Goal: Task Accomplishment & Management: Use online tool/utility

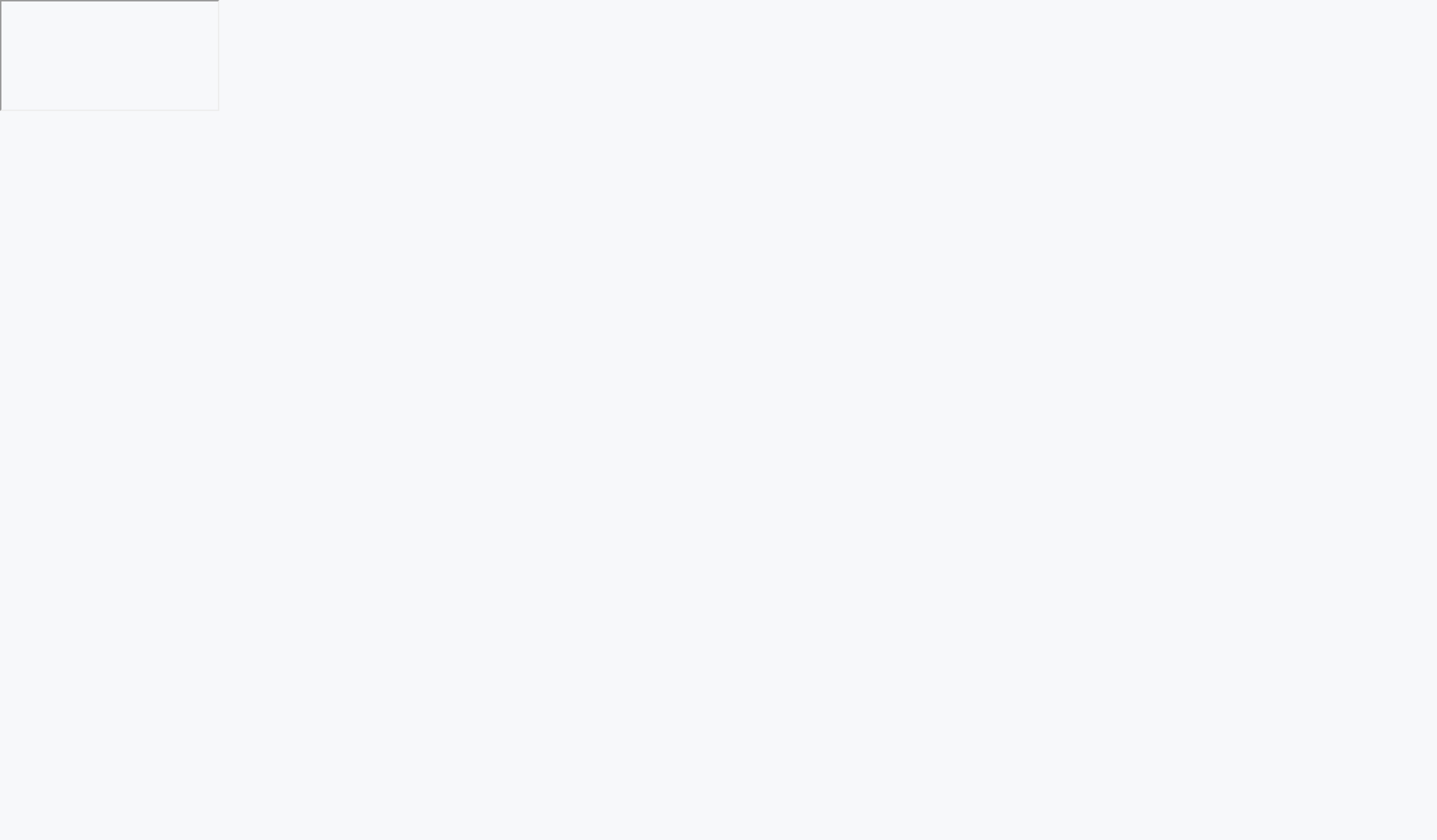
click at [1202, 112] on html at bounding box center [718, 56] width 1437 height 112
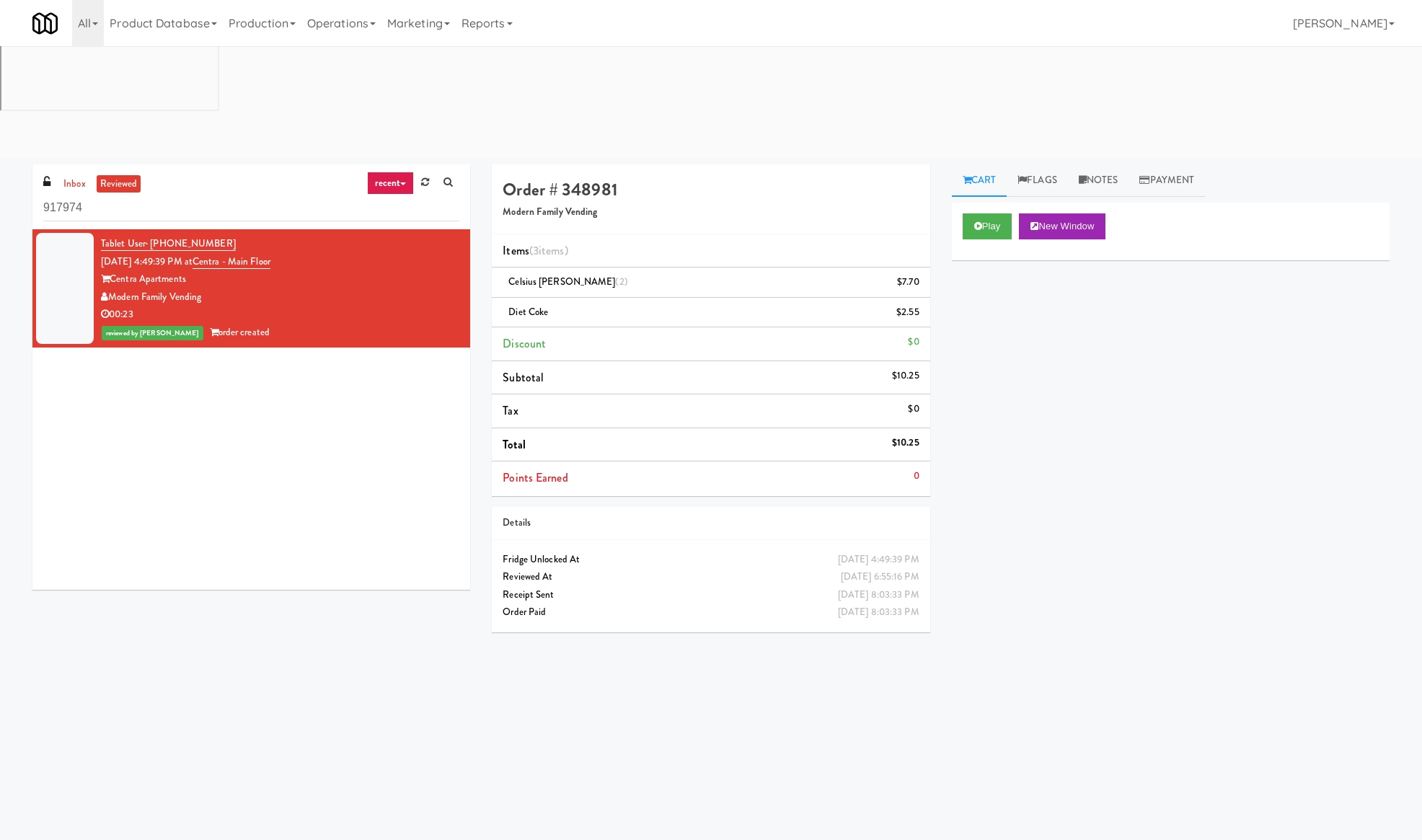
click at [1151, 343] on div "Play New Window Primary Flag Clear Flag if unable to determine what was taken o…" at bounding box center [1171, 473] width 438 height 541
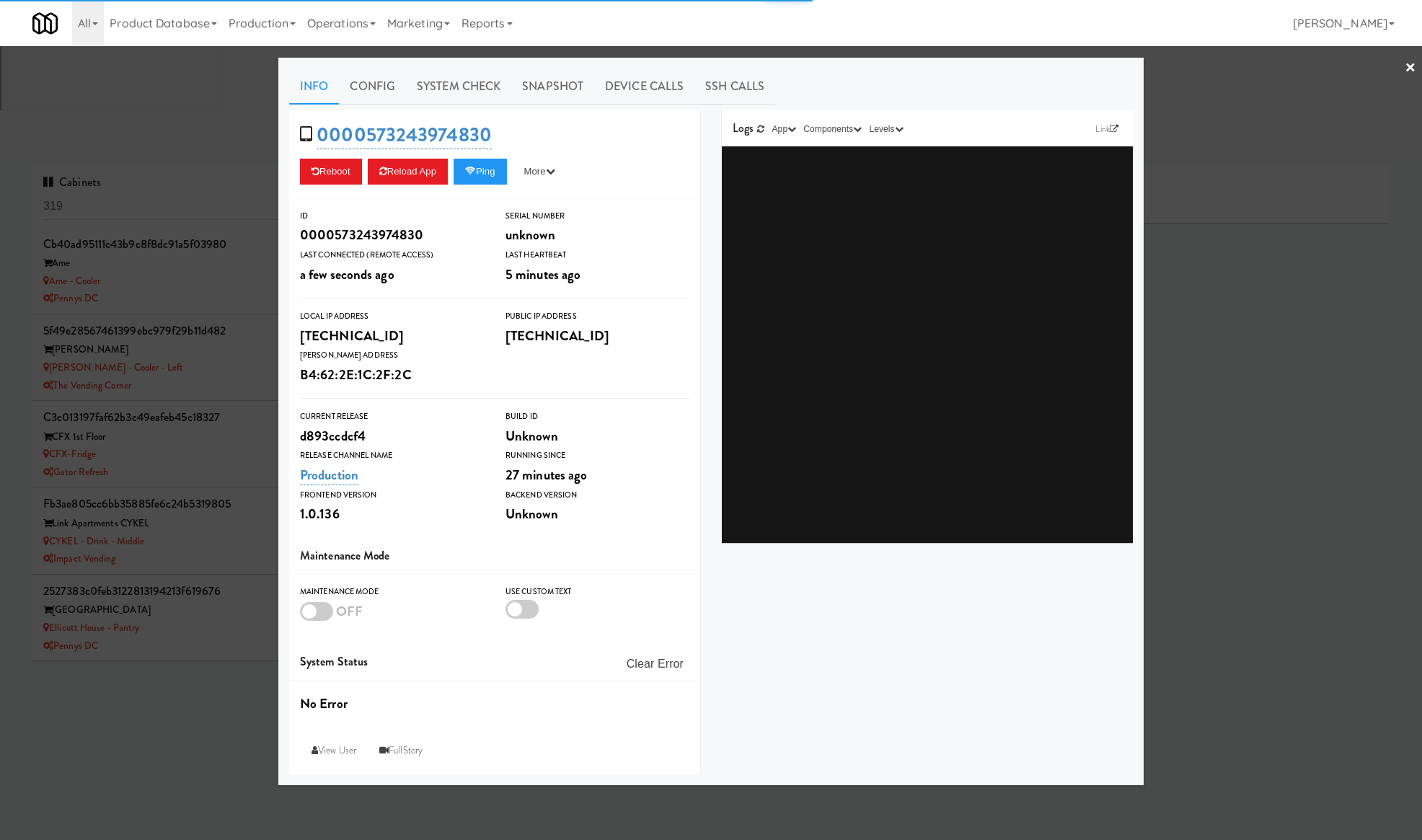
type input "3"
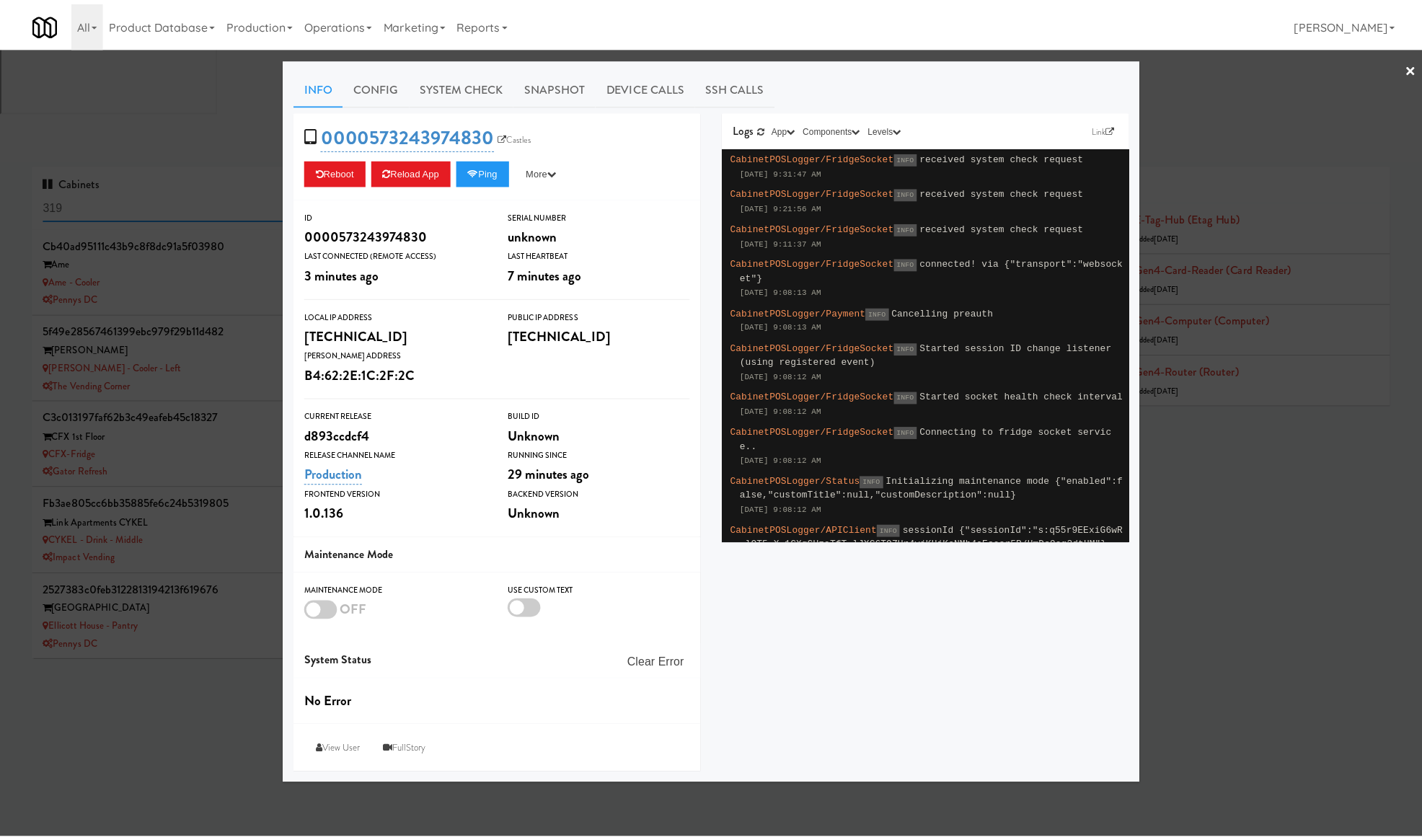
scroll to position [971, 0]
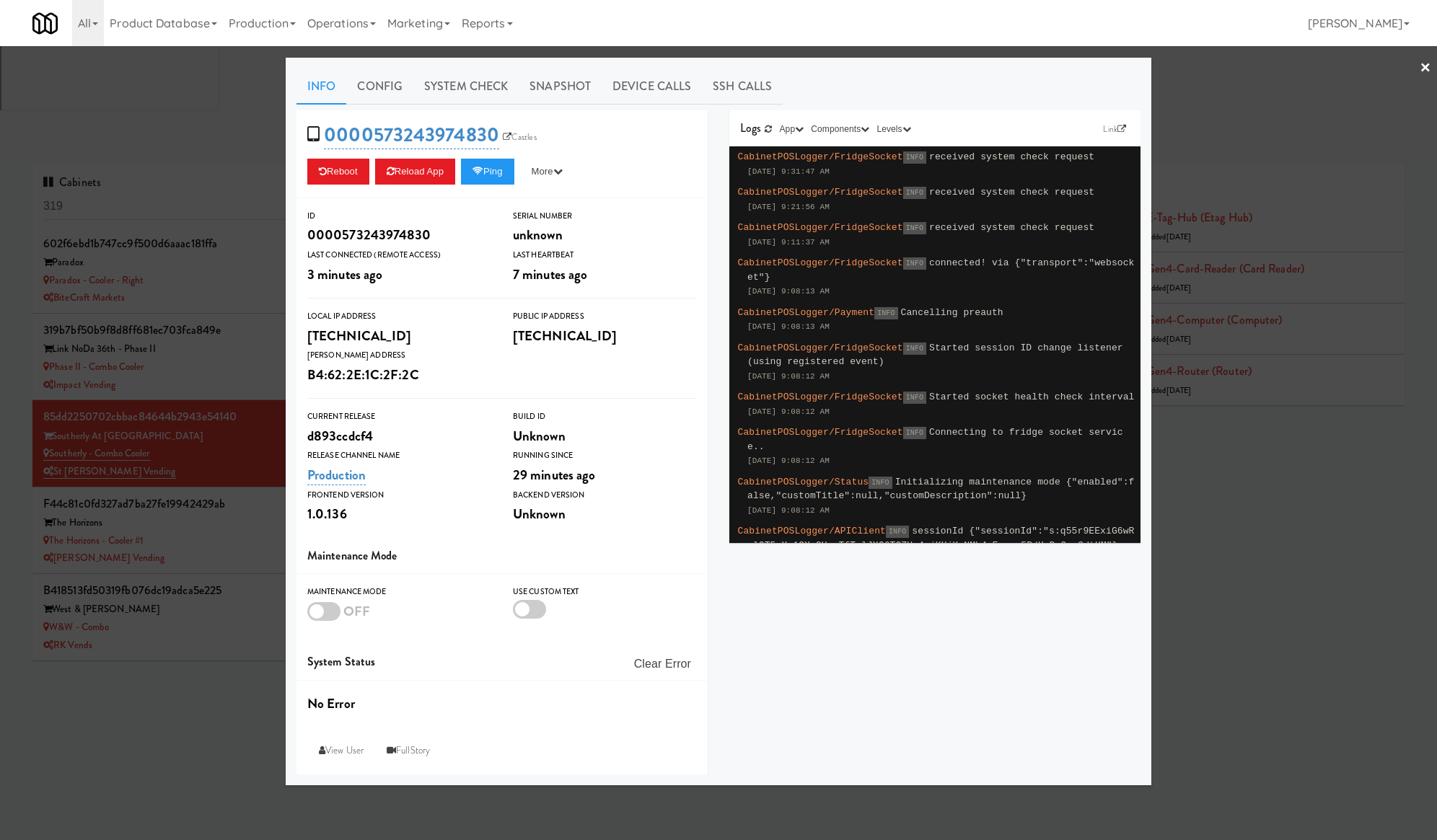
click at [122, 92] on div at bounding box center [718, 420] width 1437 height 840
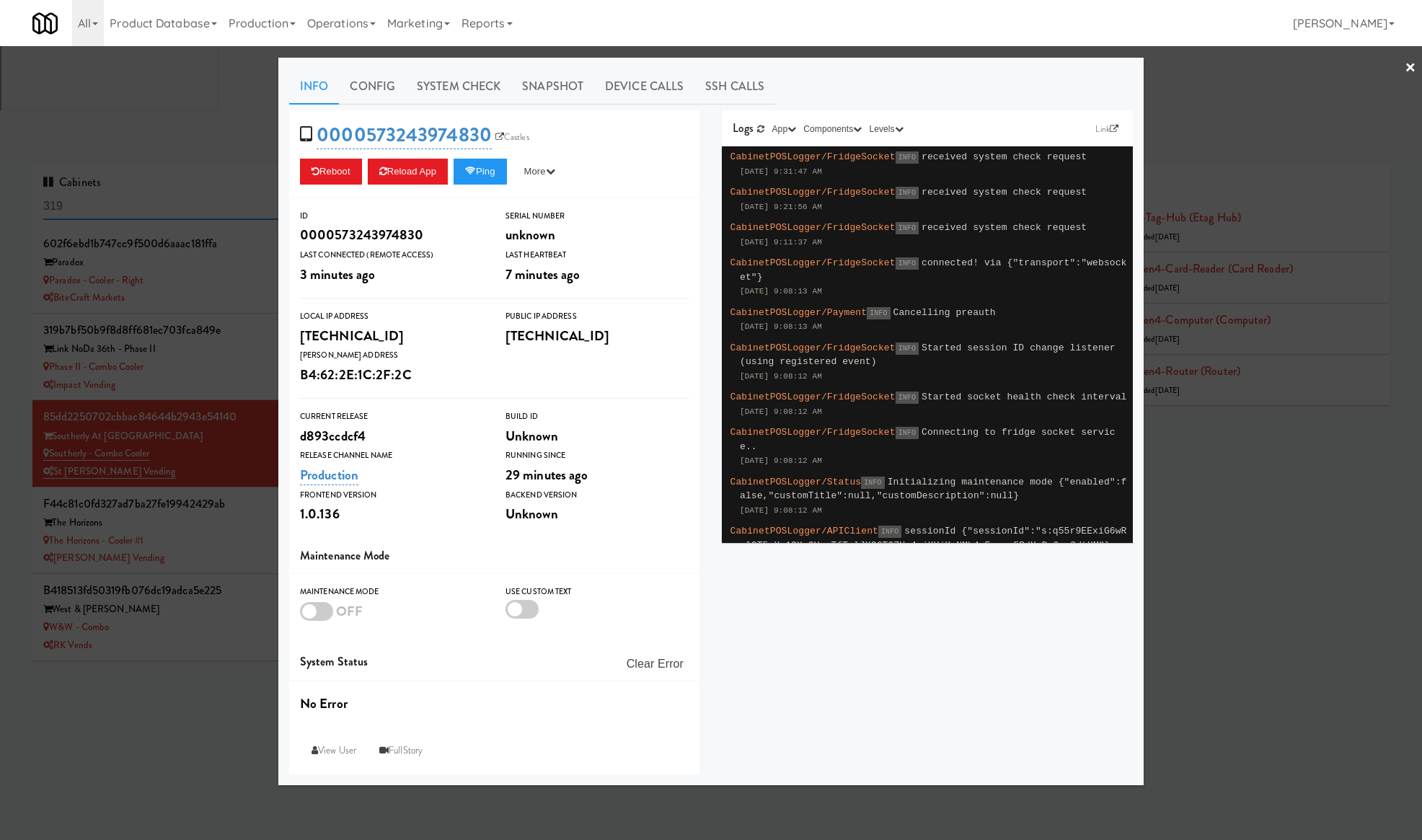
click at [122, 194] on input "319" at bounding box center [194, 206] width 301 height 26
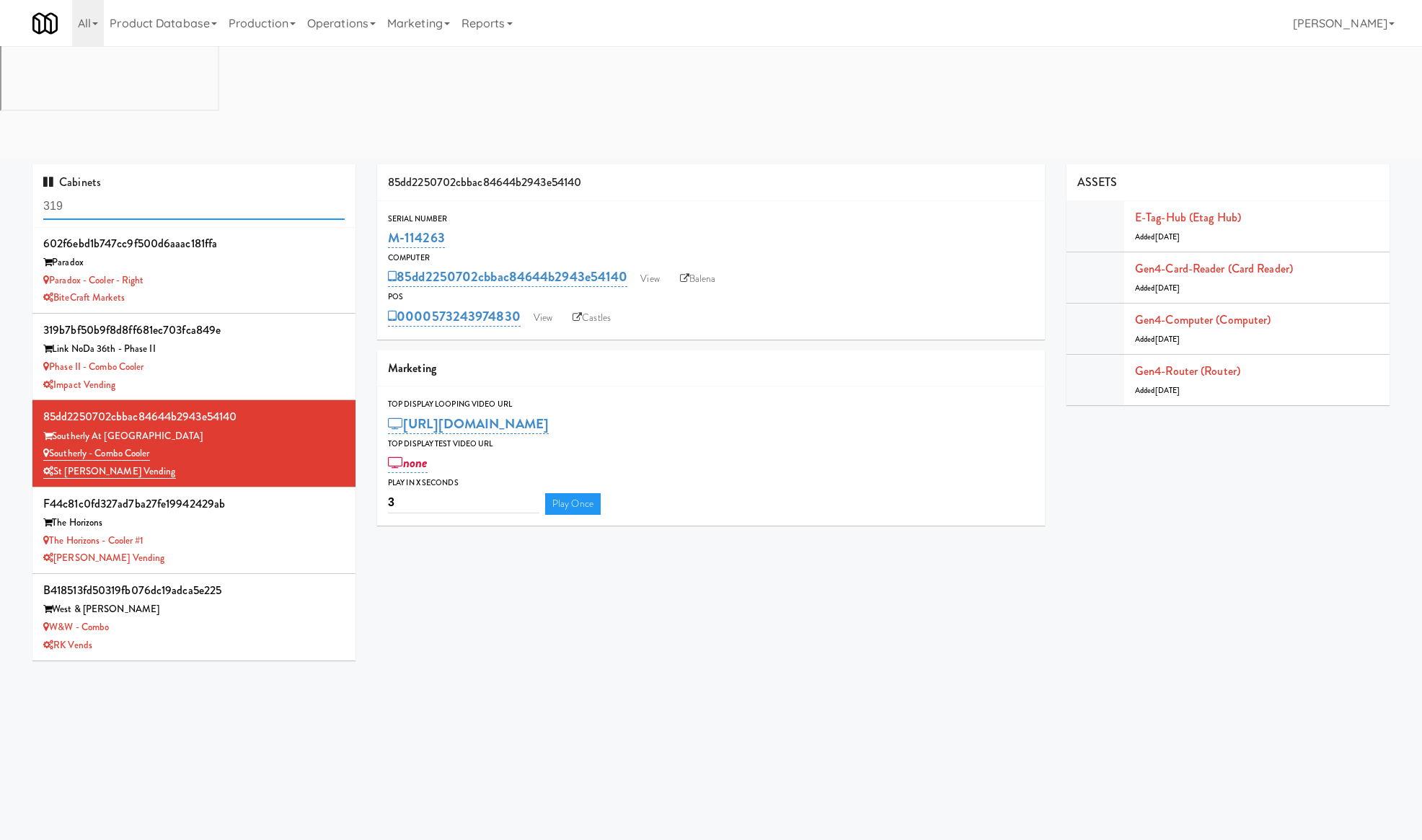
click at [122, 194] on input "319" at bounding box center [194, 206] width 301 height 26
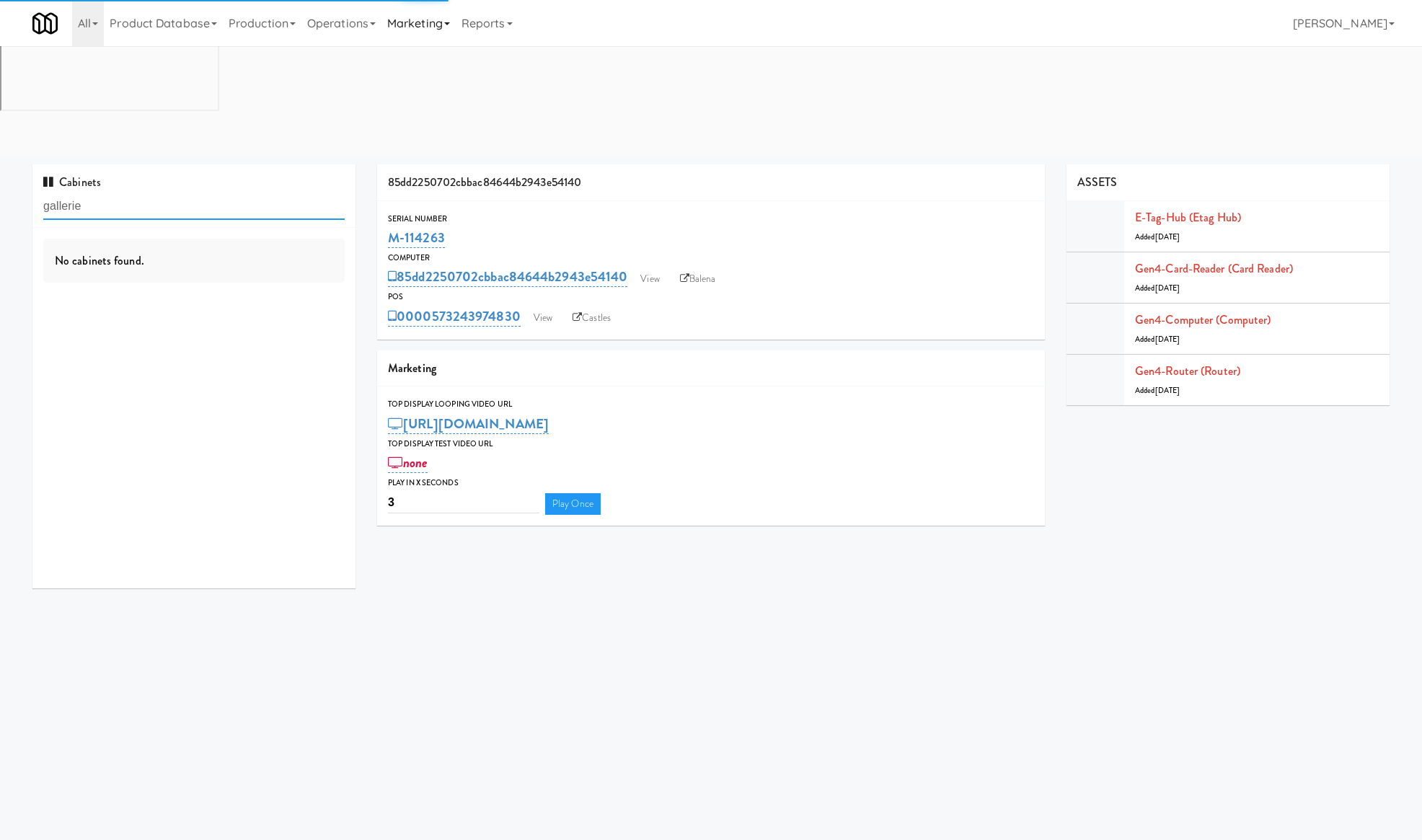
type input "gallerie"
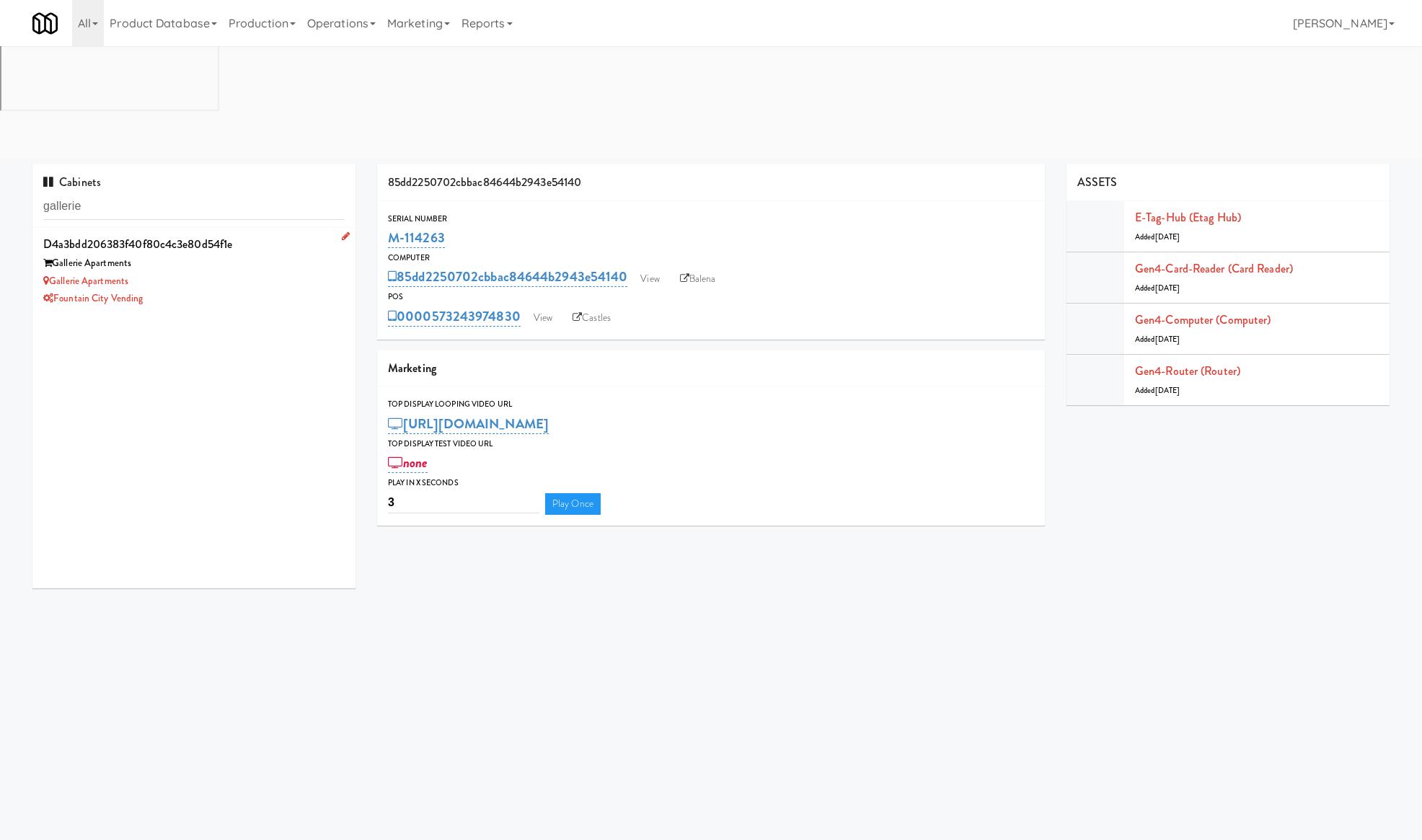
click at [208, 272] on div "Gallerie Apartments" at bounding box center [194, 282] width 301 height 18
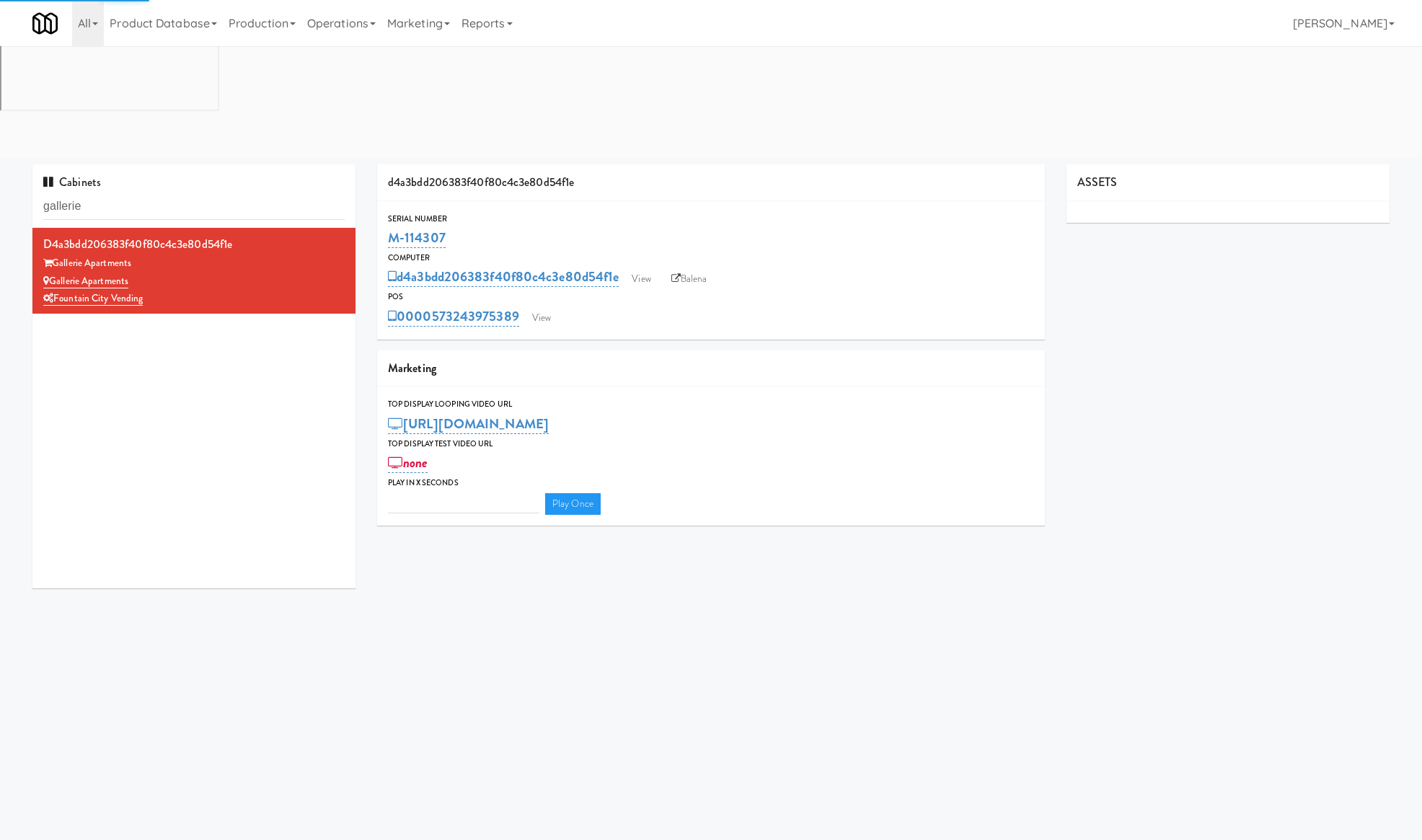
type input "3"
click at [606, 307] on link "Castles" at bounding box center [590, 318] width 52 height 22
click at [696, 268] on link "Balena" at bounding box center [690, 279] width 51 height 22
click at [688, 268] on link "Balena" at bounding box center [690, 279] width 51 height 22
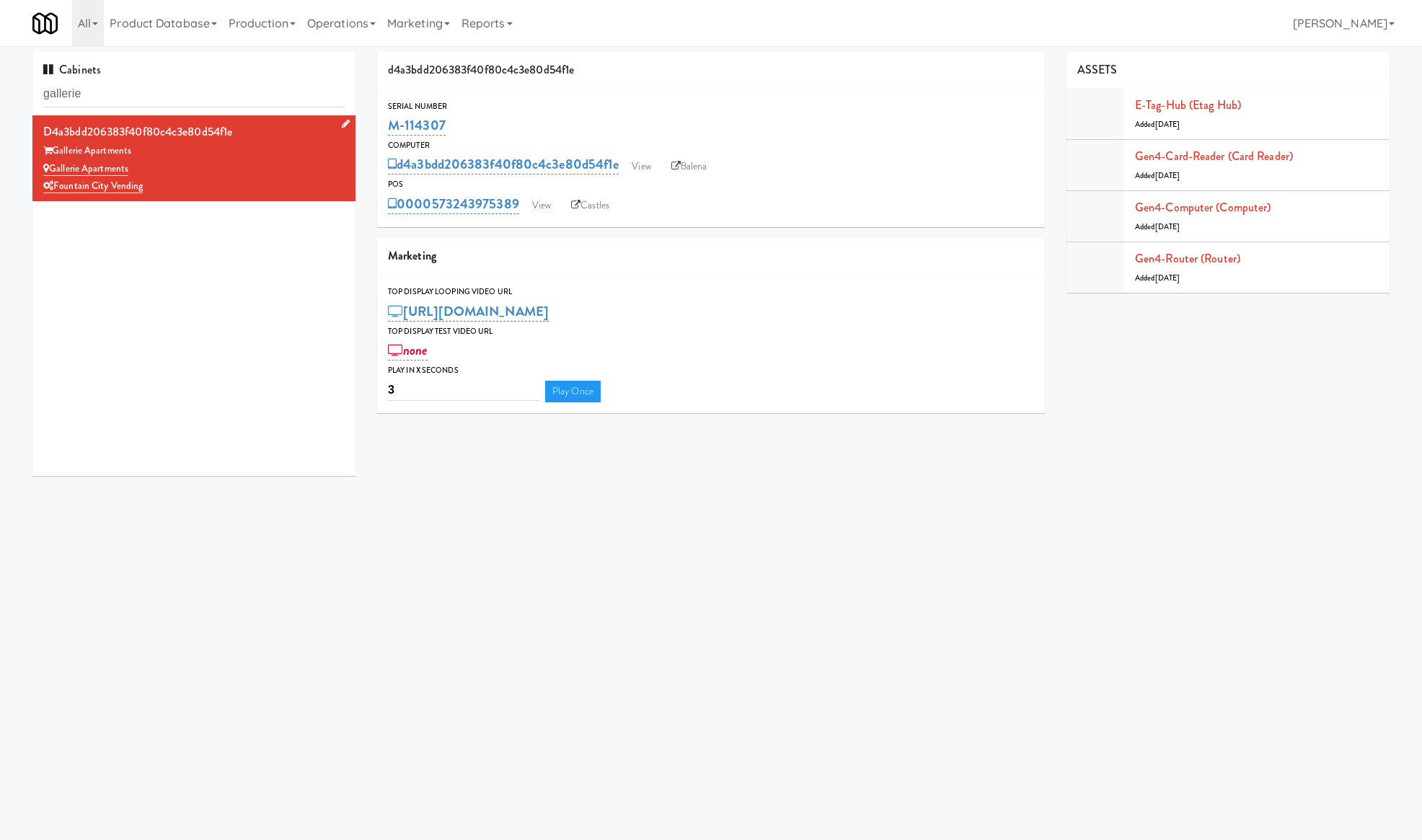
drag, startPoint x: 171, startPoint y: 172, endPoint x: 52, endPoint y: 173, distance: 119.0
click at [51, 172] on div "Gallerie Apartments" at bounding box center [194, 169] width 301 height 18
drag, startPoint x: 1273, startPoint y: 382, endPoint x: 1261, endPoint y: 332, distance: 51.4
click at [1273, 382] on div "d4a3bdd206383f40f80c4c3e80d54f1e Serial Number M-114307 Computer d4a3bdd206383f…" at bounding box center [883, 237] width 1035 height 372
drag, startPoint x: 148, startPoint y: 166, endPoint x: 82, endPoint y: 175, distance: 66.6
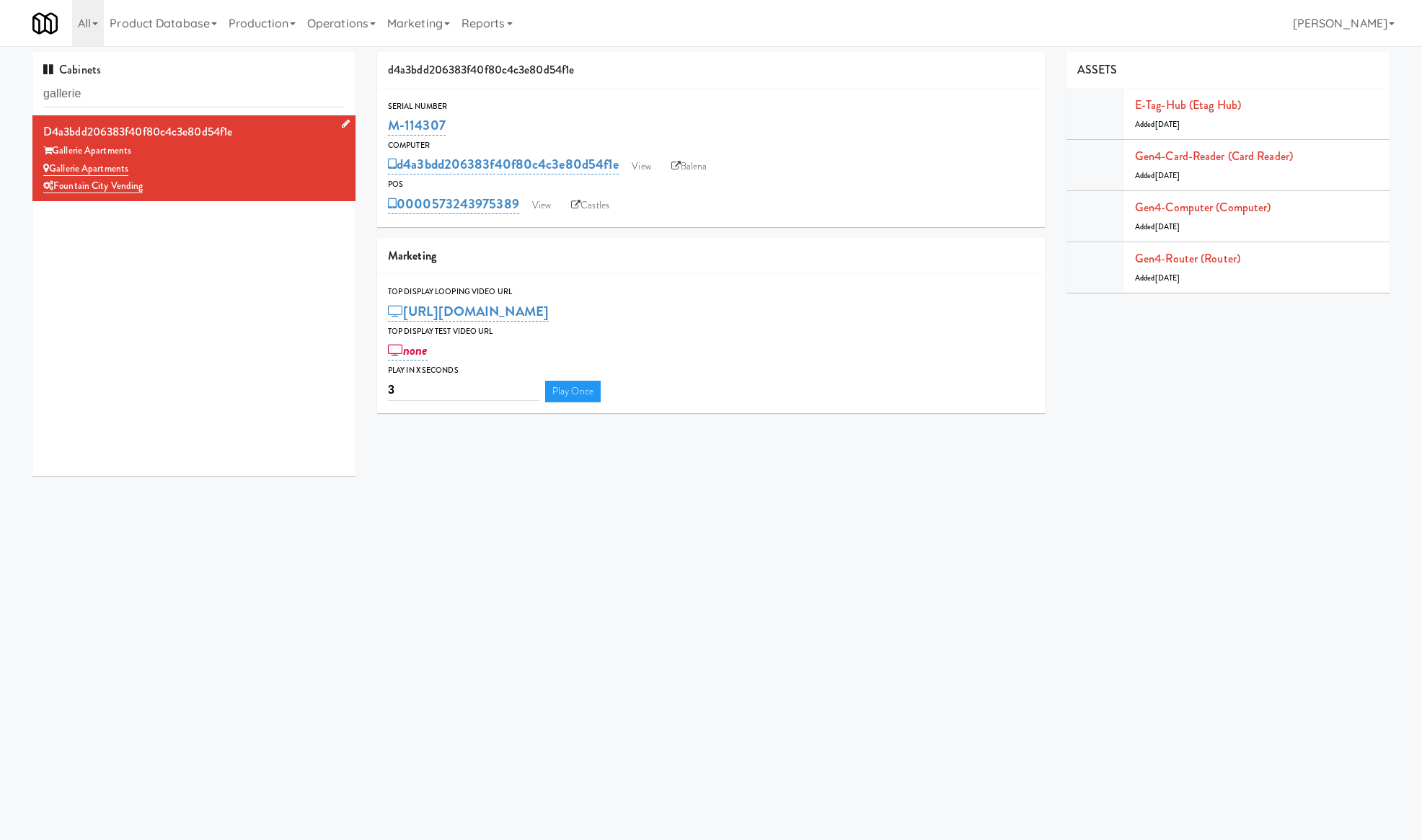
click at [50, 167] on div "Gallerie Apartments" at bounding box center [194, 169] width 301 height 18
copy link "Gallerie Apartments"
click at [87, 99] on input "gallerie" at bounding box center [194, 93] width 301 height 26
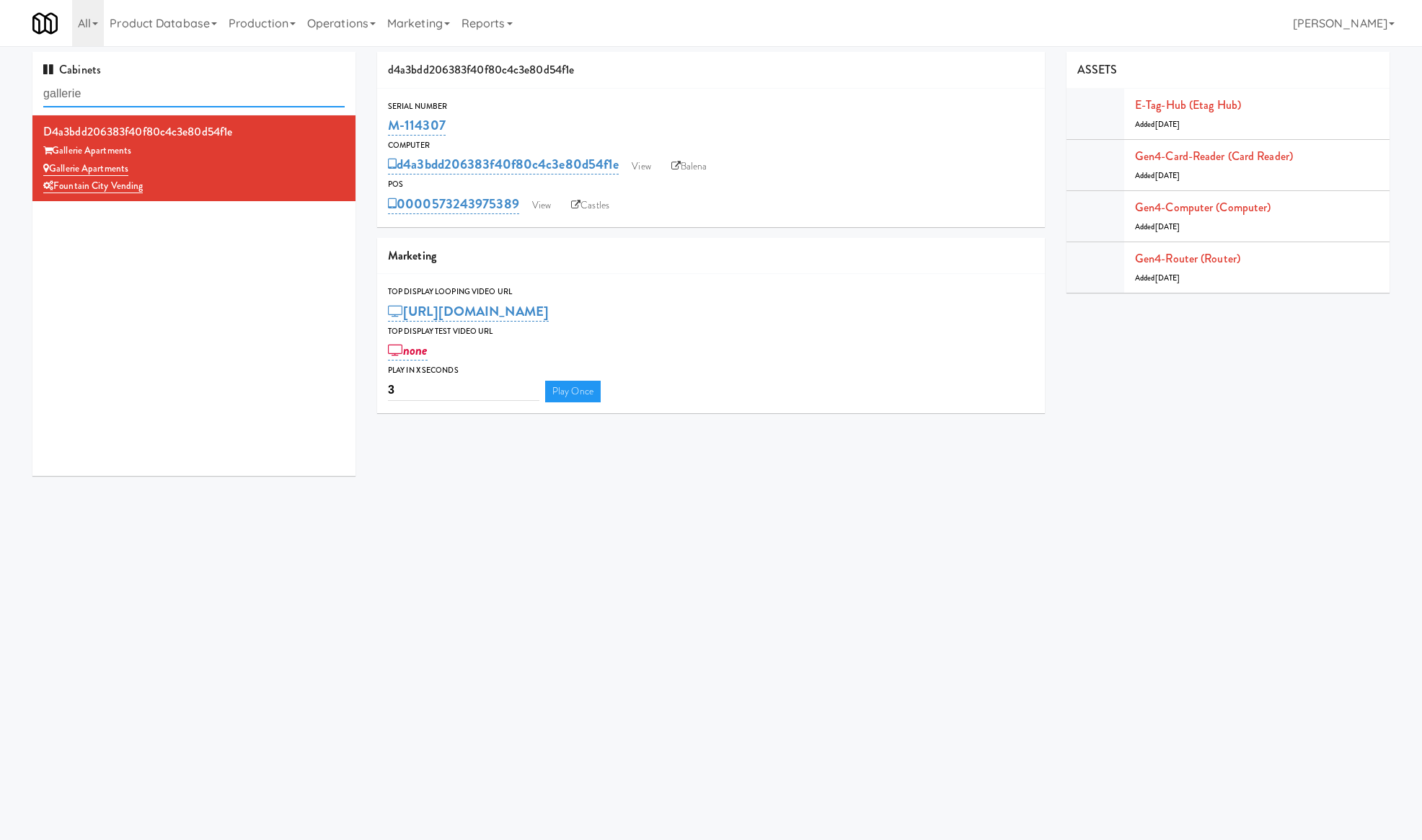
paste input "Elm Cooler-Right"
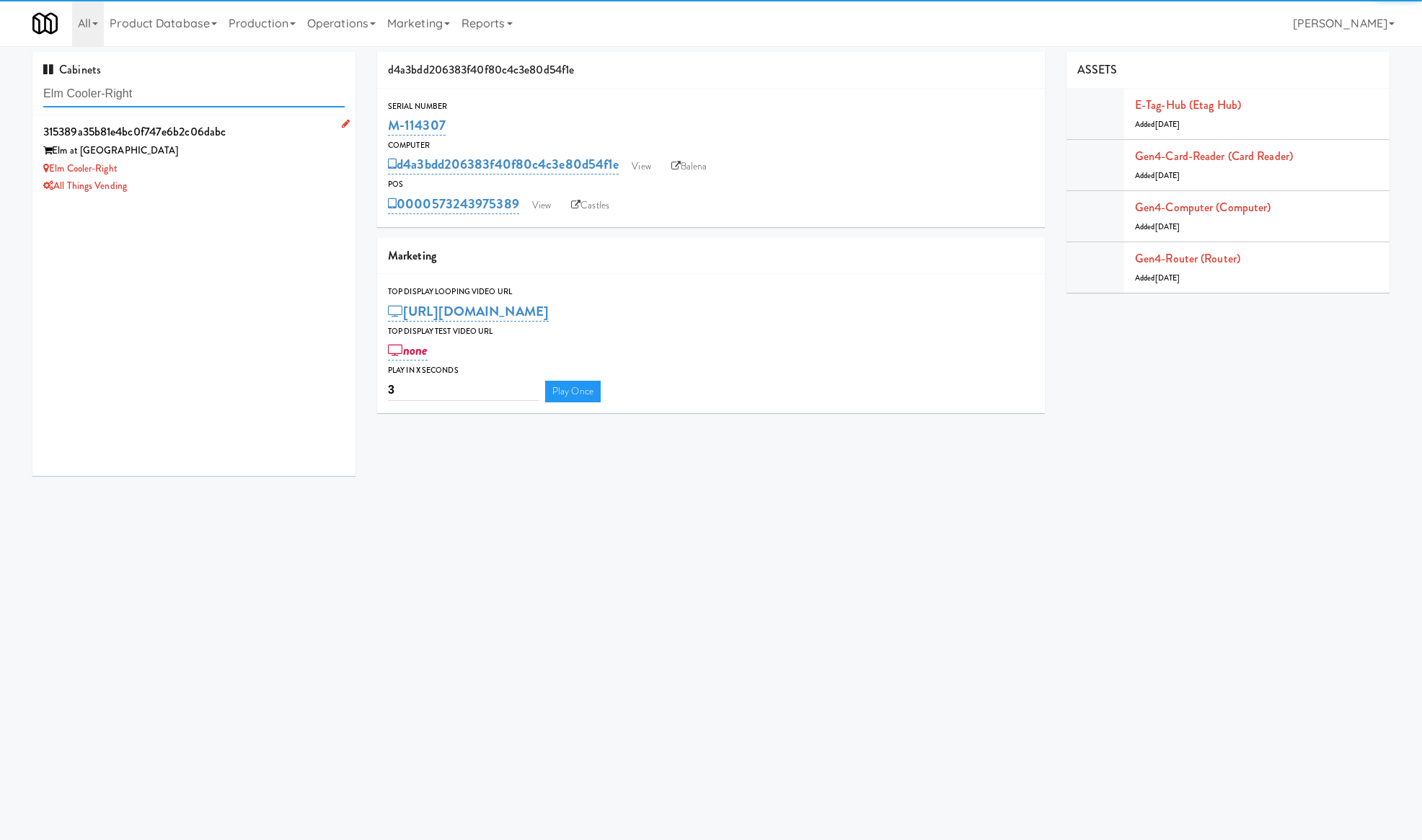
type input "Elm Cooler-Right"
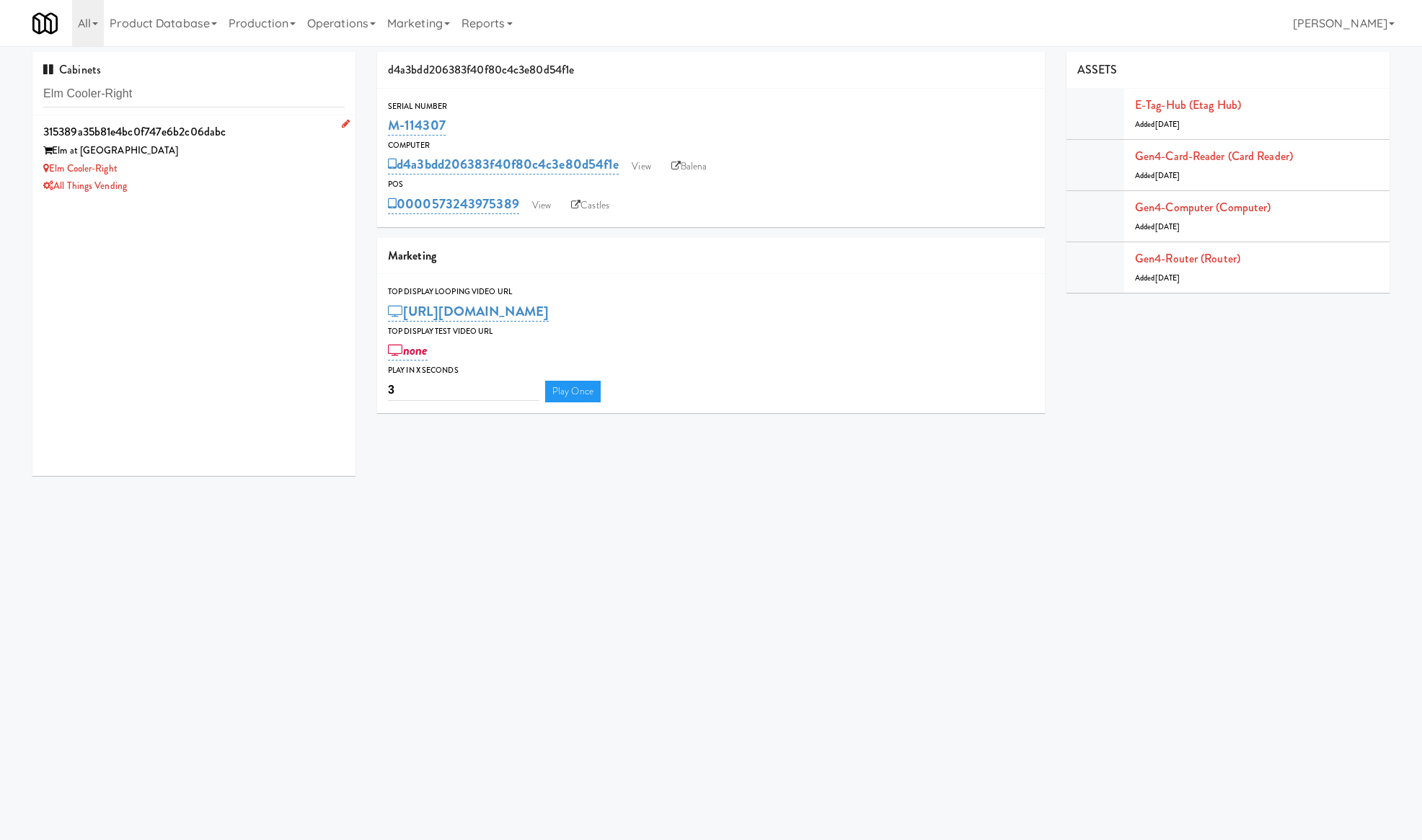
click at [296, 179] on div "All Things Vending" at bounding box center [194, 186] width 301 height 18
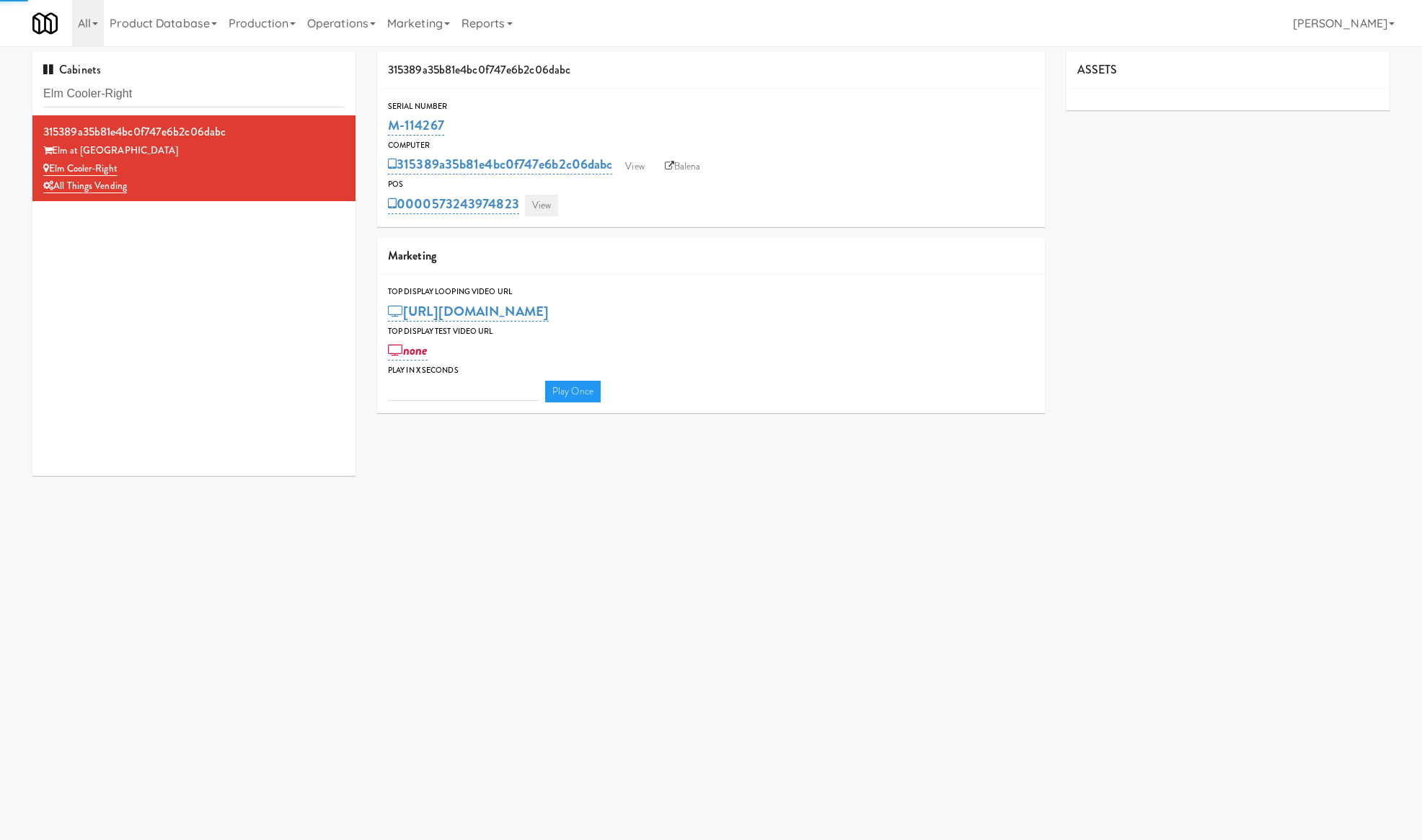
type input "3"
click at [538, 204] on link "View" at bounding box center [541, 205] width 33 height 22
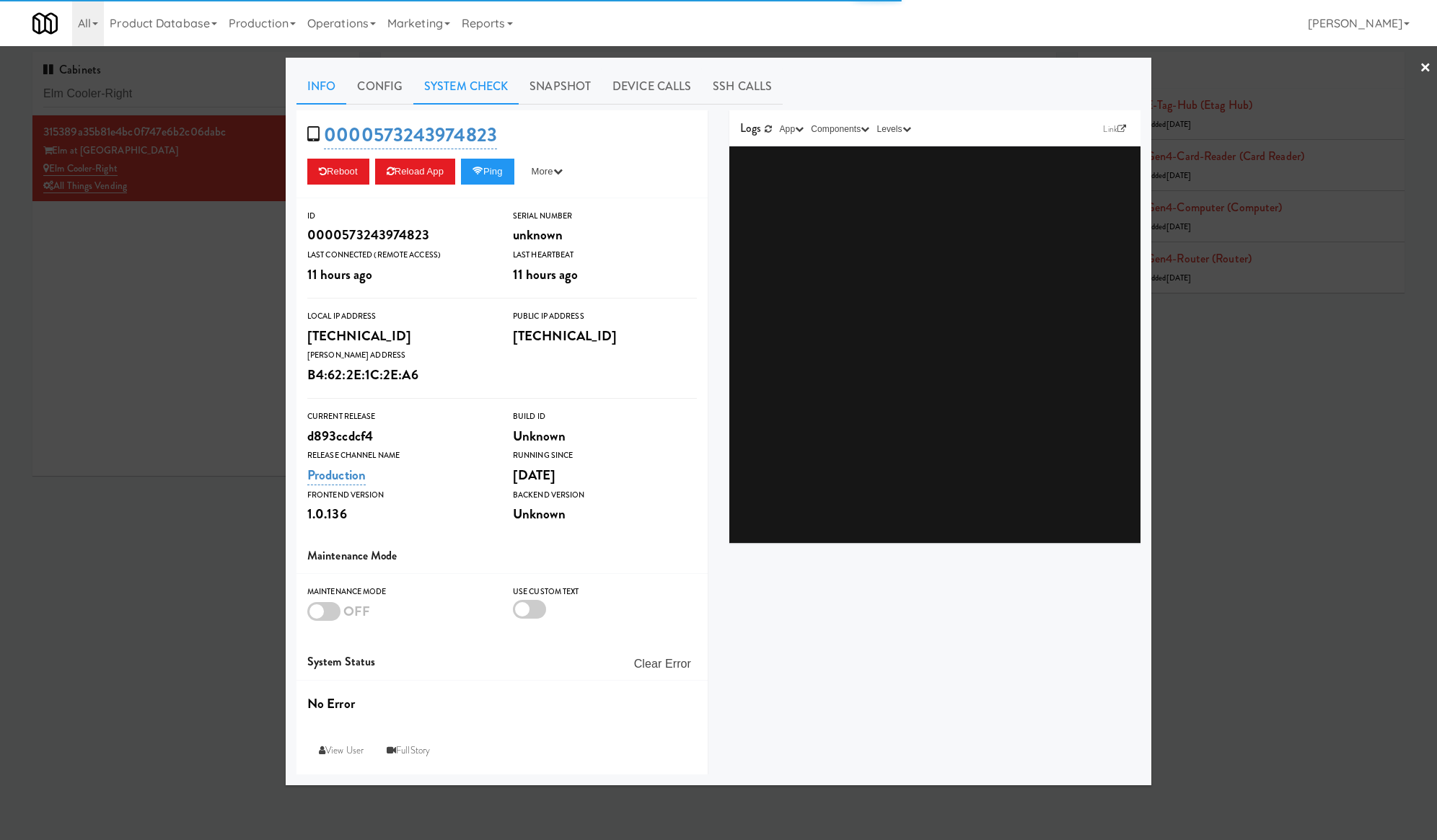
click at [440, 98] on link "System Check" at bounding box center [466, 87] width 105 height 36
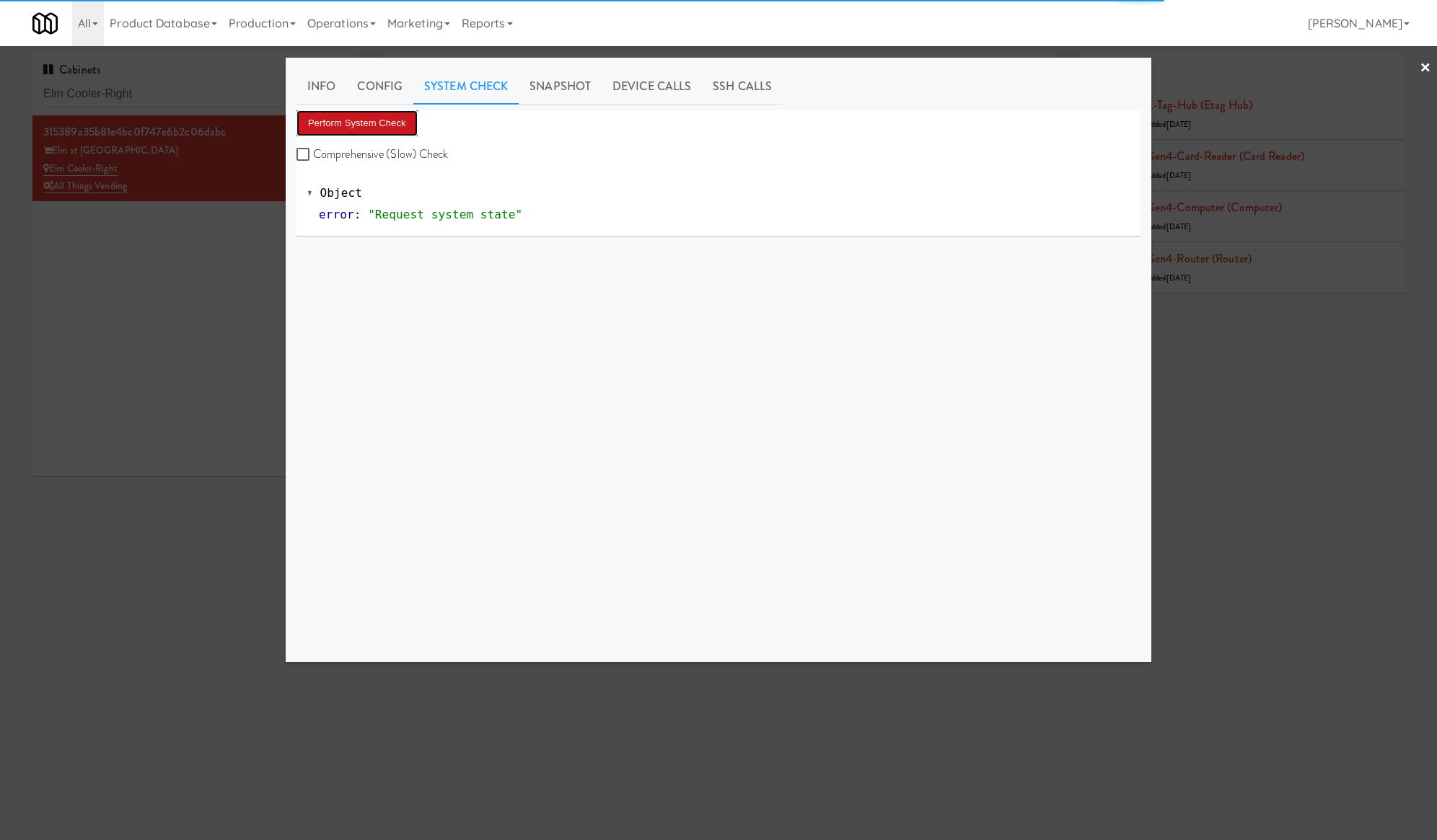
click at [374, 121] on button "Perform System Check" at bounding box center [358, 123] width 121 height 26
click at [368, 131] on button "Perform System Check" at bounding box center [358, 123] width 121 height 26
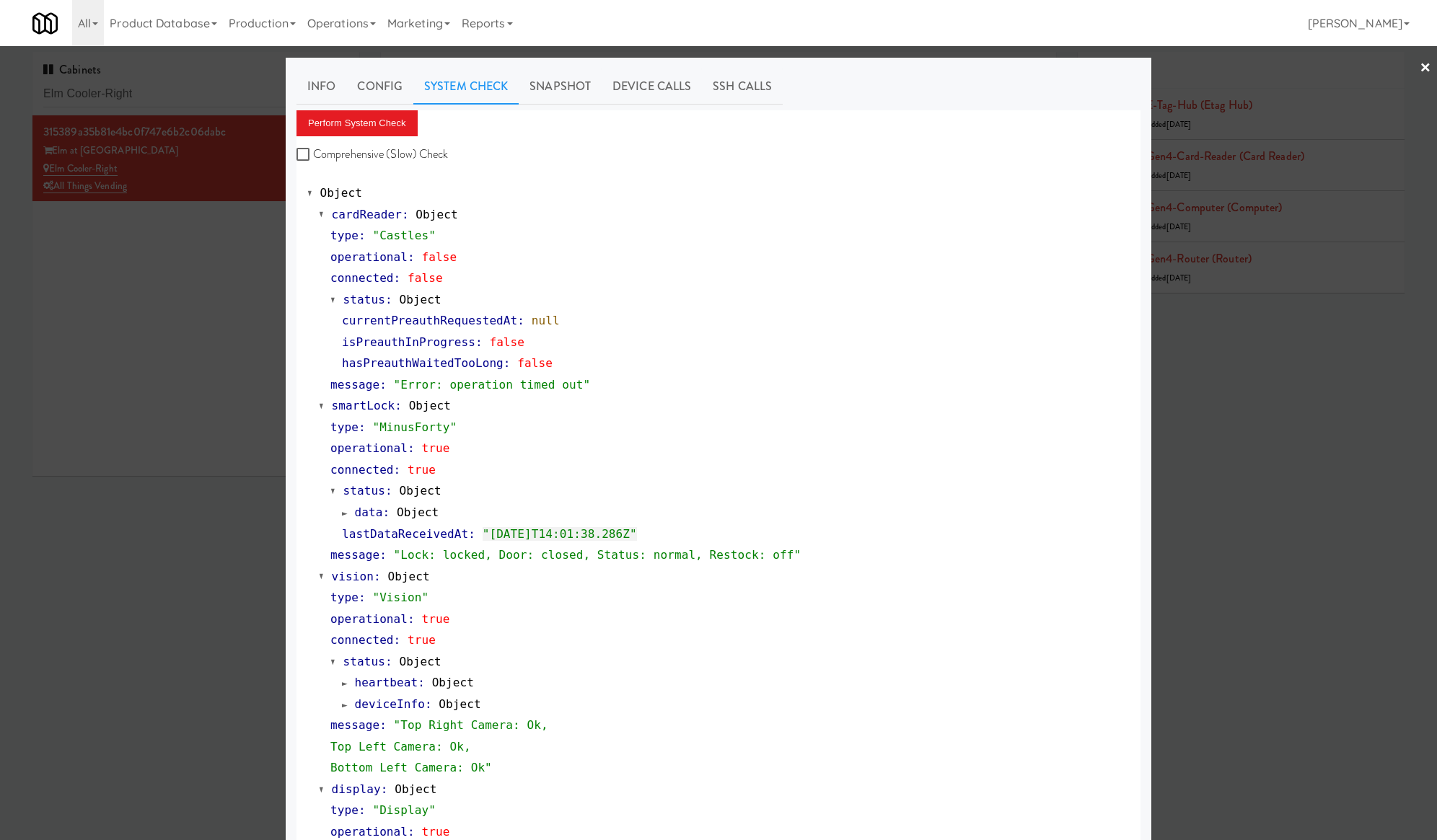
click at [203, 266] on div at bounding box center [718, 420] width 1437 height 840
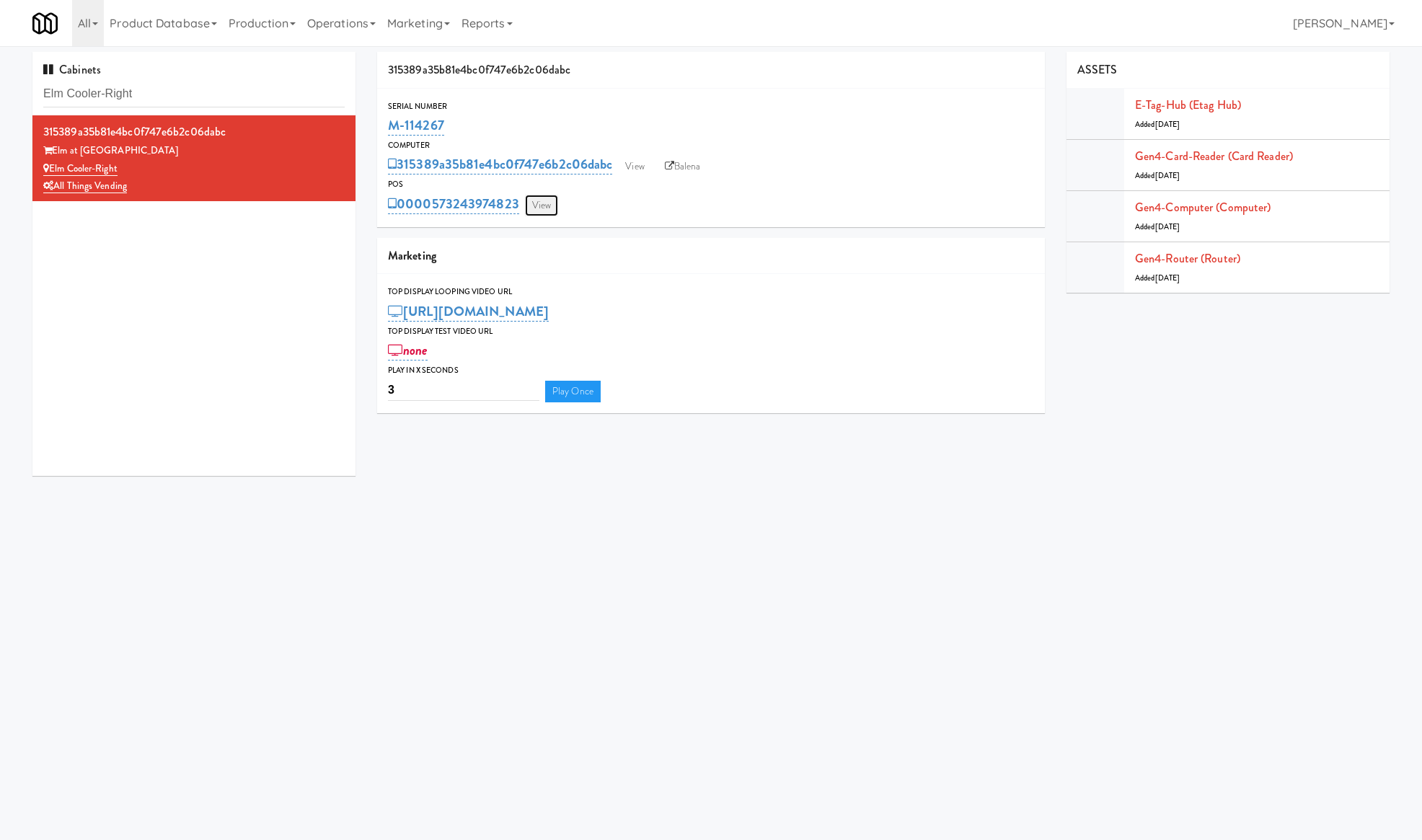
click at [538, 206] on link "View" at bounding box center [541, 205] width 33 height 22
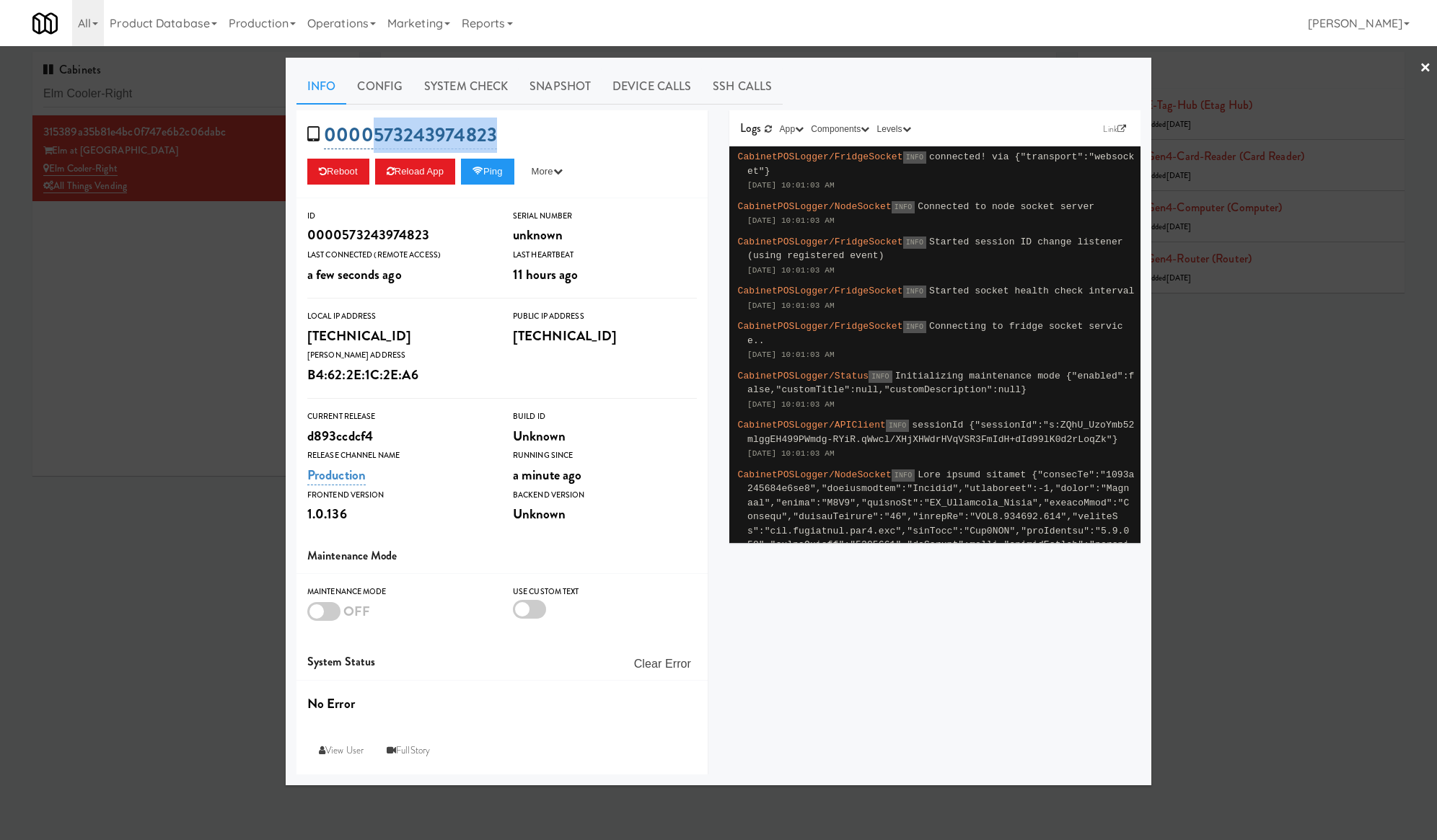
drag, startPoint x: 529, startPoint y: 136, endPoint x: 373, endPoint y: 136, distance: 156.0
click at [373, 136] on div "0000573243974823 Reboot Reload App Ping More Ping Server Restart Server Force R…" at bounding box center [503, 154] width 411 height 88
copy link "573243974823"
drag, startPoint x: 222, startPoint y: 236, endPoint x: 378, endPoint y: 237, distance: 156.0
click at [225, 238] on div at bounding box center [718, 420] width 1437 height 840
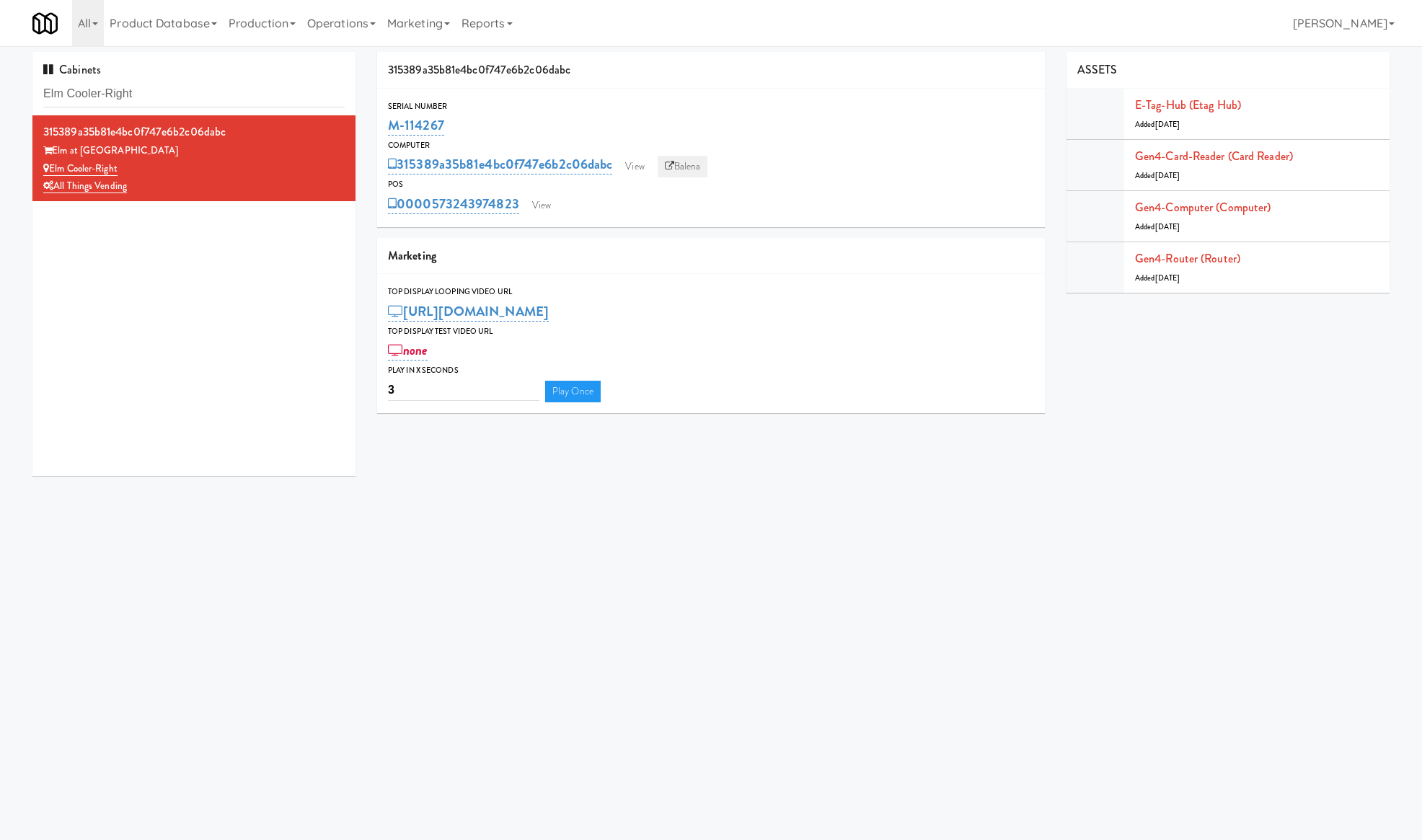
click at [696, 167] on link "Balena" at bounding box center [683, 167] width 51 height 22
click at [547, 201] on link "View" at bounding box center [541, 205] width 33 height 22
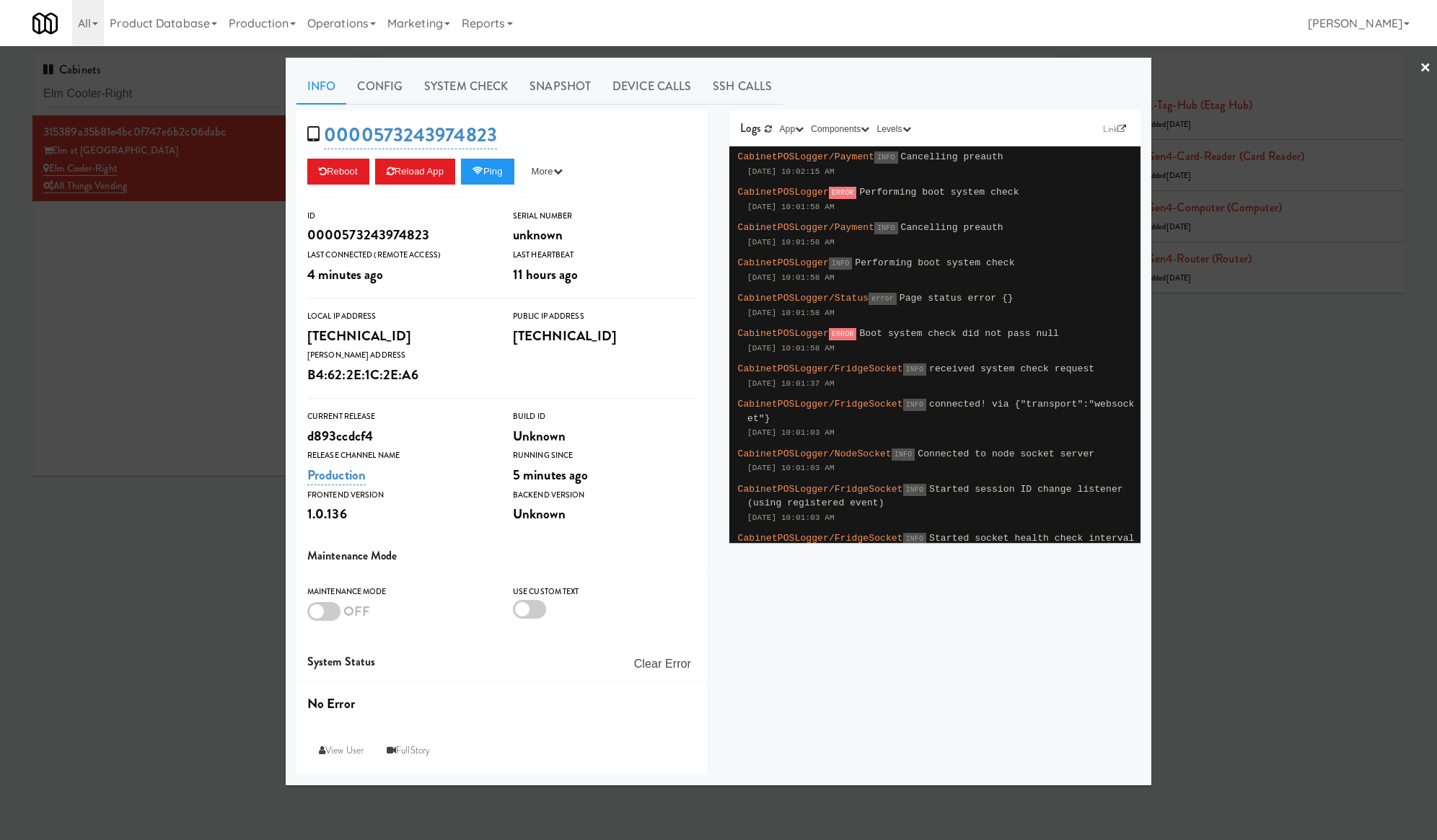
click at [173, 282] on div at bounding box center [718, 420] width 1437 height 840
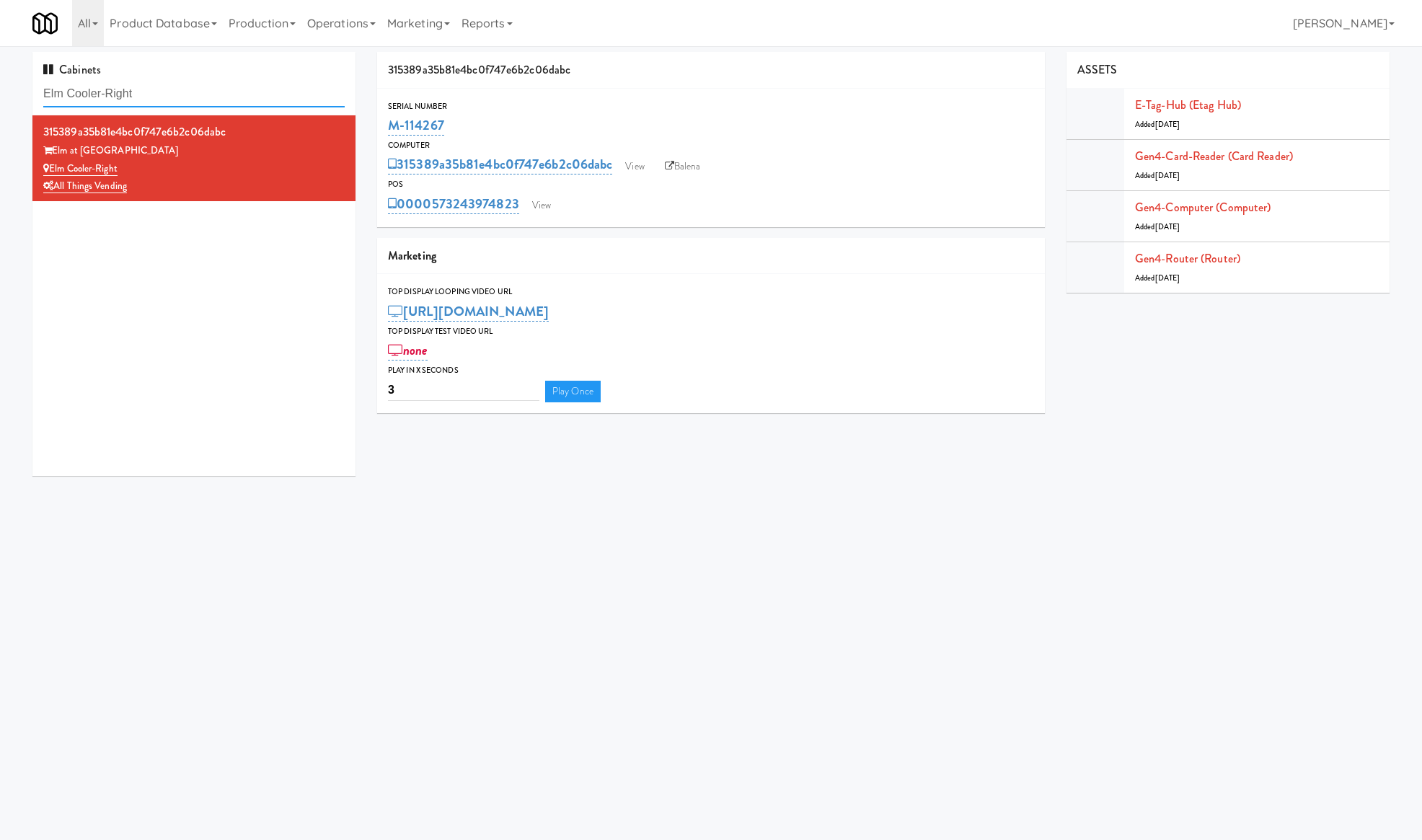
drag, startPoint x: 206, startPoint y: 98, endPoint x: 13, endPoint y: 98, distance: 193.0
click at [13, 98] on div "Cabinets Elm Cooler-Right 315389a35b81e4bc0f747e6b2c06dabc Elm at Panorama Elm …" at bounding box center [711, 269] width 1422 height 434
click at [205, 105] on input "Elm Cooler-Right" at bounding box center [194, 93] width 301 height 26
click at [206, 107] on input "Elm Cooler-Right" at bounding box center [194, 93] width 301 height 26
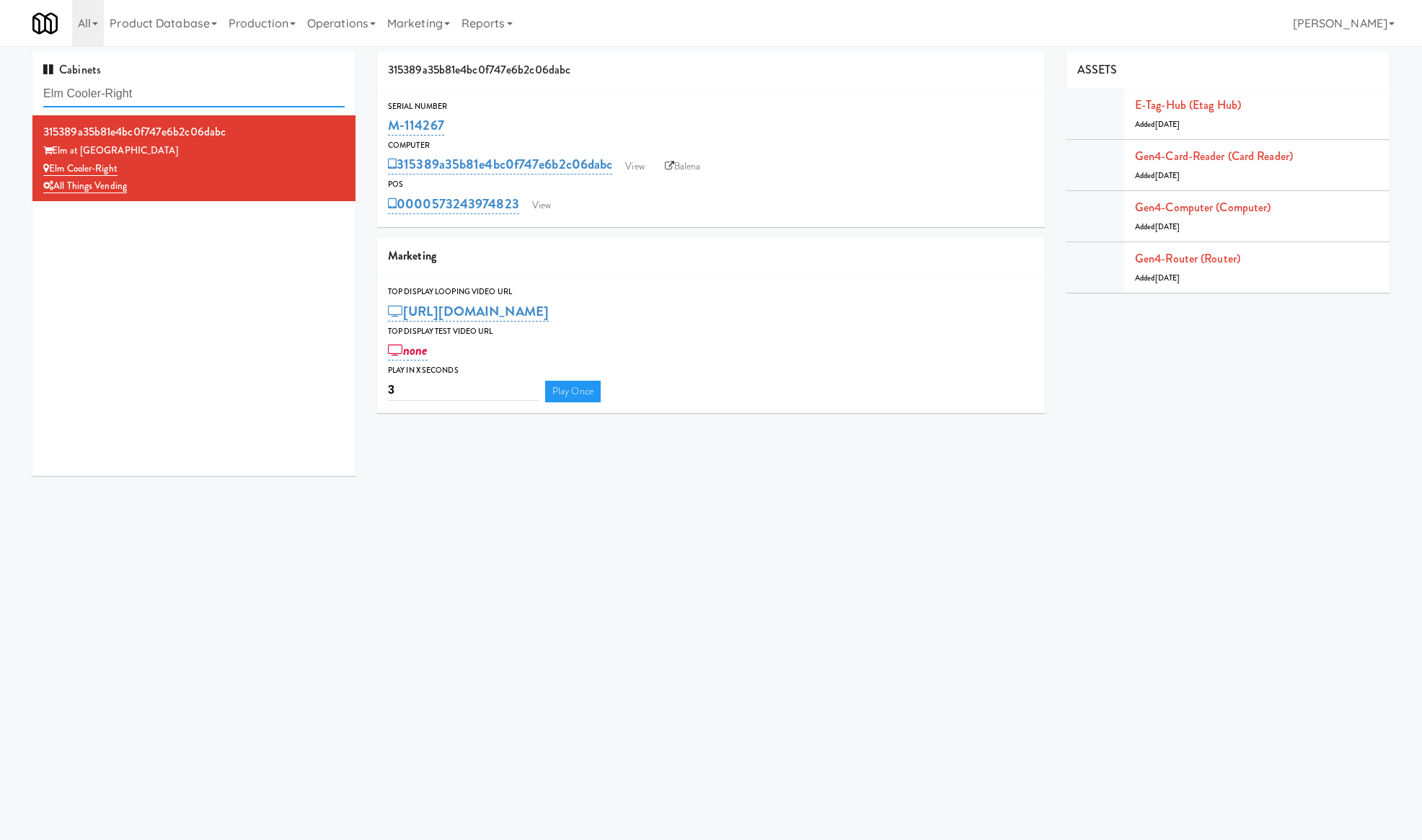
paste input "Lindley Left Cooler"
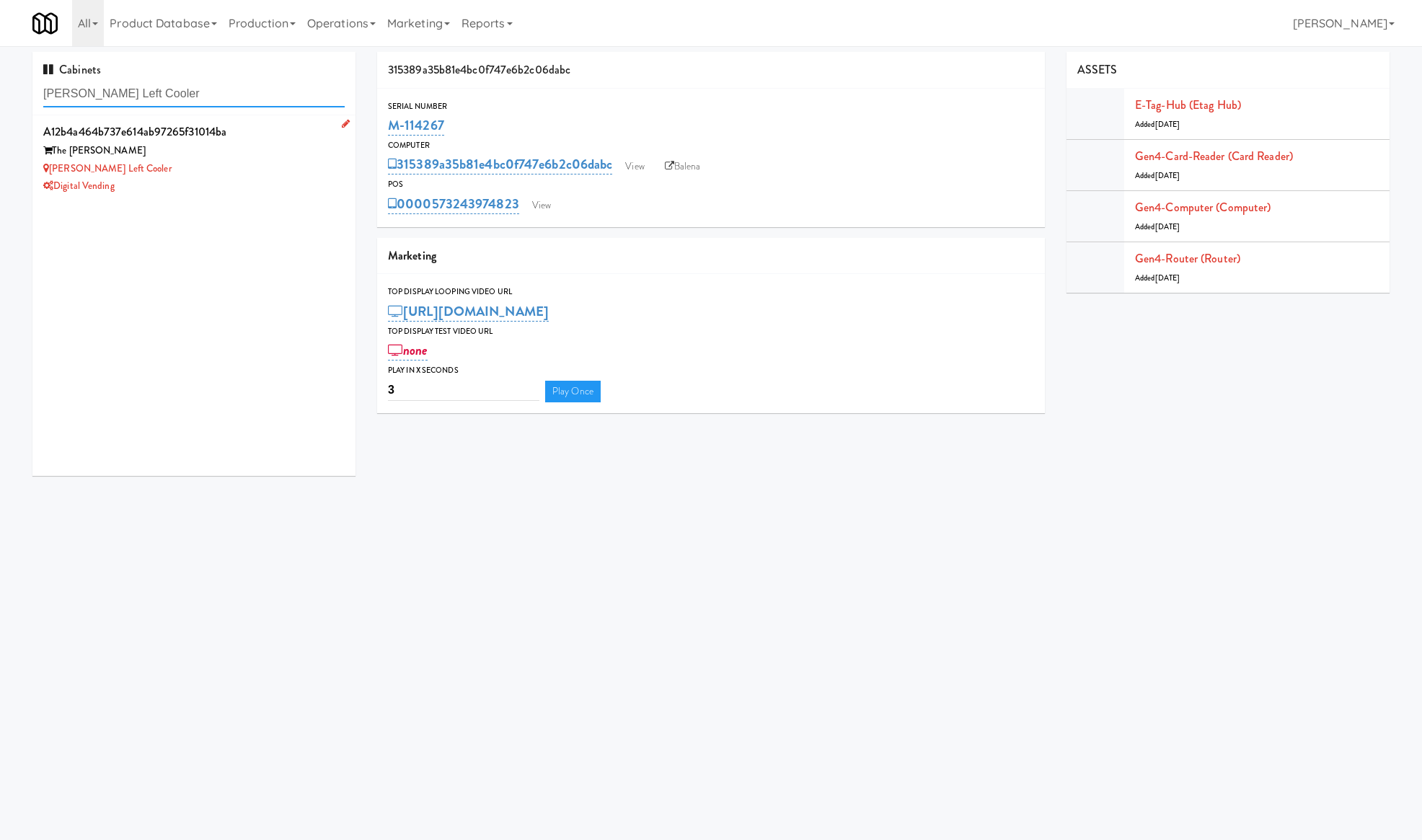
type input "Lindley Left Cooler"
click at [253, 139] on div "a12b4a464b737e614ab97265f31014ba" at bounding box center [194, 132] width 301 height 22
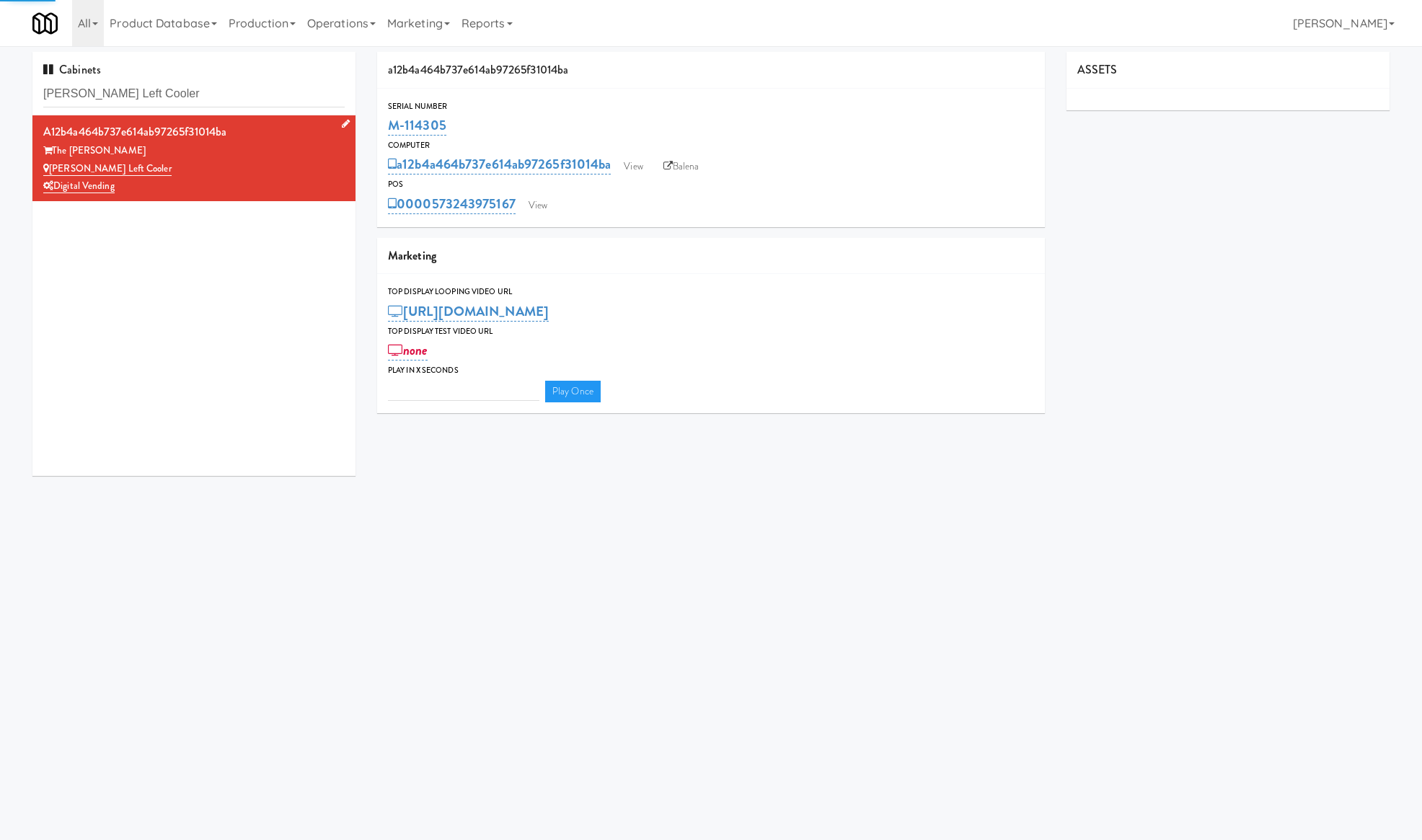
type input "3"
click at [538, 197] on link "View" at bounding box center [538, 205] width 33 height 22
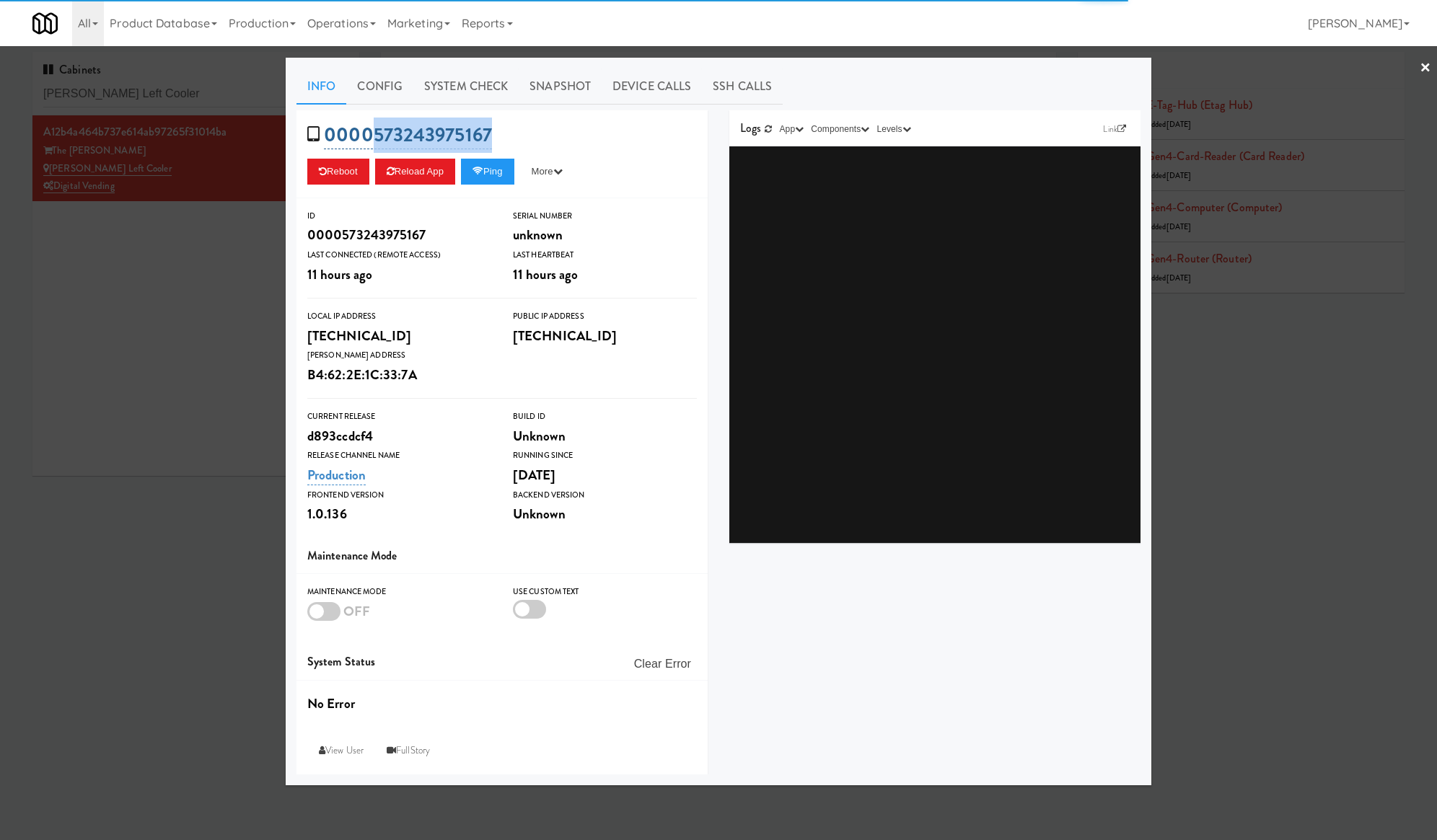
drag, startPoint x: 501, startPoint y: 134, endPoint x: 372, endPoint y: 121, distance: 129.7
click at [372, 121] on div "0000573243975167 Reboot Reload App Ping More Ping Server Restart Server Force R…" at bounding box center [503, 154] width 411 height 88
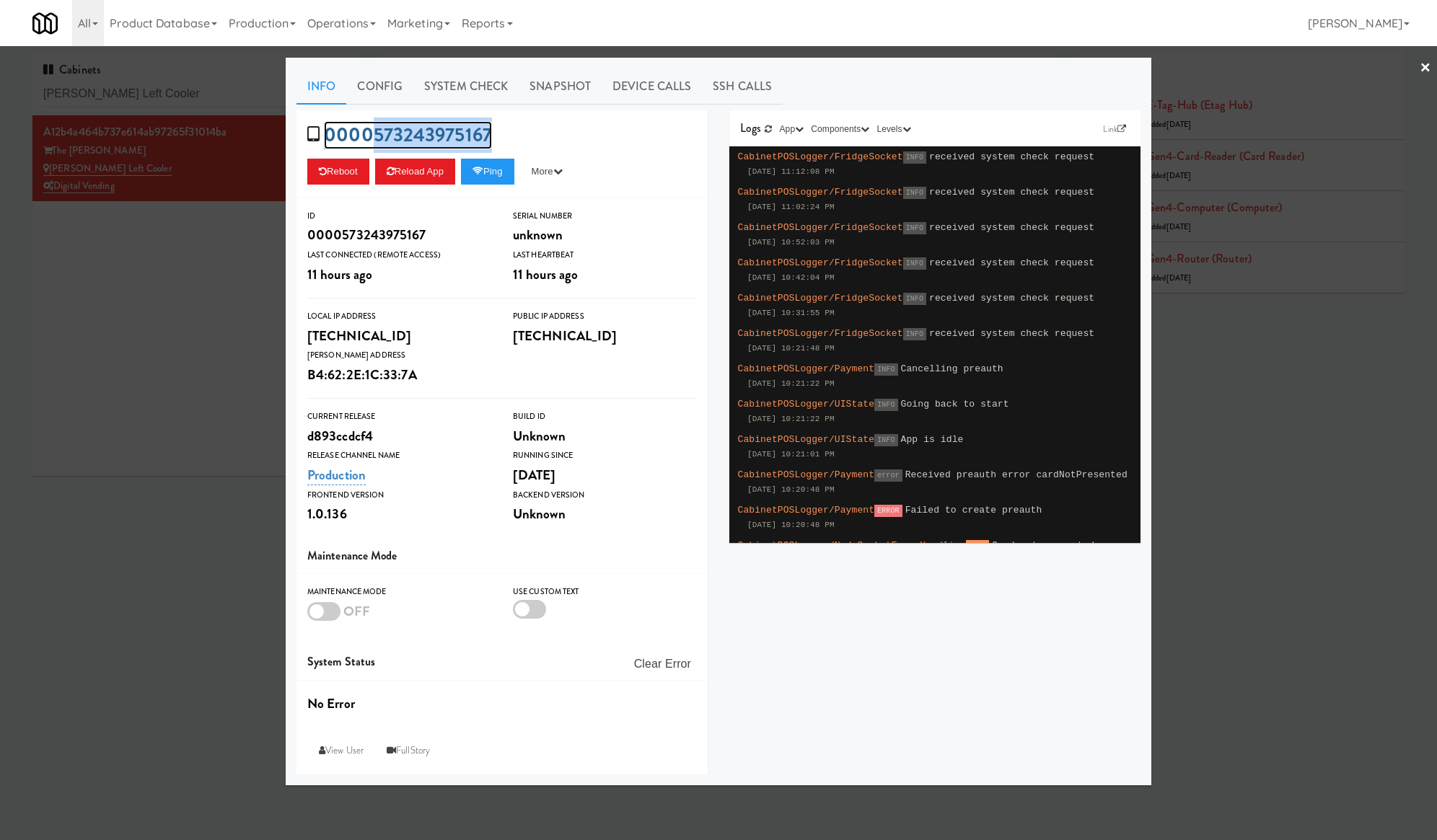
copy link "573243975167"
click at [212, 307] on div at bounding box center [718, 420] width 1437 height 840
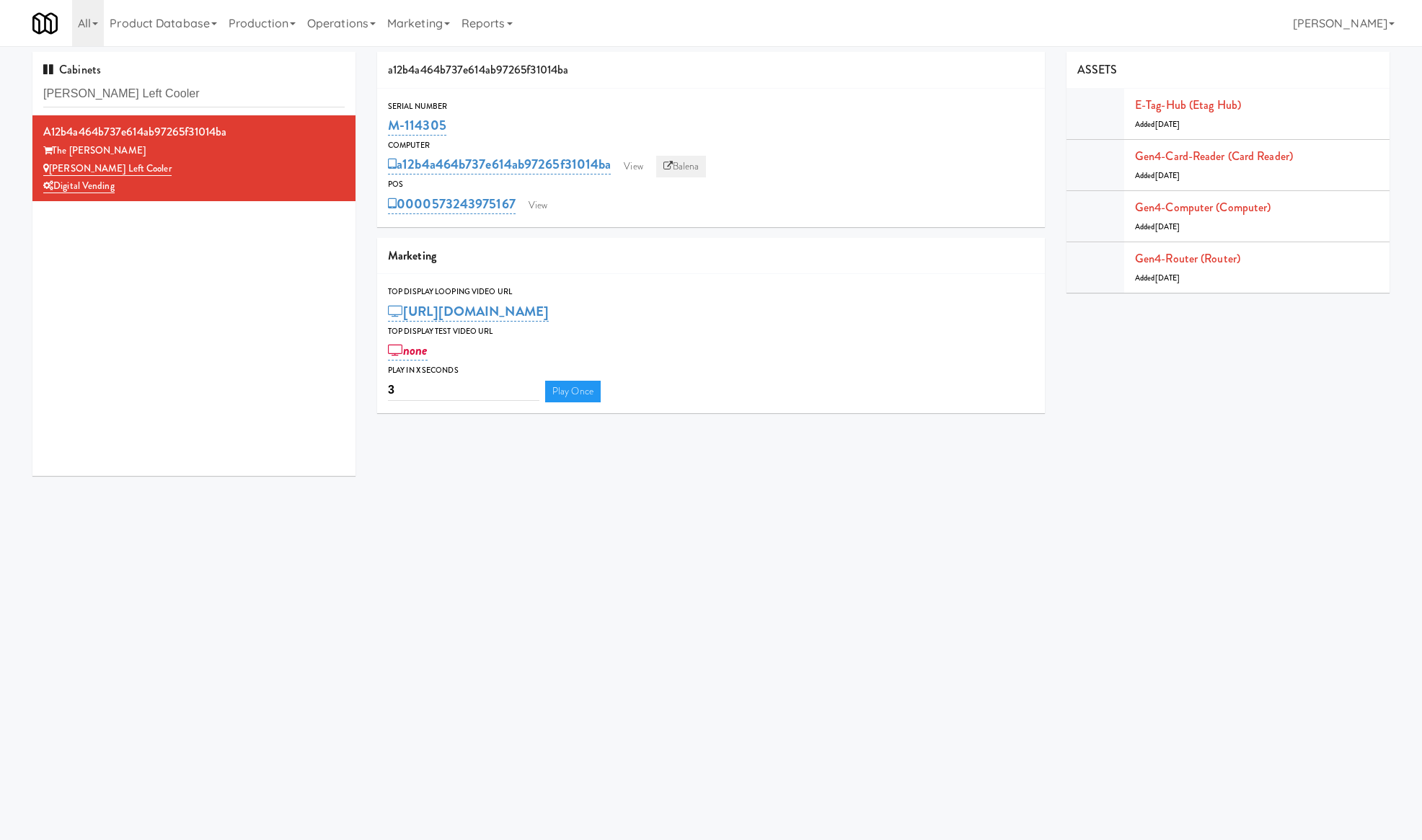
click at [680, 162] on link "Balena" at bounding box center [682, 167] width 51 height 22
click at [539, 207] on link "View" at bounding box center [538, 205] width 33 height 22
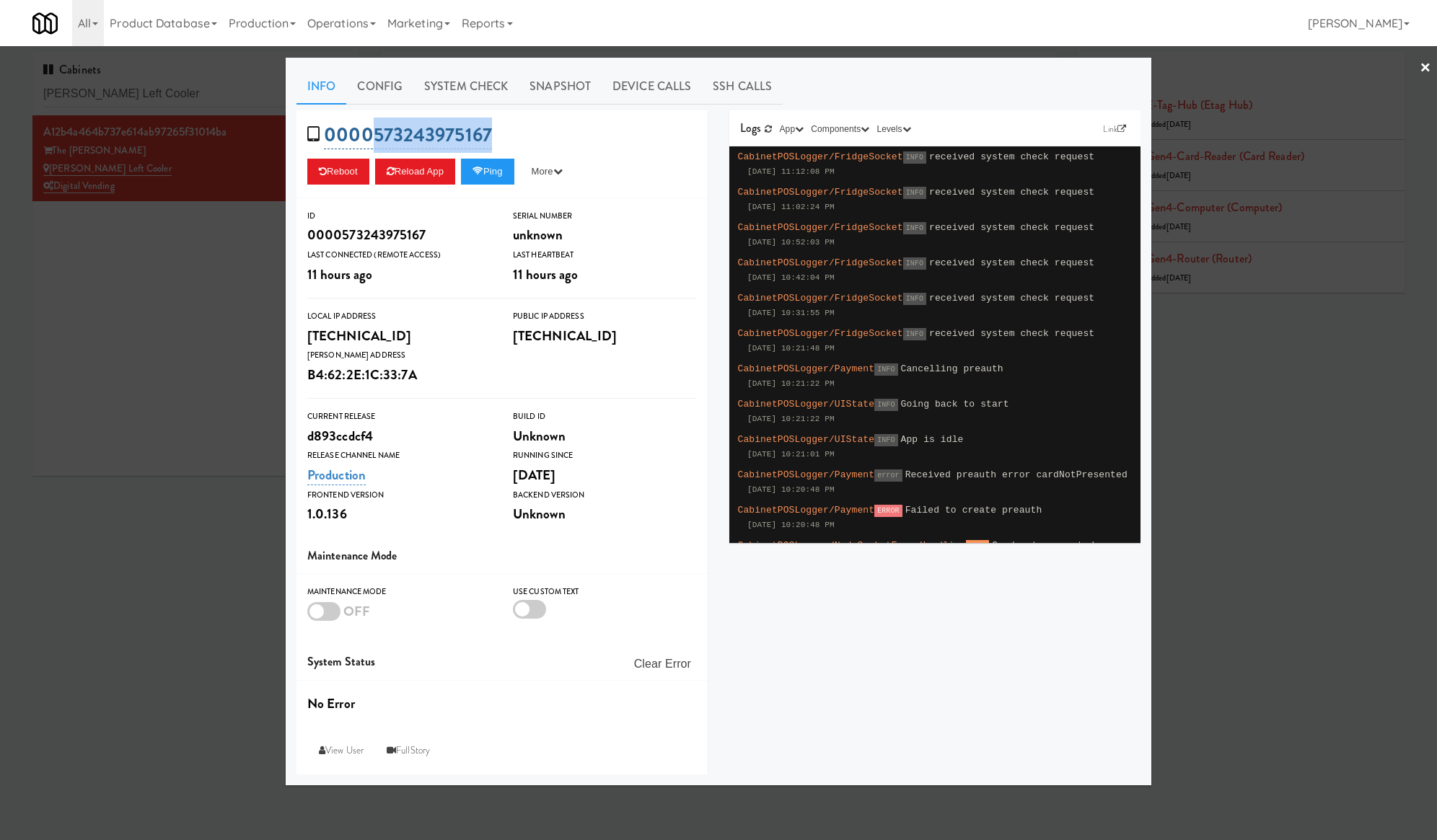
drag, startPoint x: 506, startPoint y: 136, endPoint x: 374, endPoint y: 137, distance: 132.0
click at [374, 137] on div "0000573243975167 Reboot Reload App Ping More Ping Server Restart Server Force R…" at bounding box center [503, 154] width 411 height 88
copy link "573243975167"
click at [543, 81] on link "Snapshot" at bounding box center [560, 87] width 83 height 36
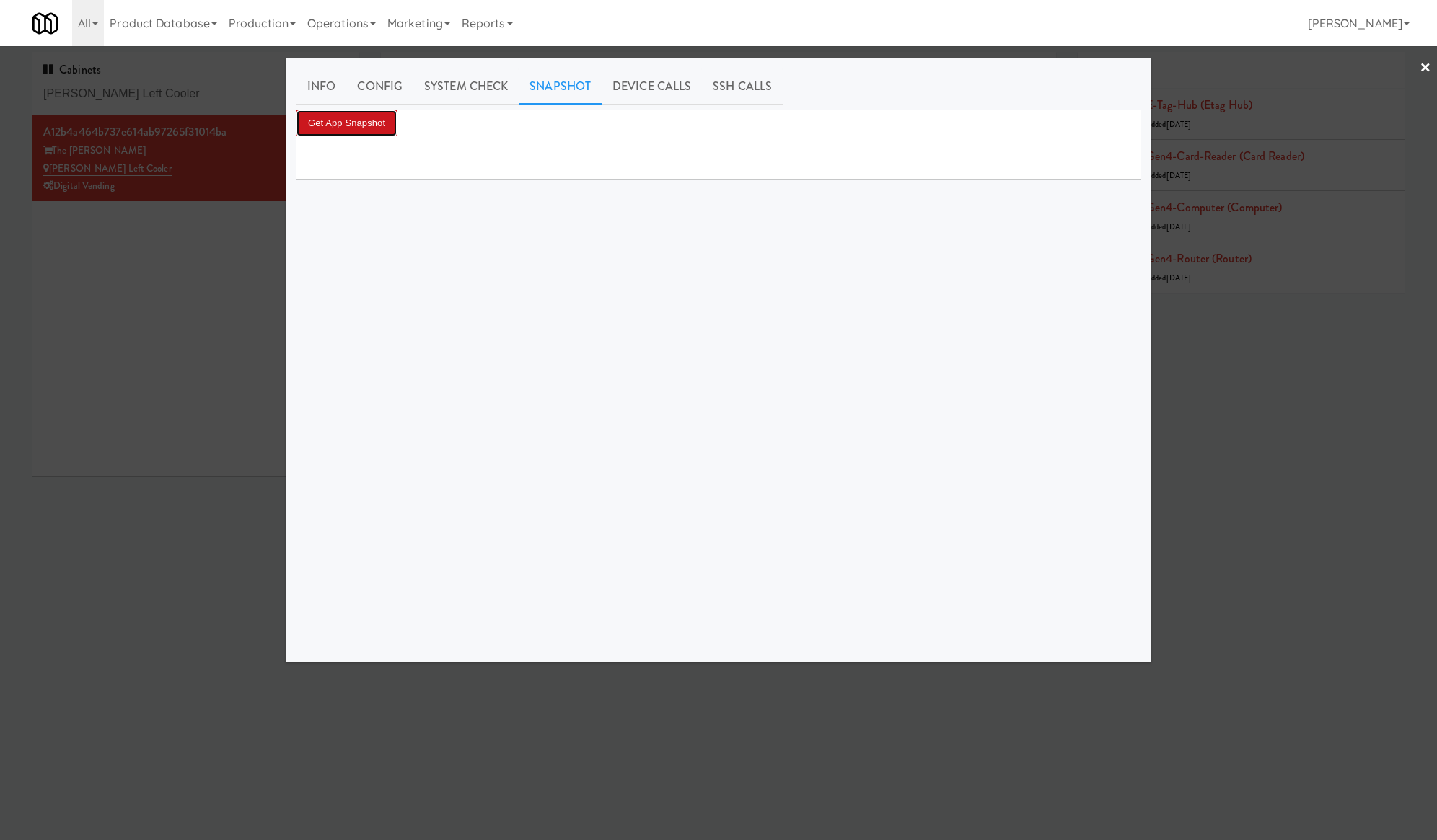
click at [356, 127] on button "Get App Snapshot" at bounding box center [347, 123] width 101 height 26
click at [133, 197] on div at bounding box center [718, 420] width 1437 height 840
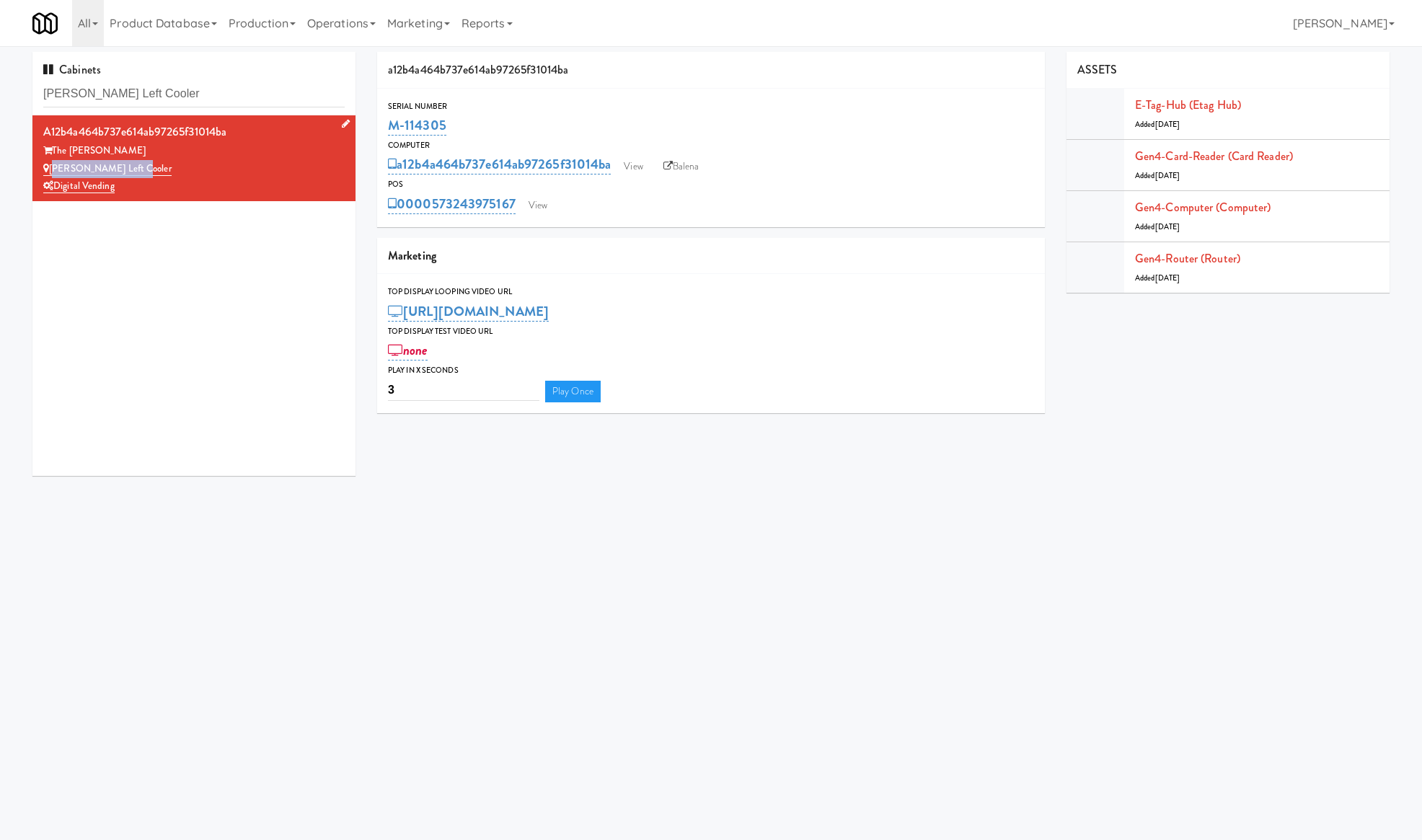
drag, startPoint x: 133, startPoint y: 168, endPoint x: 52, endPoint y: 167, distance: 81.0
click at [52, 167] on div "Lindley Left Cooler" at bounding box center [194, 169] width 301 height 18
copy link "Lindley Left Cooler"
click at [543, 205] on link "View" at bounding box center [538, 205] width 33 height 22
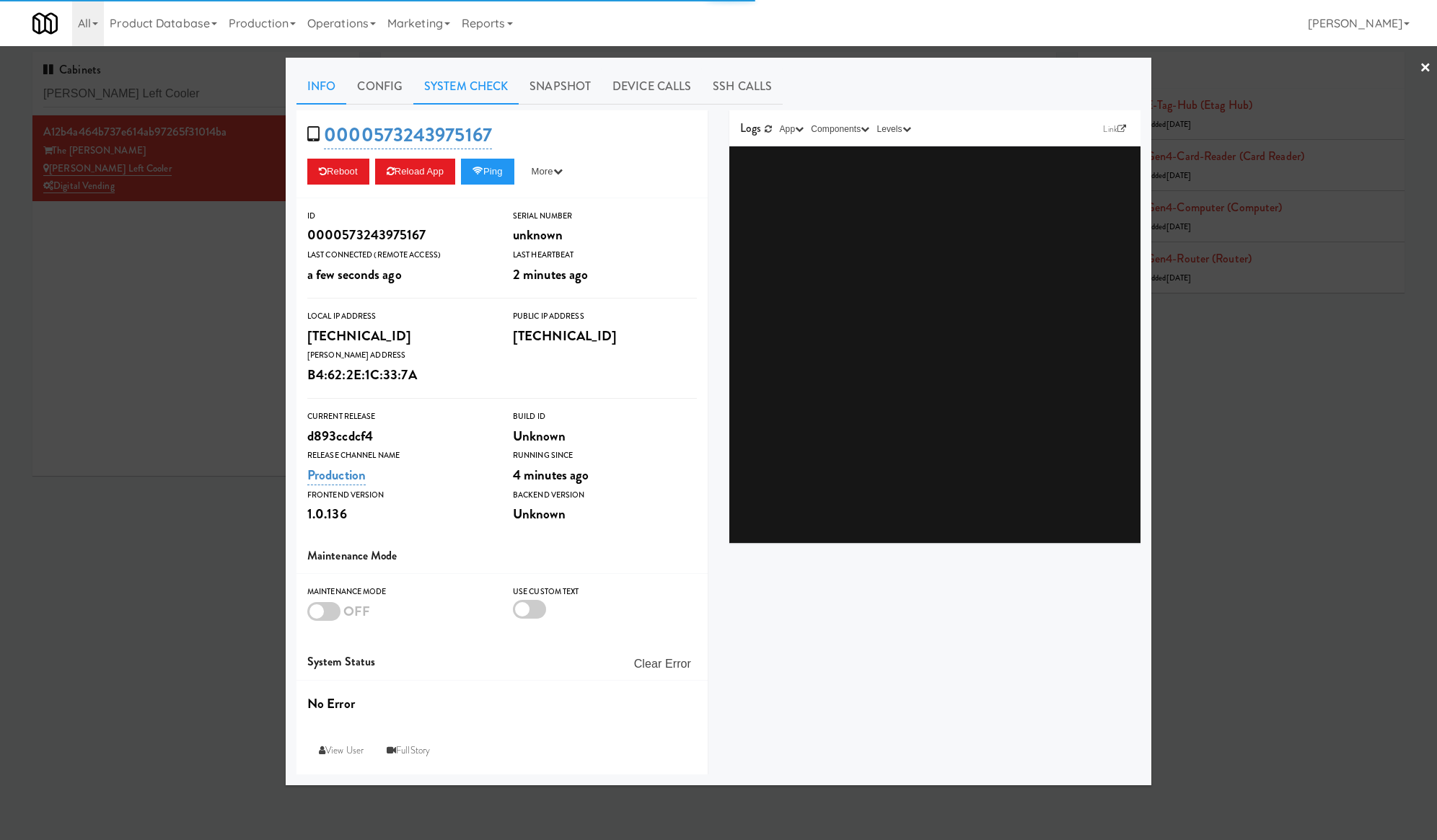
click at [428, 91] on link "System Check" at bounding box center [466, 87] width 105 height 36
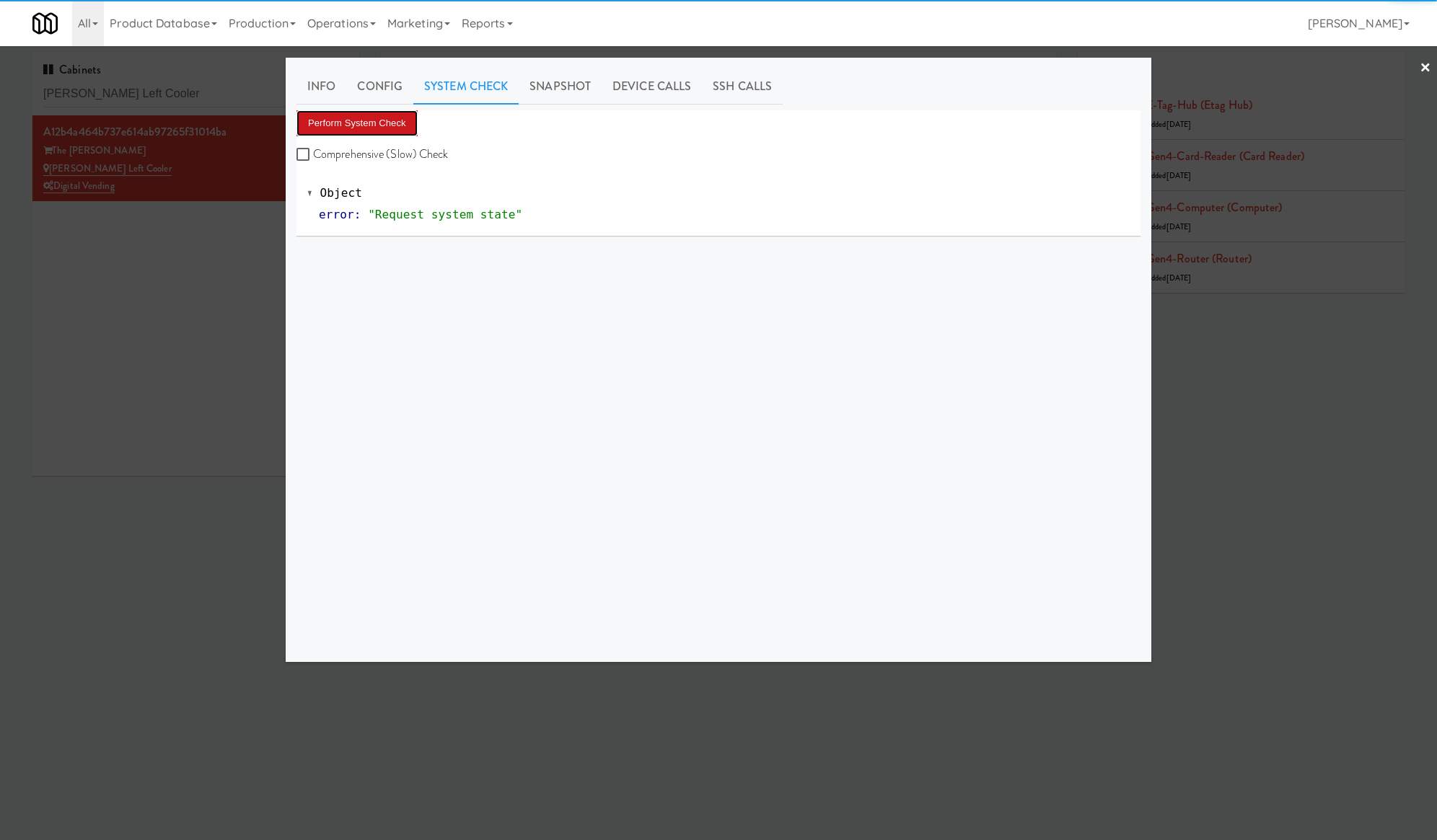
click at [394, 110] on button "Perform System Check" at bounding box center [358, 123] width 121 height 26
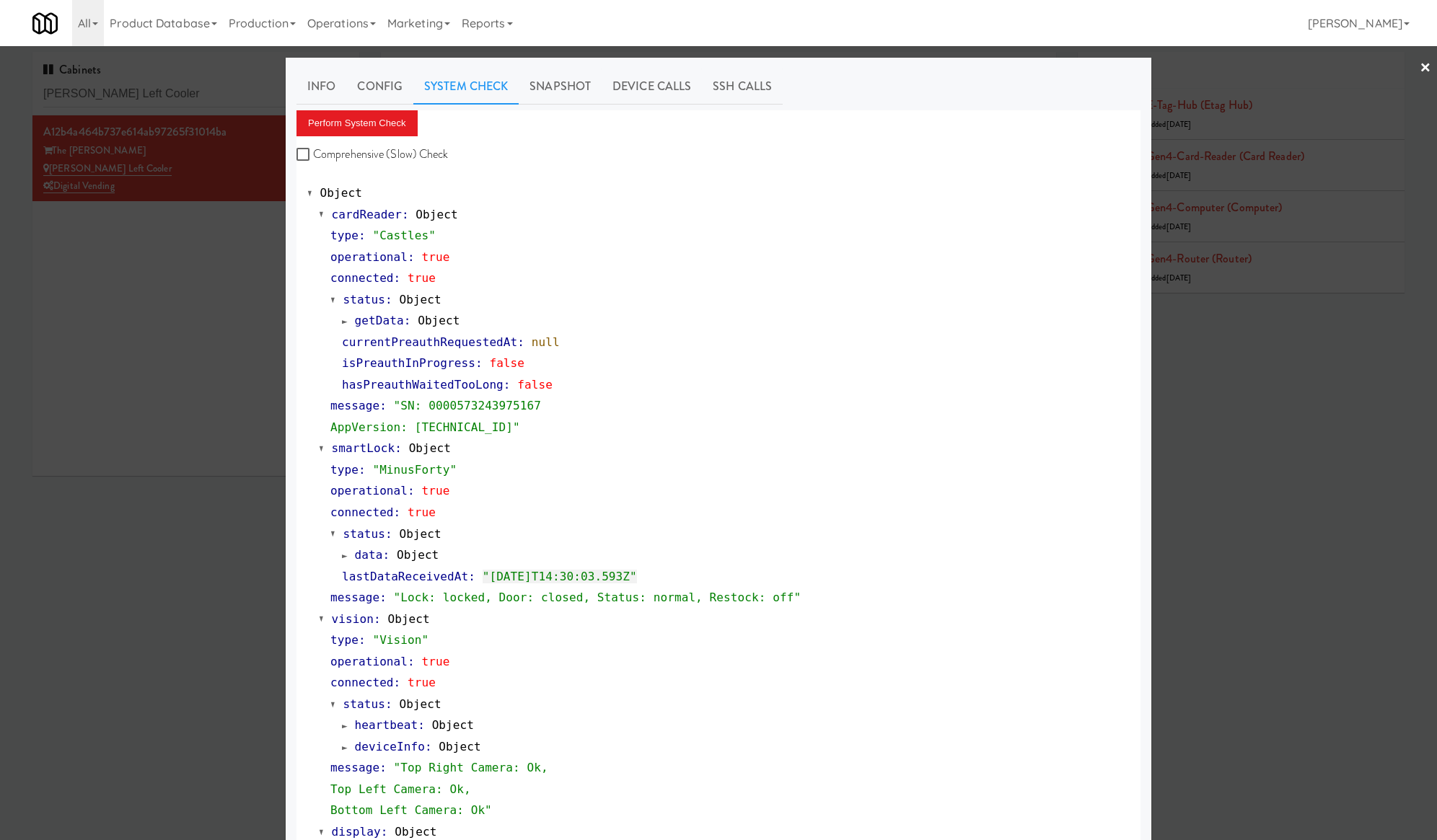
click at [190, 84] on div at bounding box center [718, 420] width 1437 height 840
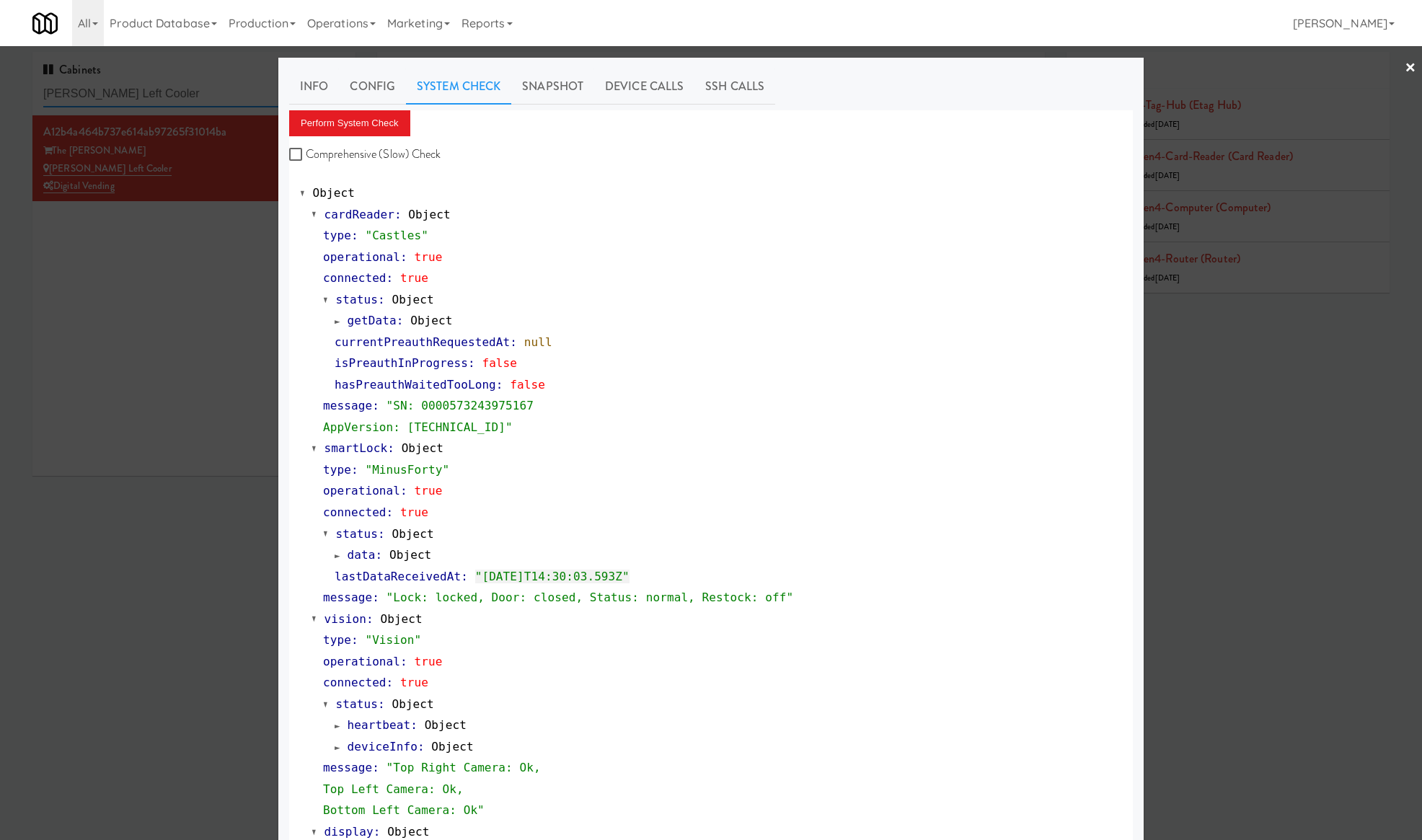
click at [190, 84] on input "Lindley Left Cooler" at bounding box center [194, 93] width 301 height 26
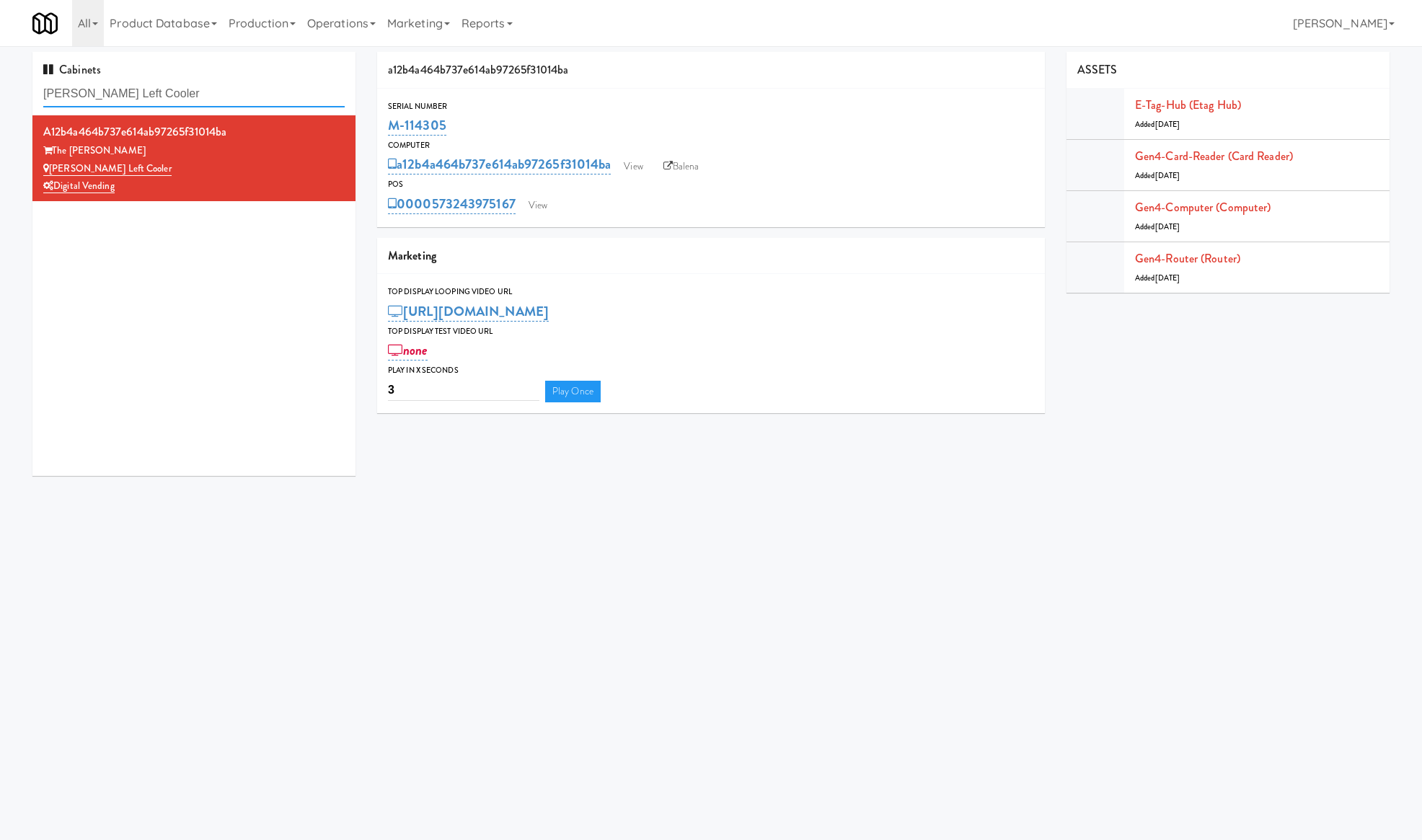
click at [190, 85] on input "Lindley Left Cooler" at bounding box center [194, 93] width 301 height 26
paste input "Park on First - Mailroom 2 -"
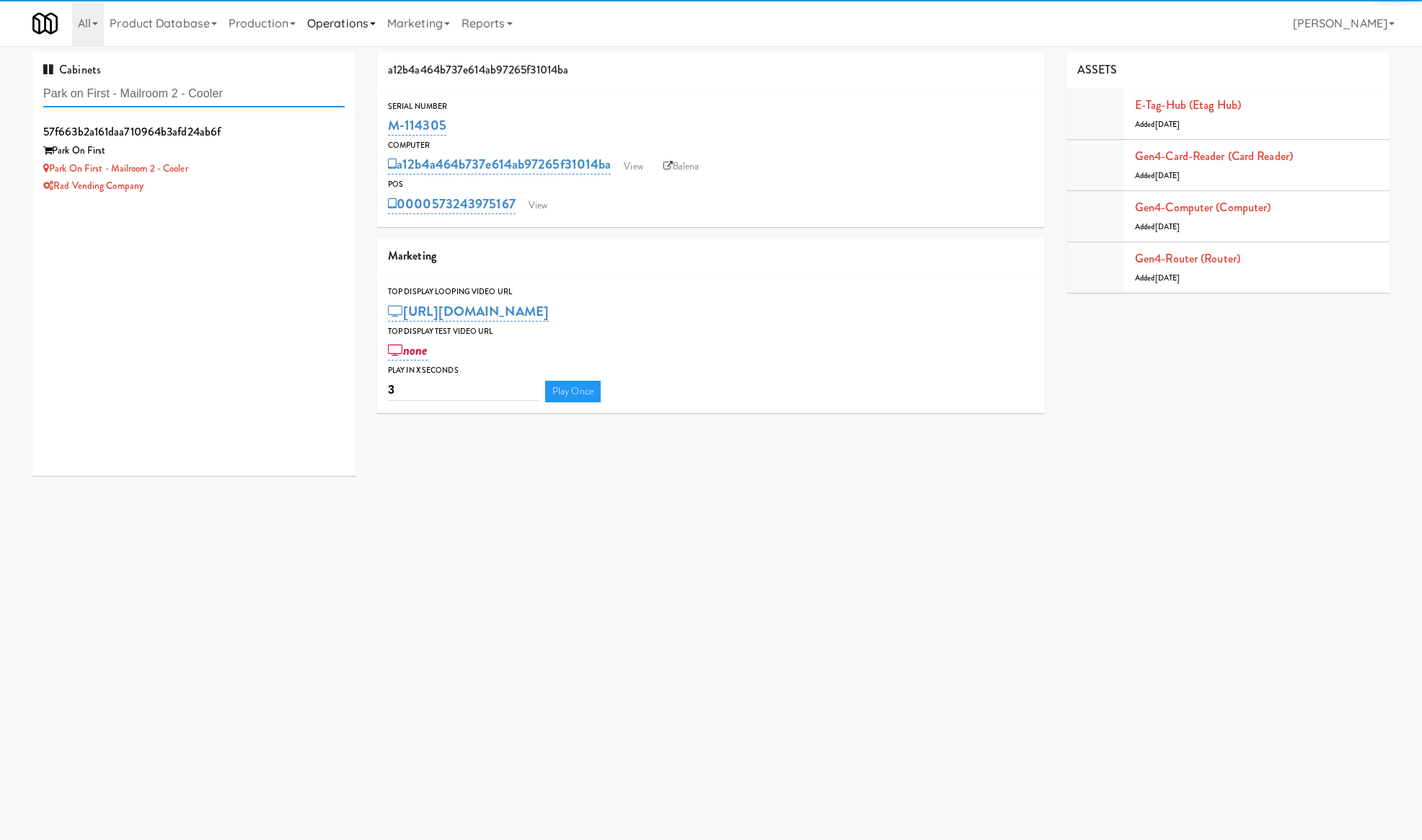
type input "Park on First - Mailroom 2 - Cooler"
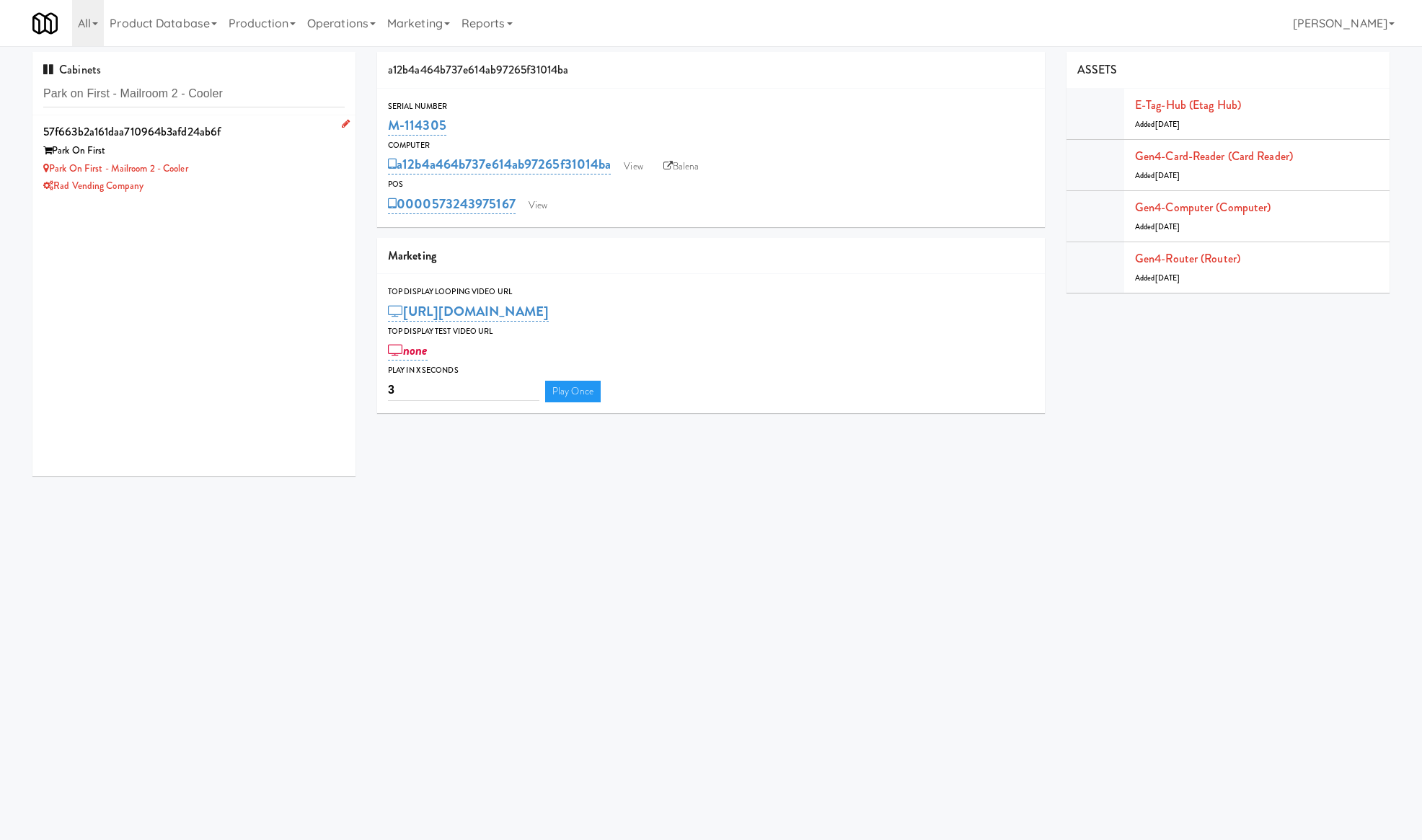
click at [216, 183] on div "Rad Vending Company" at bounding box center [194, 186] width 301 height 18
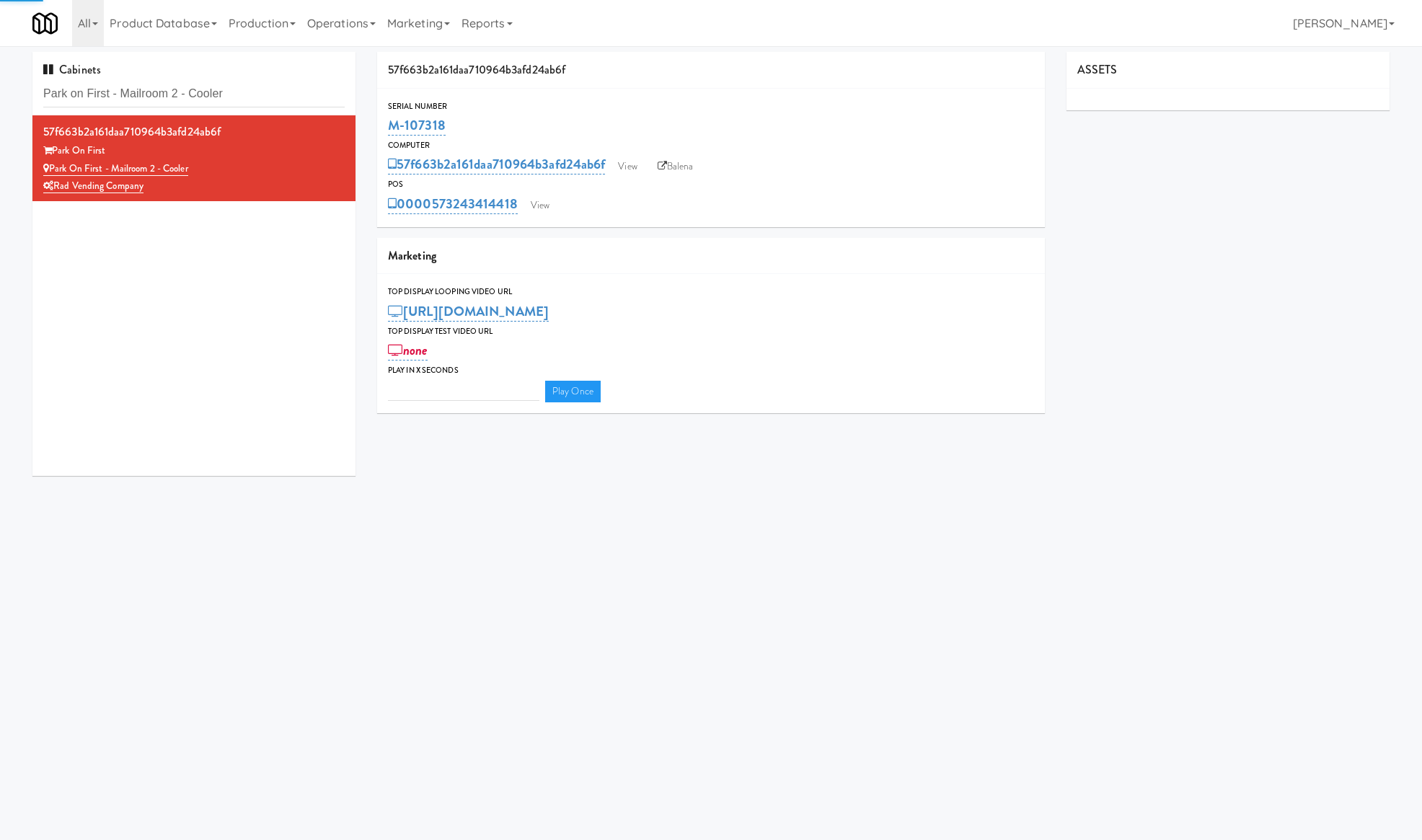
type input "3"
click at [531, 197] on link "View" at bounding box center [540, 205] width 33 height 22
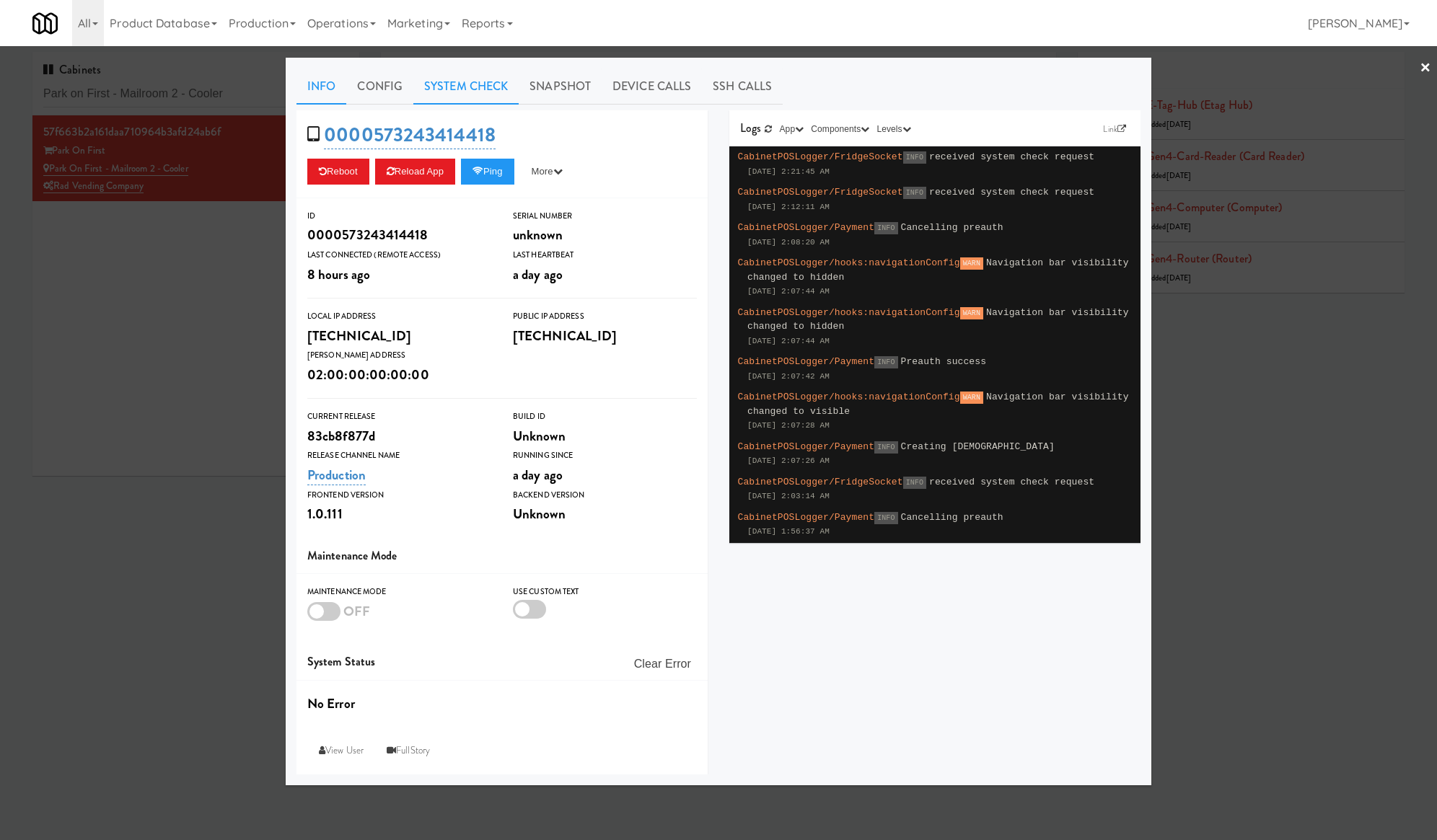
drag, startPoint x: 485, startPoint y: 84, endPoint x: 471, endPoint y: 97, distance: 19.1
click at [486, 84] on link "System Check" at bounding box center [466, 87] width 105 height 36
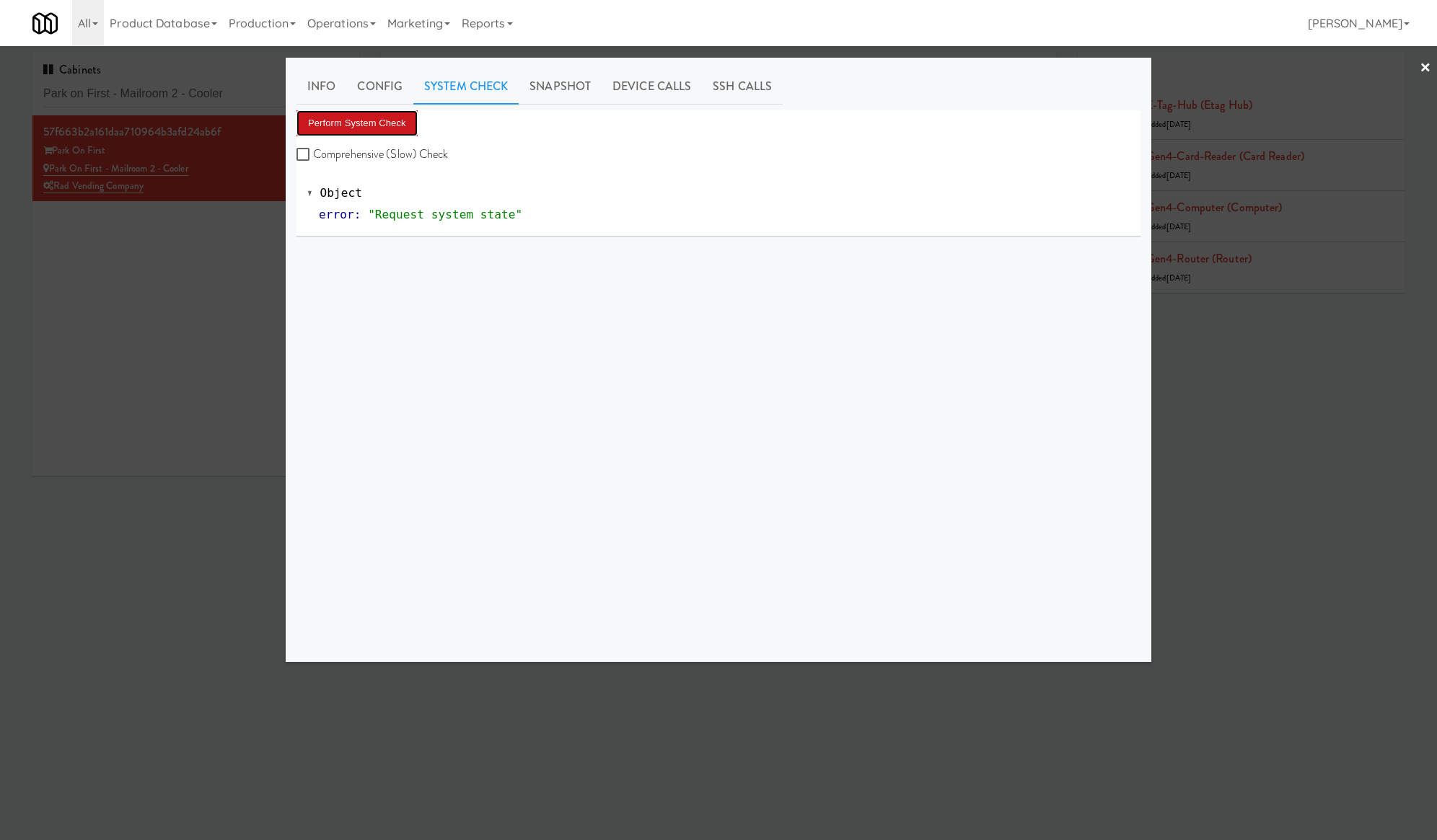
click at [417, 126] on button "Perform System Check" at bounding box center [358, 123] width 121 height 26
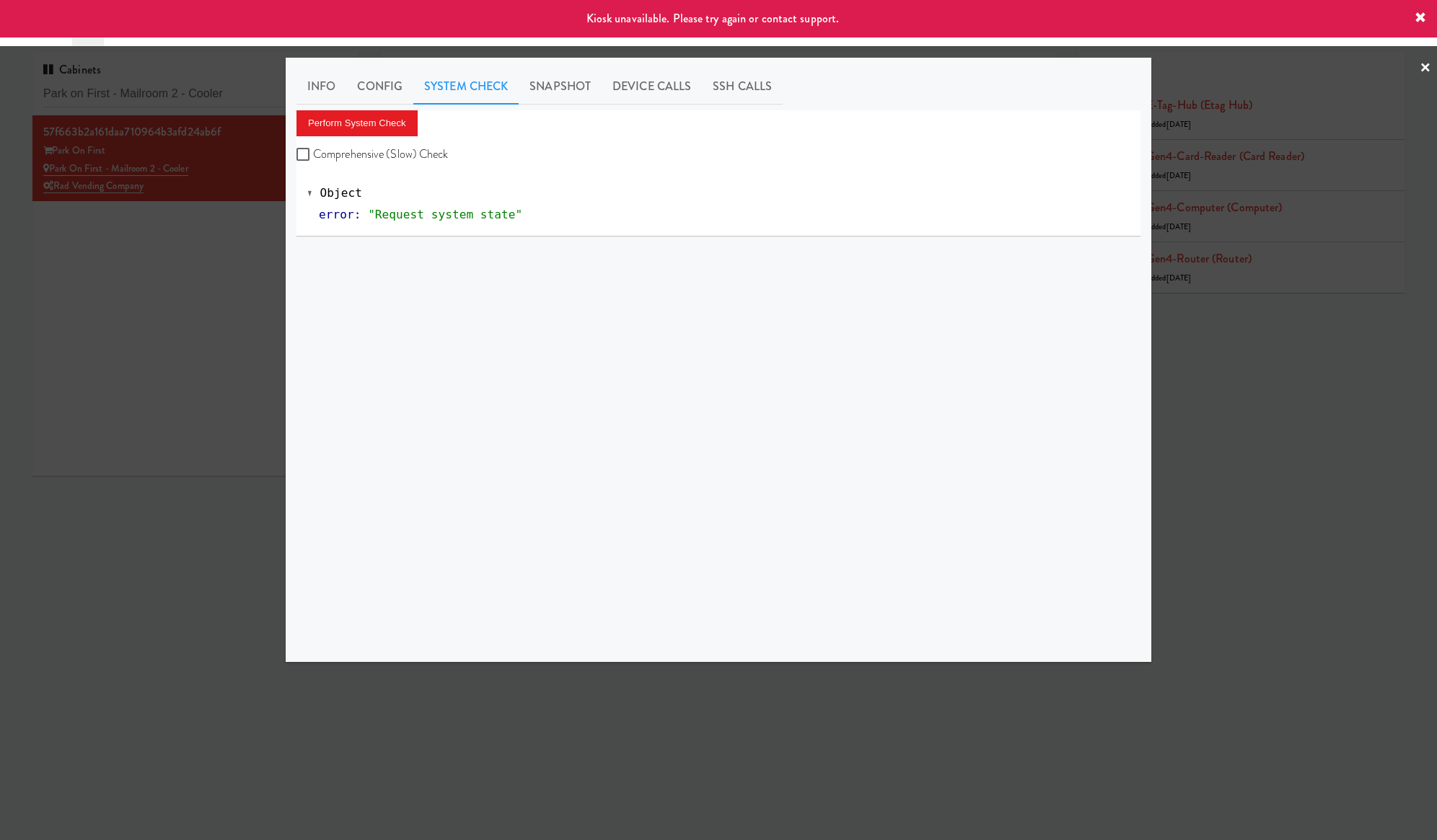
click at [254, 278] on div at bounding box center [718, 420] width 1437 height 840
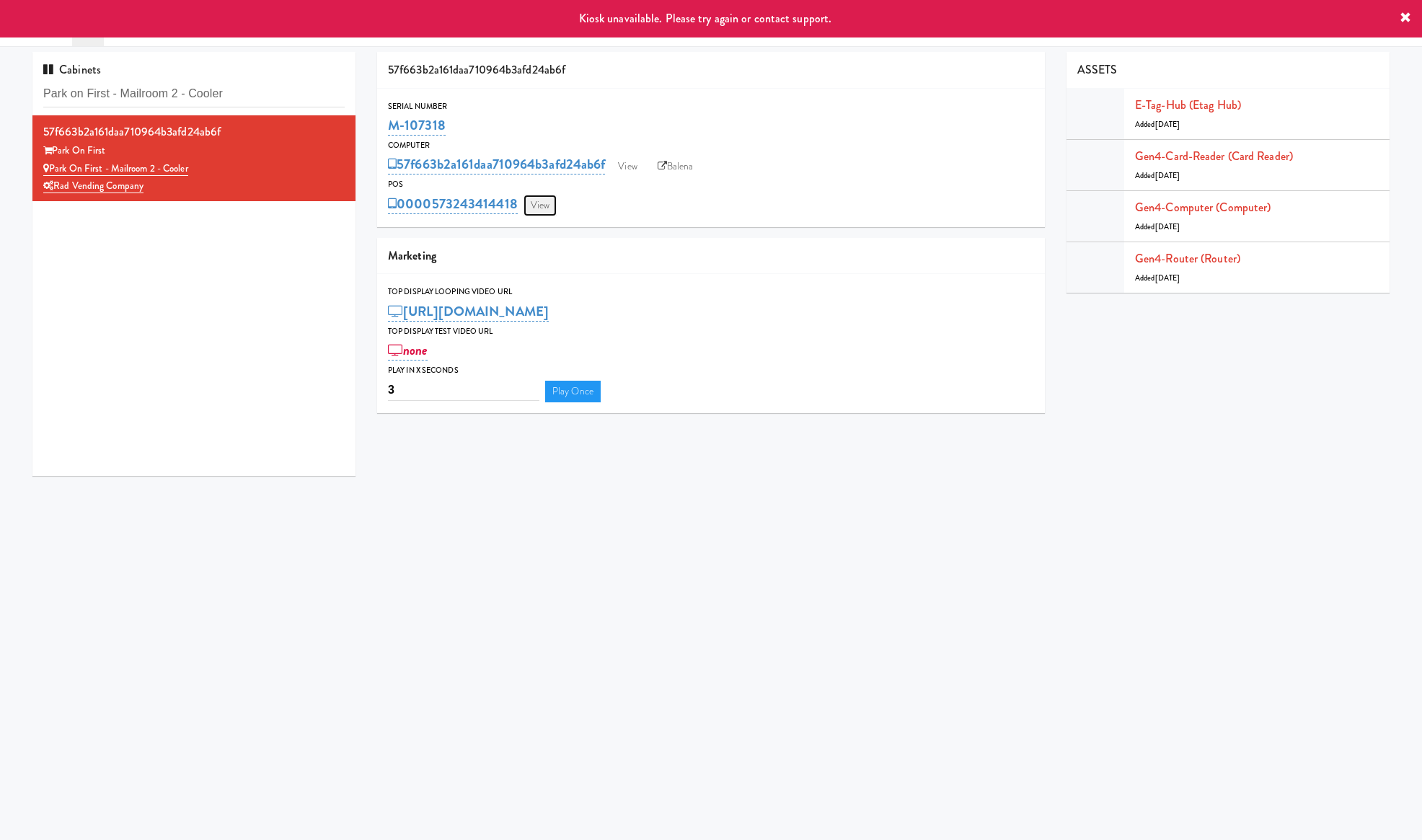
click at [535, 211] on link "View" at bounding box center [540, 205] width 33 height 22
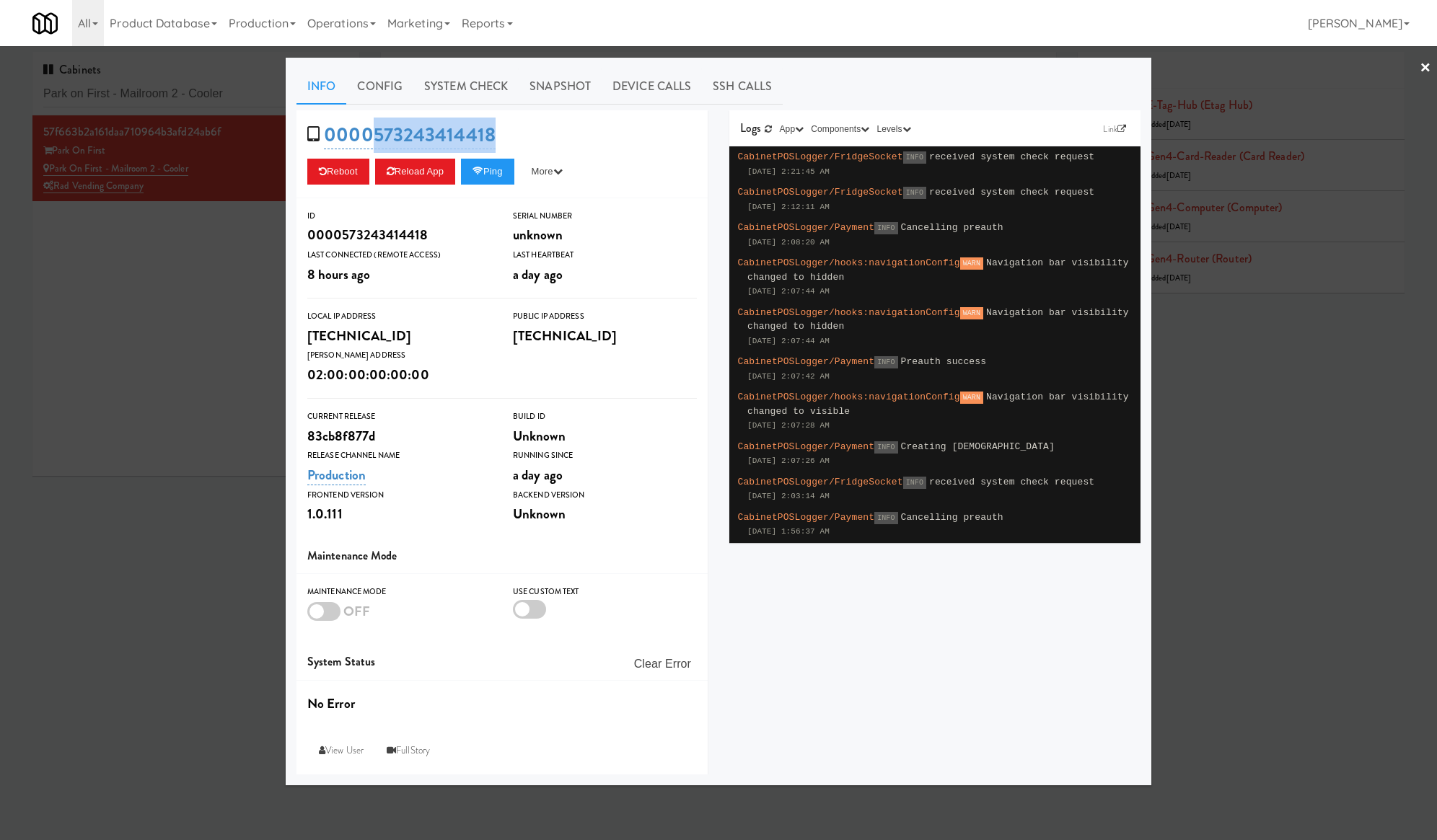
drag, startPoint x: 512, startPoint y: 133, endPoint x: 374, endPoint y: 115, distance: 139.2
click at [374, 115] on div "0000573243414418 Reboot Reload App Ping More Ping Server Restart Server Force R…" at bounding box center [503, 154] width 411 height 88
copy link "573243414418"
drag, startPoint x: 194, startPoint y: 265, endPoint x: 215, endPoint y: 268, distance: 21.2
click at [196, 266] on div at bounding box center [718, 420] width 1437 height 840
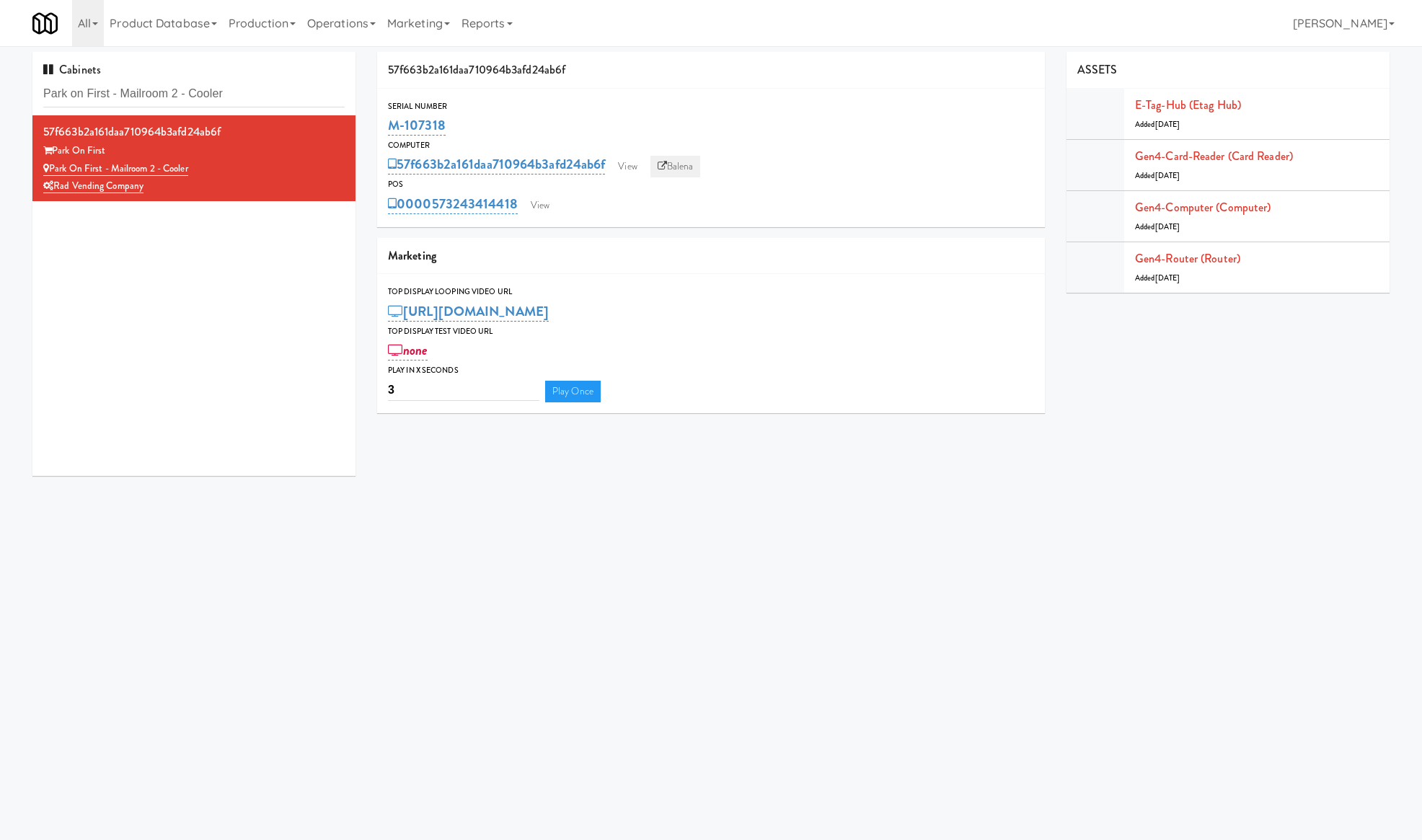
click at [676, 174] on link "Balena" at bounding box center [676, 167] width 51 height 22
click at [545, 211] on link "View" at bounding box center [540, 205] width 33 height 22
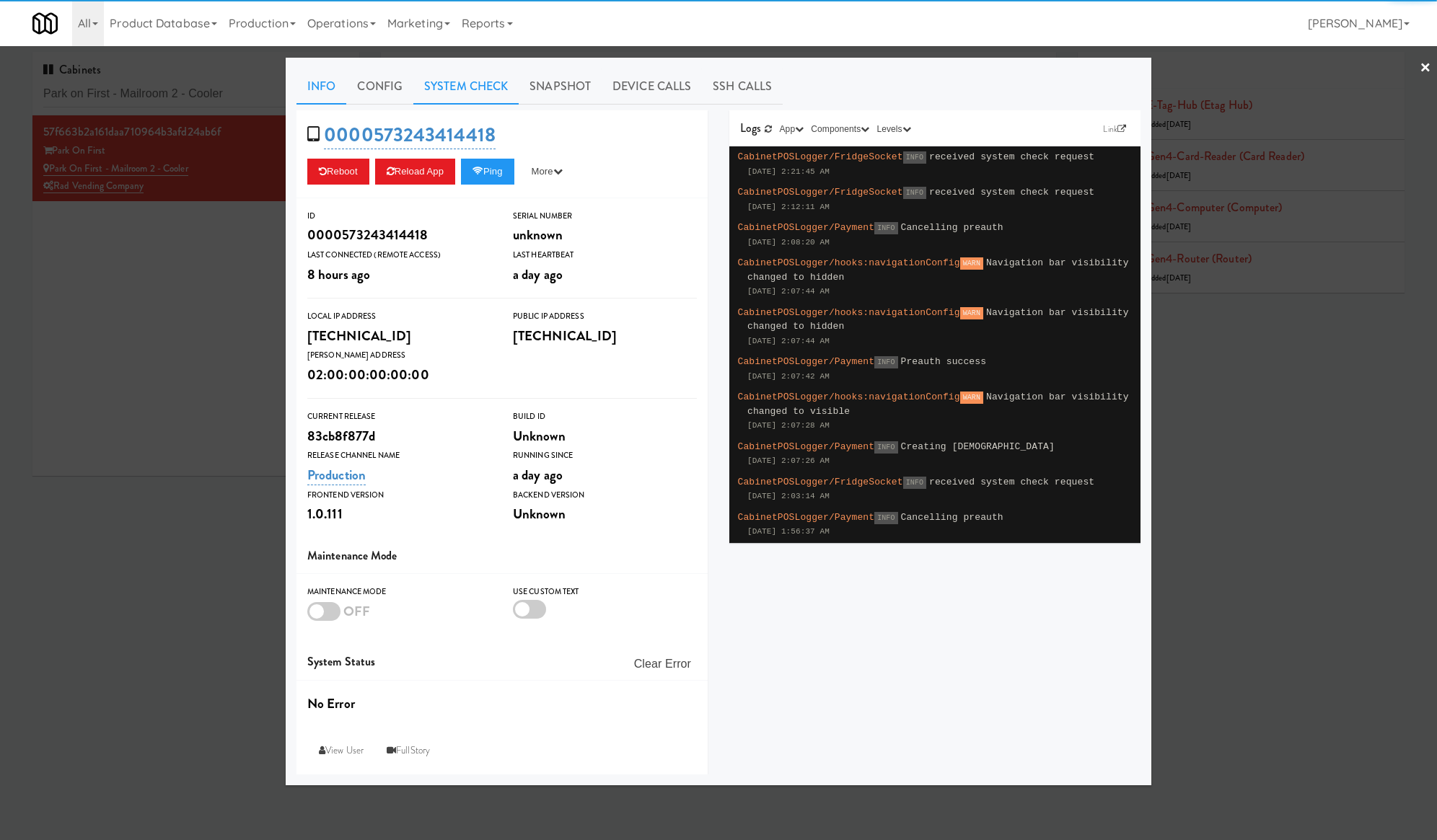
click at [481, 95] on link "System Check" at bounding box center [466, 87] width 105 height 36
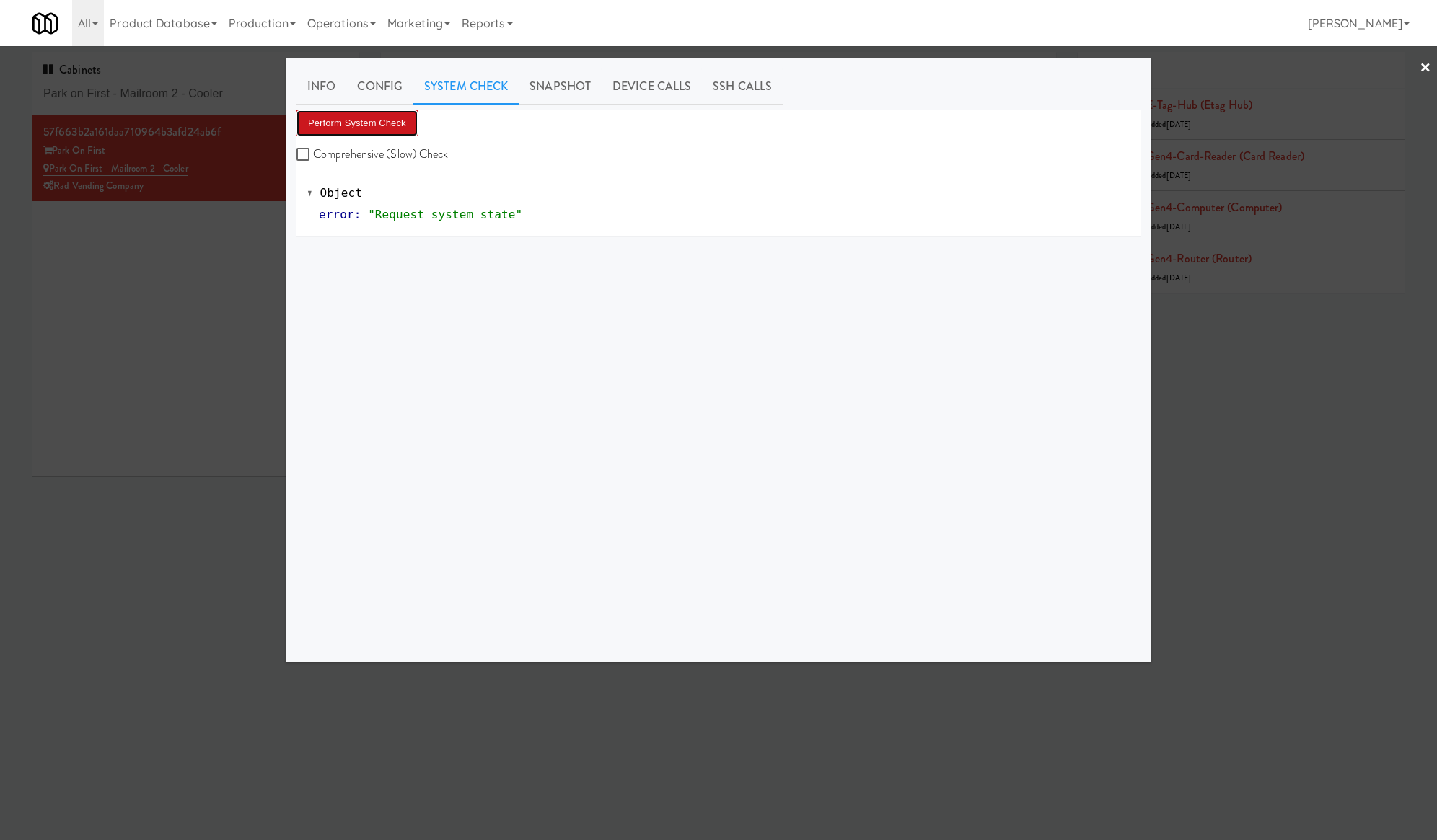
click at [392, 126] on button "Perform System Check" at bounding box center [358, 123] width 121 height 26
click at [119, 90] on div at bounding box center [718, 420] width 1437 height 840
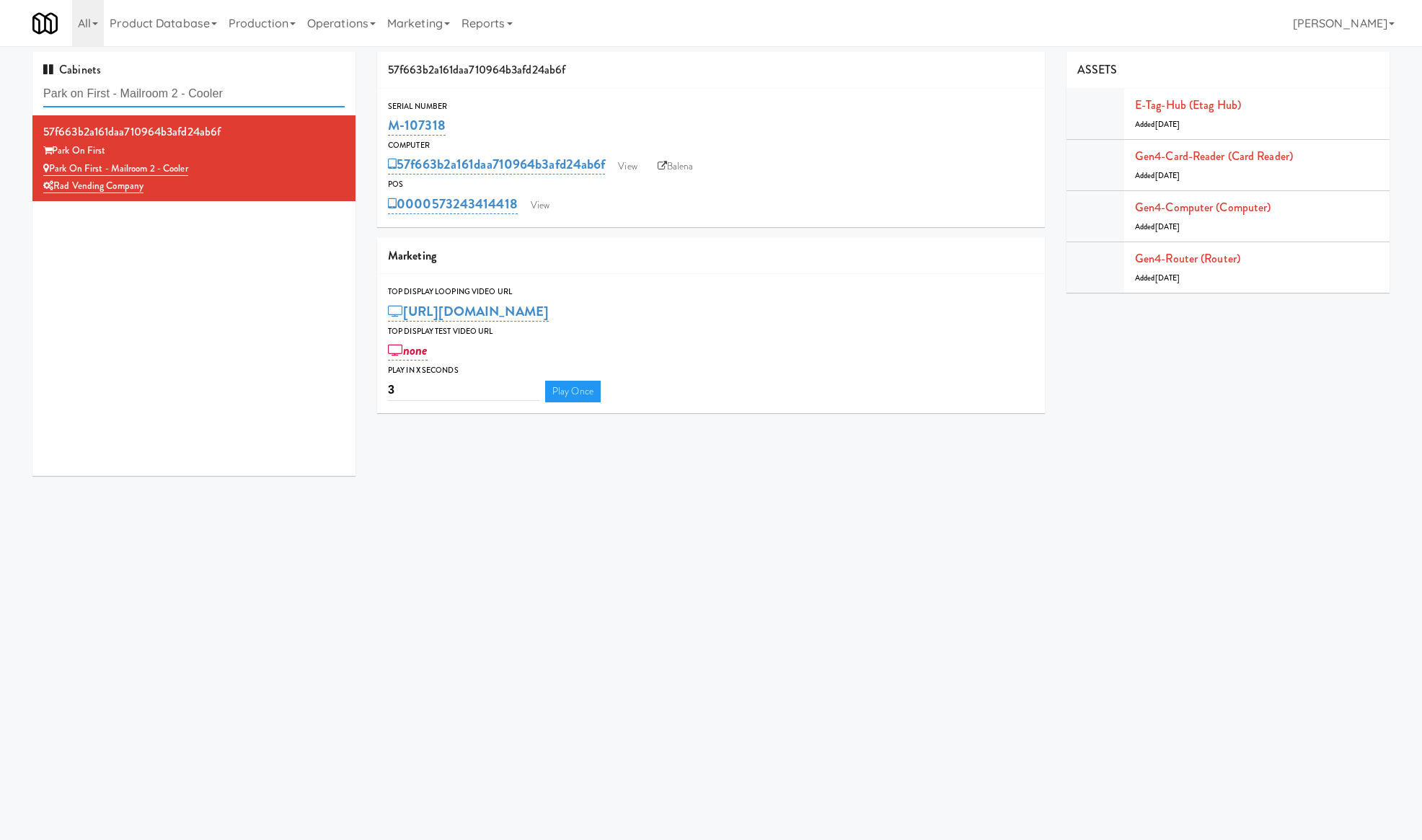
click at [119, 90] on input "Park on First - Mailroom 2 - Cooler" at bounding box center [194, 93] width 301 height 26
click at [119, 91] on input "Park on First - Mailroom 2 - Cooler" at bounding box center [194, 93] width 301 height 26
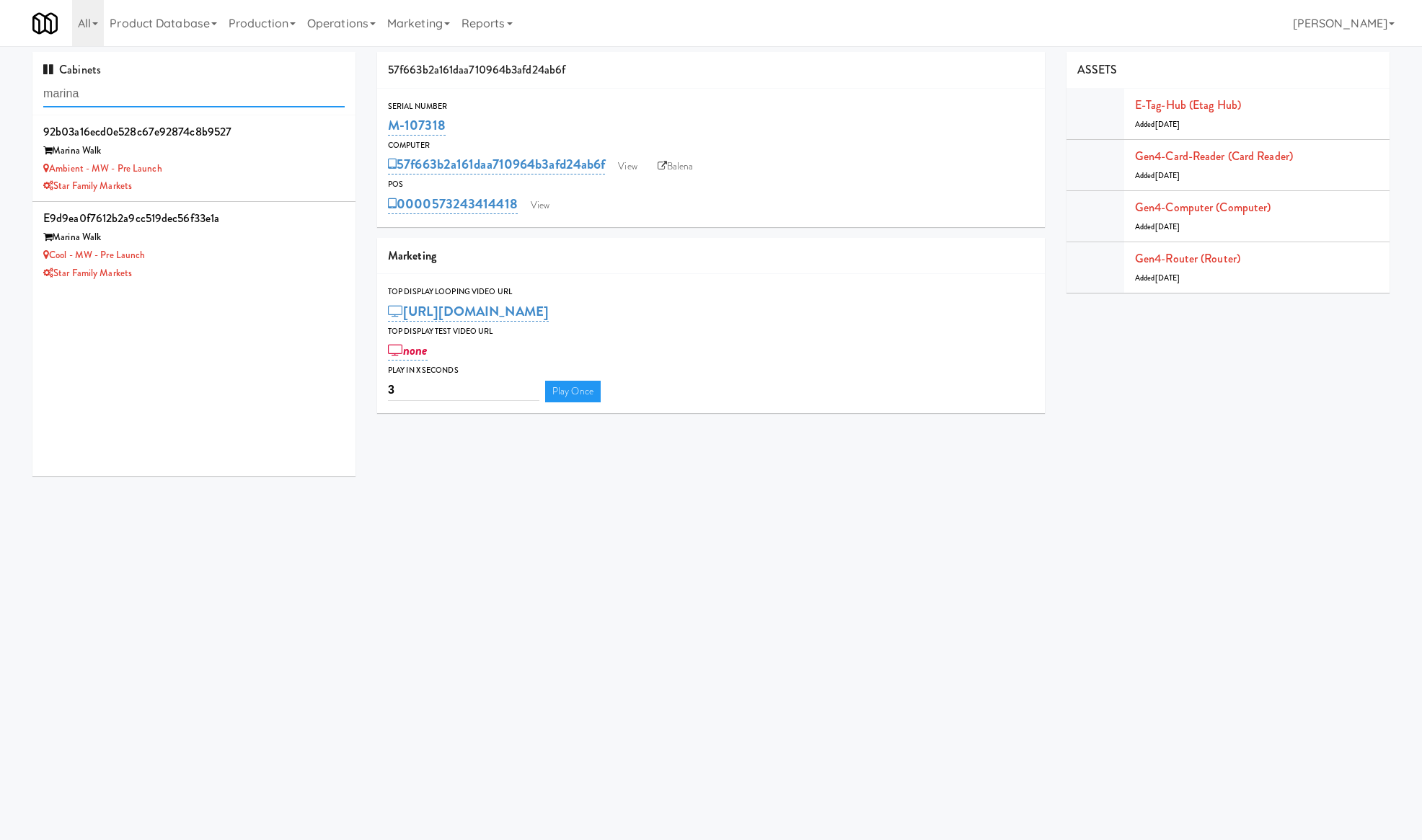
type input "marina"
click at [243, 165] on div "Ambient - MW - Pre Launch" at bounding box center [194, 169] width 301 height 18
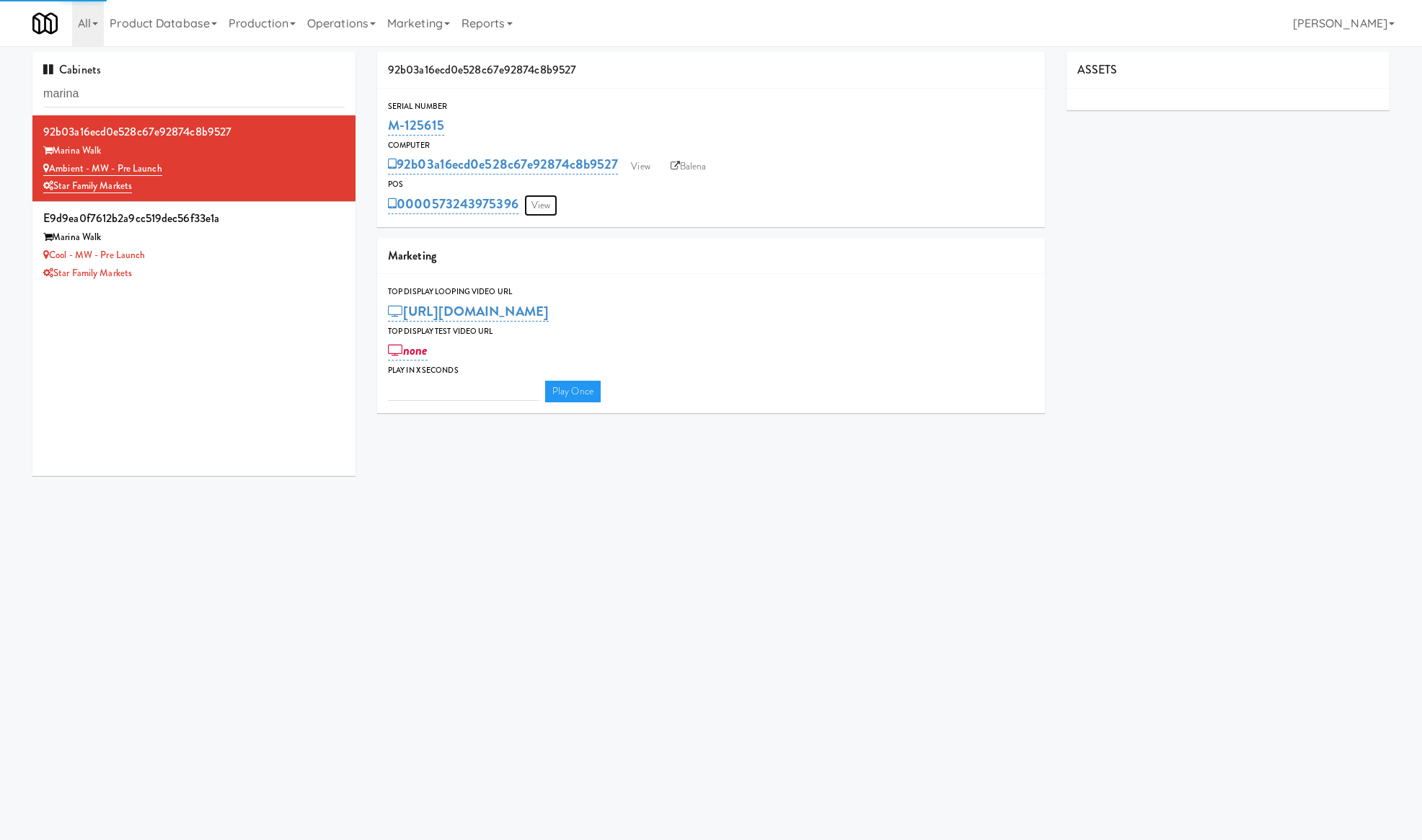
type input "3"
click at [542, 205] on link "View" at bounding box center [540, 205] width 33 height 22
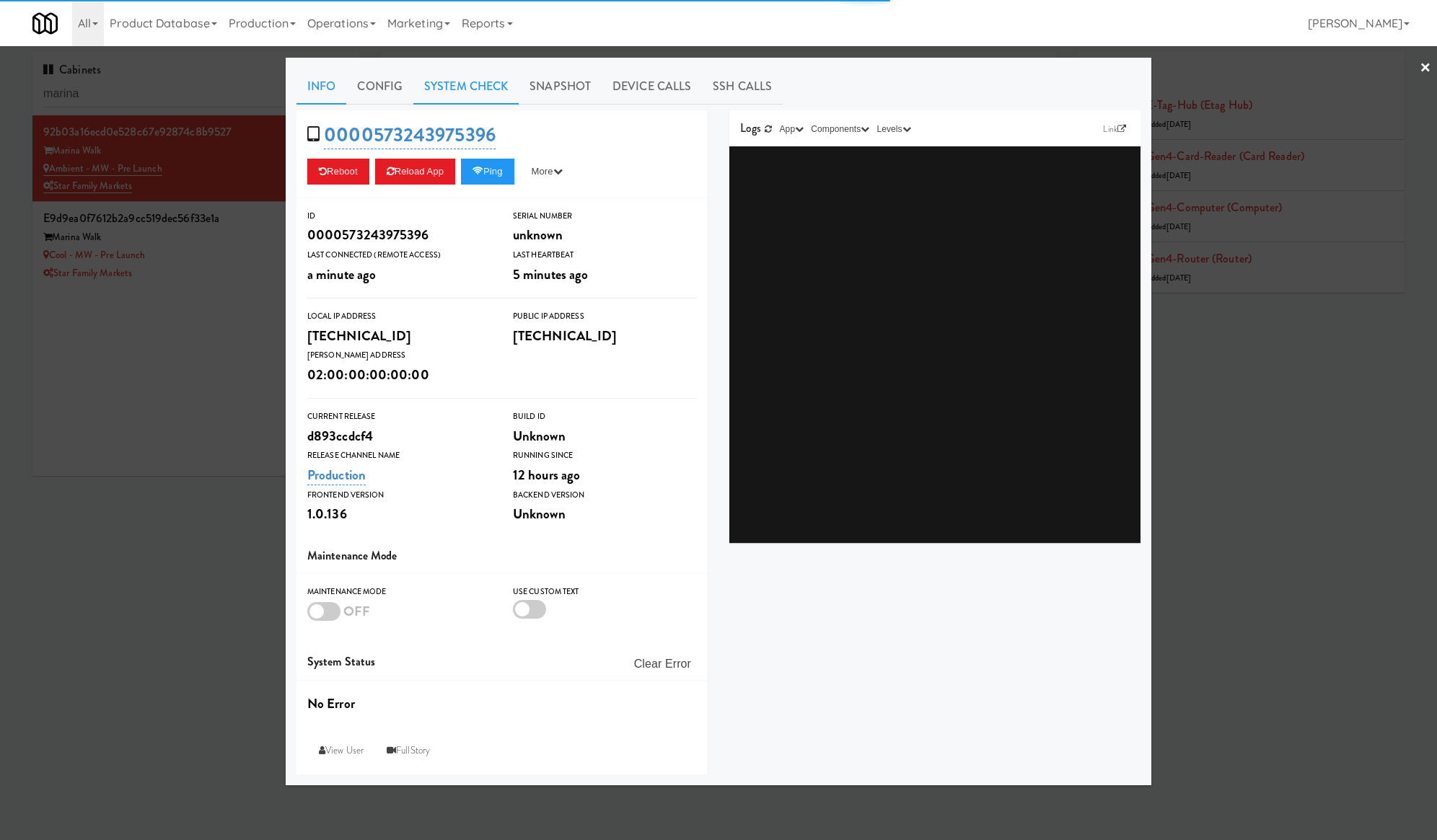
click at [454, 99] on link "System Check" at bounding box center [466, 87] width 105 height 36
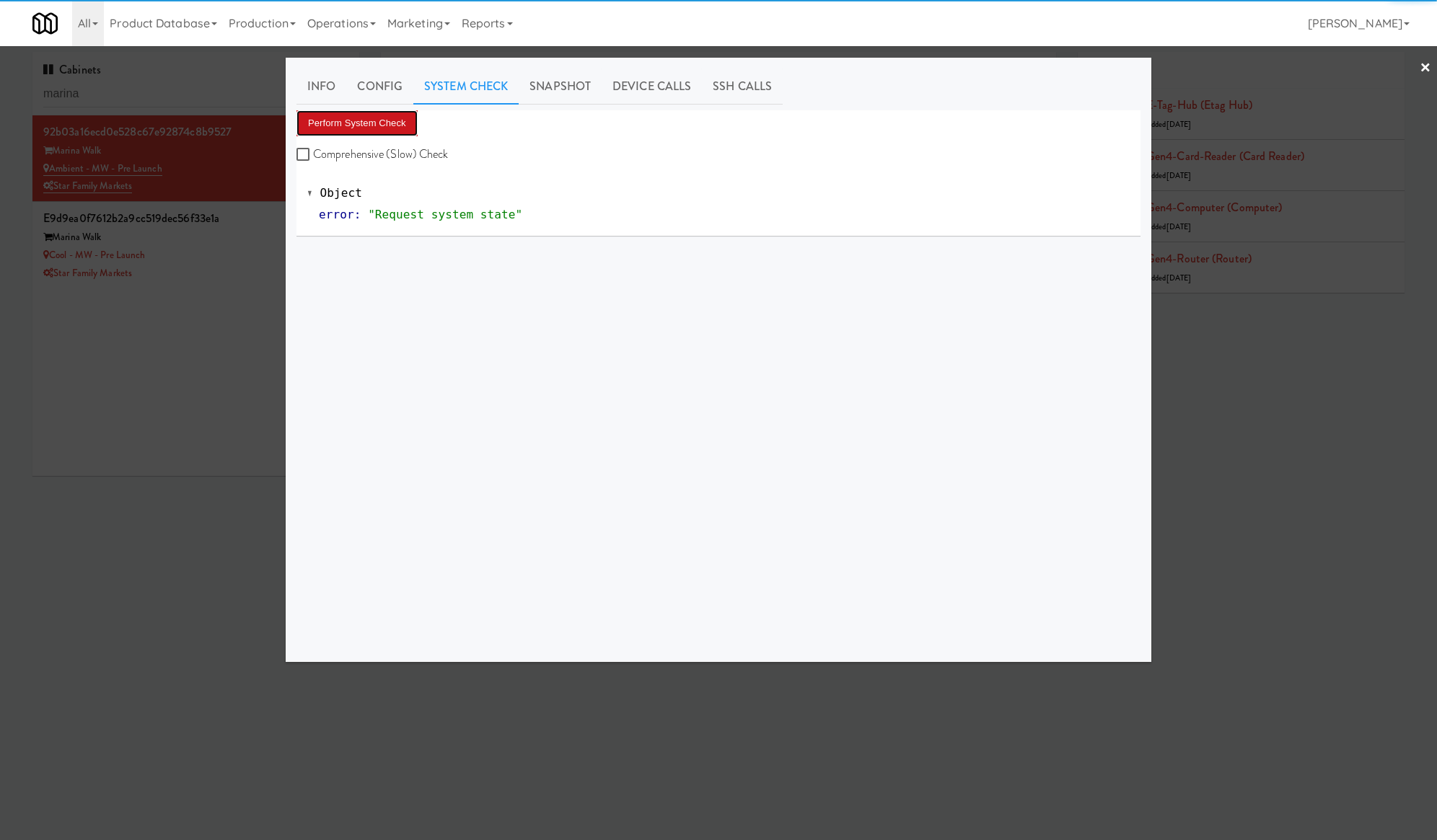
click at [398, 126] on button "Perform System Check" at bounding box center [358, 123] width 121 height 26
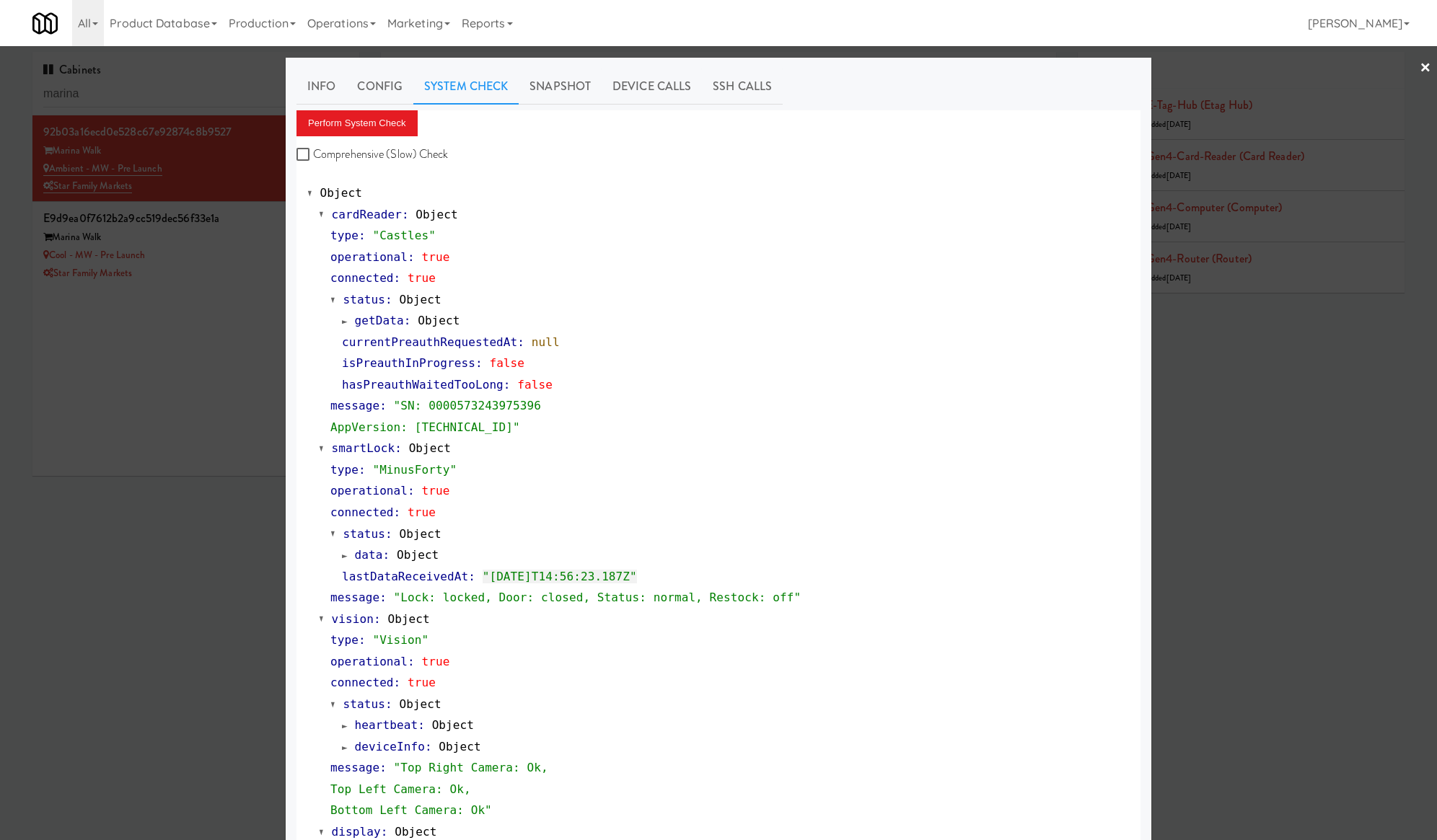
click at [234, 245] on div at bounding box center [718, 420] width 1437 height 840
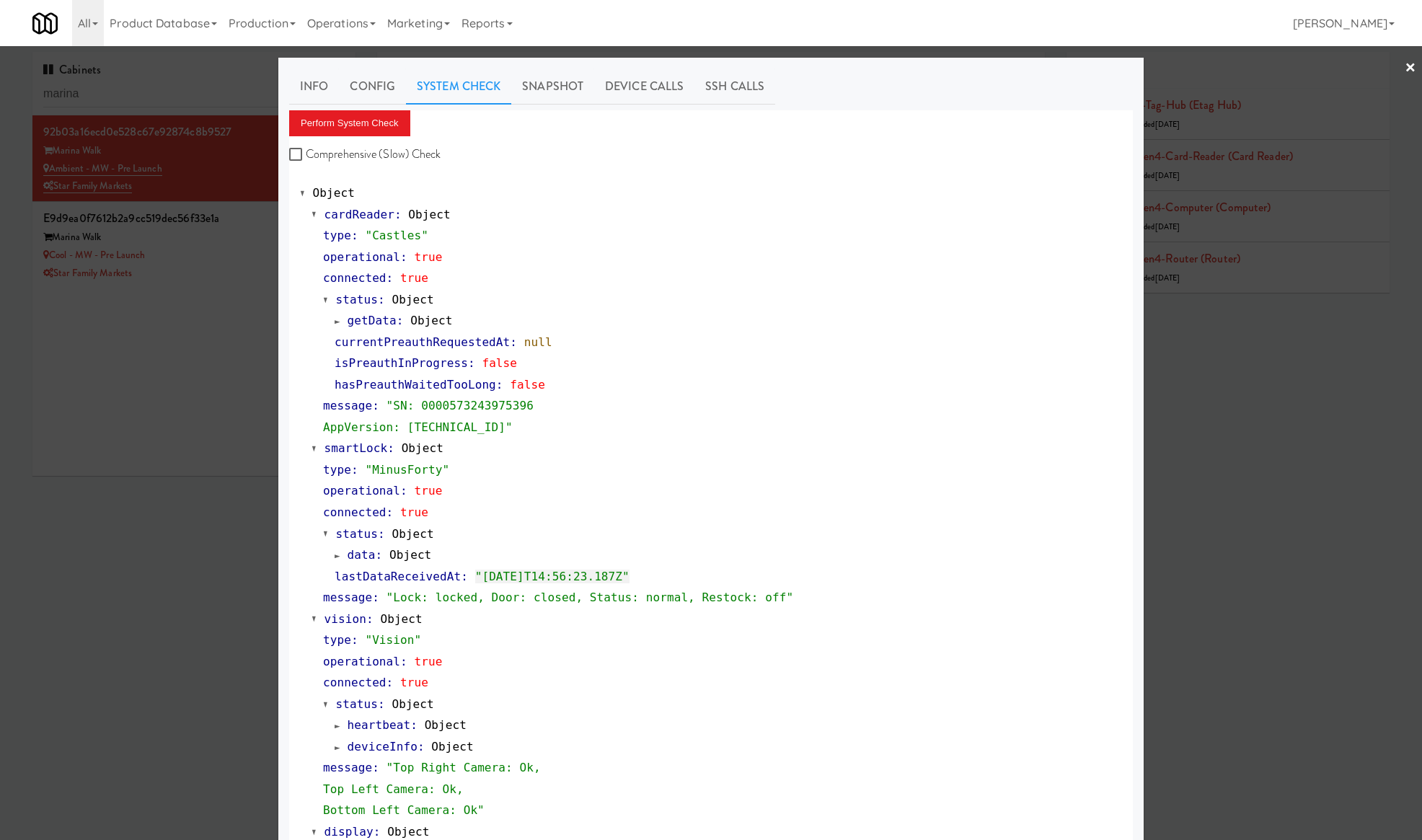
click at [234, 245] on div "Marina Walk" at bounding box center [194, 238] width 301 height 18
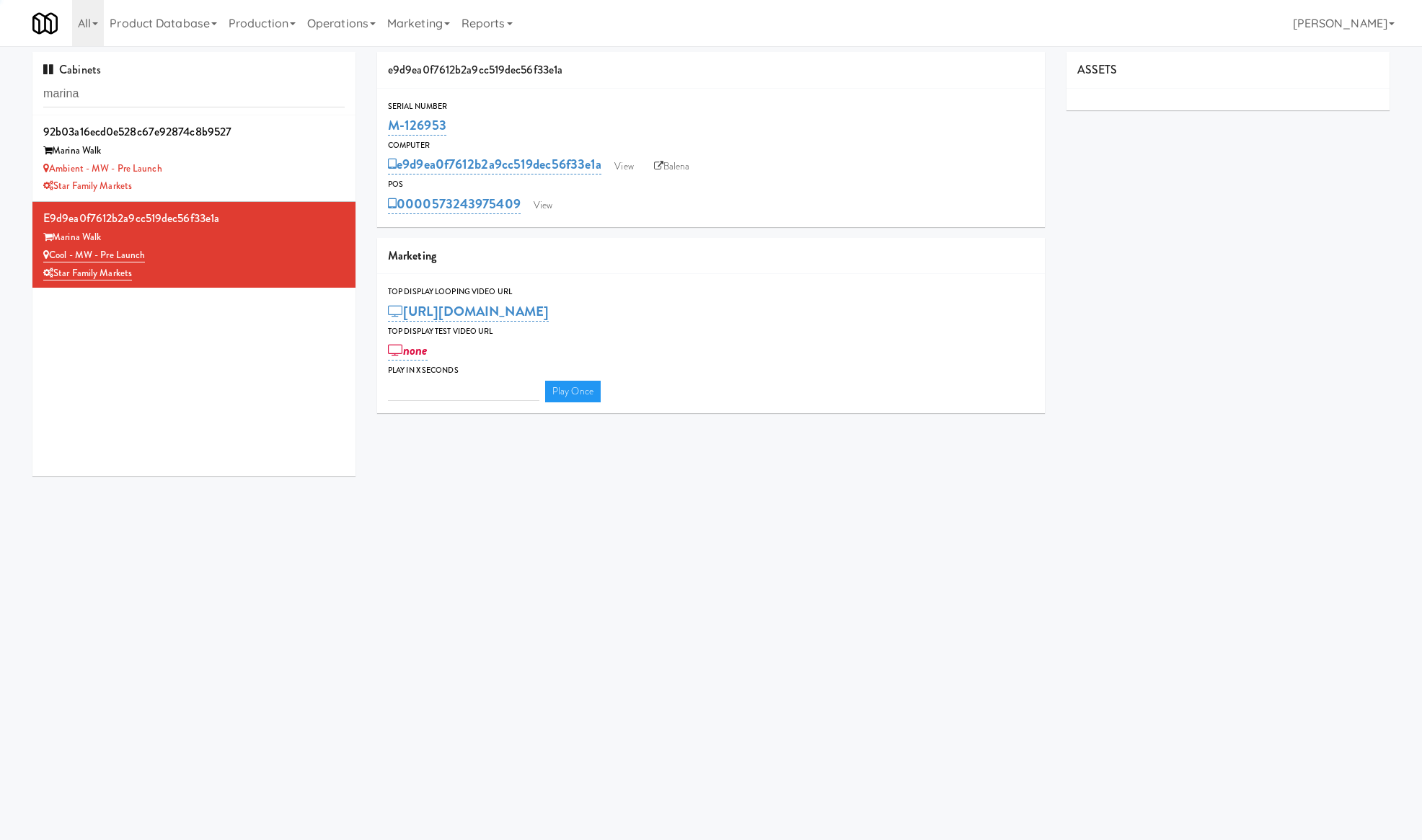
type input "3"
click at [540, 197] on link "View" at bounding box center [543, 205] width 33 height 22
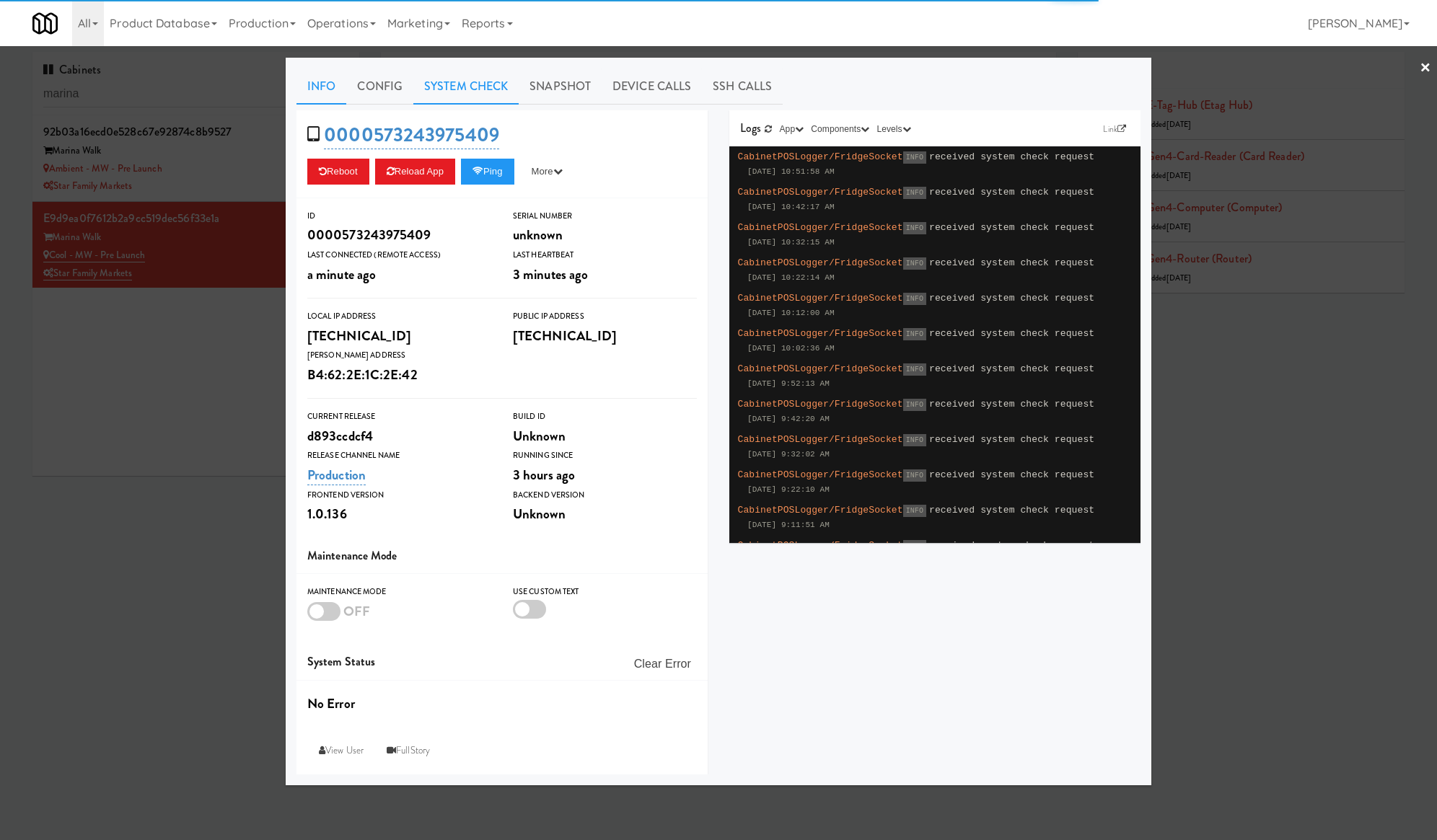
click at [450, 96] on link "System Check" at bounding box center [466, 87] width 105 height 36
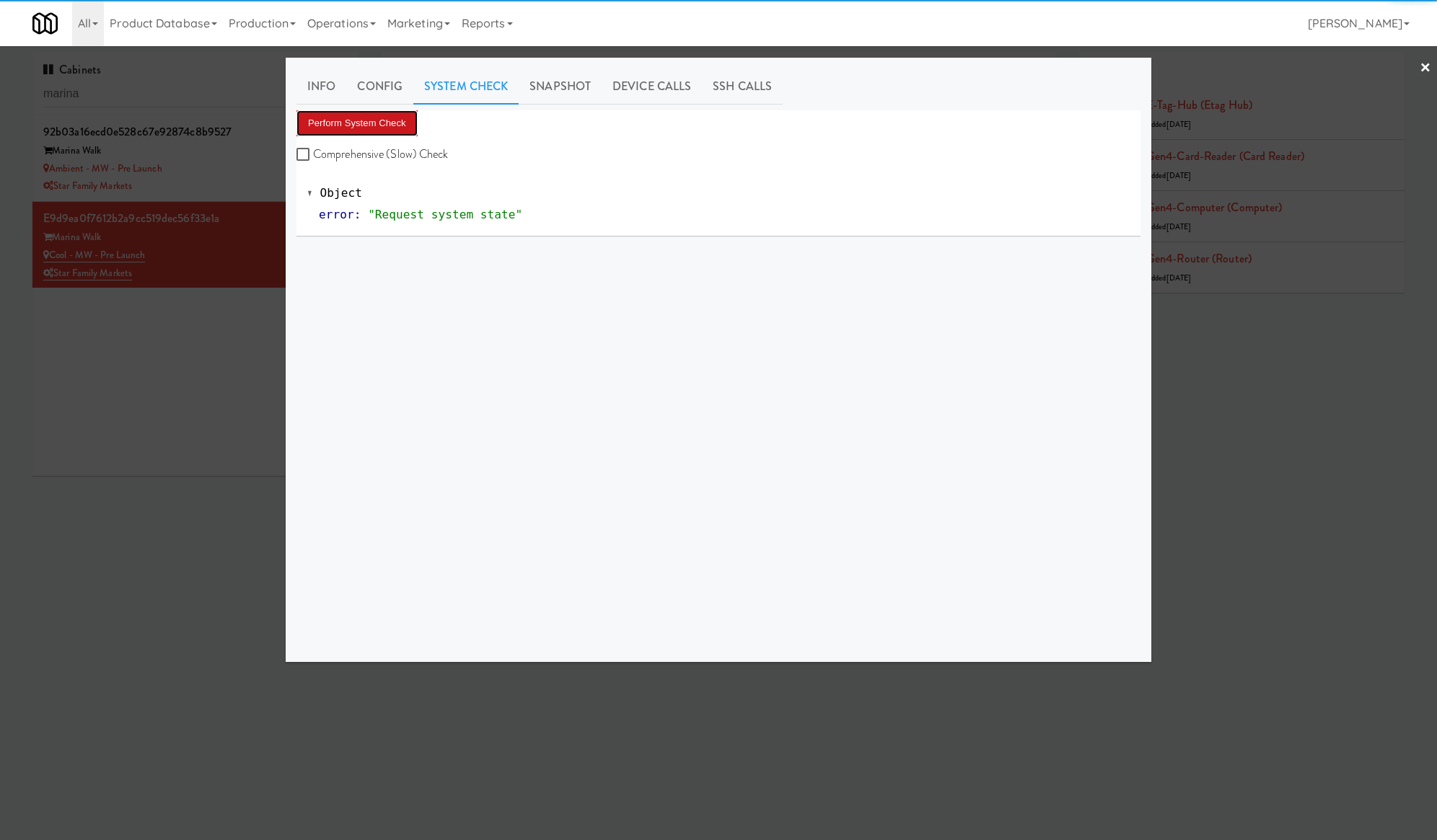
click at [387, 121] on button "Perform System Check" at bounding box center [358, 123] width 121 height 26
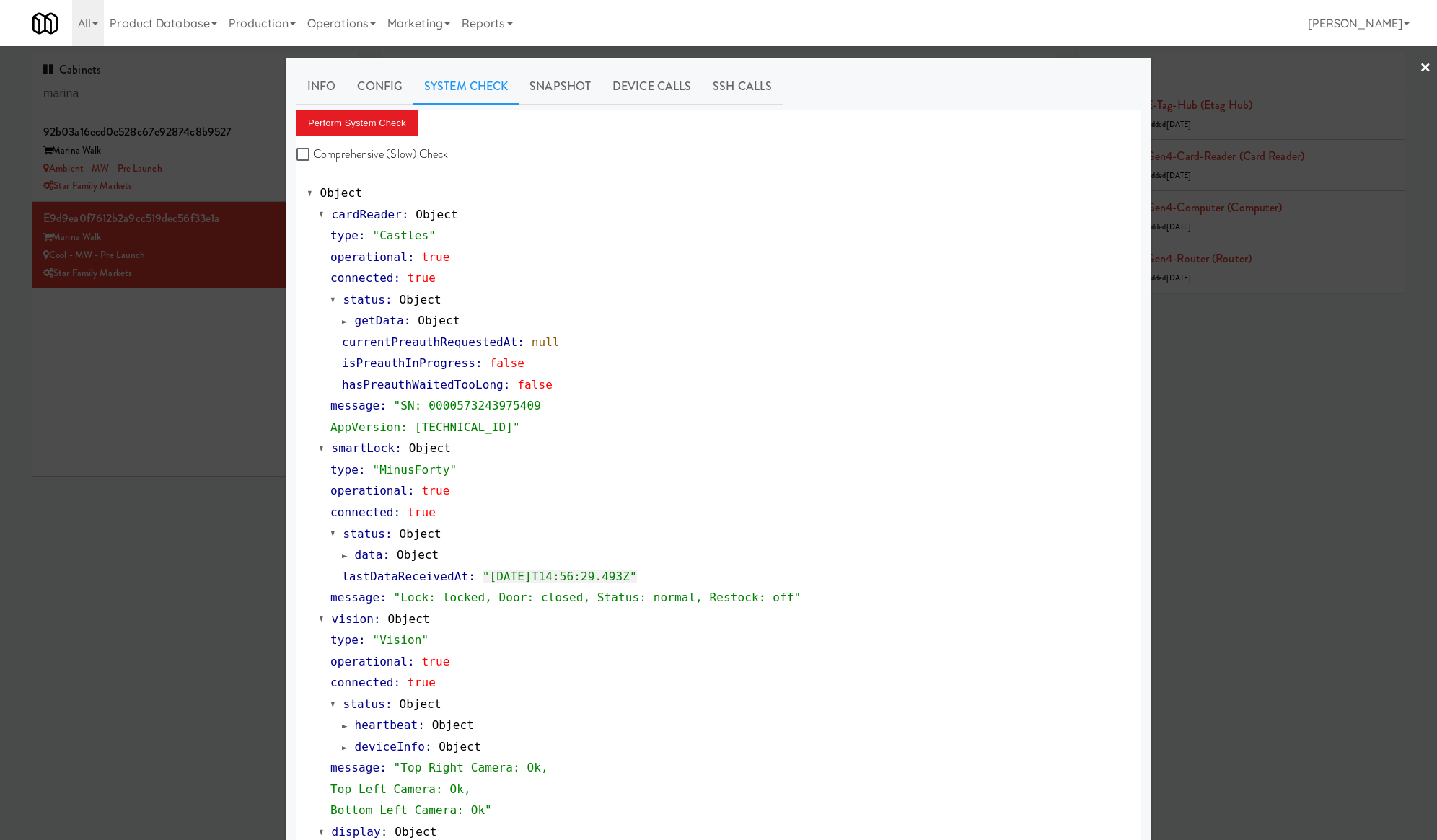
click at [109, 425] on div at bounding box center [718, 420] width 1437 height 840
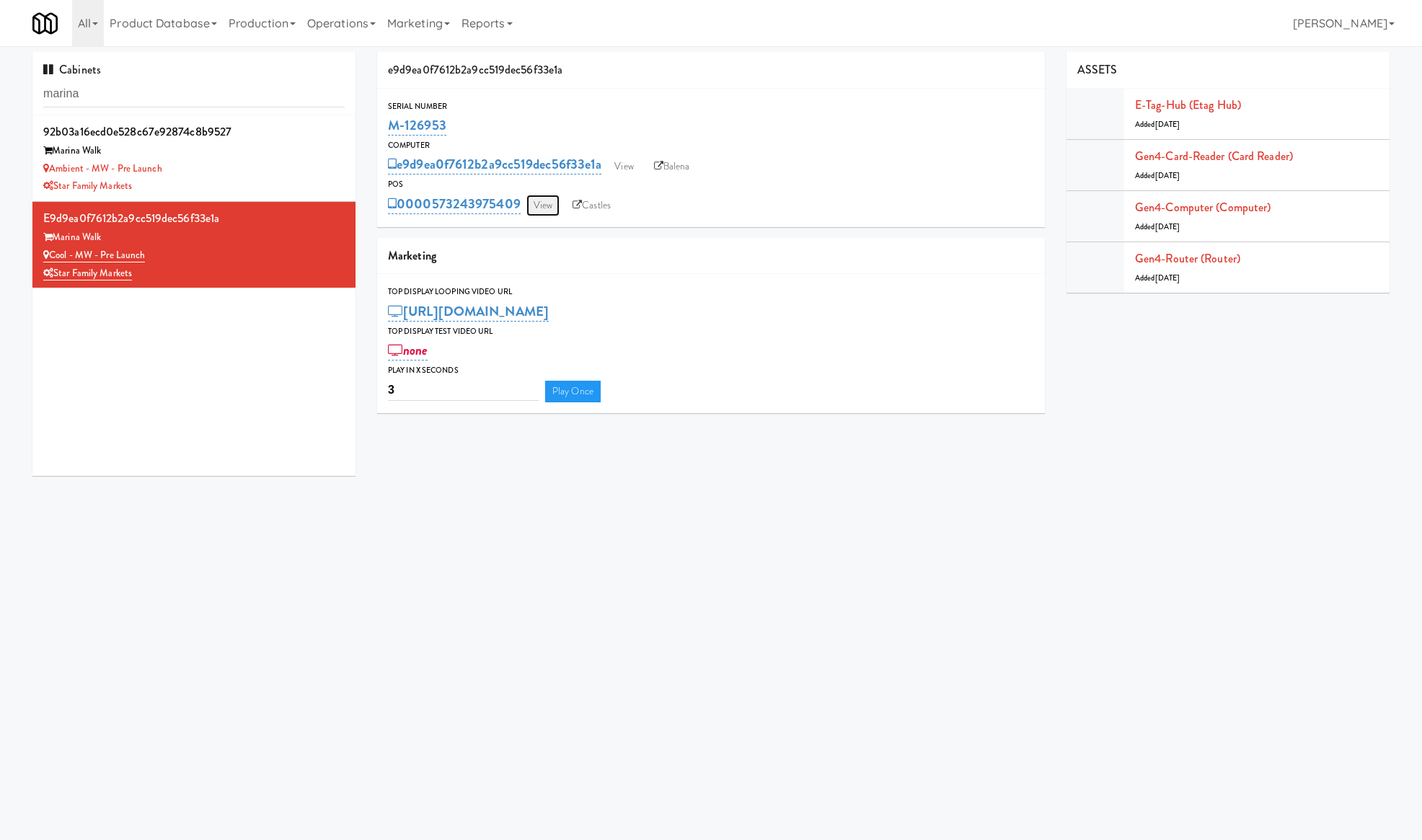
click at [558, 206] on link "View" at bounding box center [543, 205] width 33 height 22
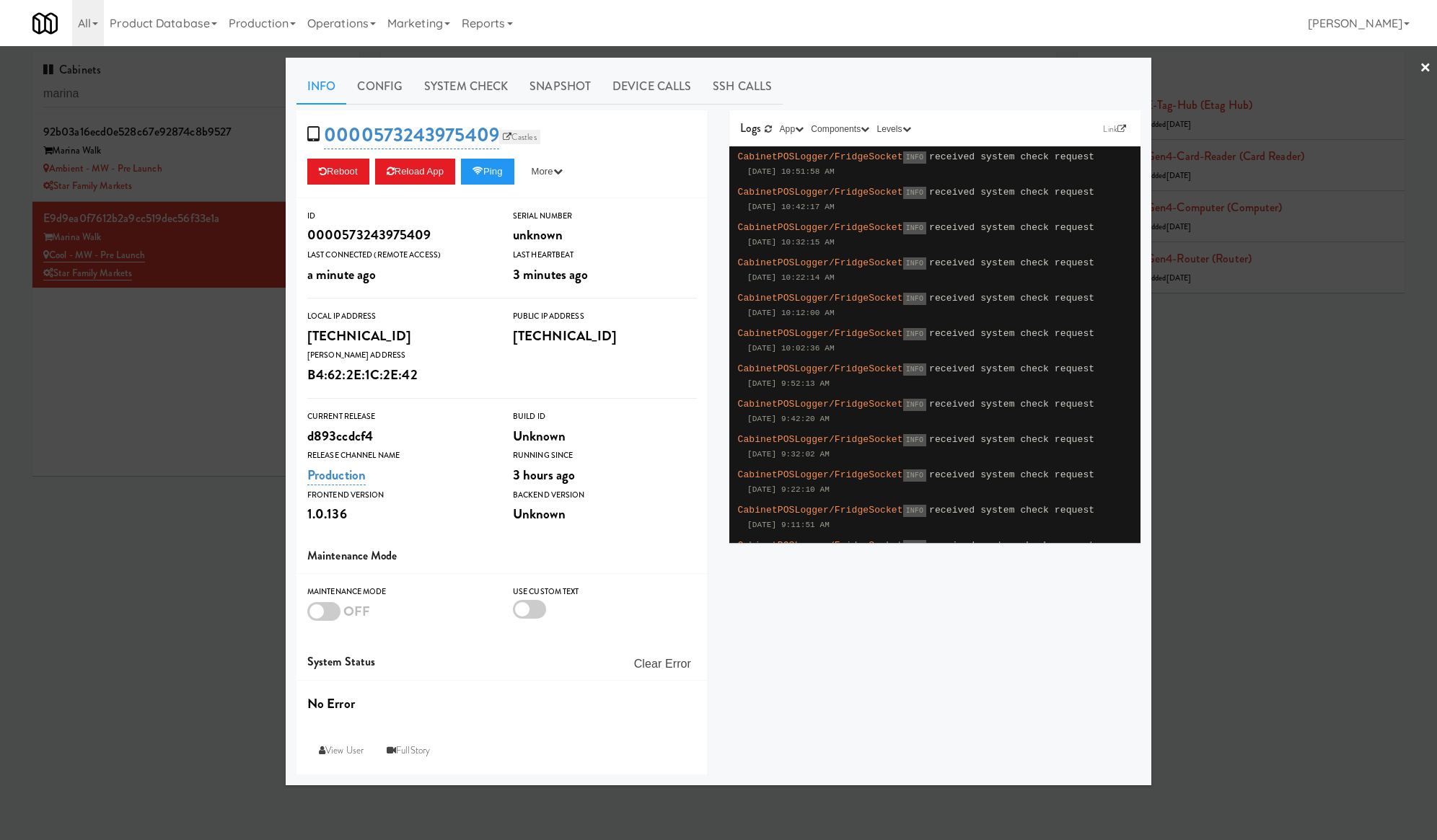
click at [511, 138] on link "Castles" at bounding box center [519, 137] width 41 height 14
click at [187, 339] on div at bounding box center [718, 420] width 1437 height 840
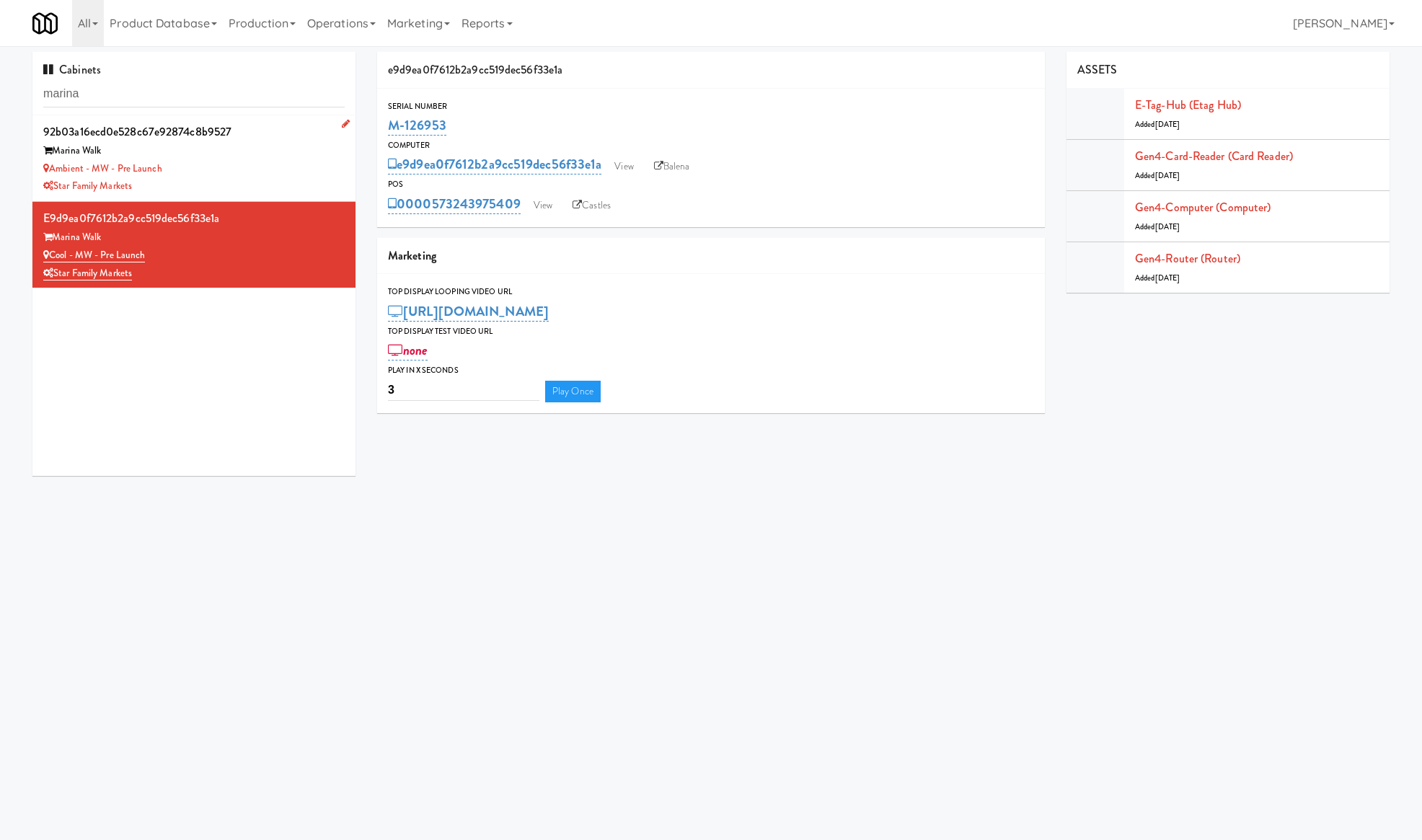
click at [260, 151] on div "Marina Walk" at bounding box center [194, 151] width 301 height 18
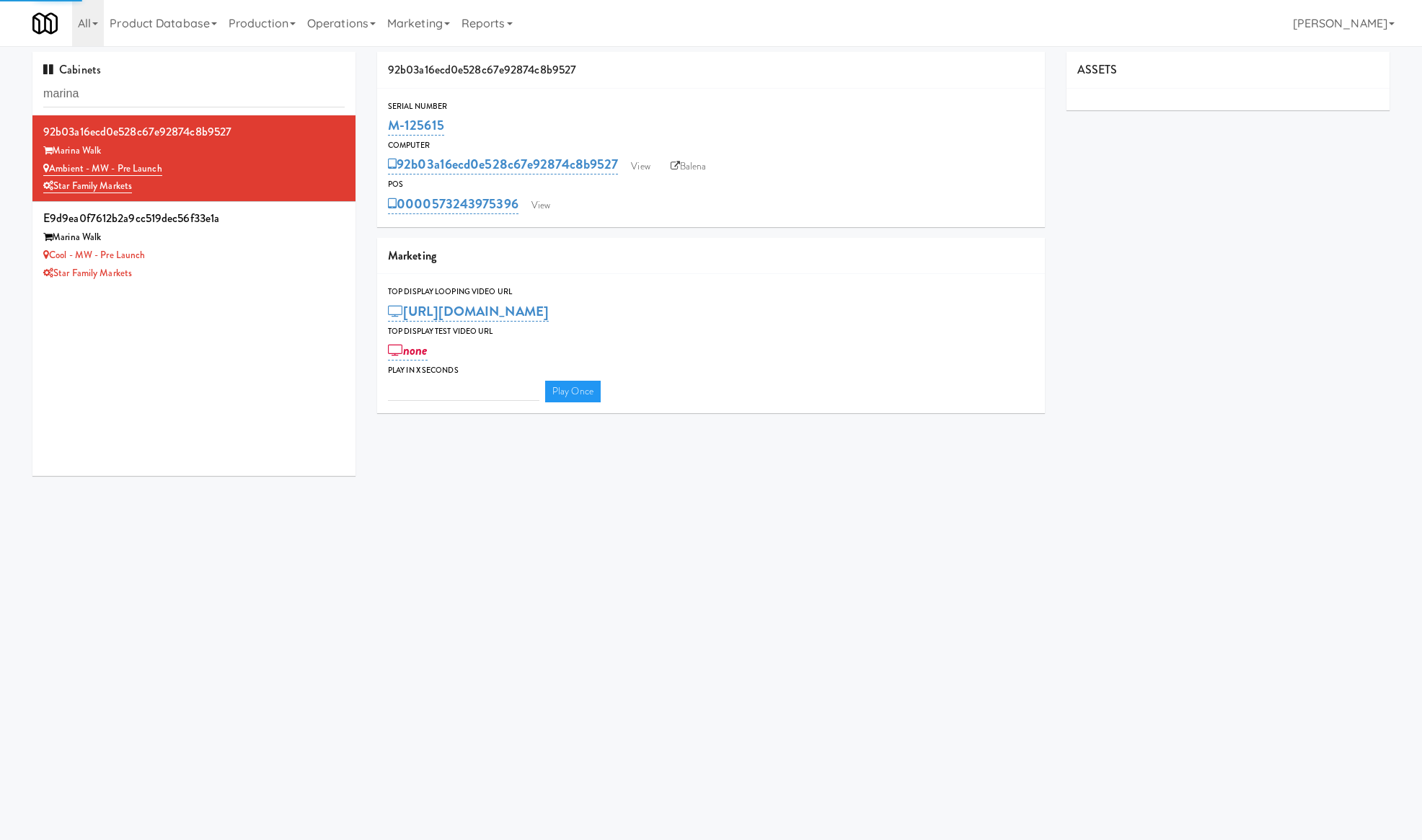
type input "3"
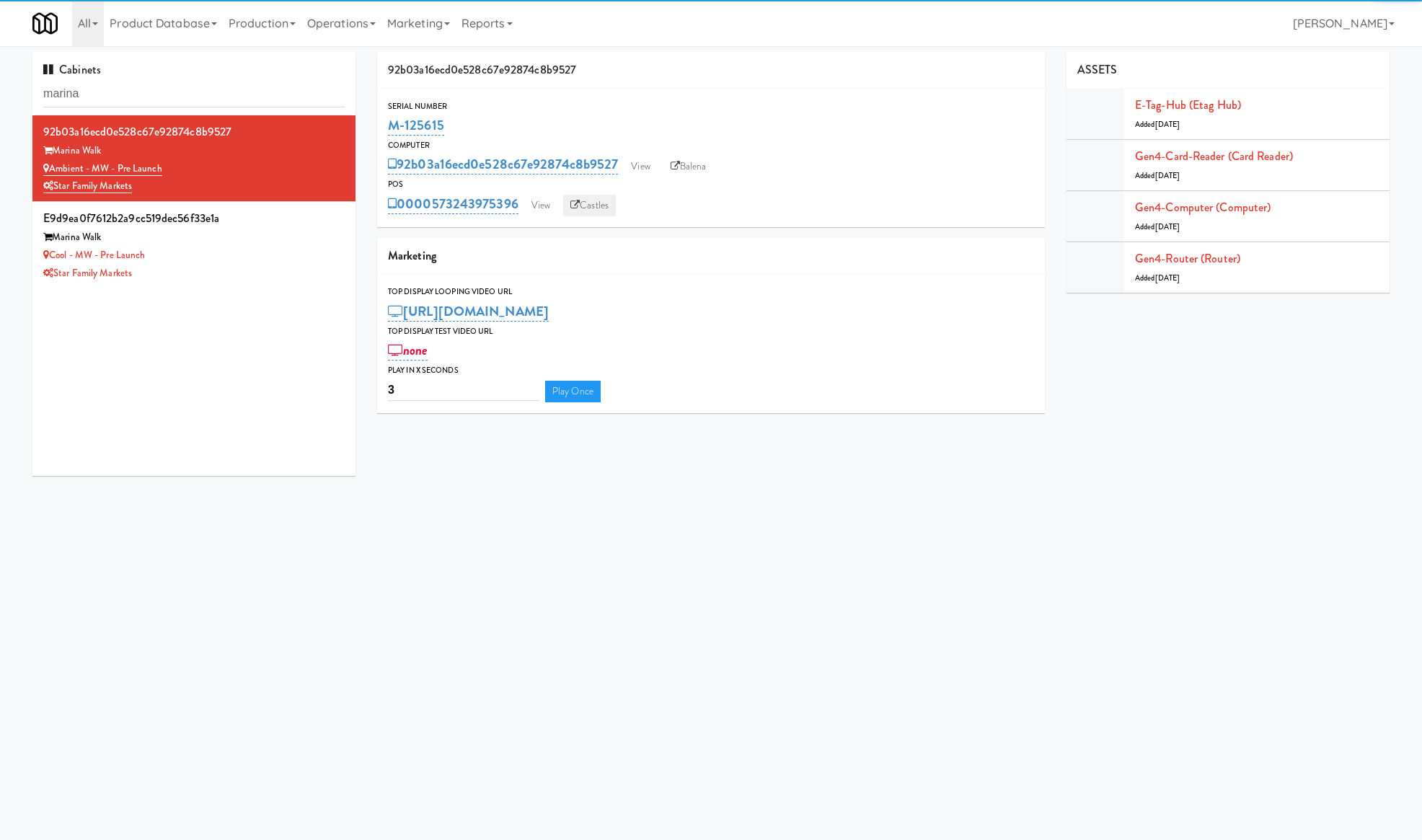
click at [587, 209] on link "Castles" at bounding box center [589, 205] width 52 height 22
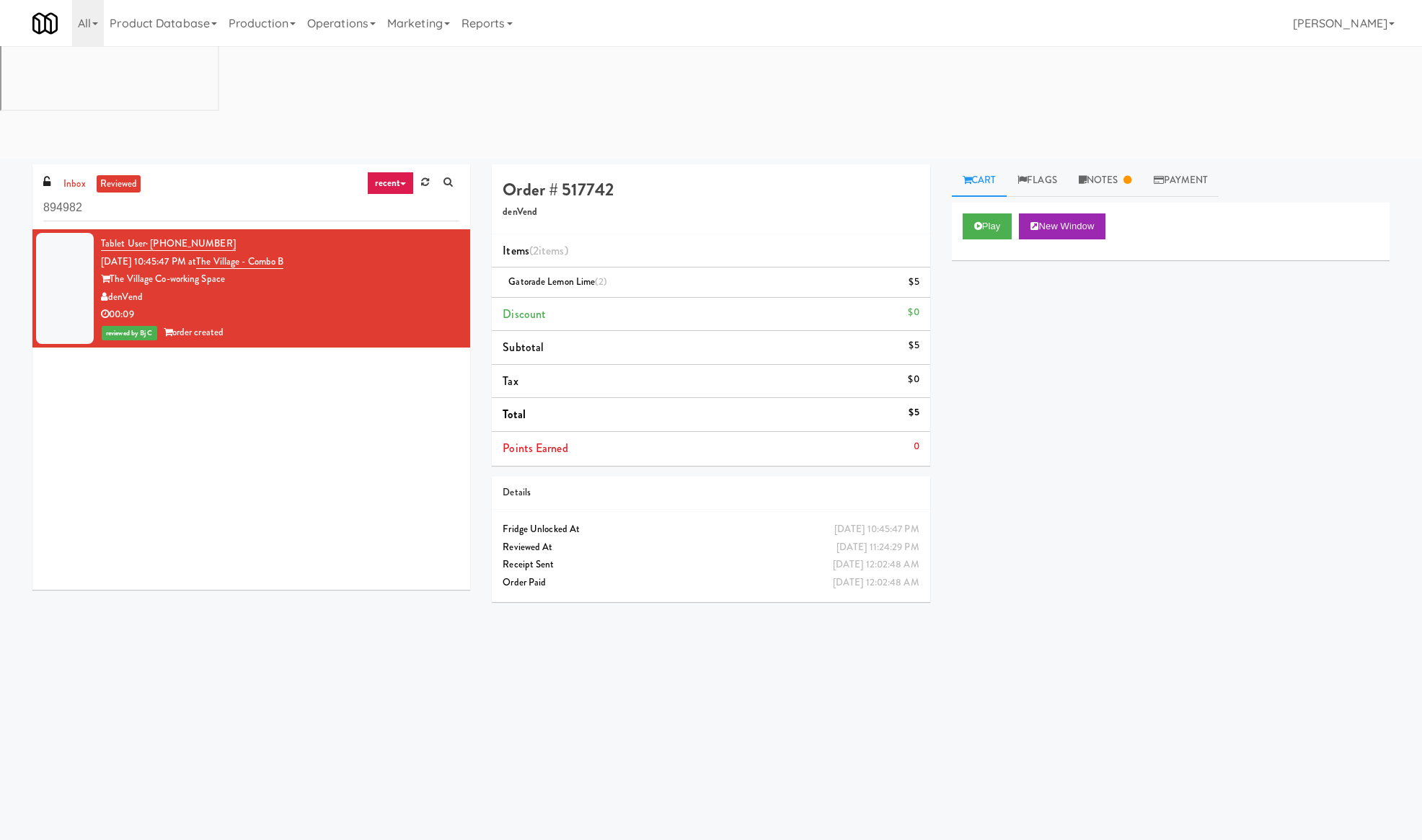
click at [968, 549] on div "Play New Window Primary Flag Clear Flag if unable to determine what was taken o…" at bounding box center [1171, 473] width 438 height 541
click at [1034, 348] on div "Play New Window Primary Flag Clear Flag if unable to determine what was taken o…" at bounding box center [1171, 473] width 438 height 541
drag, startPoint x: 1174, startPoint y: 404, endPoint x: 1160, endPoint y: 369, distance: 37.7
click at [1174, 404] on div "Play New Window Primary Flag Clear Flag if unable to determine what was taken o…" at bounding box center [1171, 473] width 438 height 541
click at [835, 571] on div "Order # 517742 denVend Items (2 items ) Gatorade Lemon Lime (2) $5 Discount $0 …" at bounding box center [940, 454] width 920 height 579
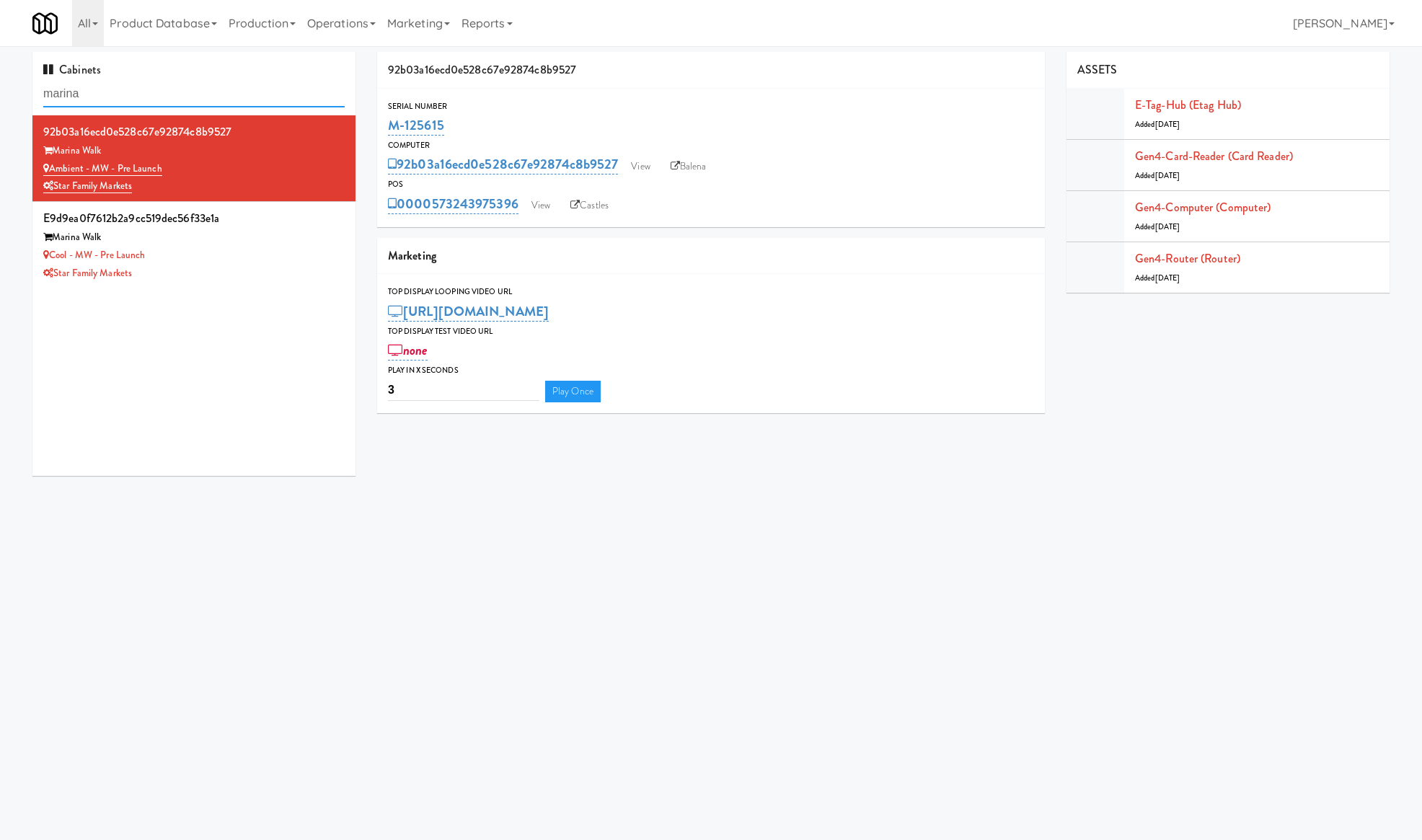
click at [144, 95] on input "marina" at bounding box center [194, 93] width 301 height 26
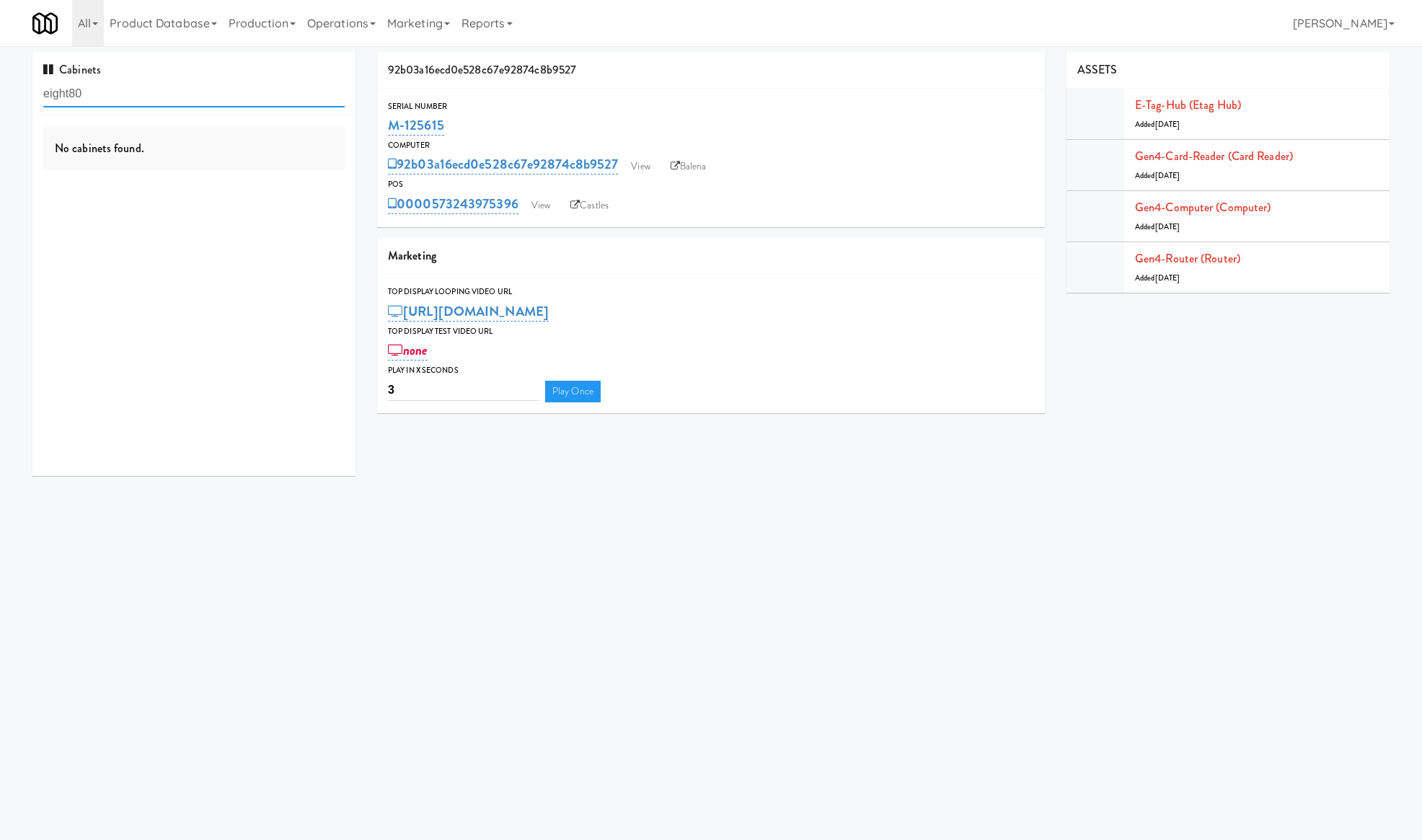
type input "eight80"
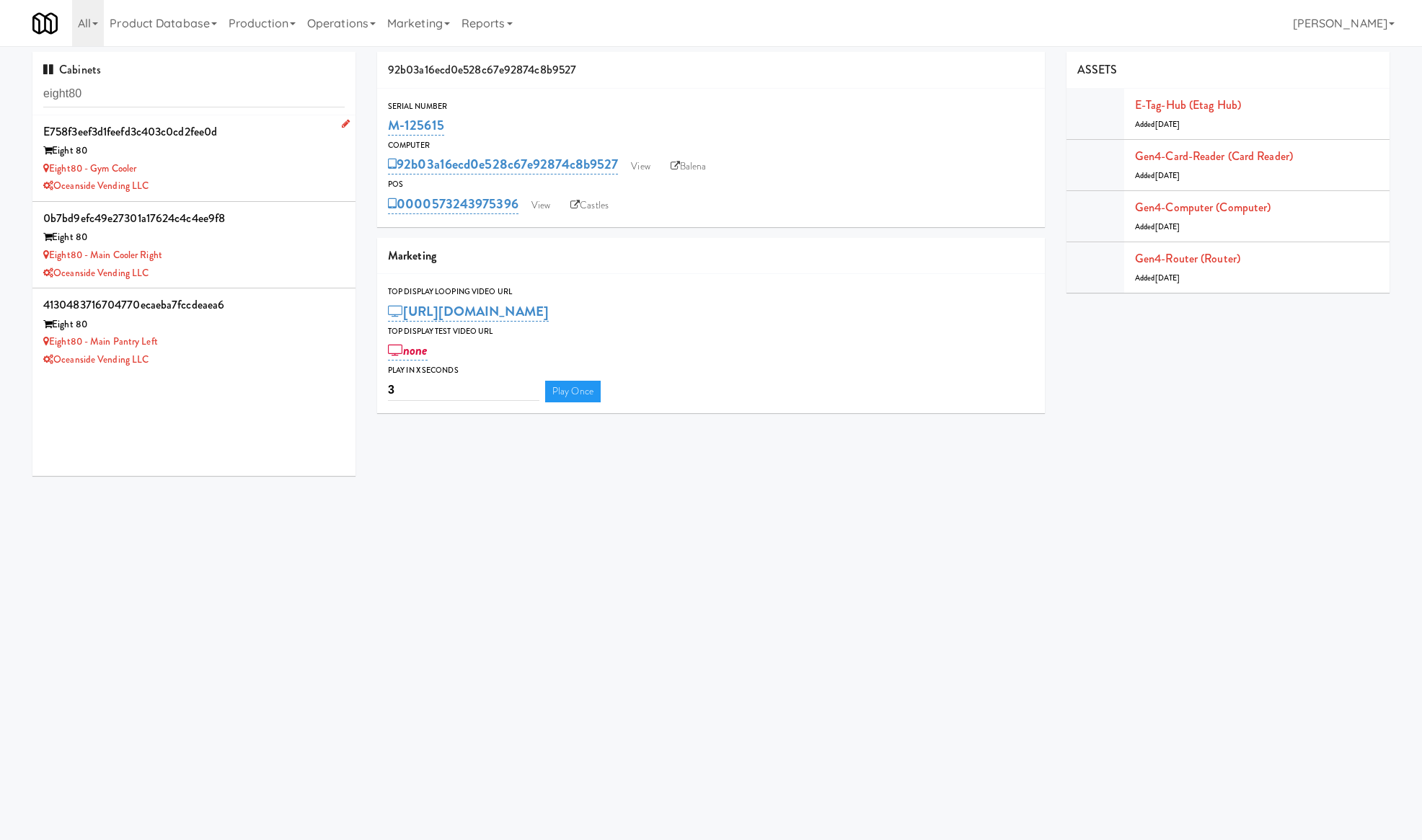
click at [235, 187] on div "Oceanside Vending LLC" at bounding box center [194, 186] width 301 height 18
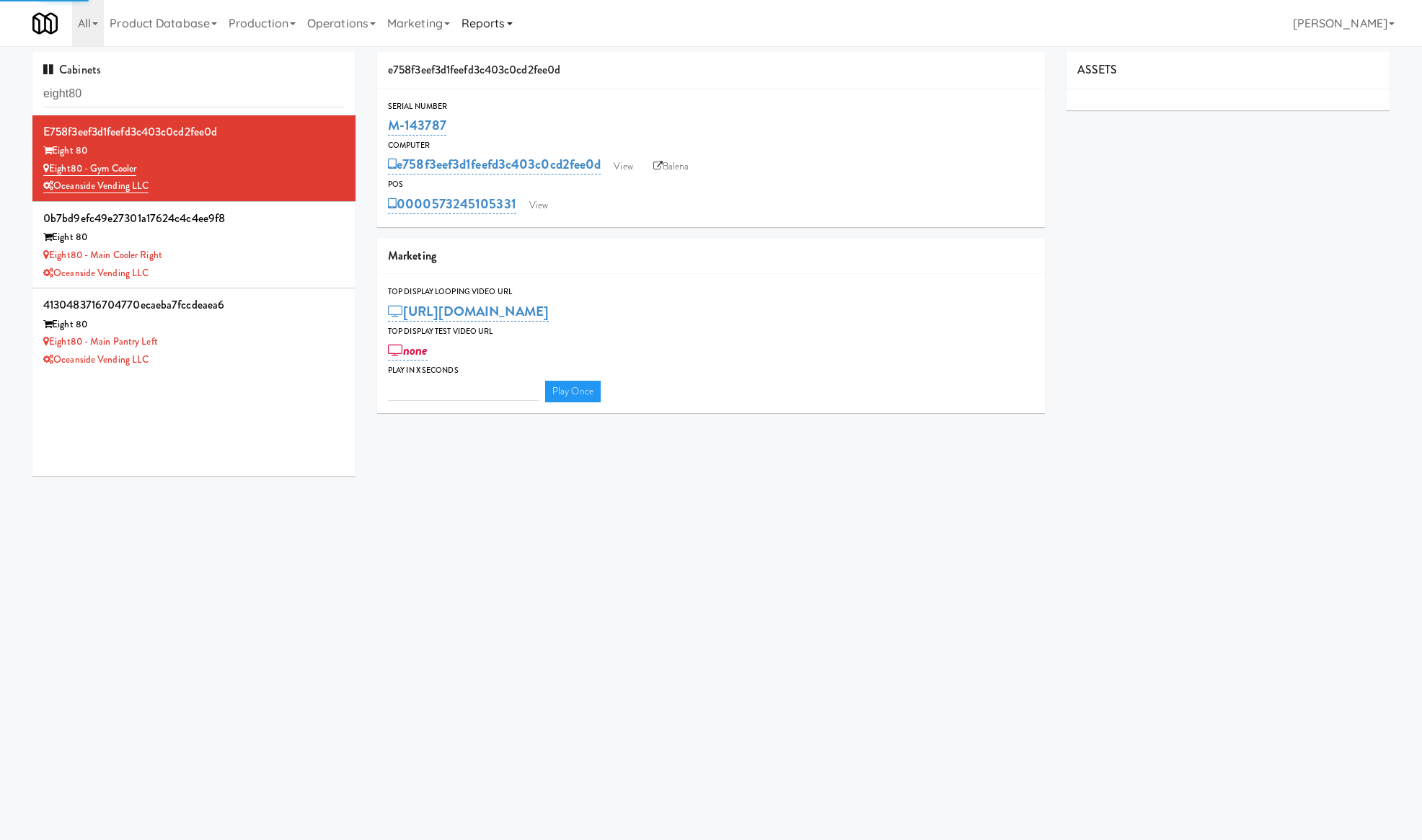
type input "3"
click at [563, 211] on link "Castles" at bounding box center [587, 205] width 52 height 22
click at [685, 162] on link "Balena" at bounding box center [672, 167] width 51 height 22
click at [261, 247] on div "Eight80 - Main Cooler Right" at bounding box center [194, 256] width 301 height 18
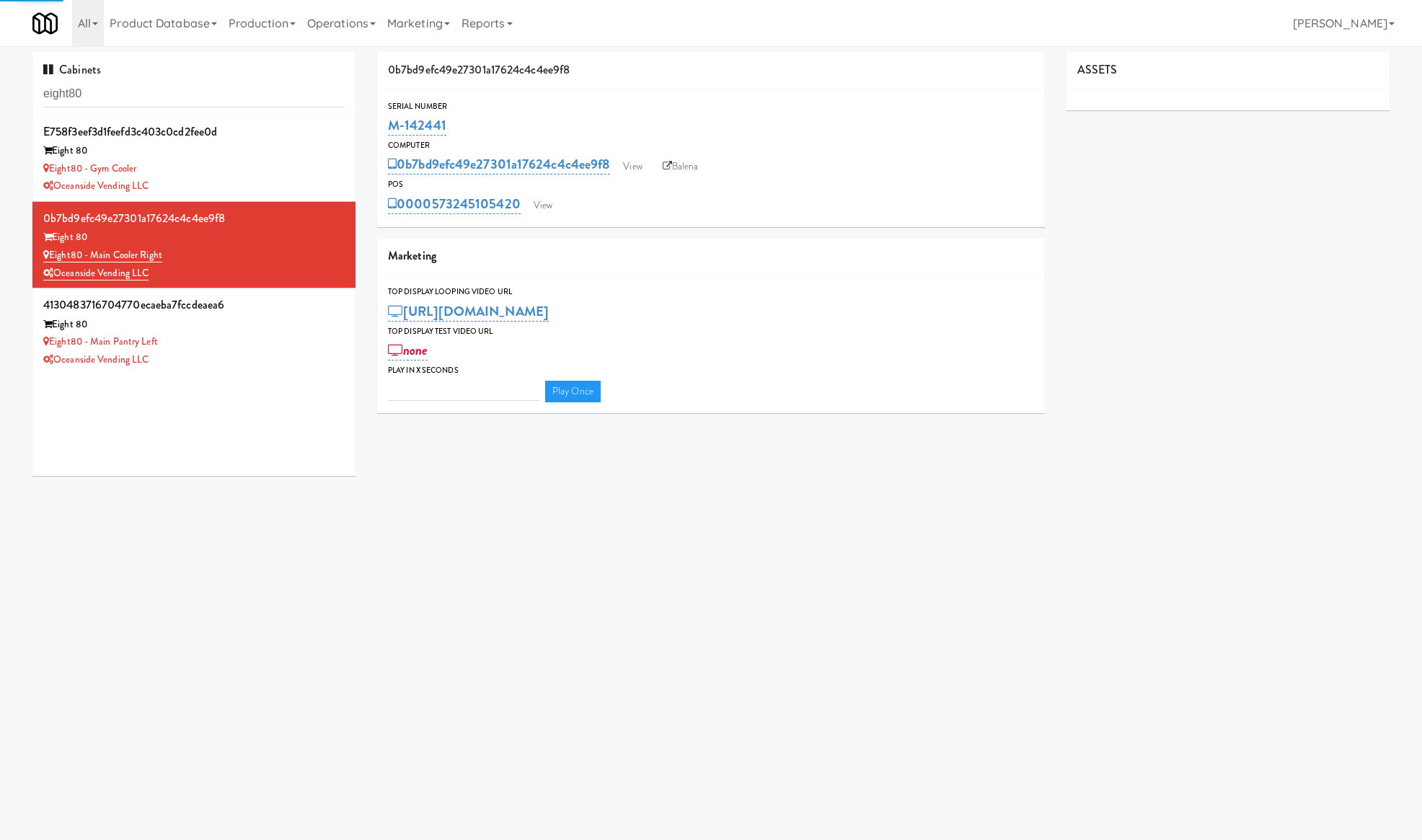
type input "3"
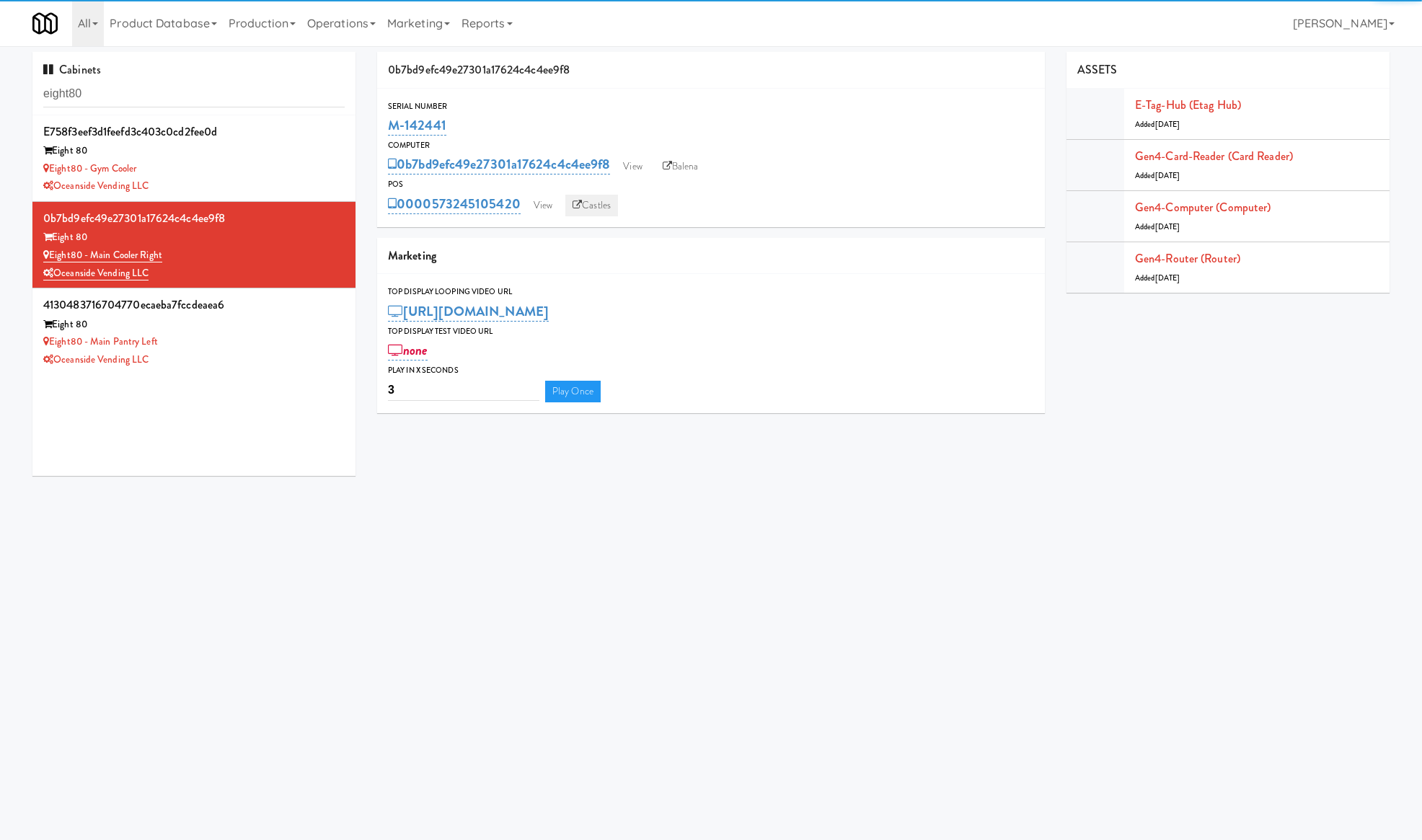
click at [583, 199] on link "Castles" at bounding box center [592, 205] width 52 height 22
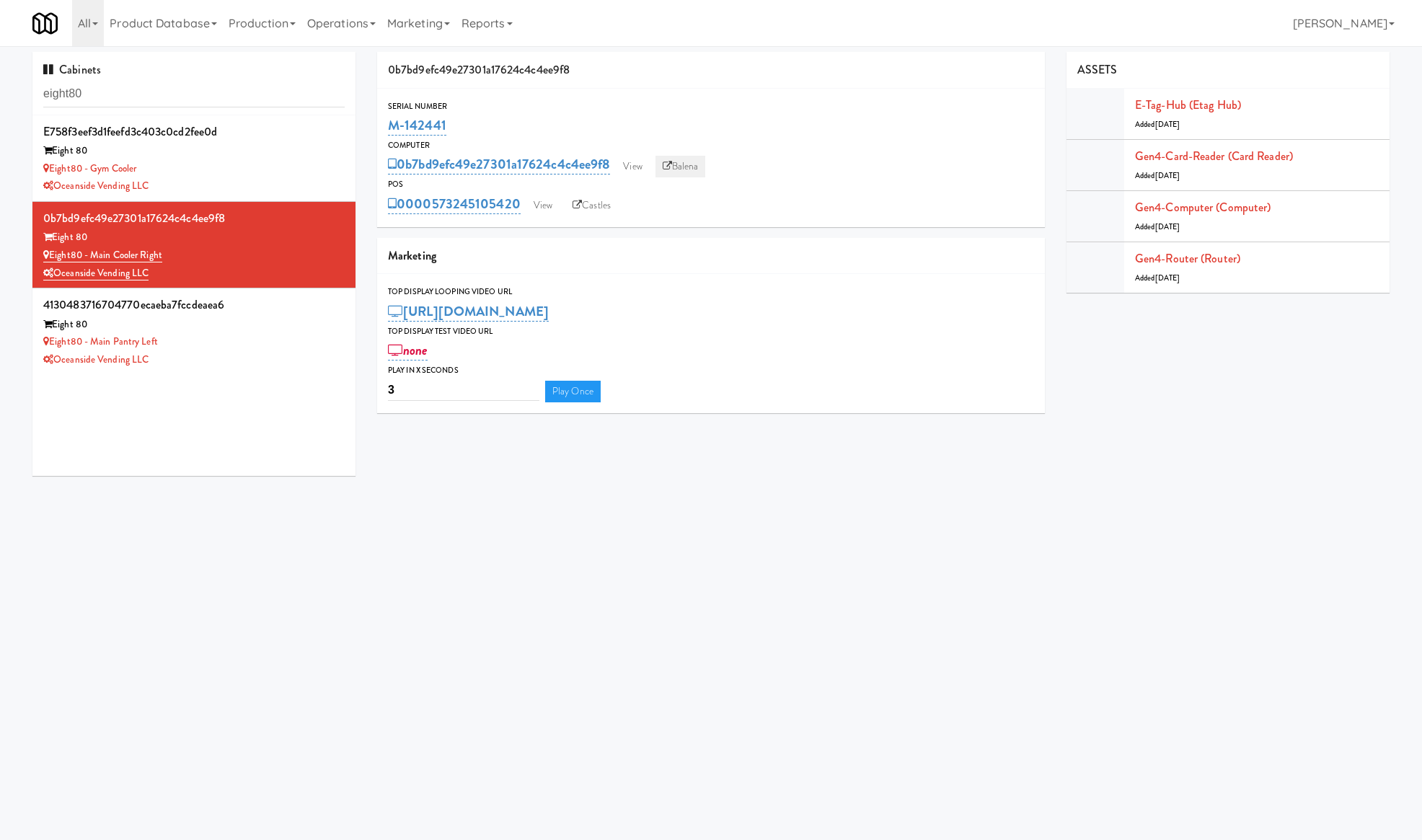
click at [671, 162] on icon at bounding box center [667, 166] width 9 height 9
click at [241, 351] on div "Oceanside Vending LLC" at bounding box center [194, 360] width 301 height 18
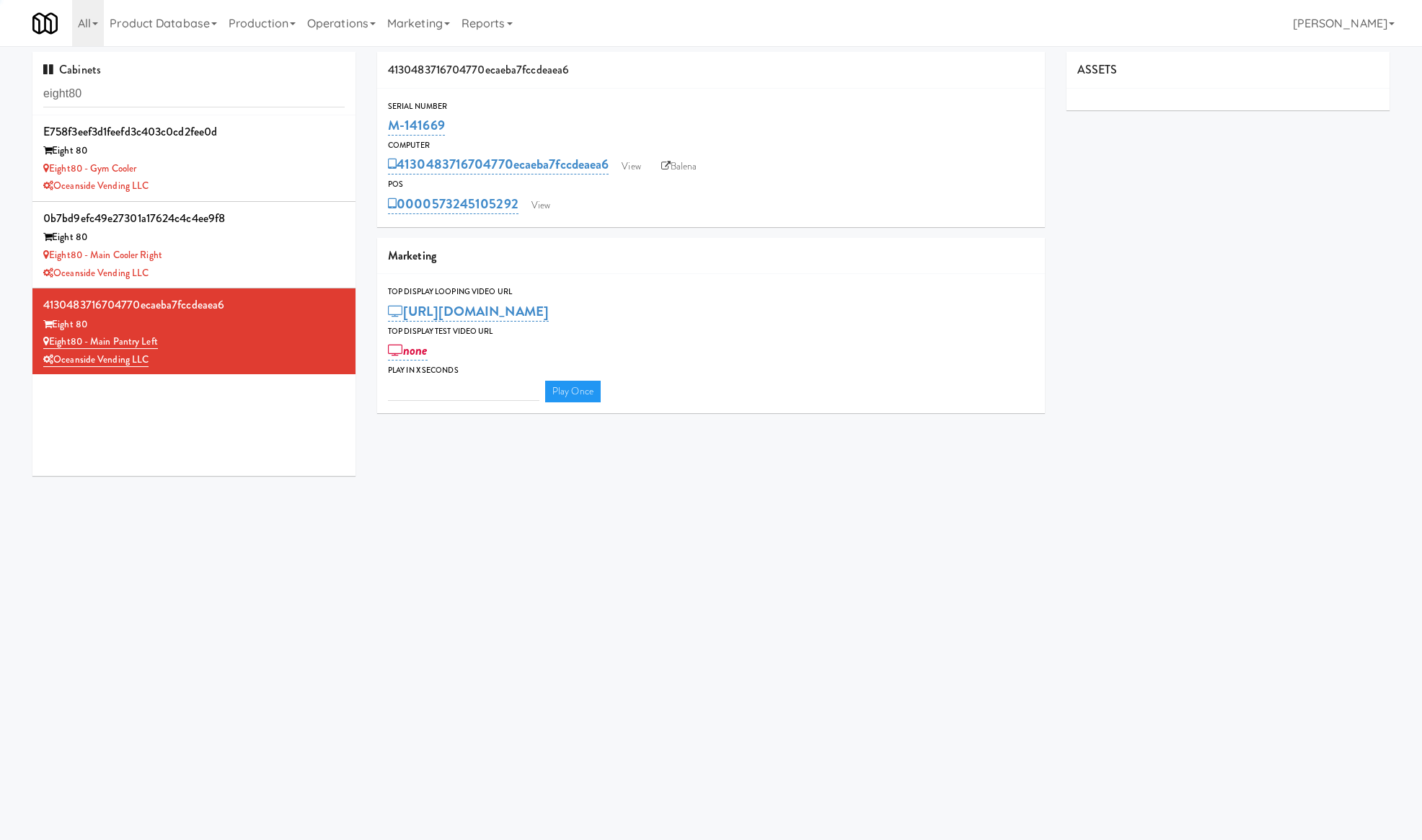
type input "3"
click at [587, 211] on link "Castles" at bounding box center [589, 205] width 52 height 22
click at [687, 165] on link "Balena" at bounding box center [680, 167] width 51 height 22
drag, startPoint x: 107, startPoint y: 141, endPoint x: 62, endPoint y: 142, distance: 45.0
click at [62, 142] on div "e758f3eef3d1feefd3c403c0cd2fee0d Eight 80 Eight80 - Gym Cooler Oceanside Vendin…" at bounding box center [194, 158] width 301 height 74
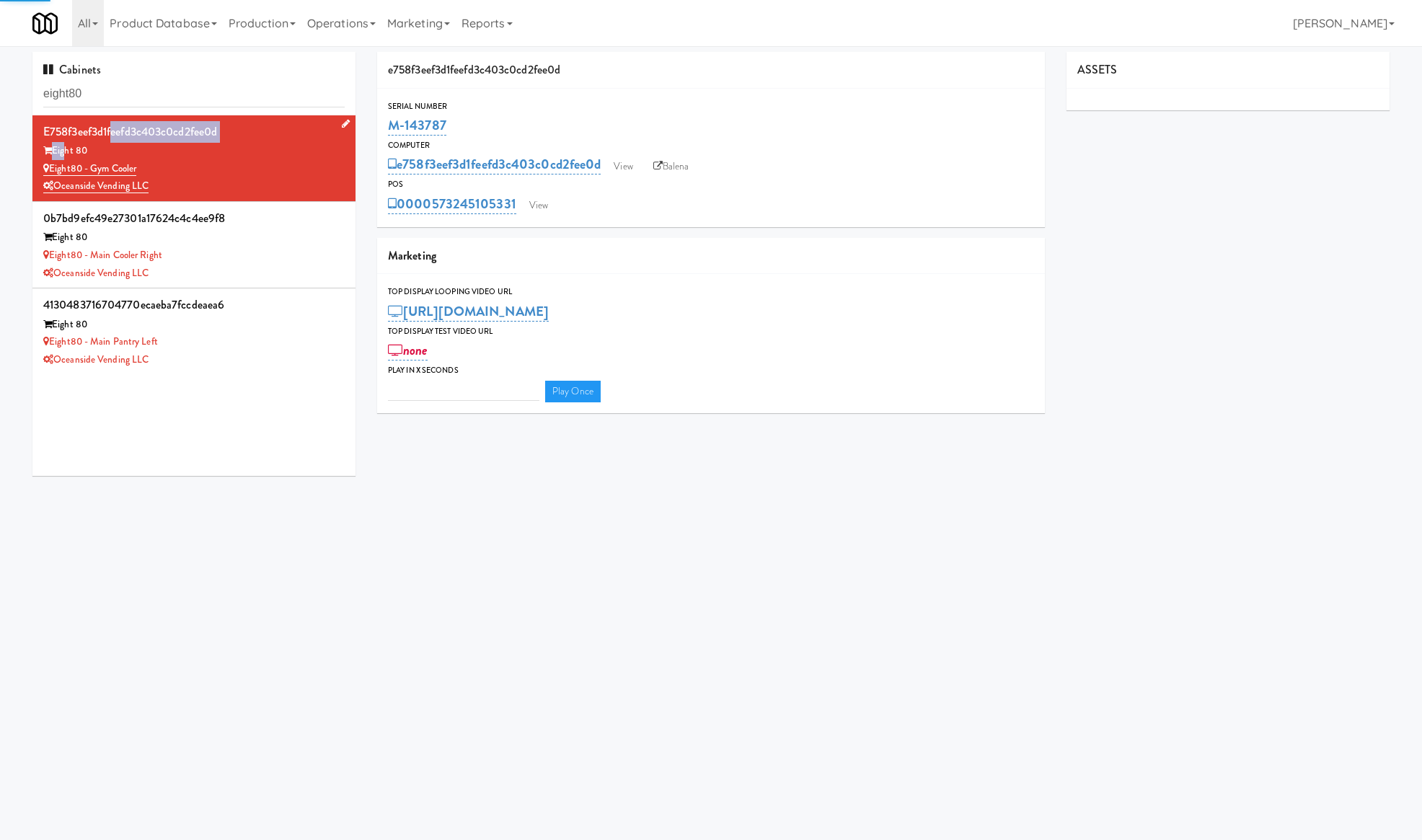
type input "3"
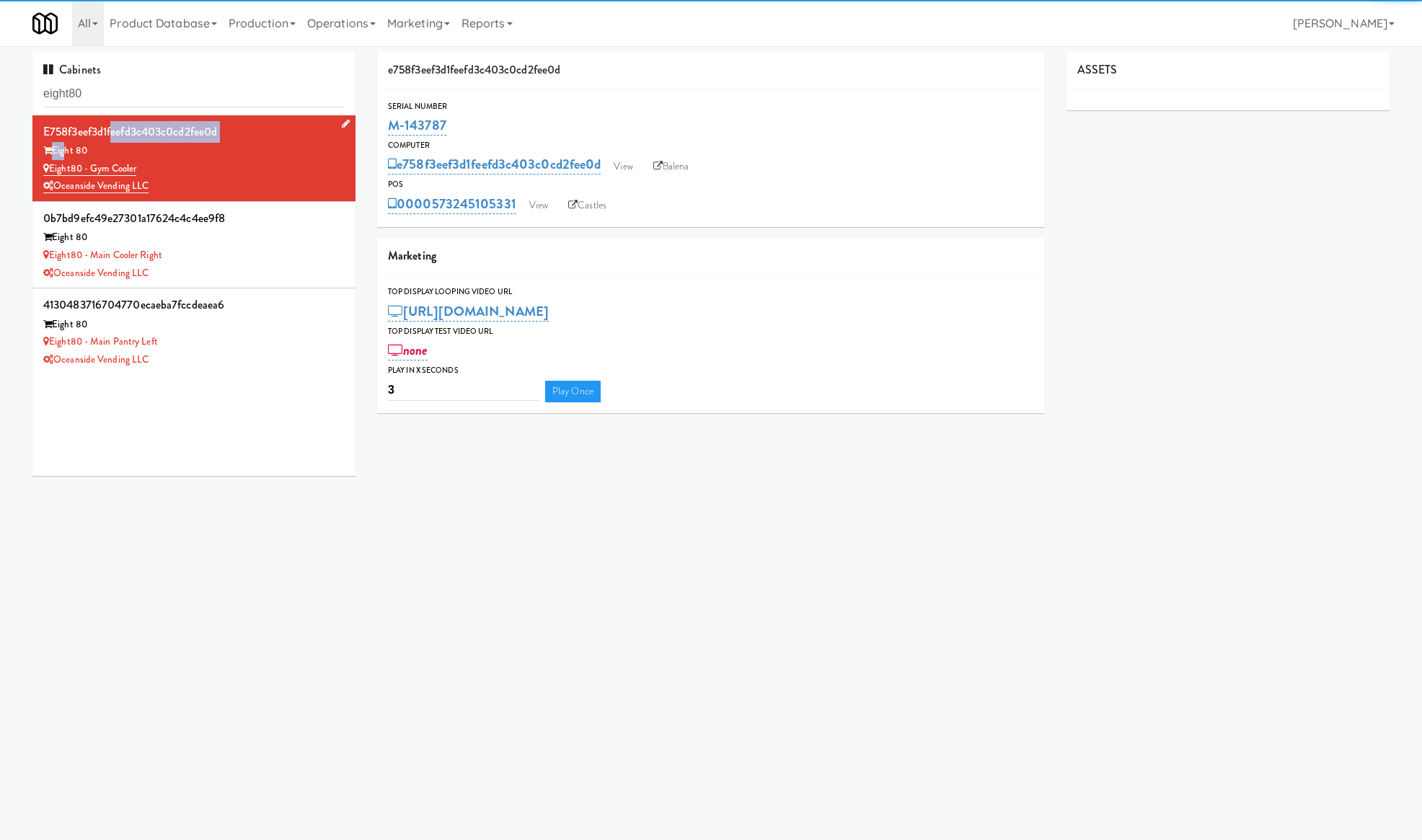
drag, startPoint x: 96, startPoint y: 151, endPoint x: 55, endPoint y: 151, distance: 41.0
click at [55, 151] on div "Eight 80" at bounding box center [194, 151] width 301 height 18
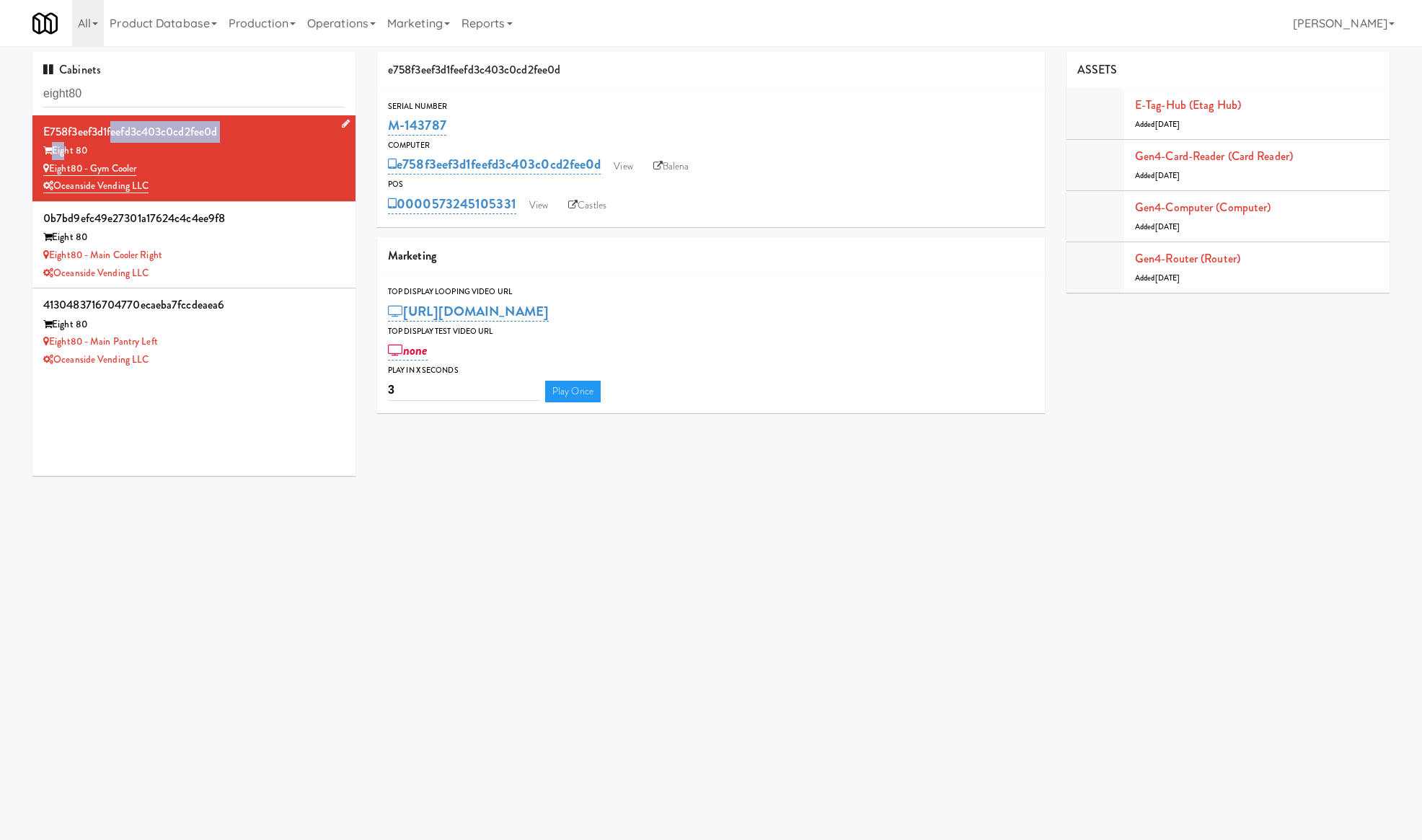
copy div "Eight 80"
click at [439, 743] on body "Okay Okay Select date: previous 2025-Aug next Su Mo Tu We Th Fr Sa 27 28 29 30 …" at bounding box center [711, 466] width 1422 height 840
click at [1213, 567] on body "Okay Okay Select date: previous 2025-Aug next Su Mo Tu We Th Fr Sa 27 28 29 30 …" at bounding box center [711, 466] width 1422 height 840
click at [1298, 527] on body "Okay Okay Select date: previous 2025-Aug next Su Mo Tu We Th Fr Sa 27 28 29 30 …" at bounding box center [711, 466] width 1422 height 840
click at [231, 94] on input "eight80" at bounding box center [194, 93] width 301 height 26
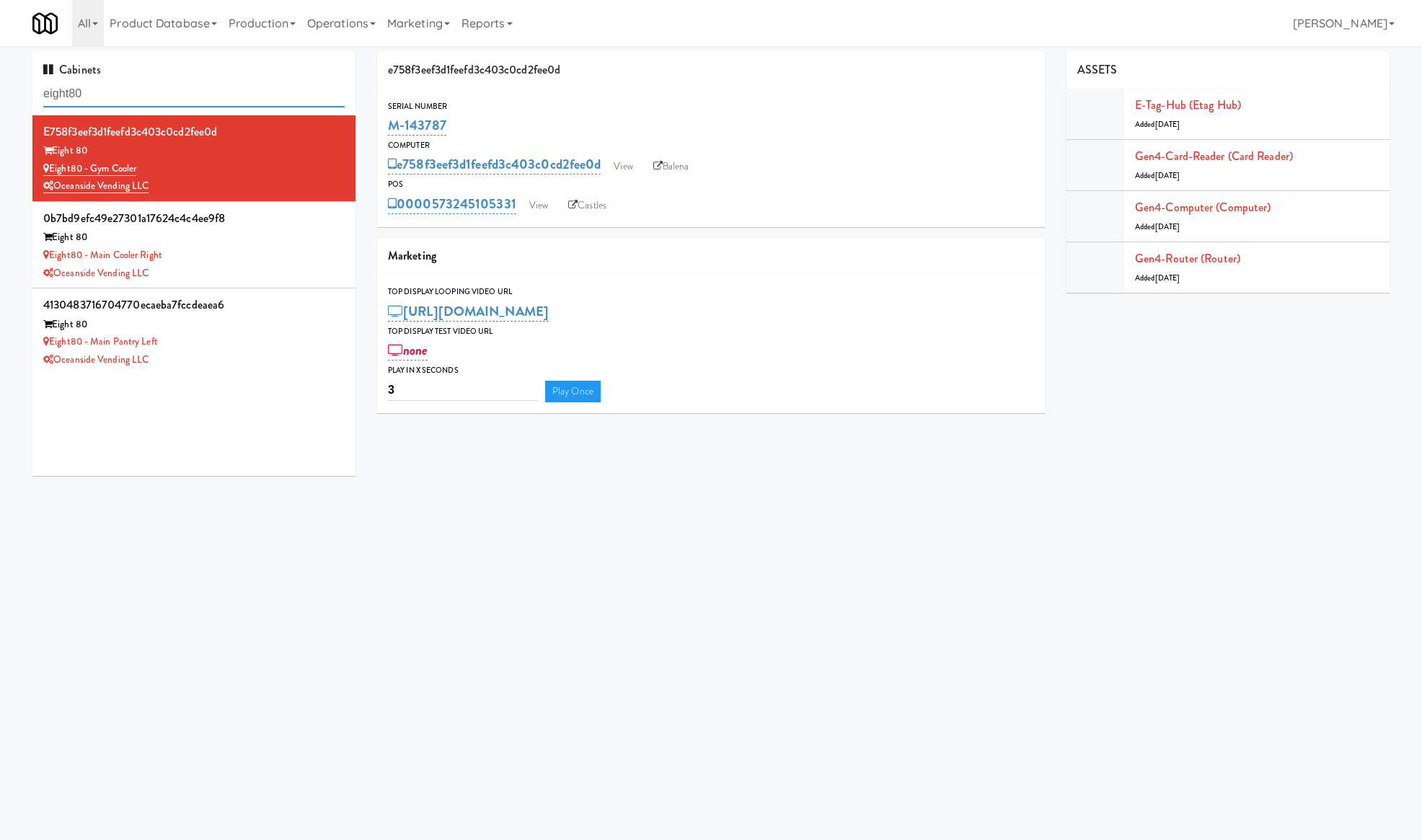
click at [231, 94] on input "eight80" at bounding box center [194, 93] width 301 height 26
paste input "CC2 Drinks Cooler"
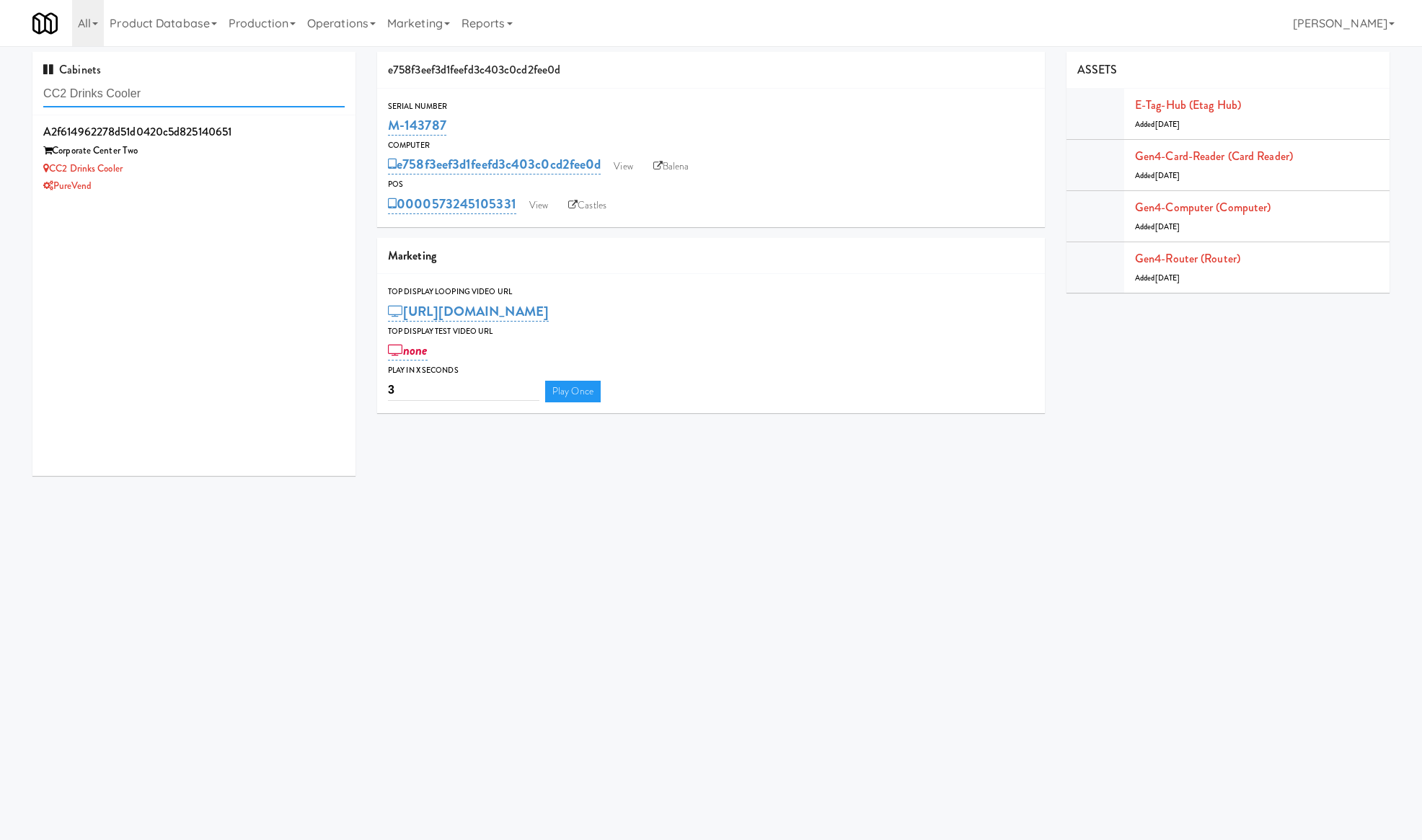
type input "CC2 Drinks Cooler"
drag, startPoint x: 269, startPoint y: 158, endPoint x: 278, endPoint y: 159, distance: 9.1
click at [269, 158] on div "Corporate Center Two" at bounding box center [194, 151] width 301 height 18
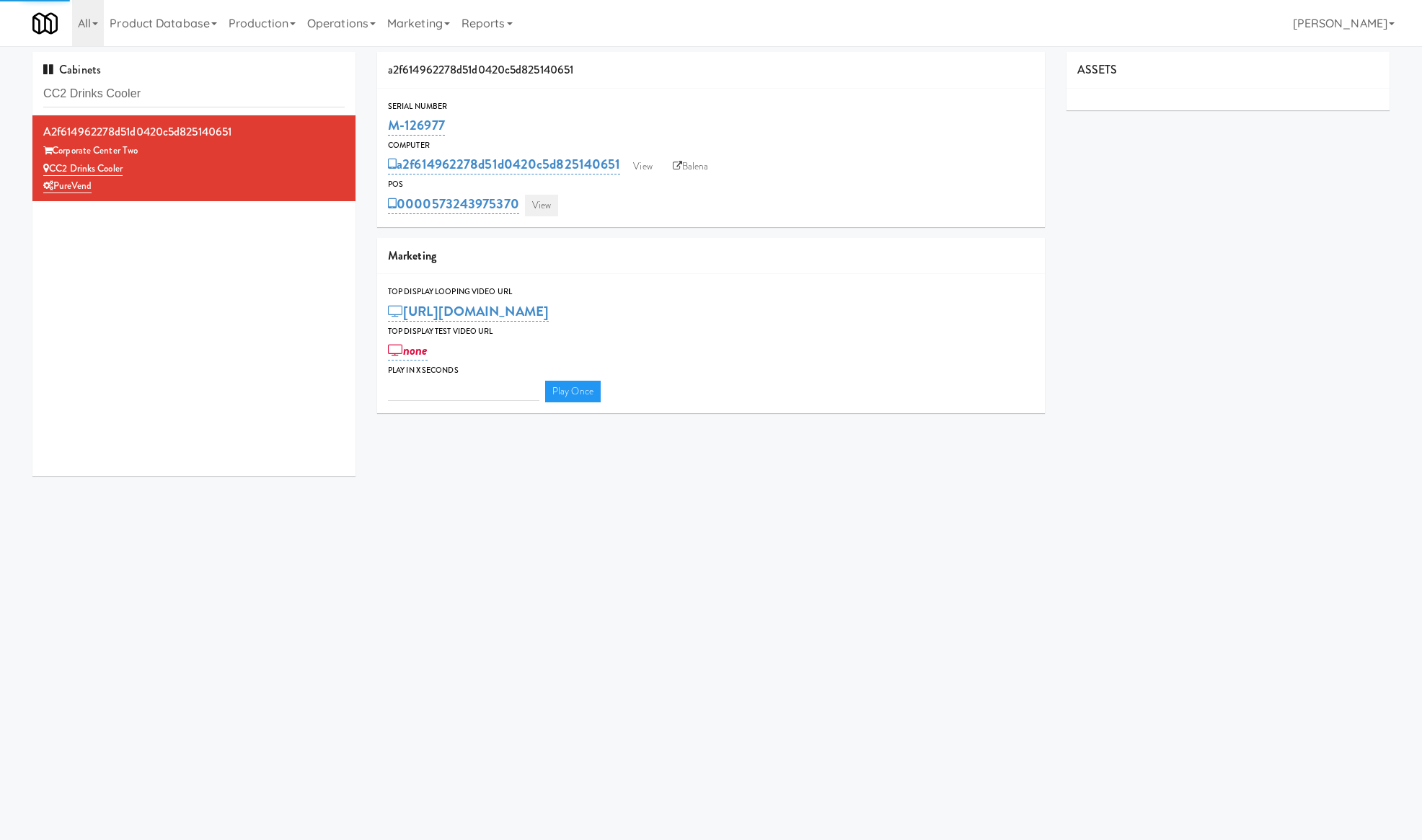
type input "3"
click at [543, 202] on link "View" at bounding box center [541, 205] width 33 height 22
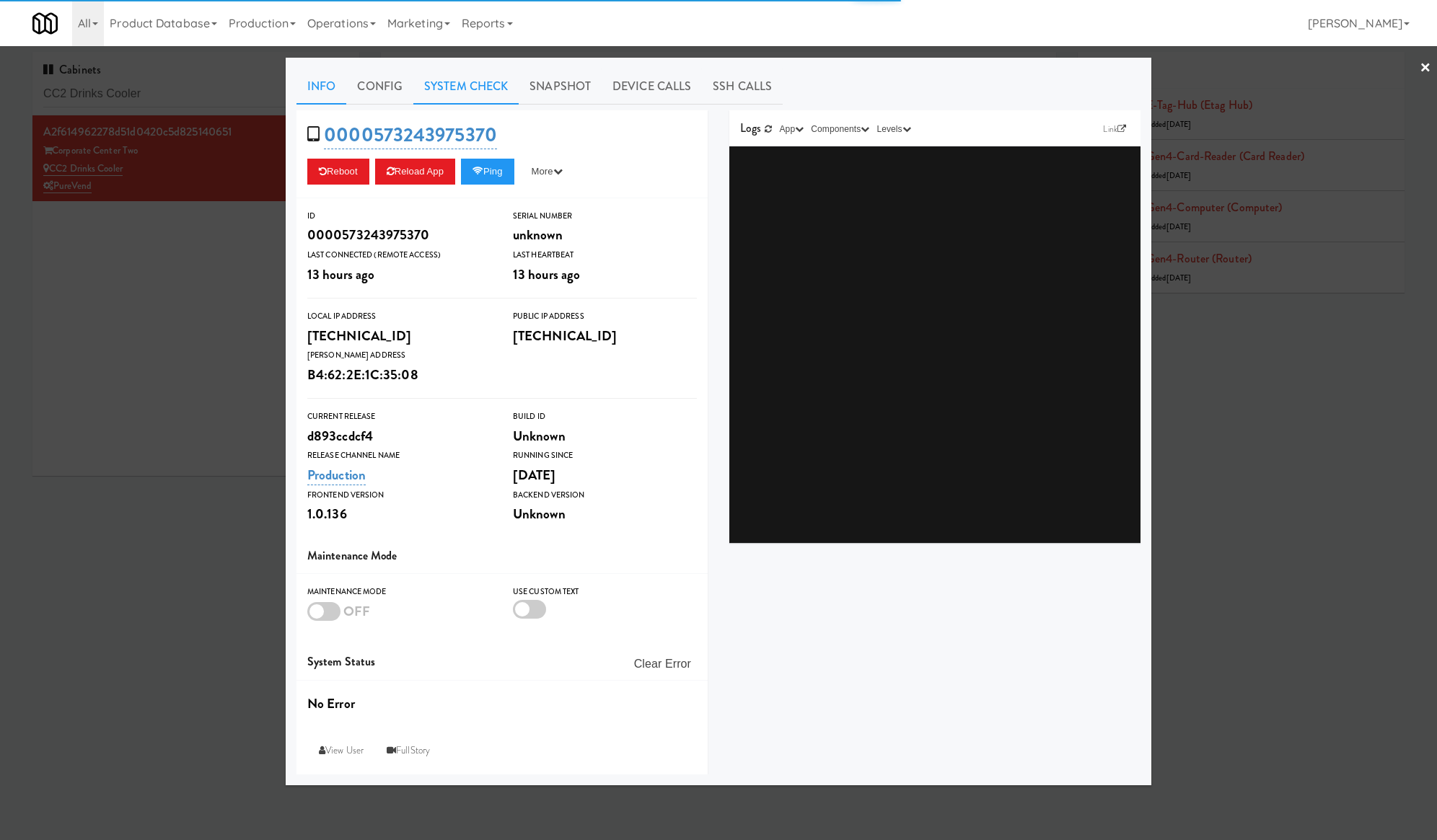
click at [469, 100] on link "System Check" at bounding box center [466, 87] width 105 height 36
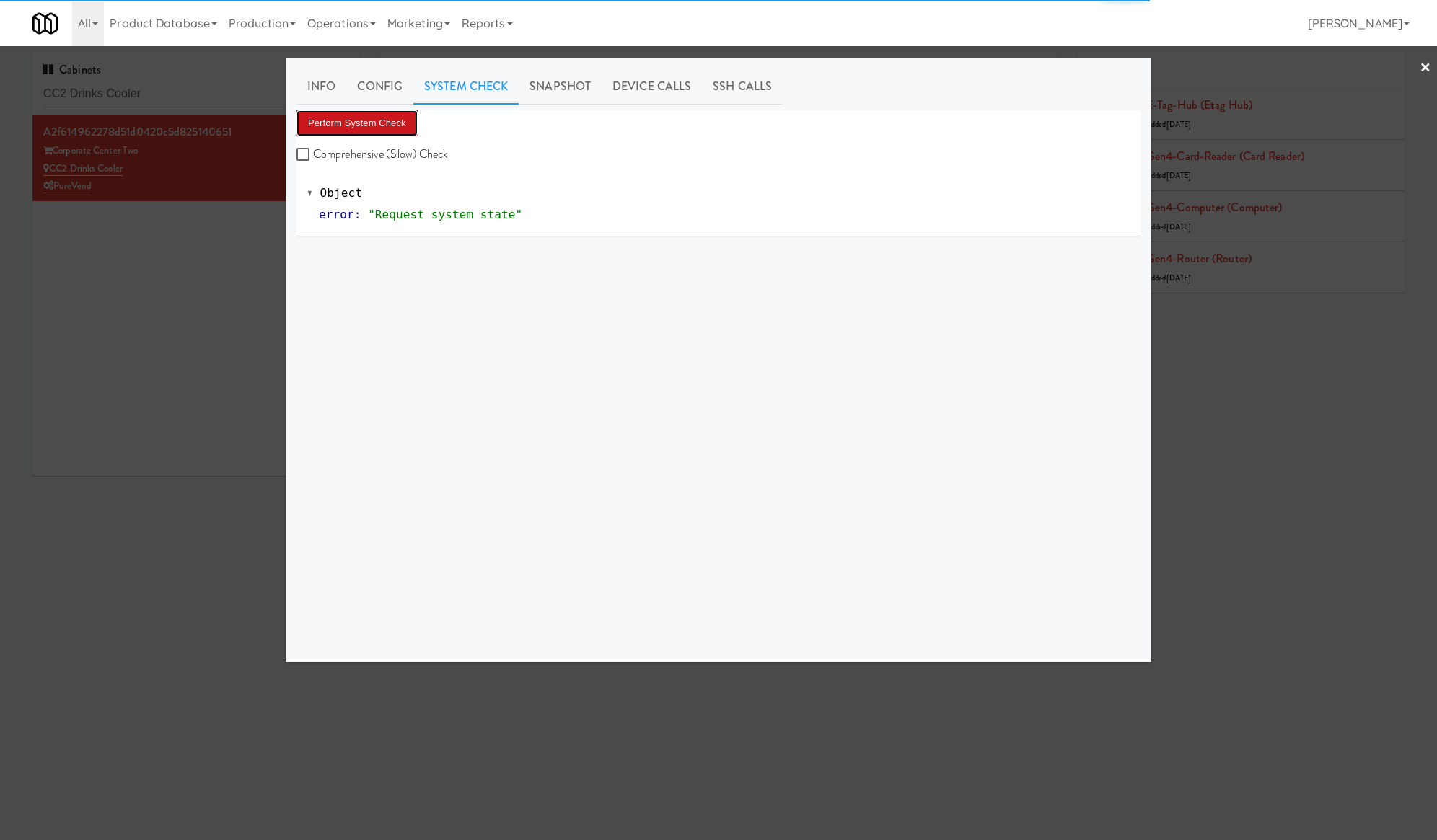
click at [404, 122] on button "Perform System Check" at bounding box center [358, 123] width 121 height 26
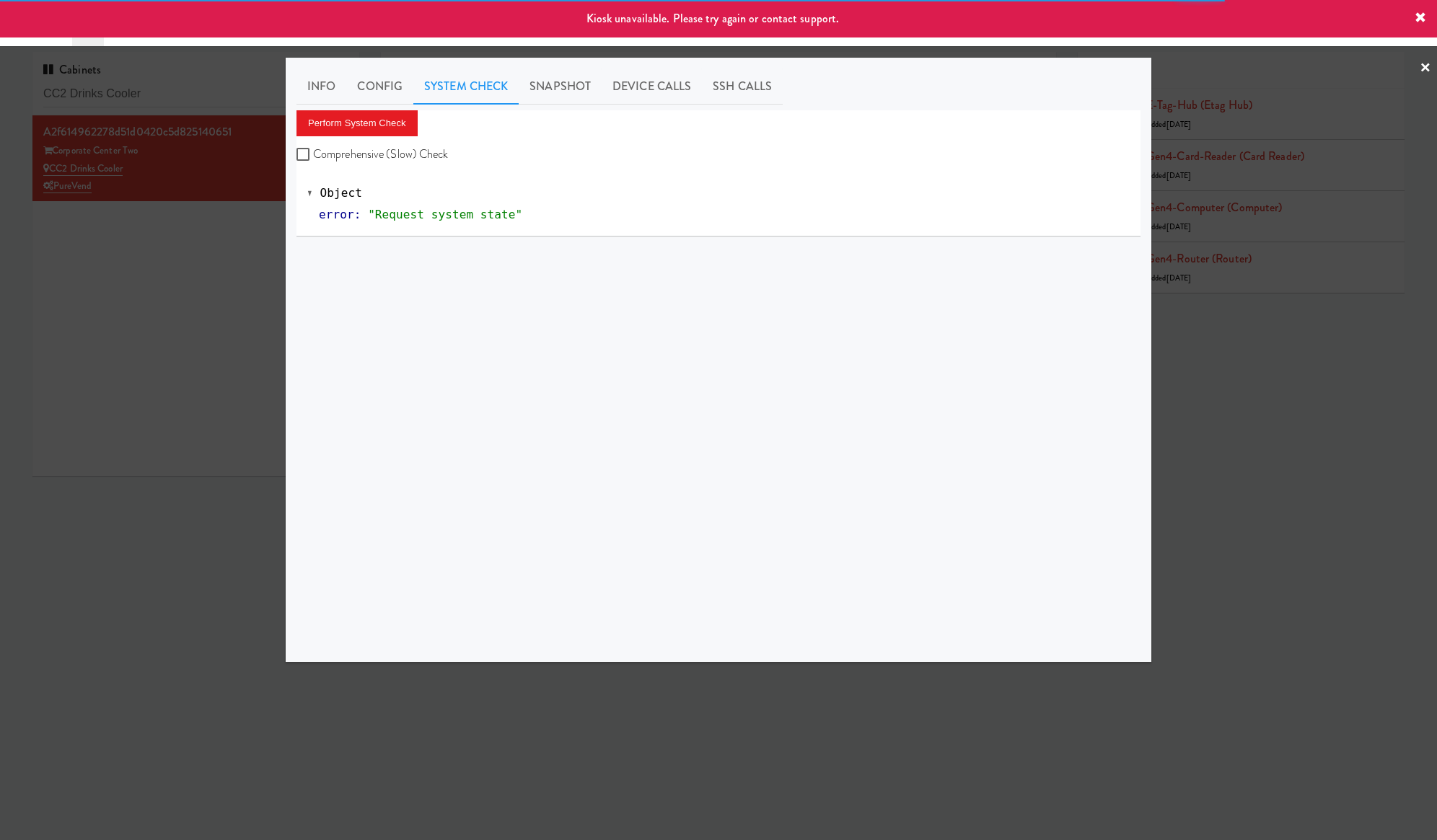
click at [277, 240] on div at bounding box center [718, 420] width 1437 height 840
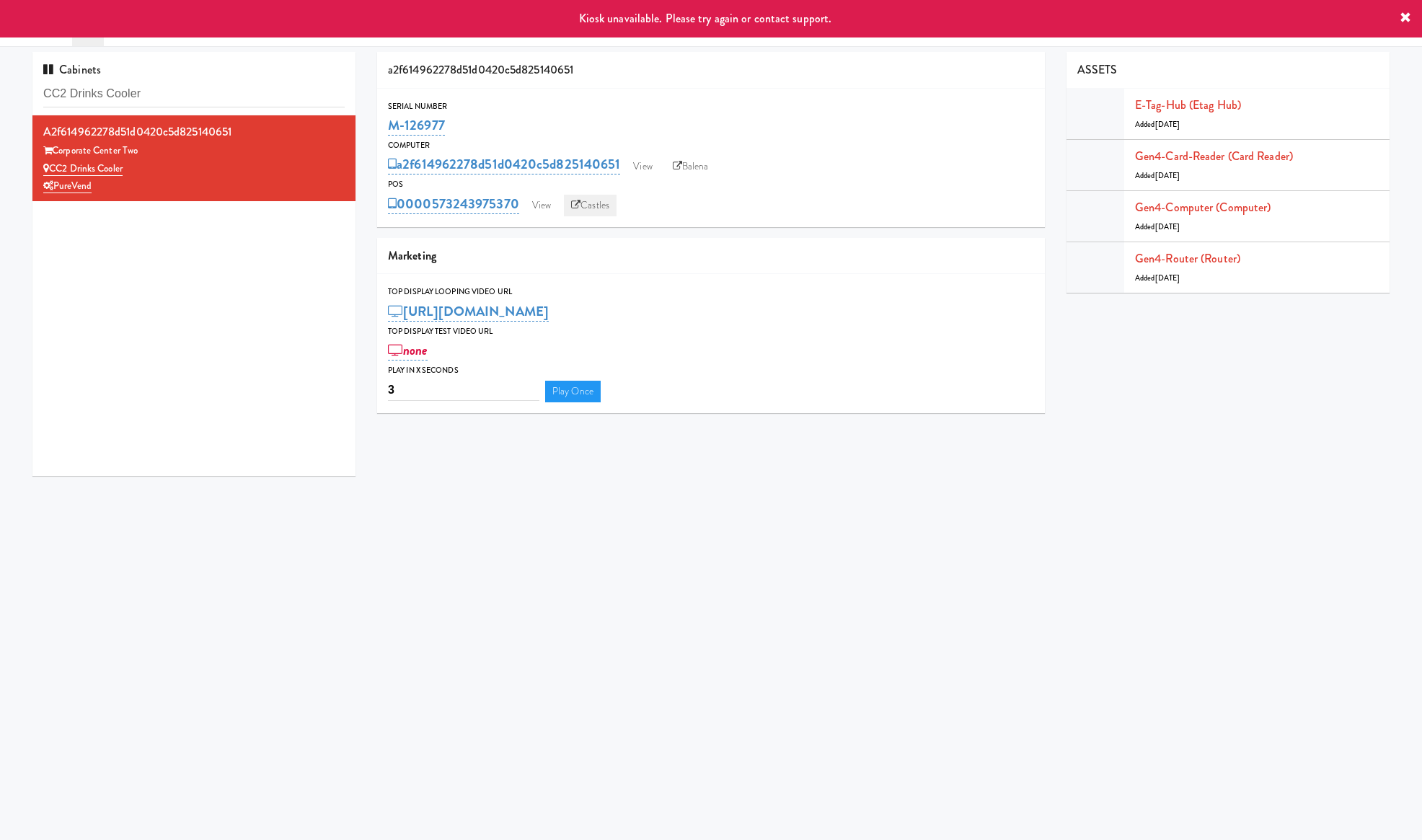
click at [592, 201] on link "Castles" at bounding box center [590, 205] width 52 height 22
click at [687, 161] on link "Balena" at bounding box center [691, 167] width 51 height 22
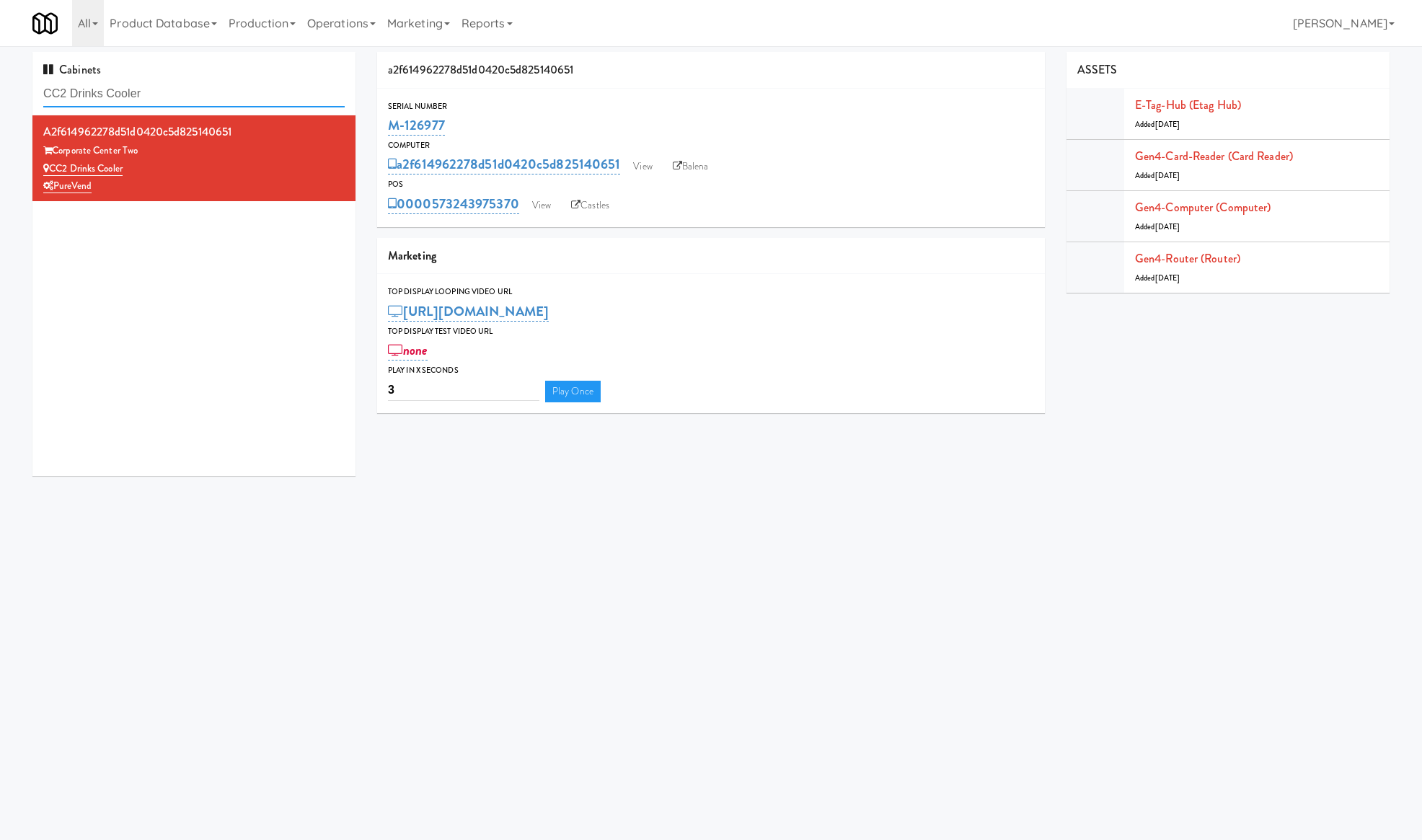
click at [209, 88] on input "CC2 Drinks Cooler" at bounding box center [194, 93] width 301 height 26
click at [212, 91] on input "CC2 Drinks Cooler" at bounding box center [194, 93] width 301 height 26
paste input "Heights Gym Drinks"
click at [212, 91] on input "CC2 Drinks CoolerHeights Gym Drinks" at bounding box center [194, 93] width 301 height 26
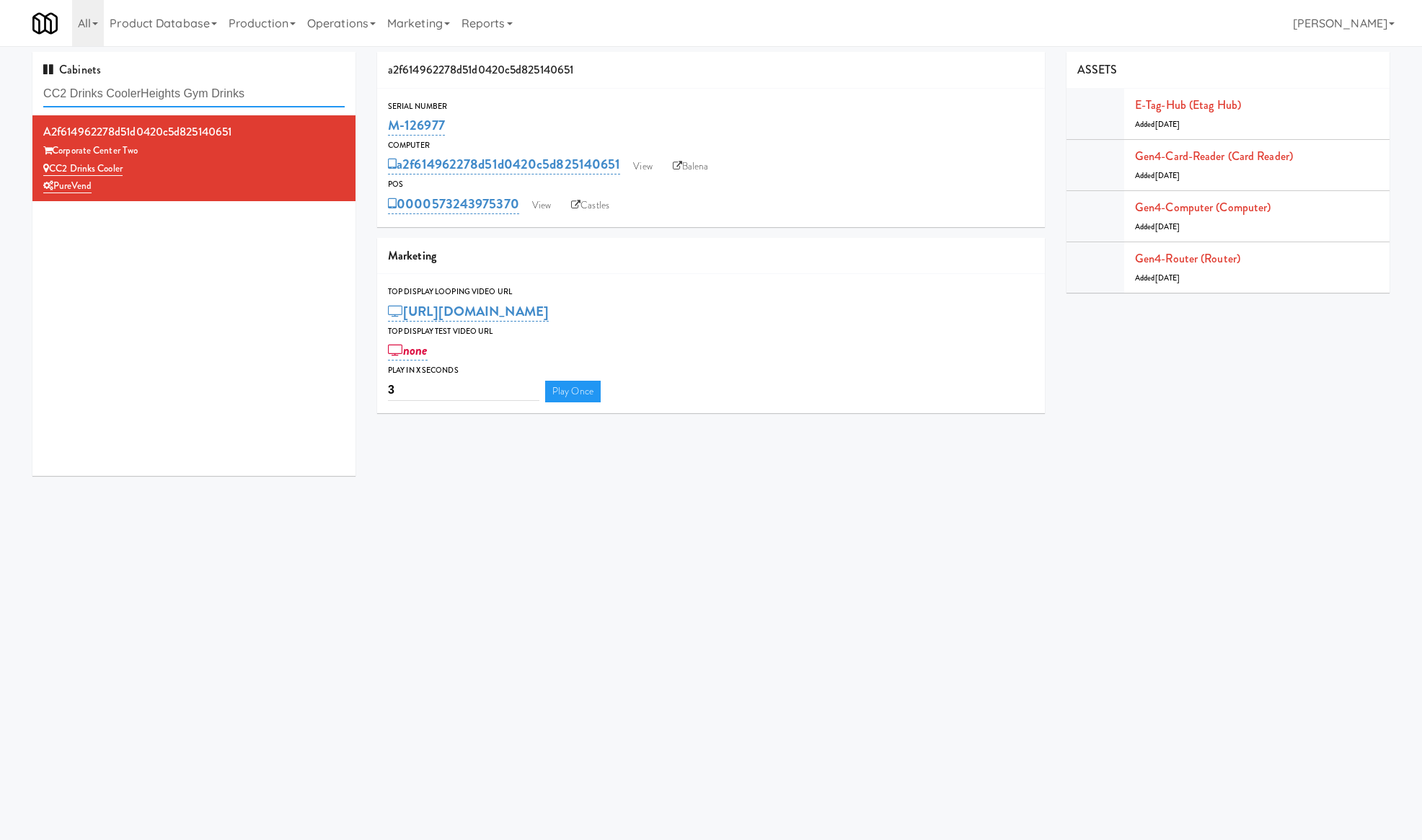
click at [212, 91] on input "CC2 Drinks CoolerHeights Gym Drinks" at bounding box center [194, 93] width 301 height 26
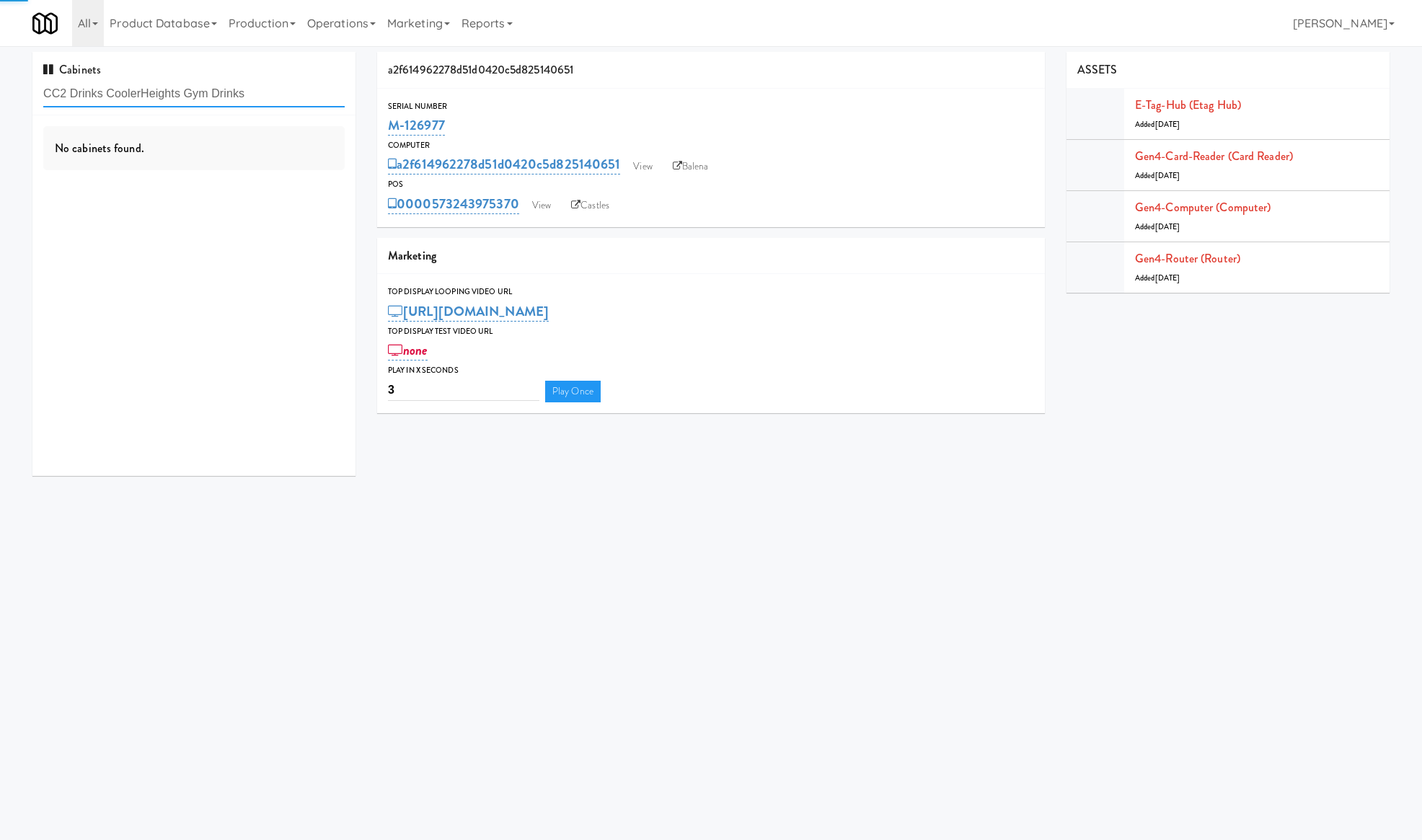
paste input "text"
type input "Heights Gym Drinks"
click at [234, 148] on div "Heights - East" at bounding box center [194, 151] width 301 height 18
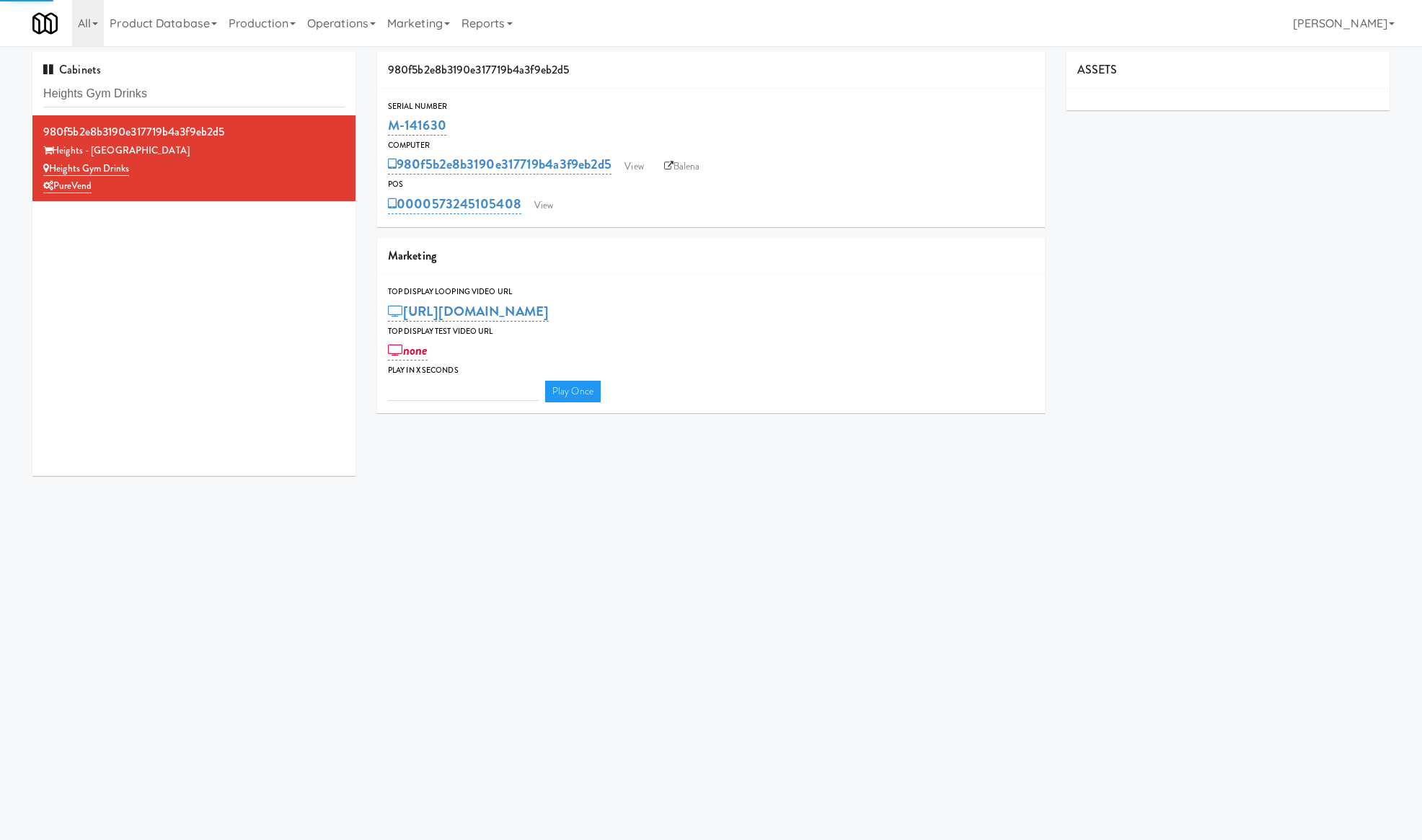
type input "3"
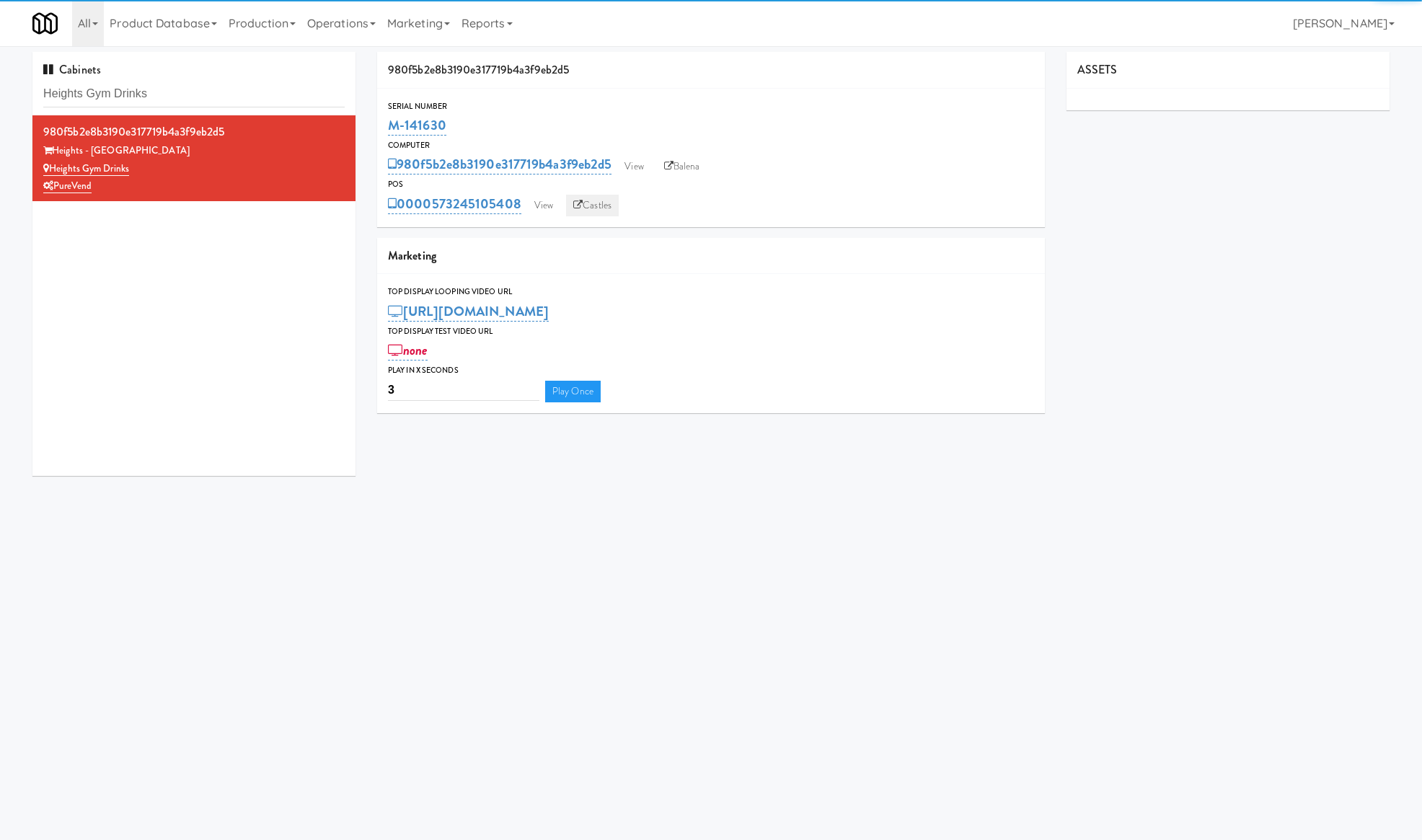
click at [587, 204] on link "Castles" at bounding box center [593, 205] width 52 height 22
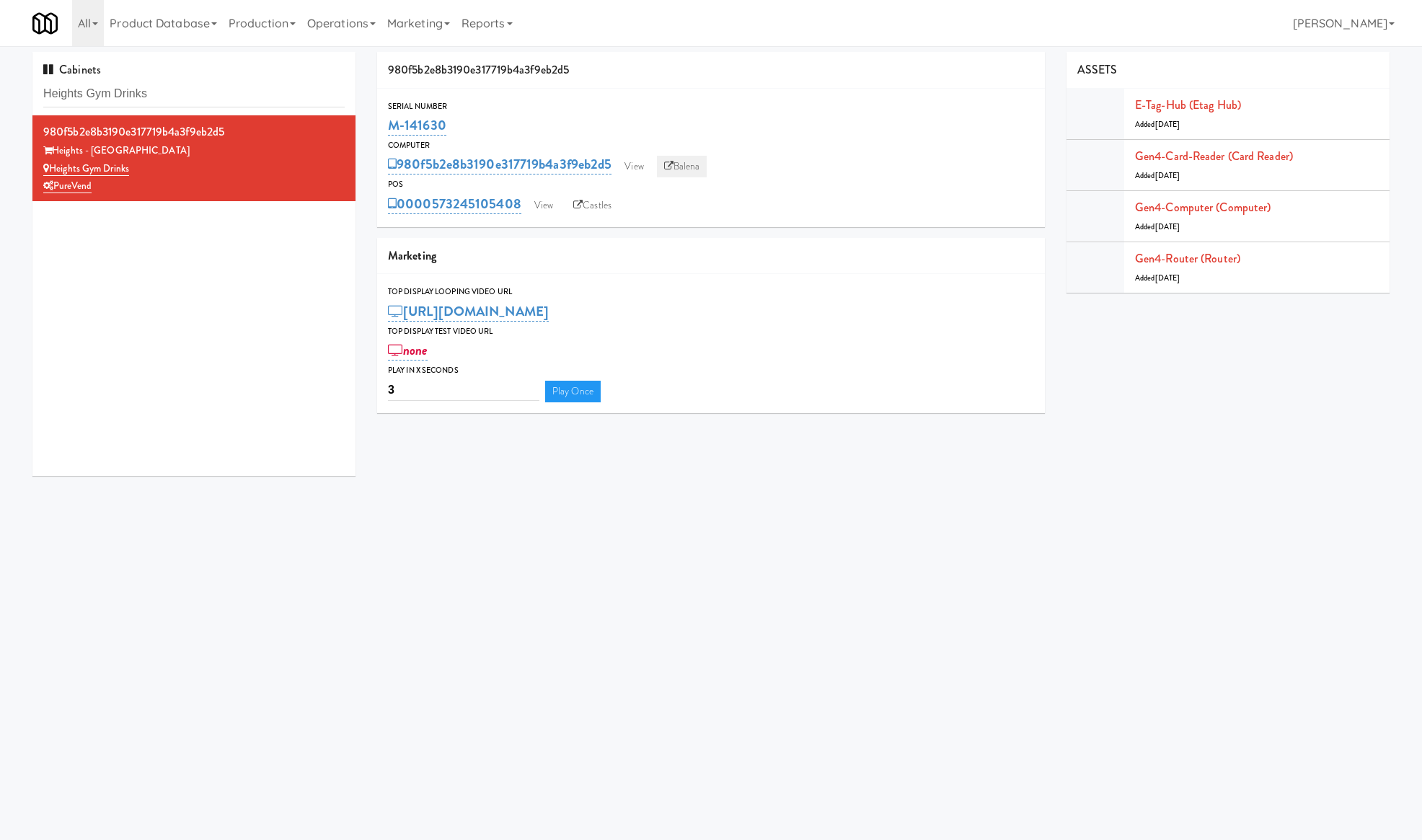
click at [699, 172] on link "Balena" at bounding box center [682, 167] width 51 height 22
drag, startPoint x: 468, startPoint y: 125, endPoint x: 374, endPoint y: 128, distance: 94.0
click at [374, 127] on div "980f5b2e8b3190e317719b4a3f9eb2d5 Serial Number M-141630 Computer 980f5b2e8b3190…" at bounding box center [711, 237] width 690 height 372
copy link "M-141630"
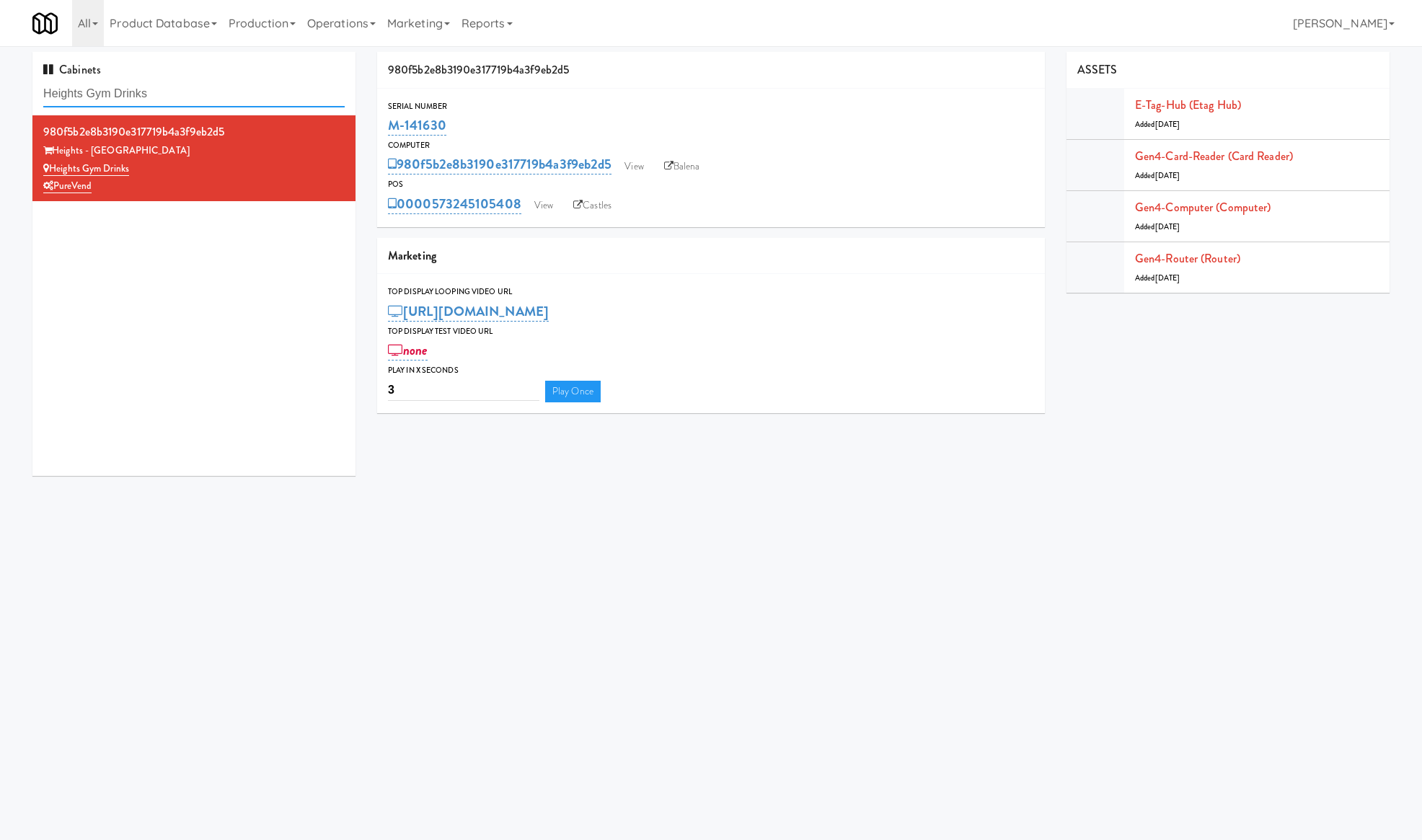
click at [229, 83] on input "Heights Gym Drinks" at bounding box center [194, 93] width 301 height 26
click at [229, 84] on input "Heights Gym Drinks" at bounding box center [194, 93] width 301 height 26
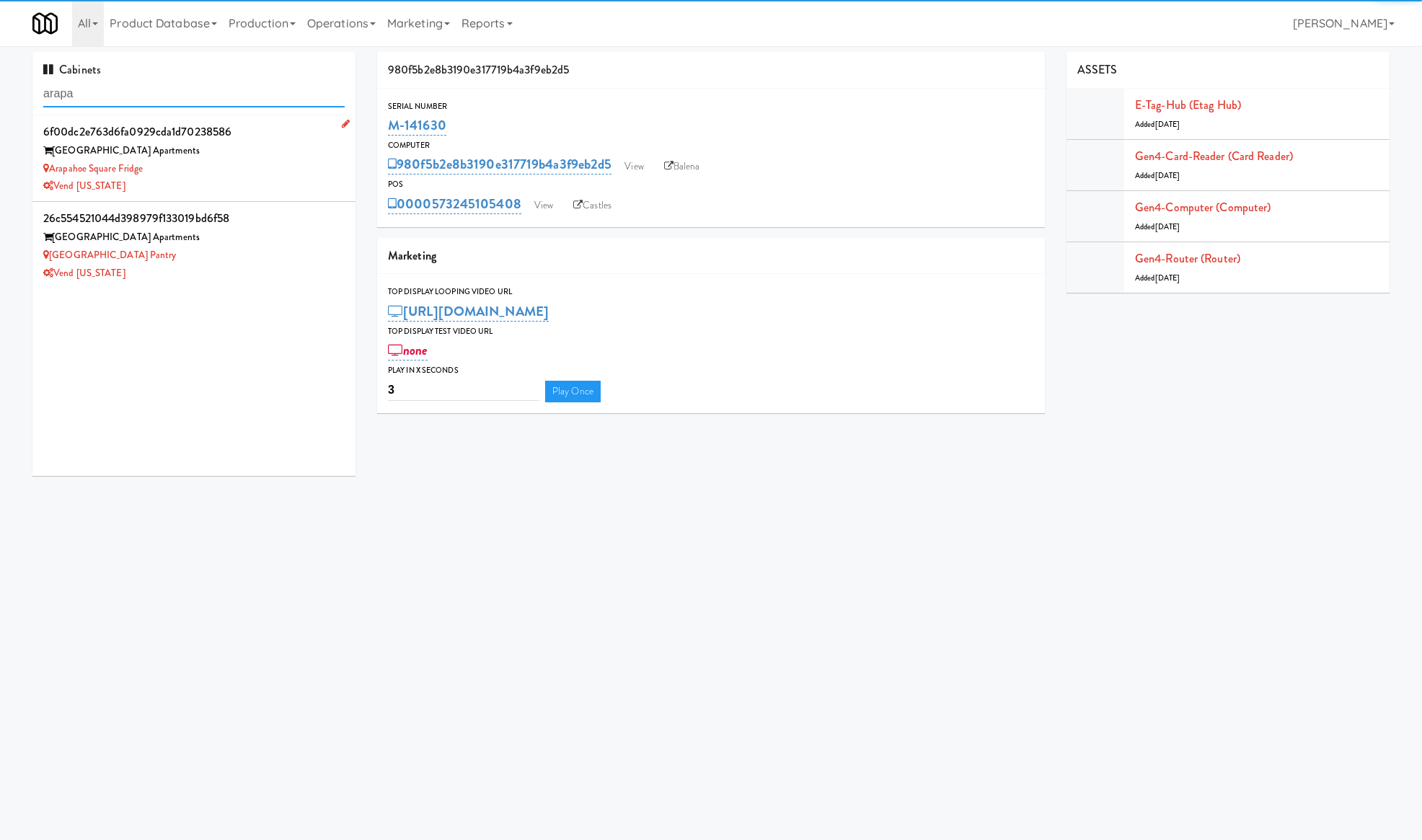
type input "arapa"
click at [234, 176] on div "Arapahoe Square Fridge" at bounding box center [194, 169] width 301 height 18
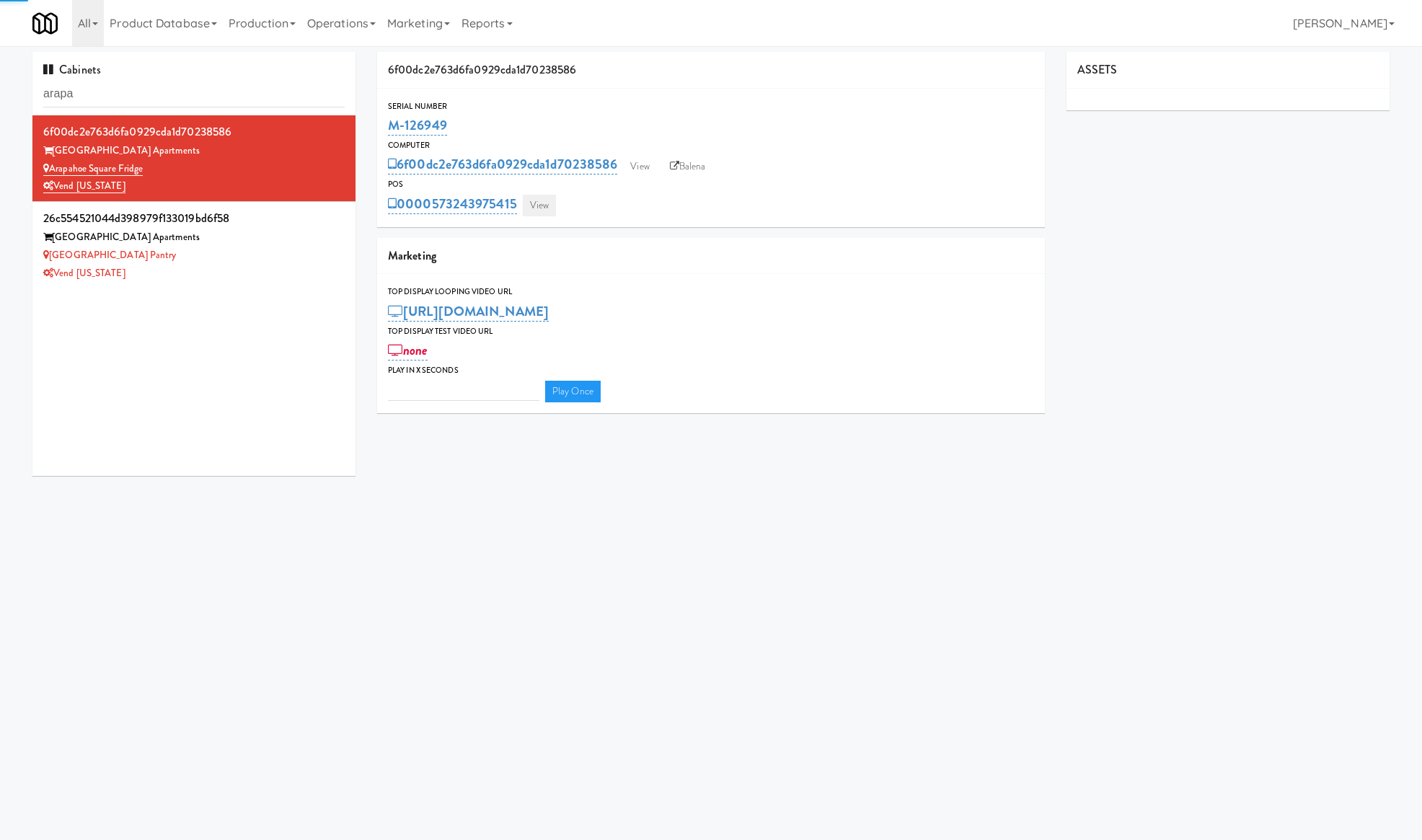
type input "3"
click at [541, 205] on link "View" at bounding box center [539, 205] width 33 height 22
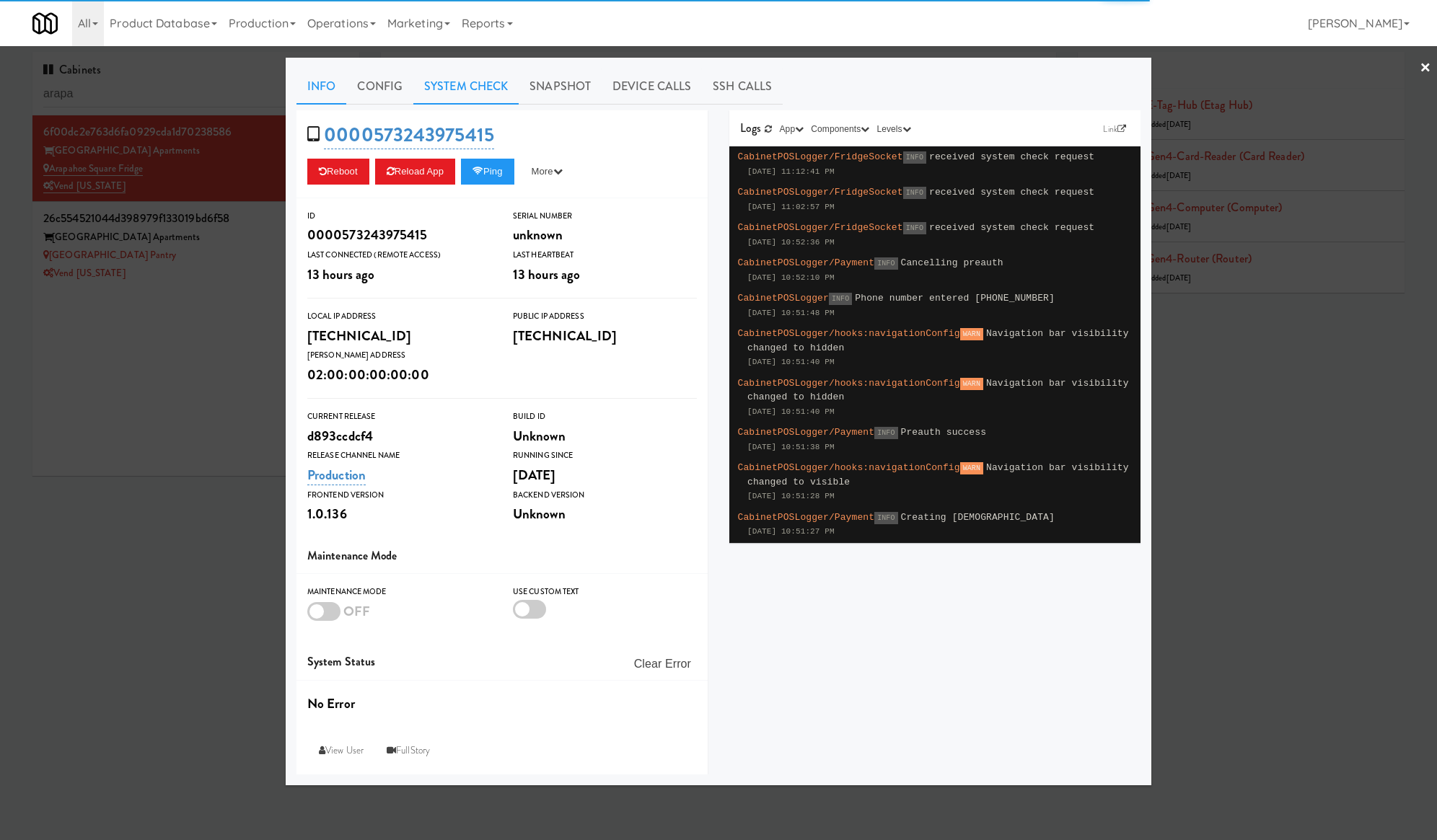
click at [455, 92] on link "System Check" at bounding box center [466, 87] width 105 height 36
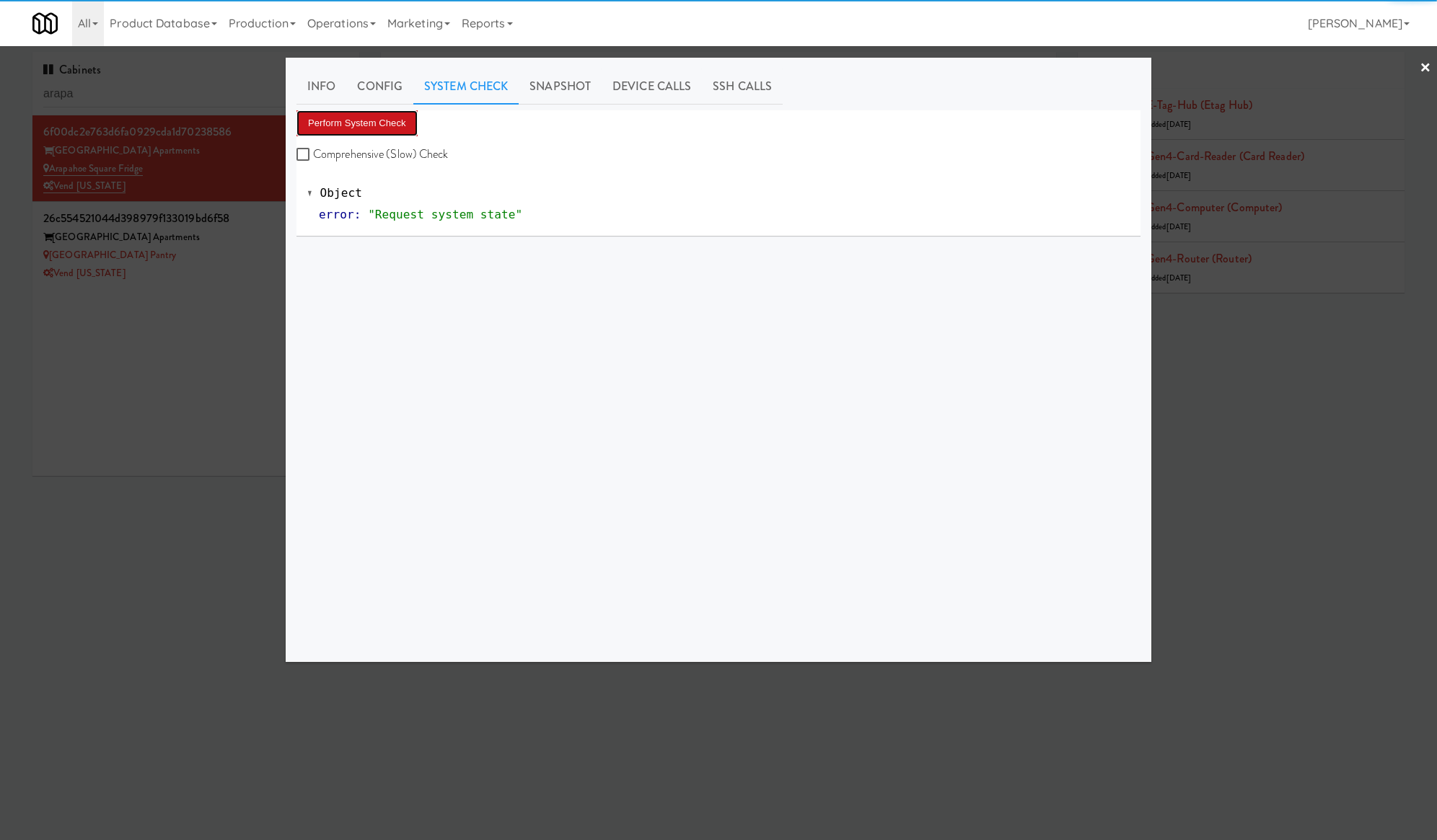
click at [387, 119] on button "Perform System Check" at bounding box center [358, 123] width 121 height 26
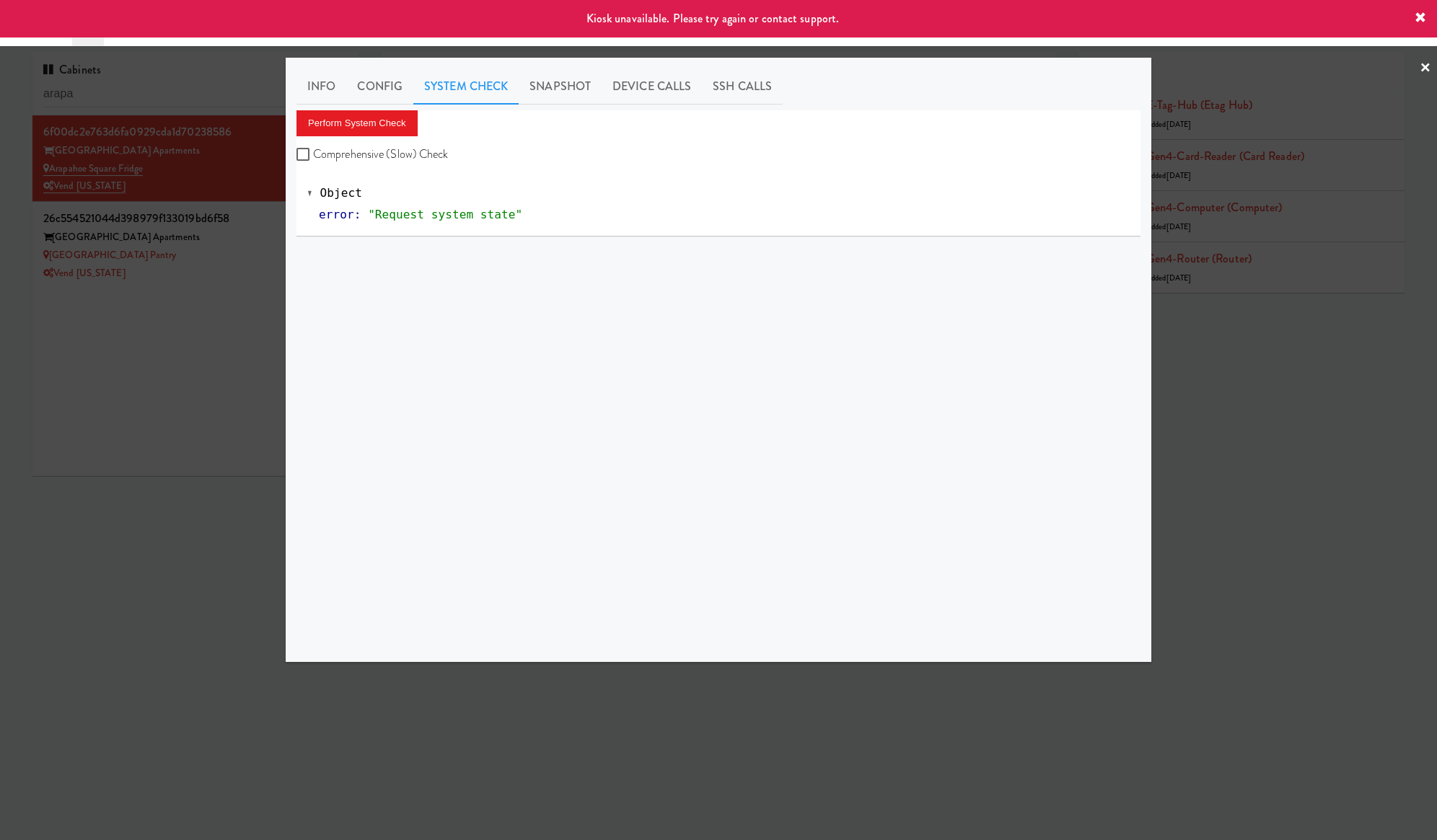
click at [261, 165] on div at bounding box center [718, 420] width 1437 height 840
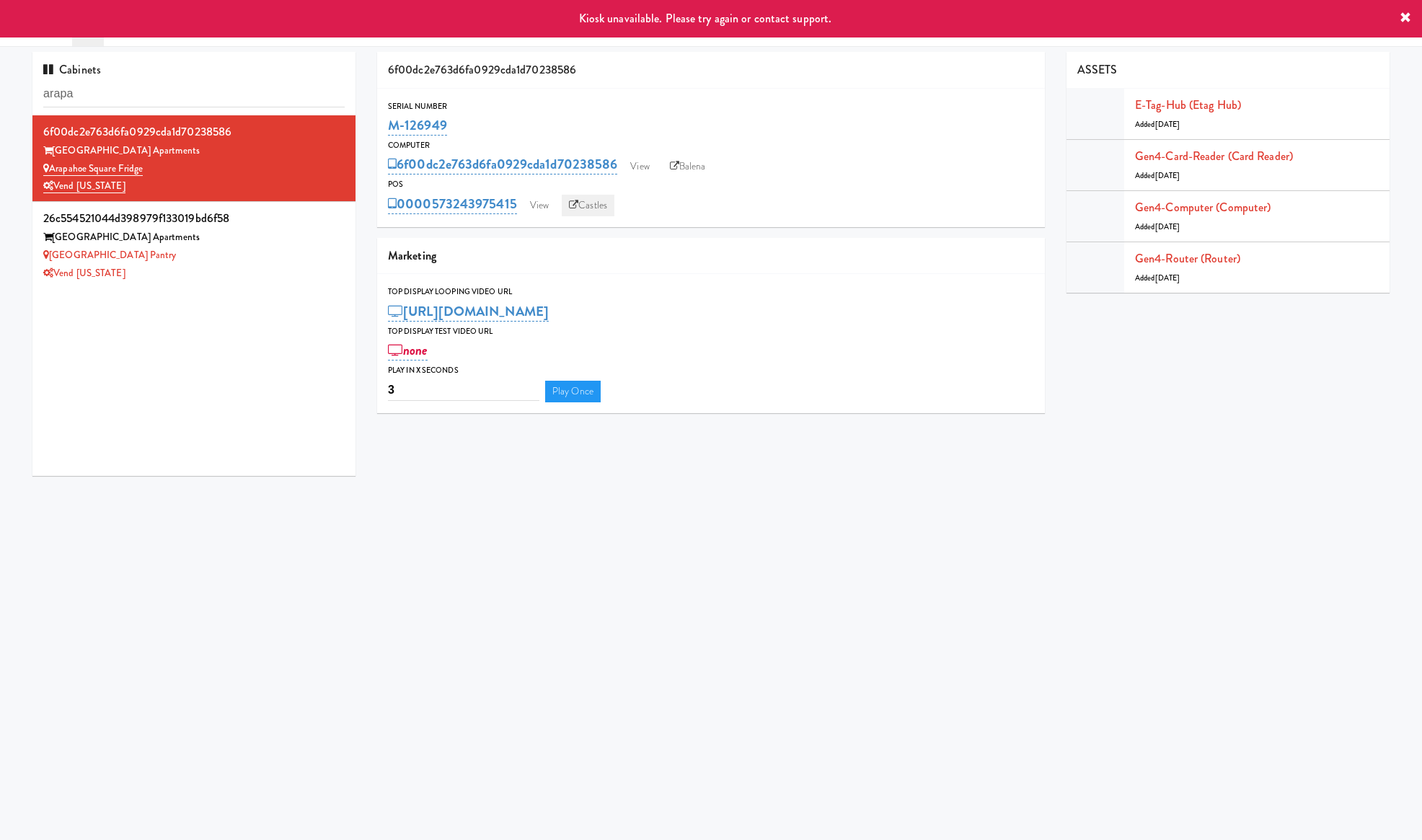
click at [610, 204] on link "Castles" at bounding box center [588, 205] width 52 height 22
click at [687, 168] on link "Balena" at bounding box center [688, 167] width 51 height 22
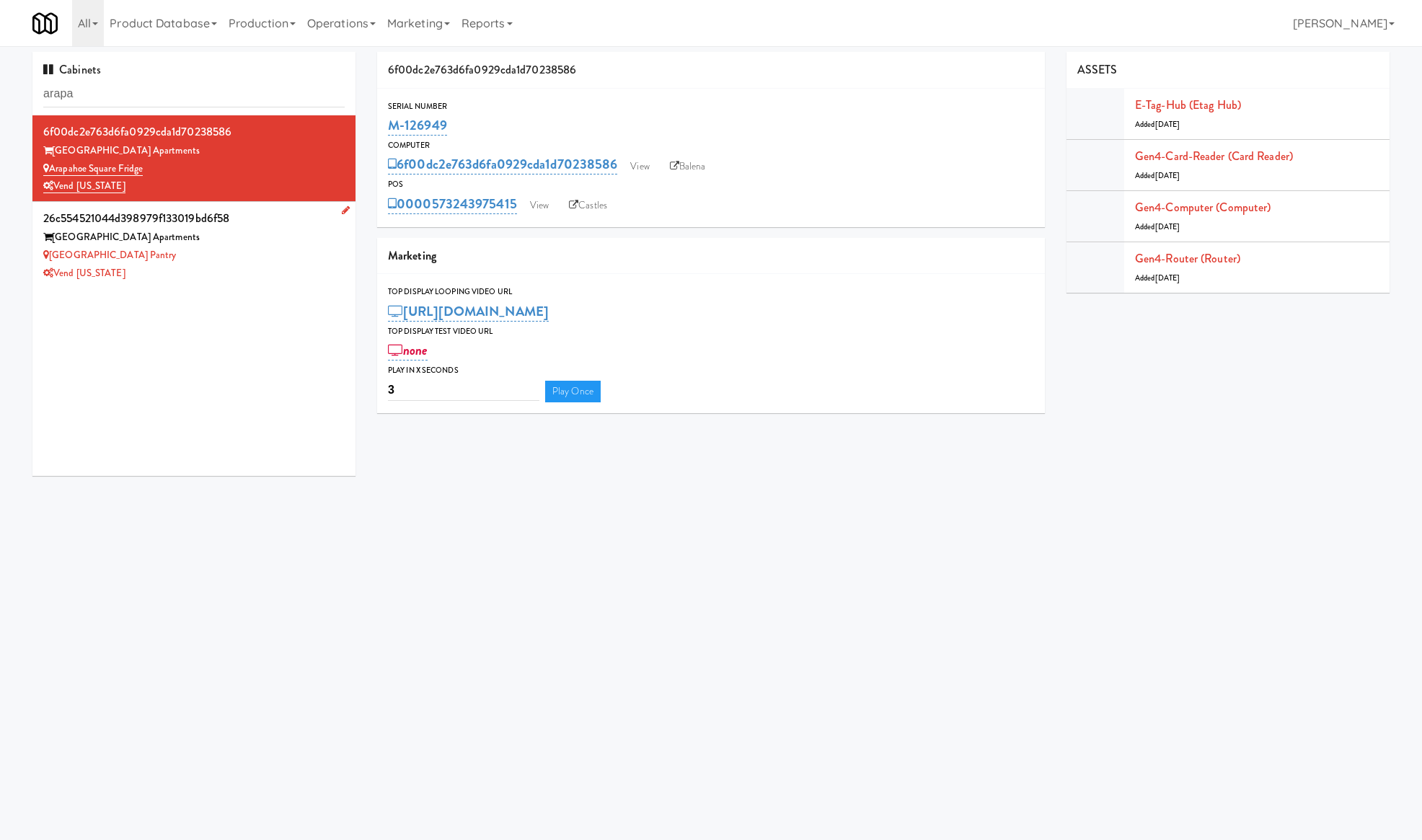
click at [252, 243] on div "Arapahoe Square Apartments" at bounding box center [194, 238] width 301 height 18
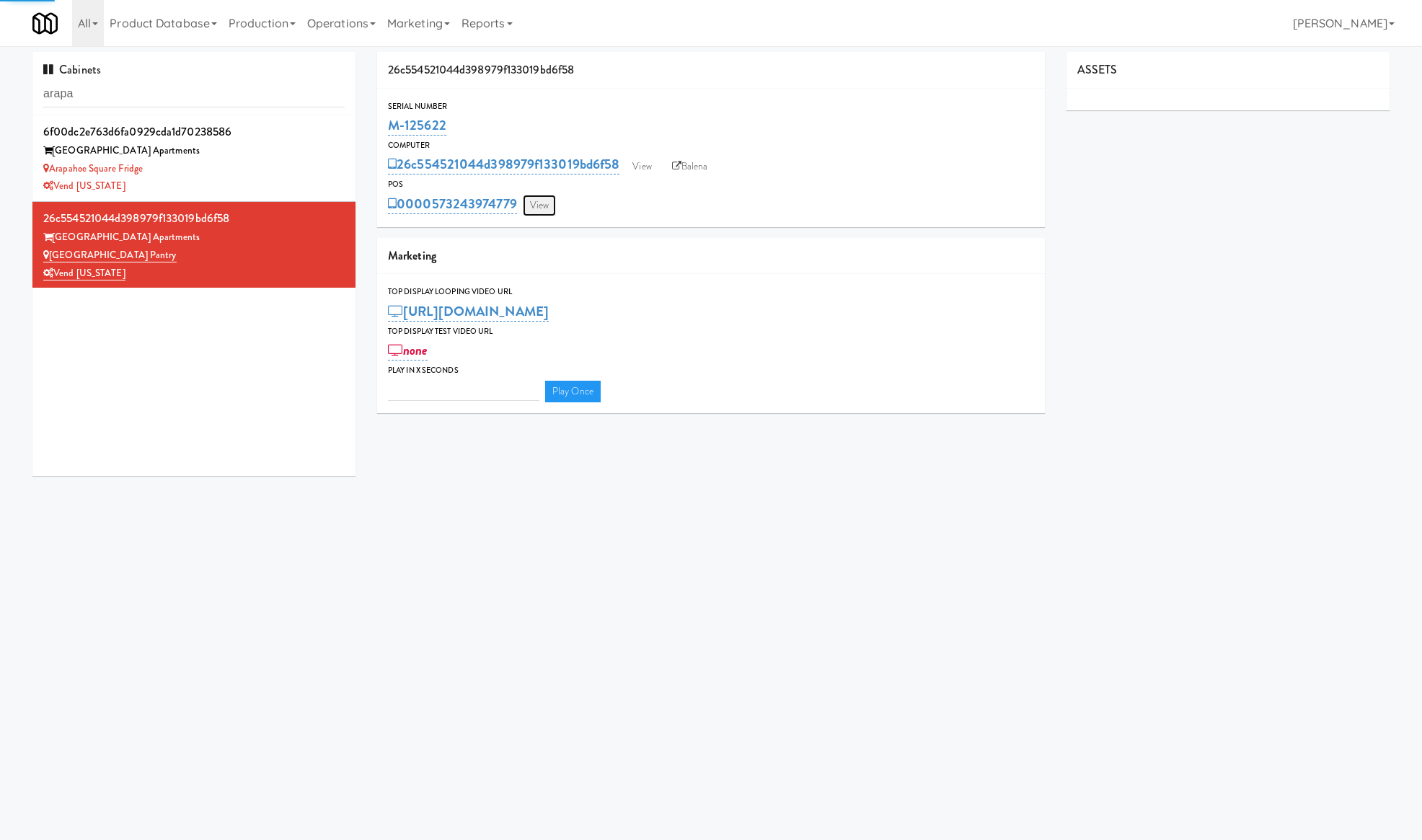
type input "3"
click at [542, 205] on link "View" at bounding box center [539, 205] width 33 height 22
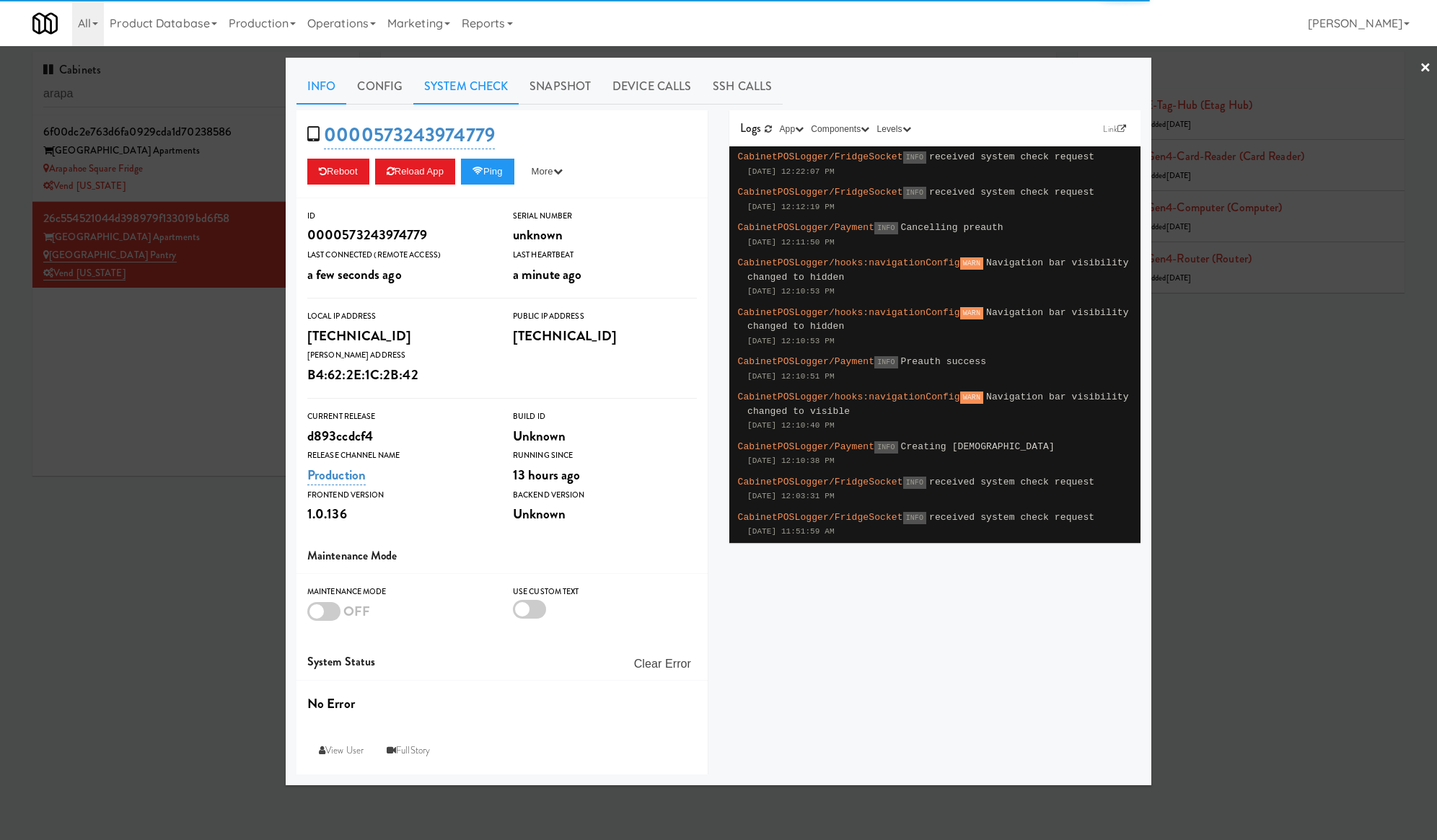
click at [492, 72] on link "System Check" at bounding box center [466, 87] width 105 height 36
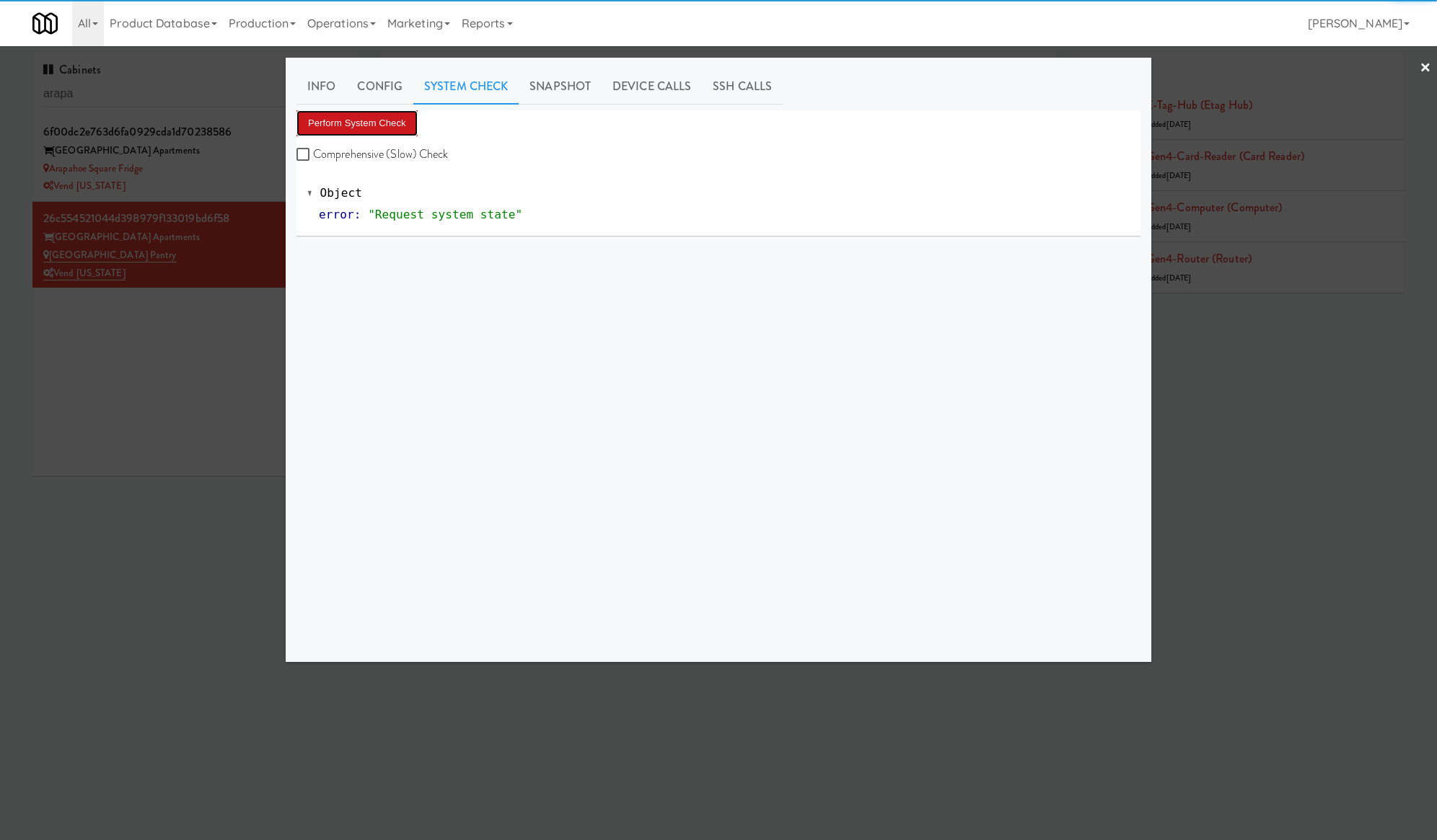
click at [378, 119] on button "Perform System Check" at bounding box center [358, 123] width 121 height 26
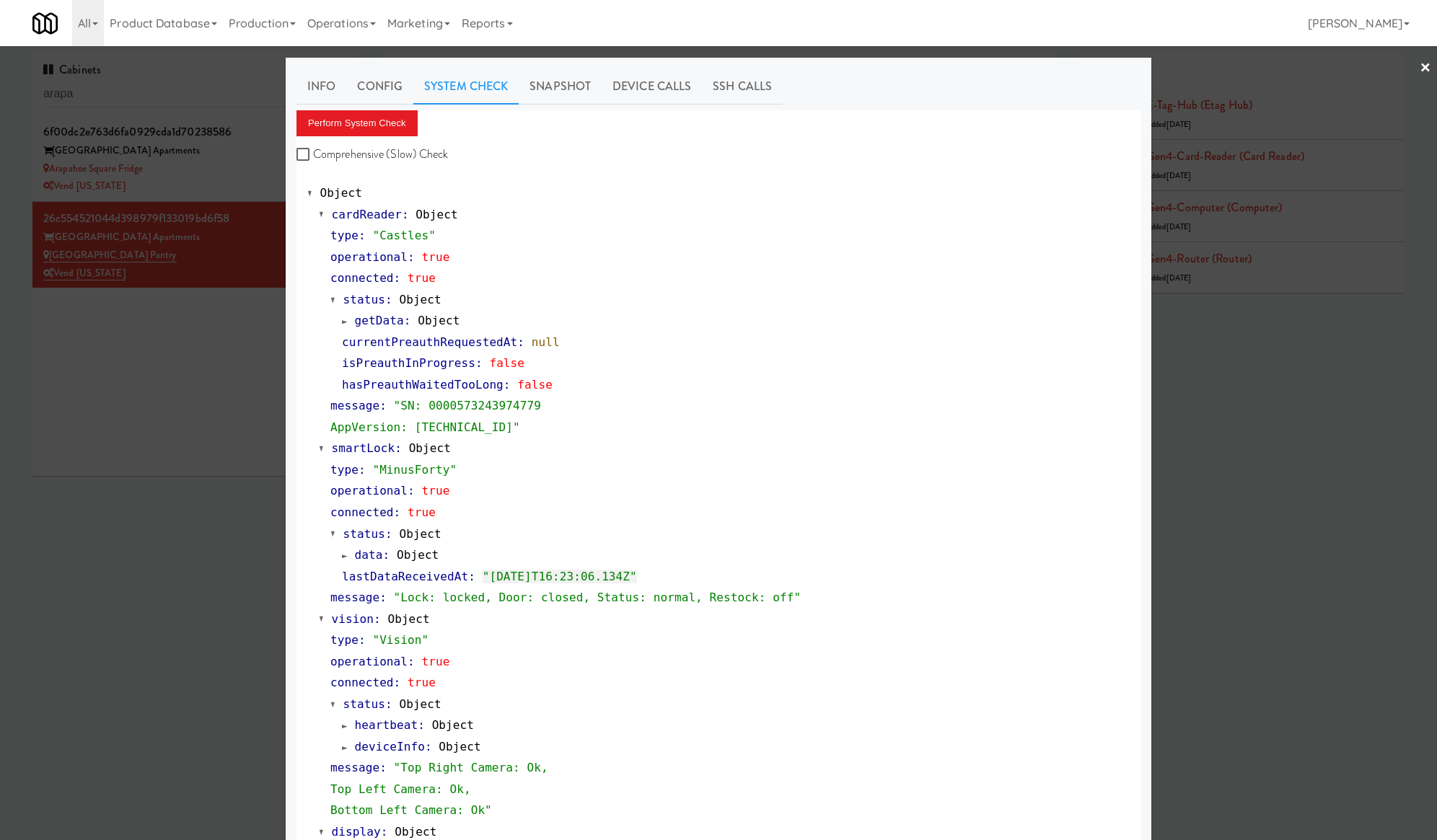
click at [176, 92] on div at bounding box center [718, 420] width 1437 height 840
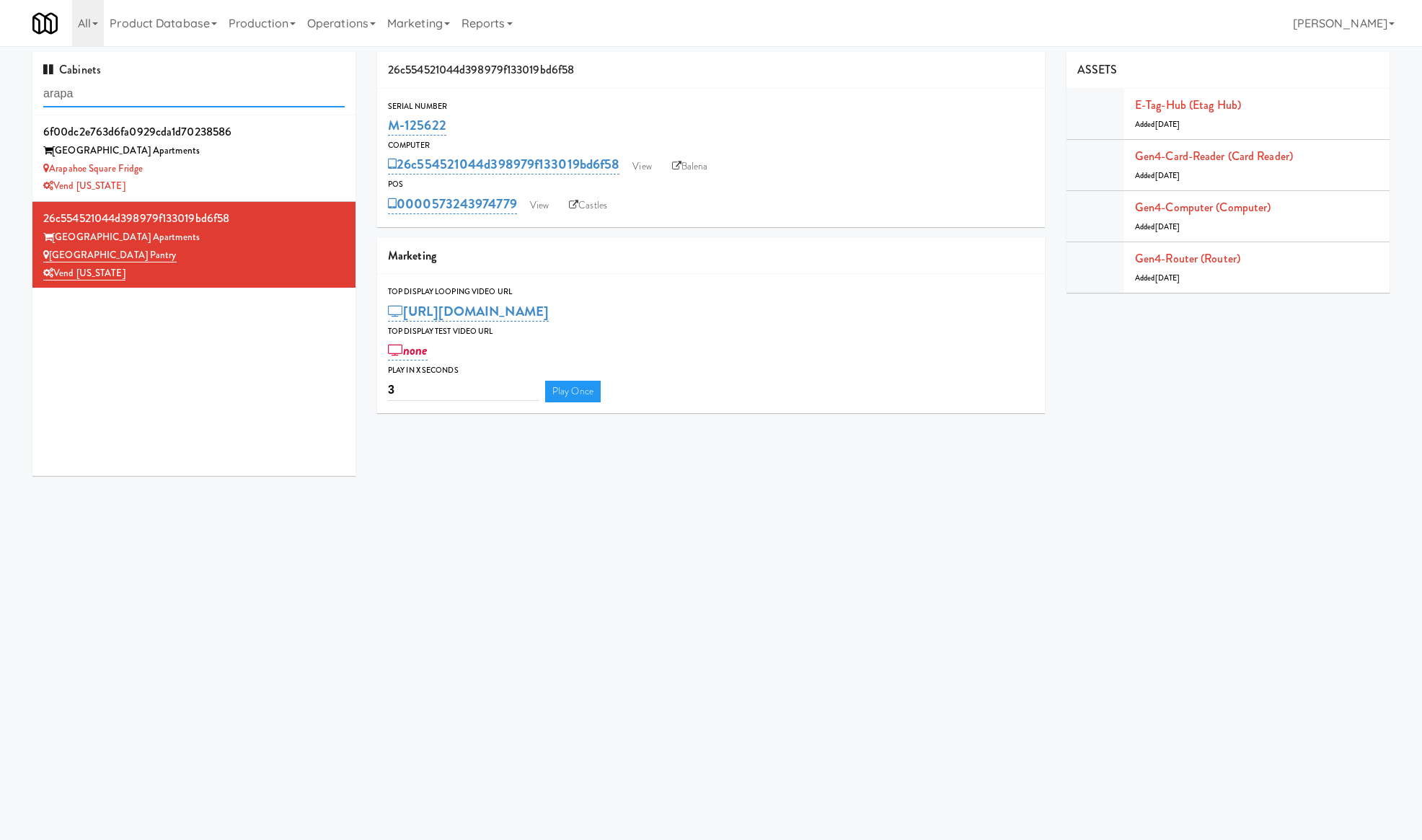
click at [176, 92] on input "arapa" at bounding box center [194, 93] width 301 height 26
paste input "Park in First mailroom 2"
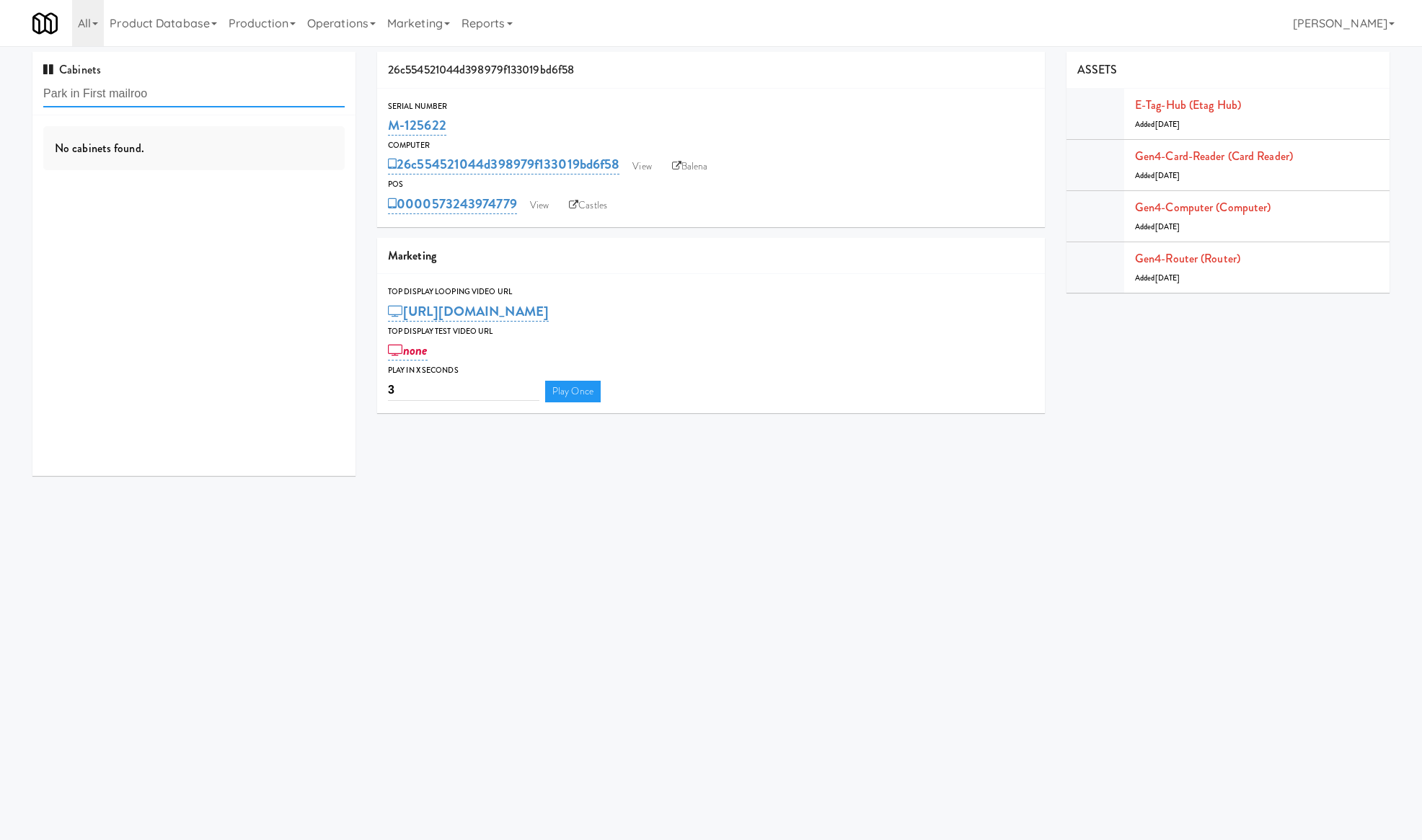
drag, startPoint x: 81, startPoint y: 95, endPoint x: 353, endPoint y: 101, distance: 272.1
click at [297, 110] on div "Cabinets Park in First mailroo" at bounding box center [194, 83] width 323 height 63
click at [179, 91] on input "Park" at bounding box center [194, 93] width 301 height 26
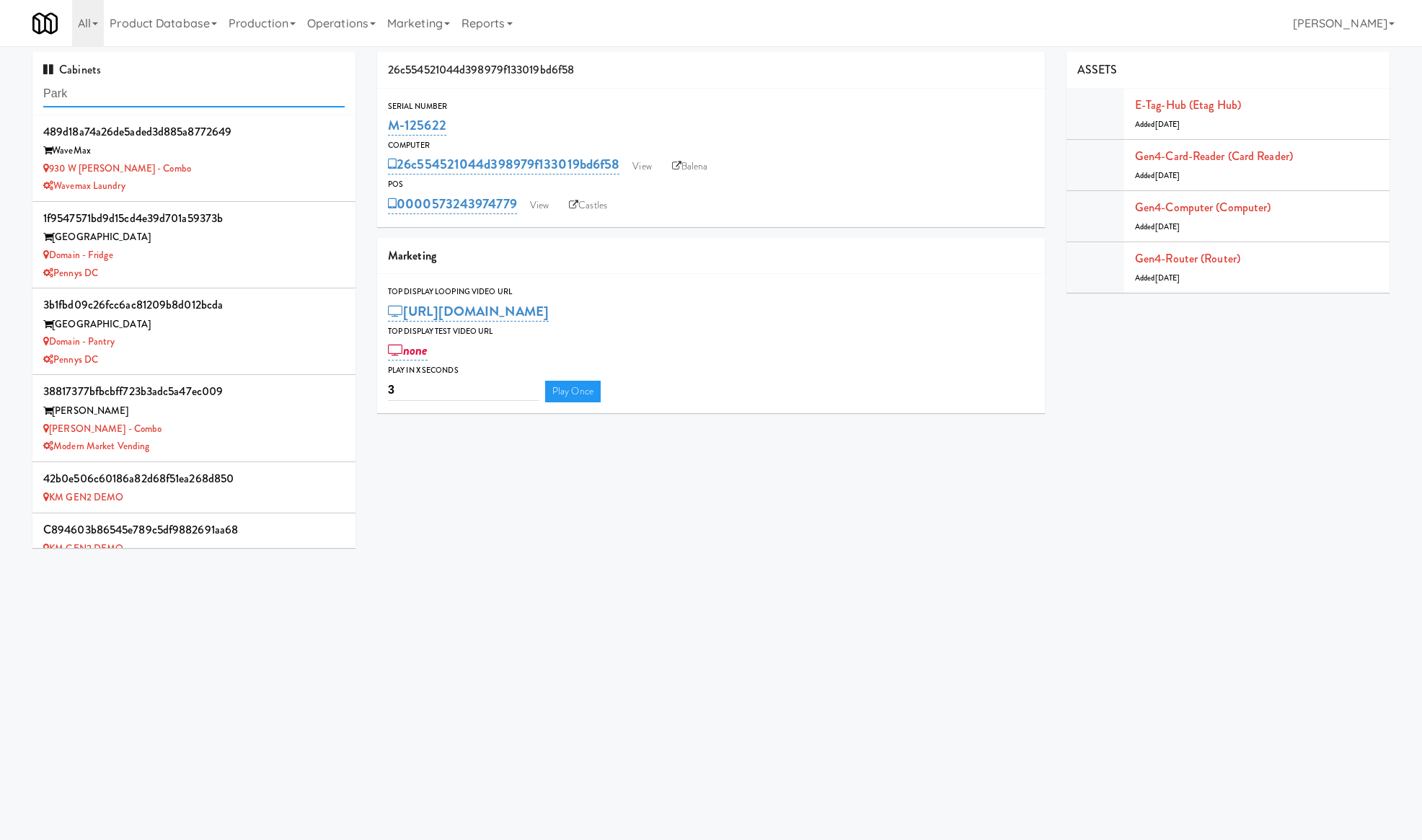
click at [179, 91] on input "Park" at bounding box center [194, 93] width 301 height 26
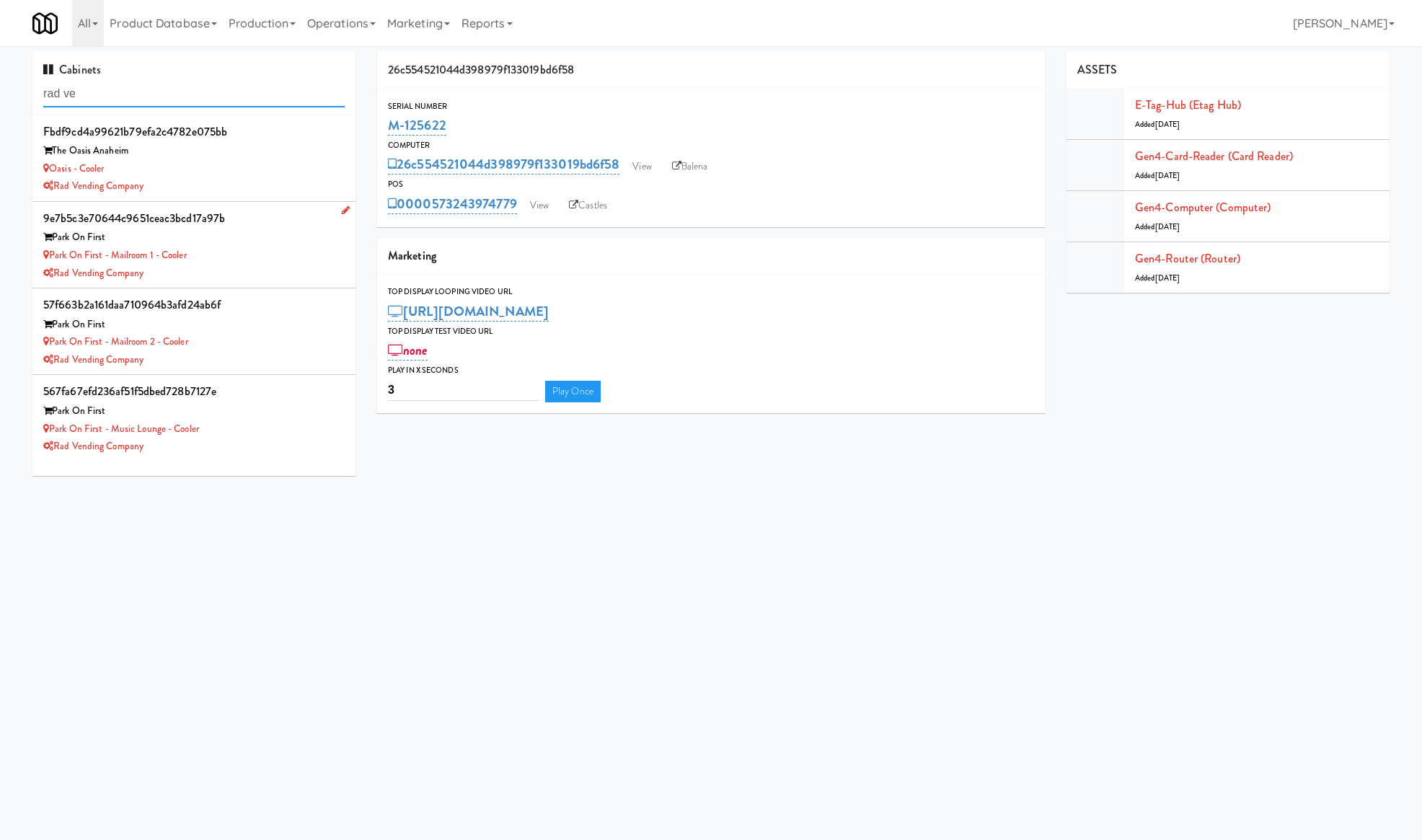
type input "rad ve"
click at [247, 229] on div "Park On First" at bounding box center [194, 238] width 301 height 18
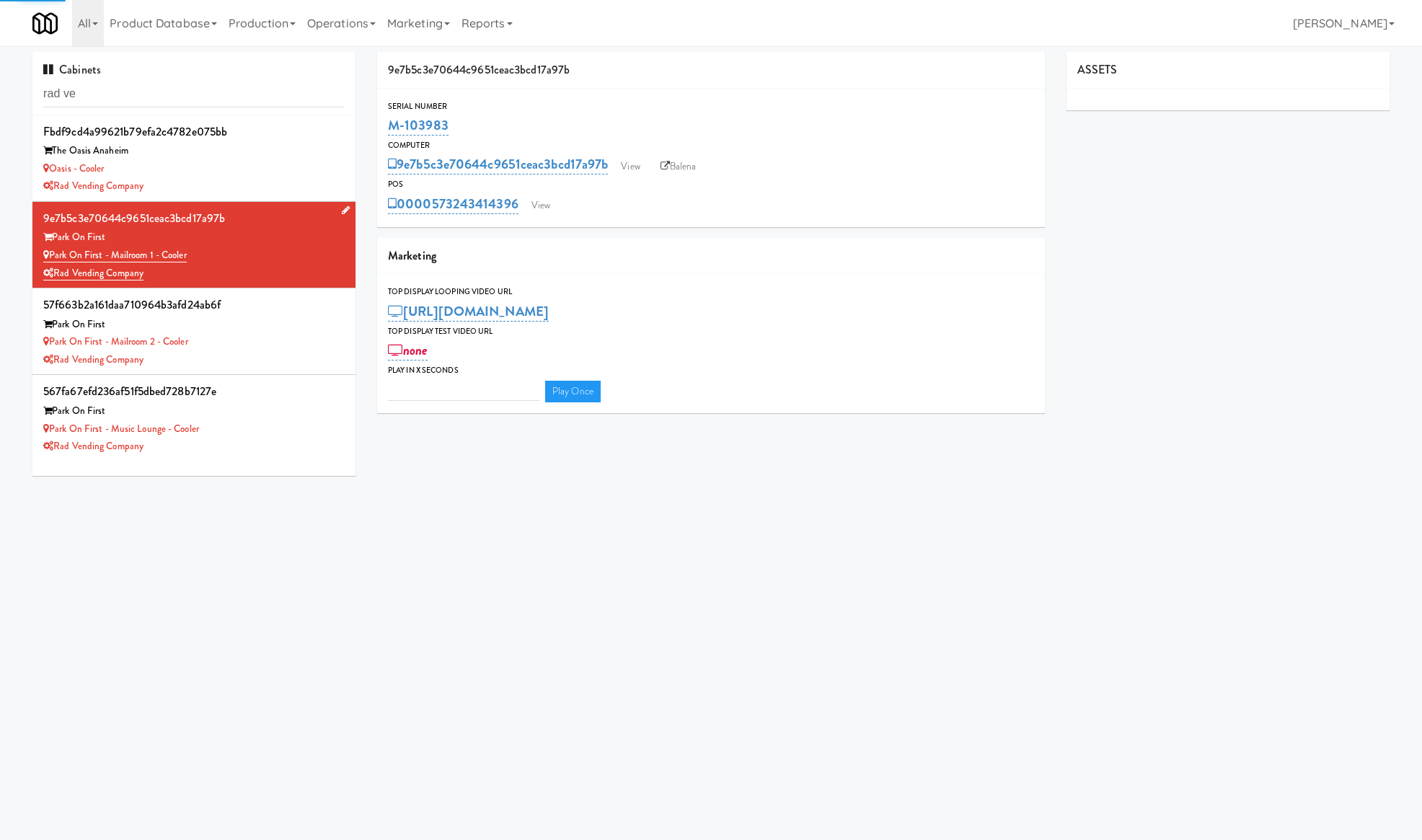
type input "3"
click at [269, 321] on div "Park On First" at bounding box center [194, 325] width 301 height 18
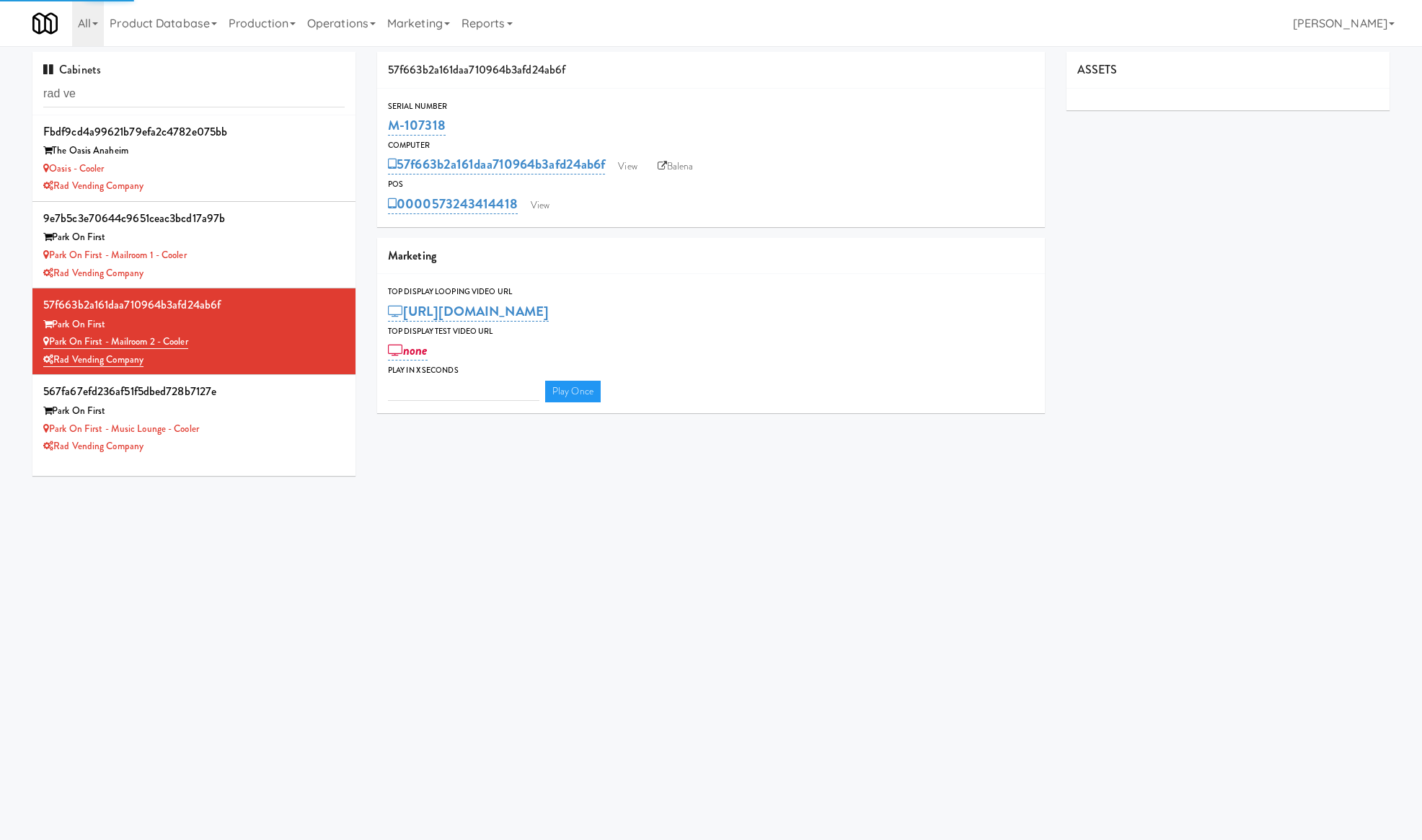
click at [520, 201] on div "0000573243414418 View" at bounding box center [711, 204] width 646 height 24
type input "3"
click at [540, 208] on link "View" at bounding box center [540, 205] width 33 height 22
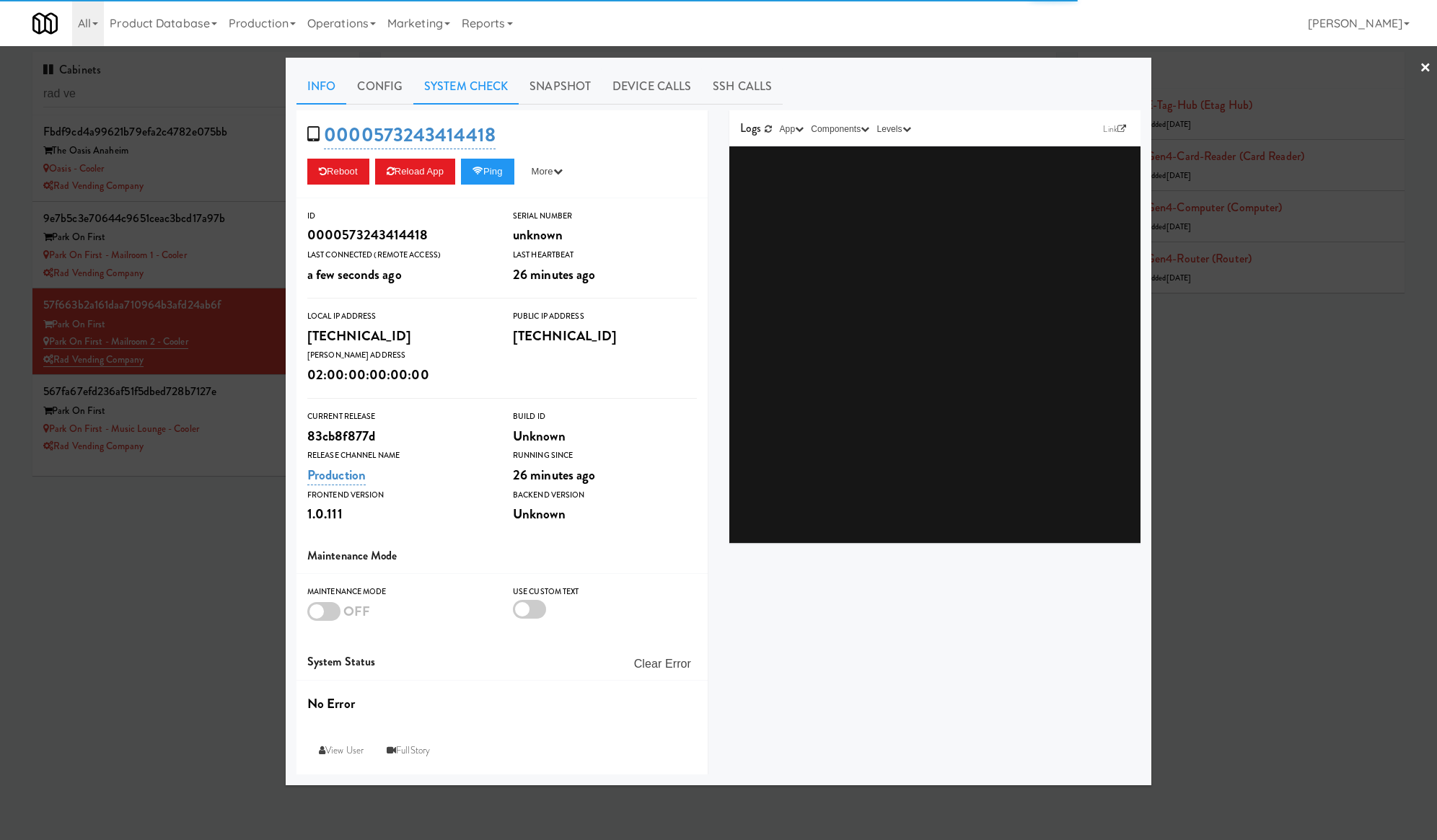
click at [459, 82] on link "System Check" at bounding box center [466, 87] width 105 height 36
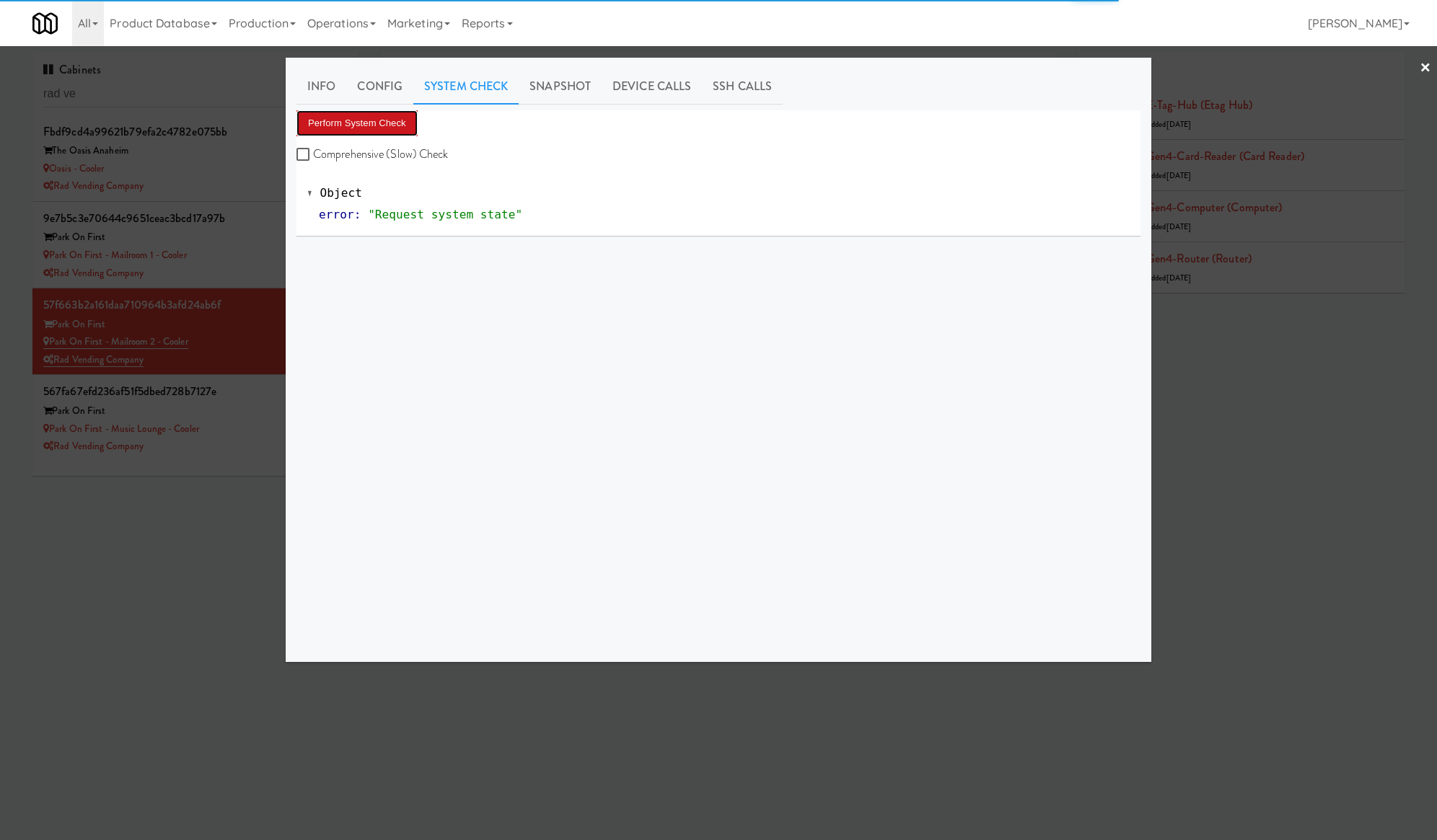
click at [399, 114] on button "Perform System Check" at bounding box center [358, 123] width 121 height 26
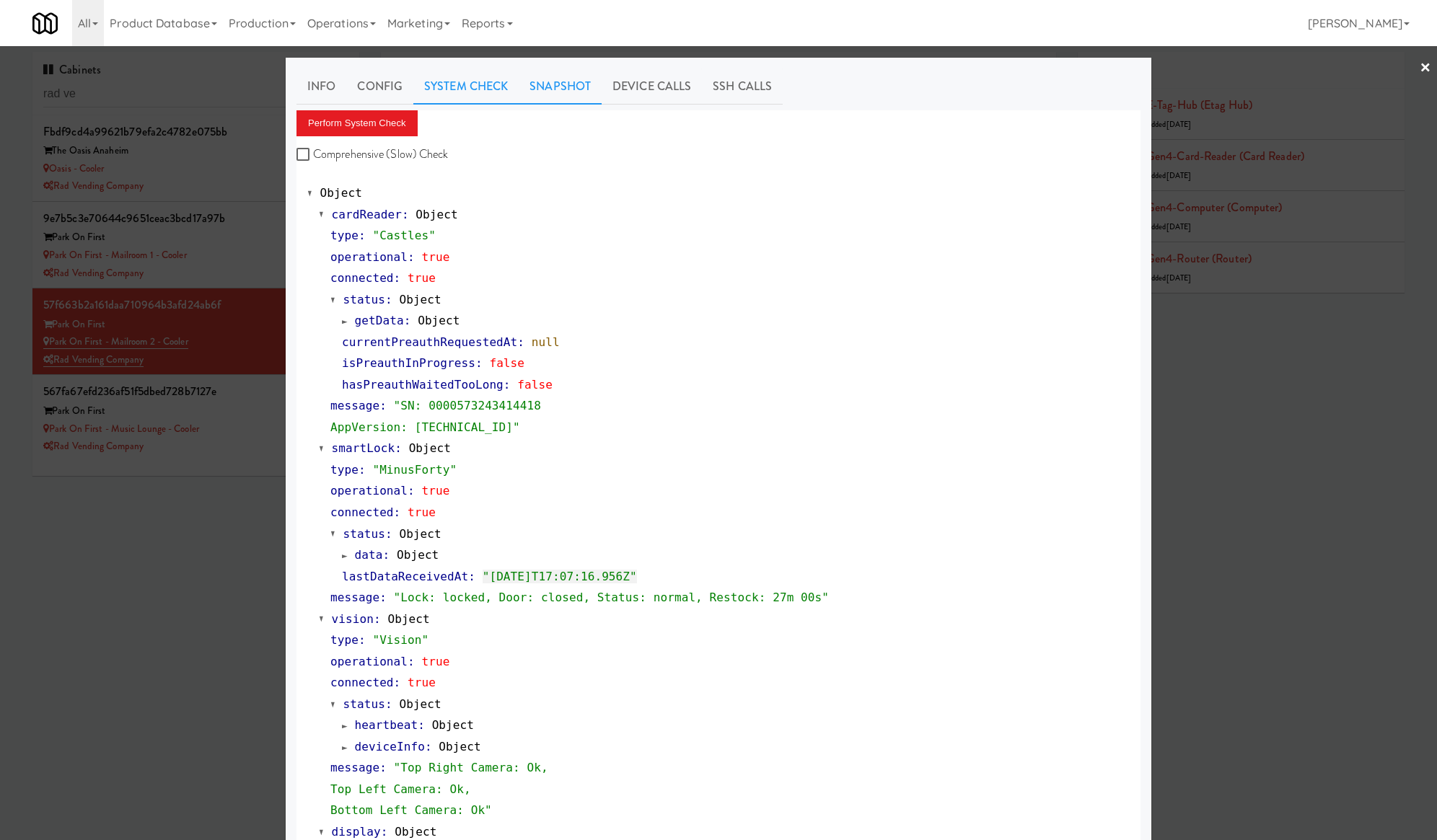
click at [569, 80] on link "Snapshot" at bounding box center [560, 87] width 83 height 36
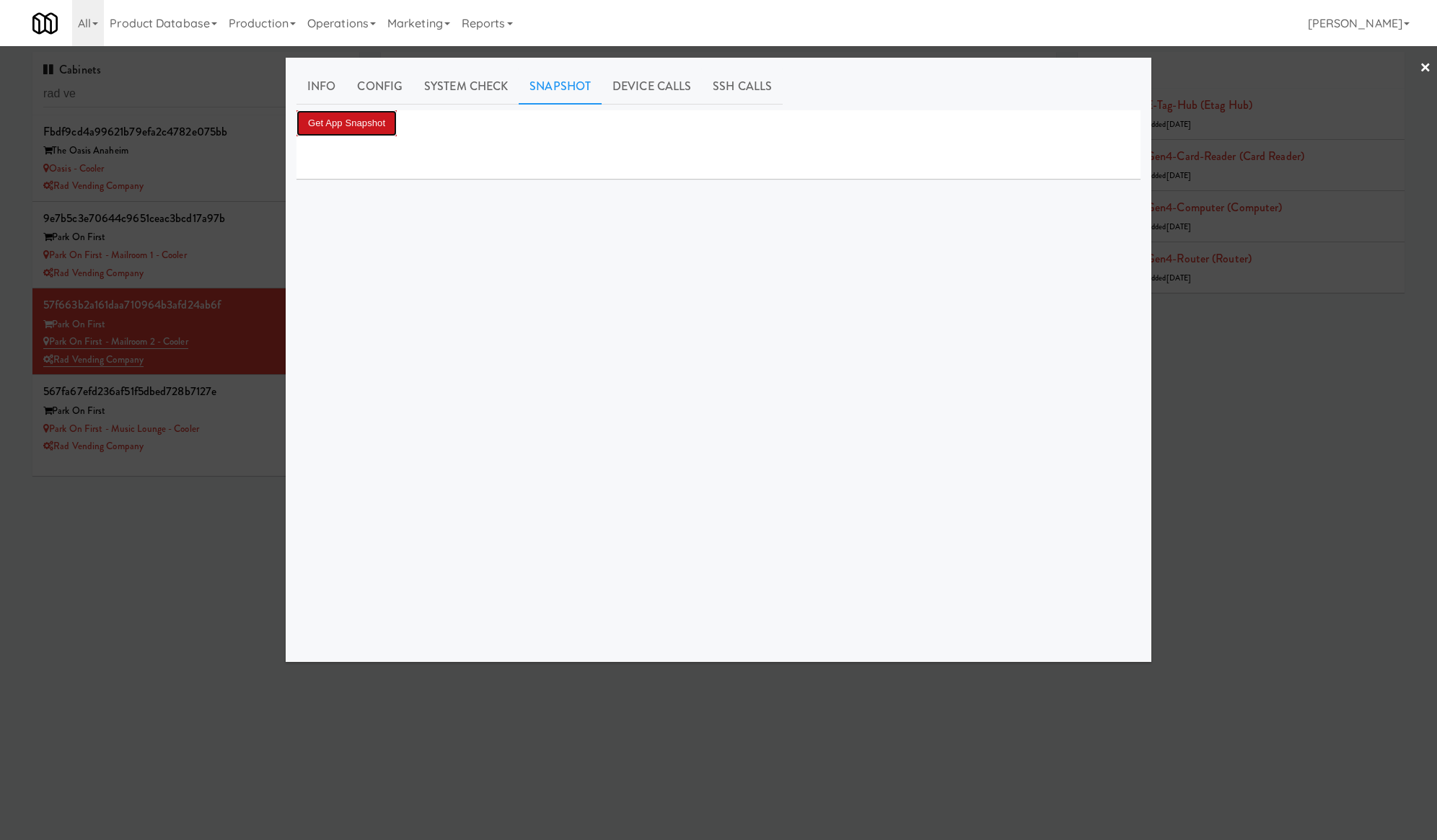
click at [350, 117] on button "Get App Snapshot" at bounding box center [347, 123] width 101 height 26
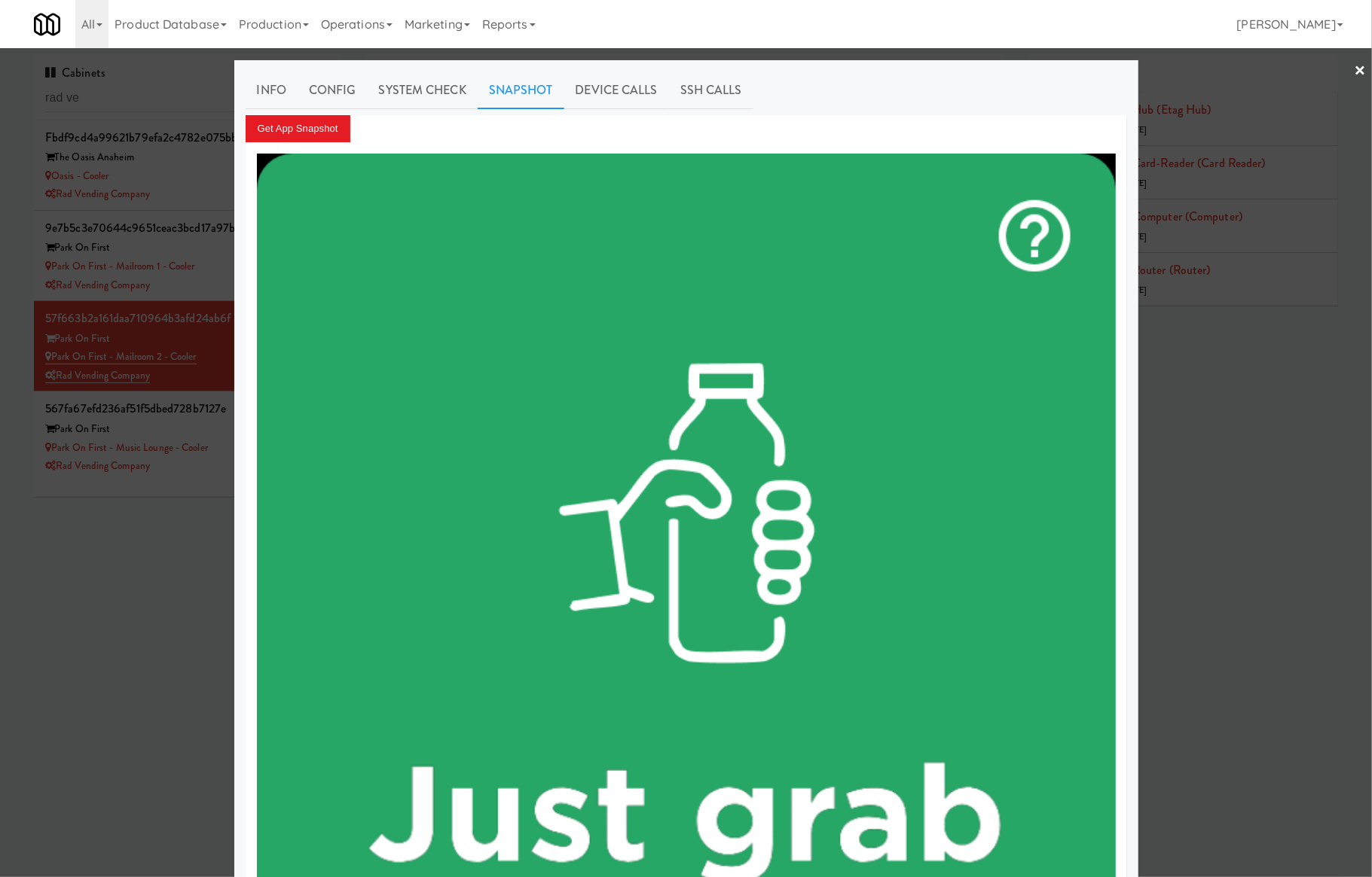
click at [176, 85] on div at bounding box center [686, 438] width 1372 height 877
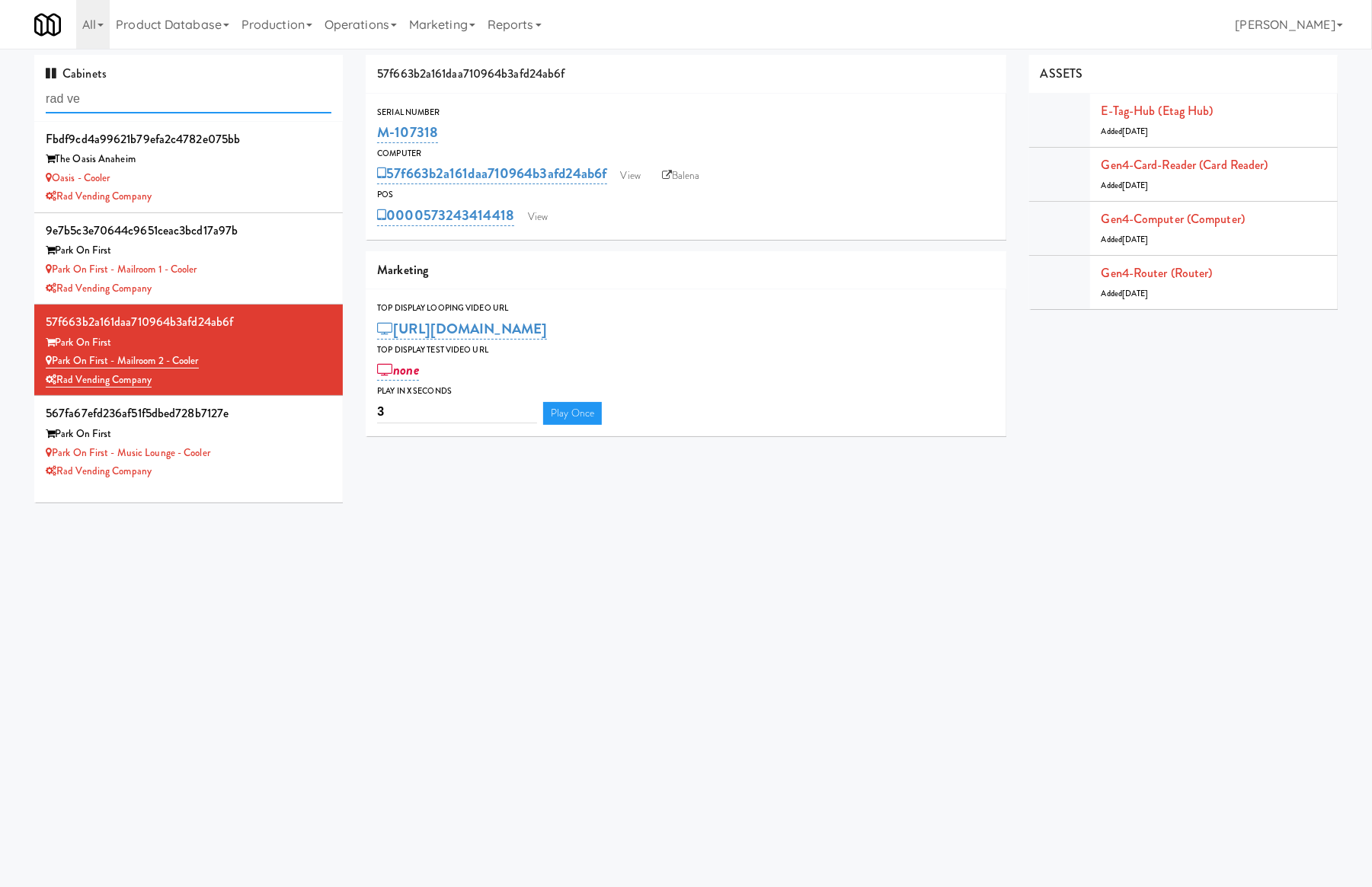
click at [178, 86] on input "rad ve" at bounding box center [188, 98] width 286 height 28
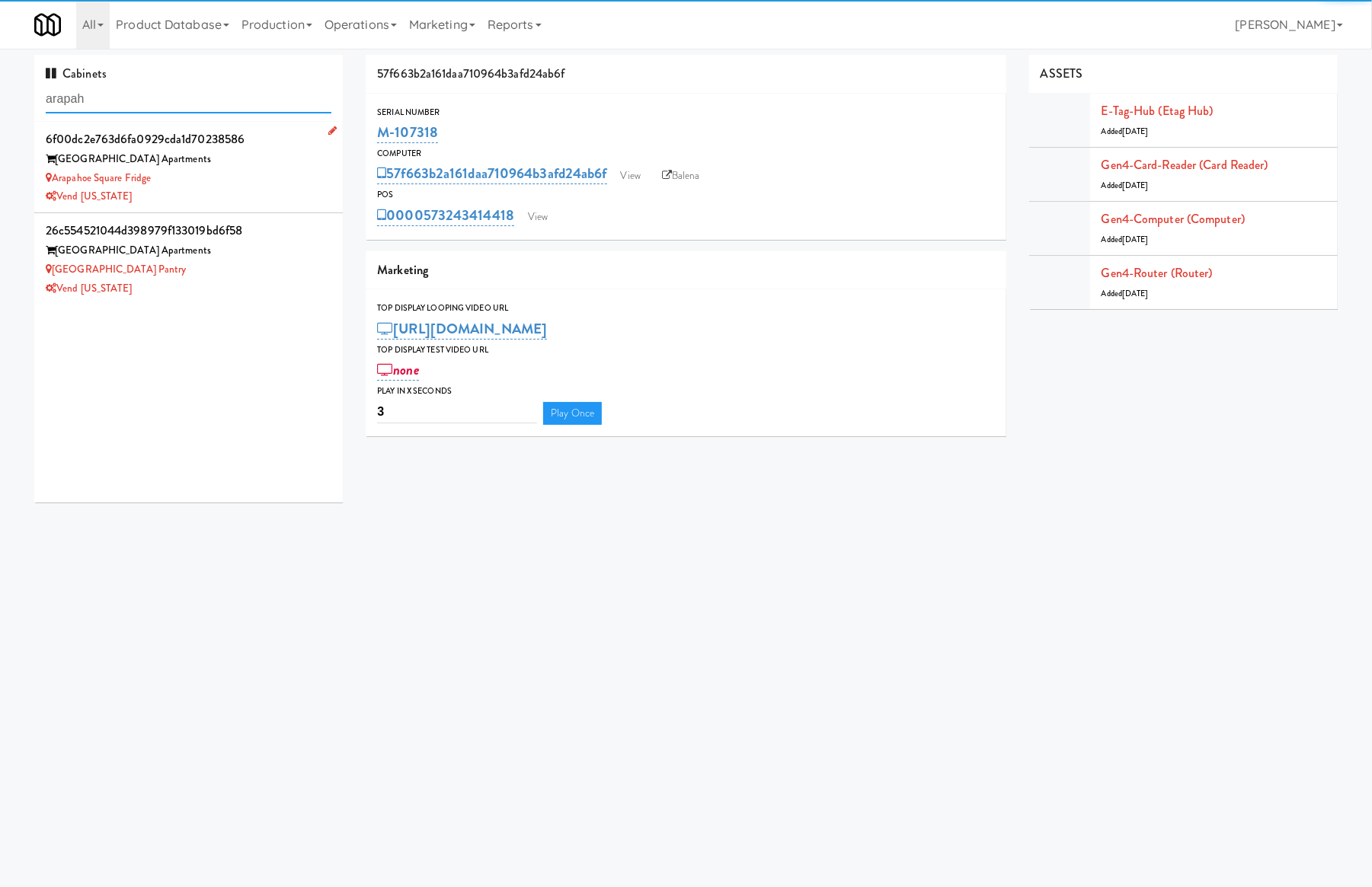
type input "arapah"
click at [218, 197] on div "Vend [US_STATE]" at bounding box center [188, 197] width 286 height 19
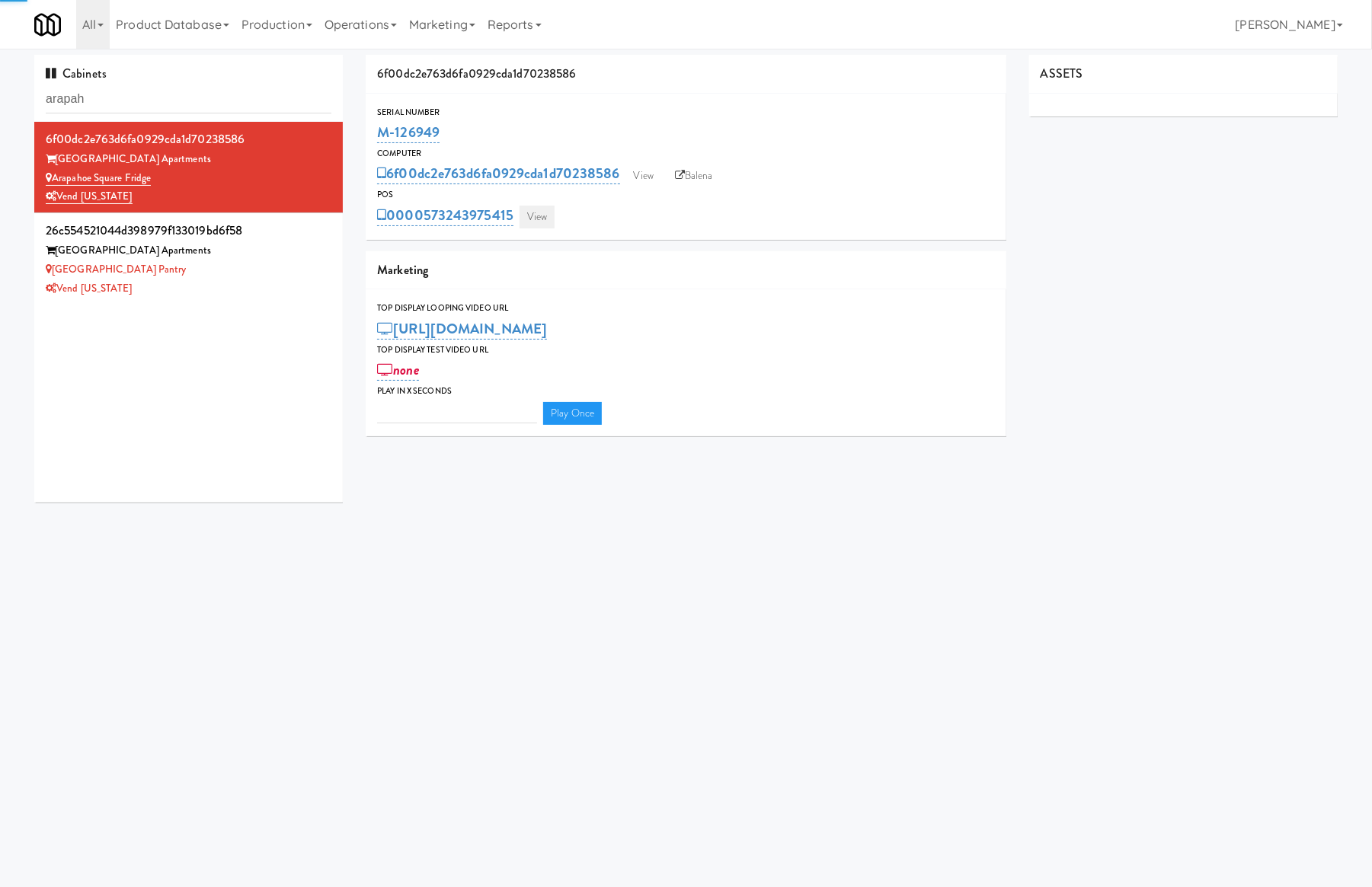
type input "3"
click at [538, 219] on link "View" at bounding box center [536, 217] width 35 height 23
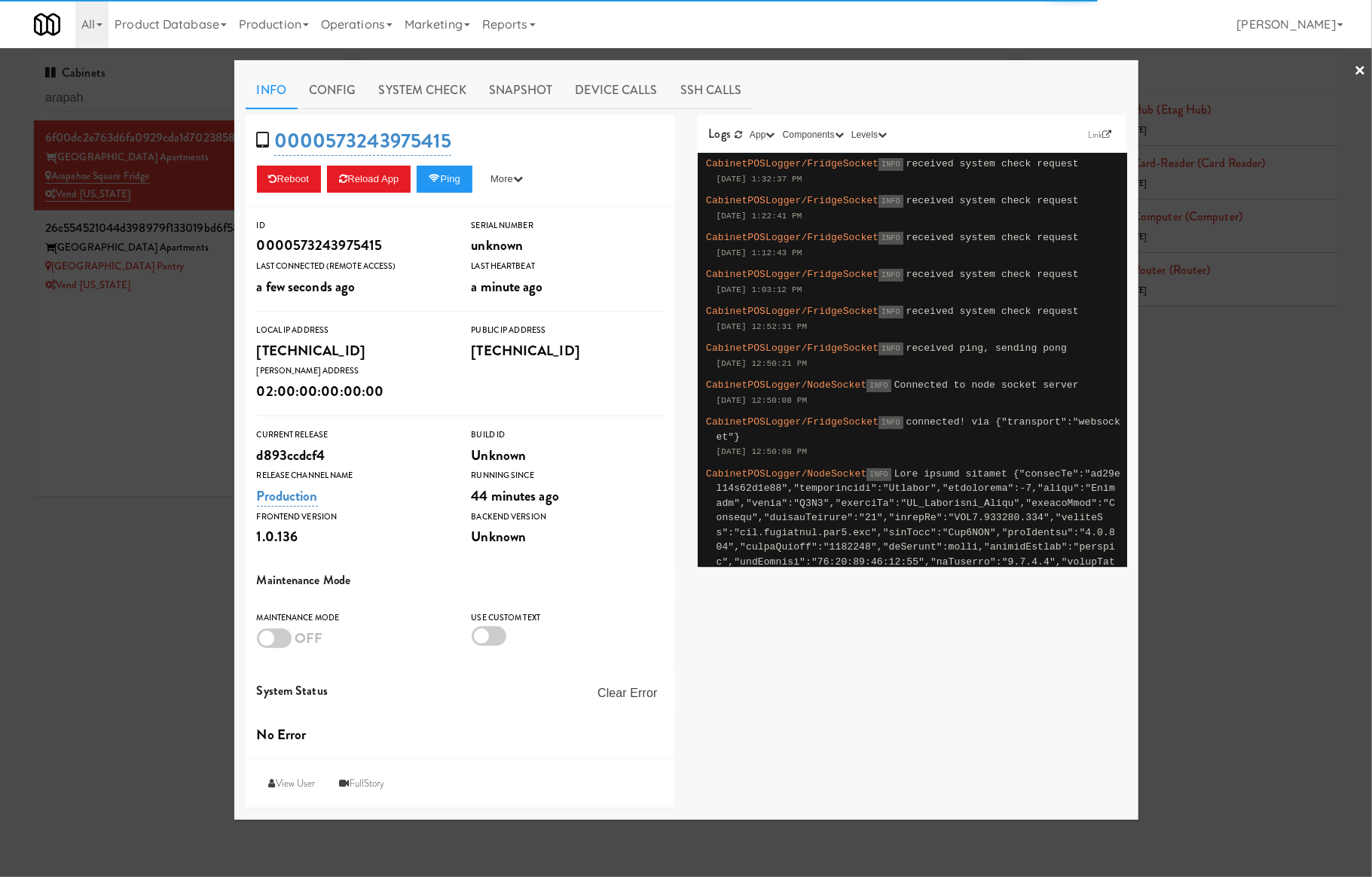
click at [454, 81] on link "System Check" at bounding box center [423, 91] width 110 height 38
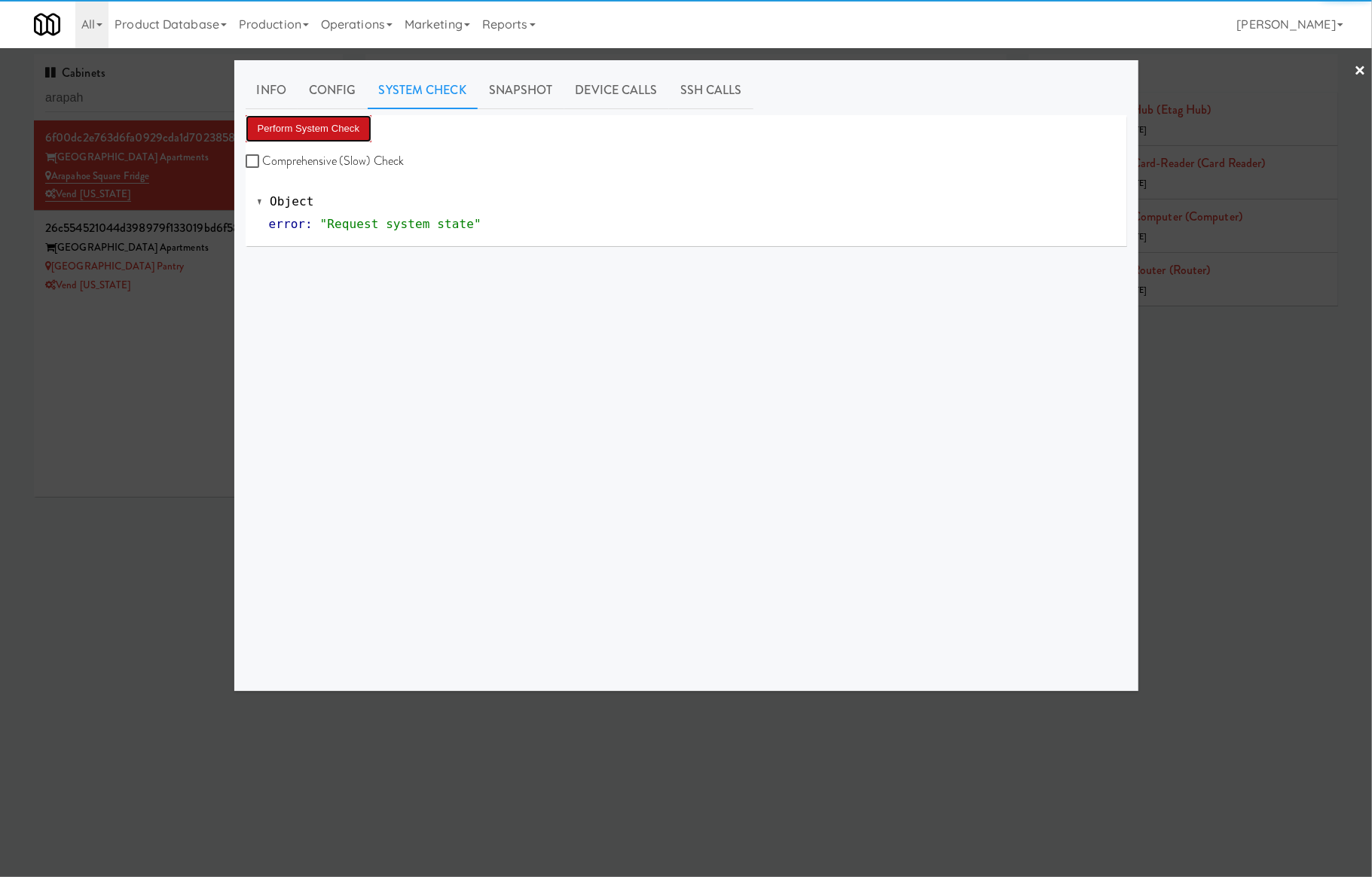
click at [326, 121] on button "Perform System Check" at bounding box center [309, 129] width 127 height 27
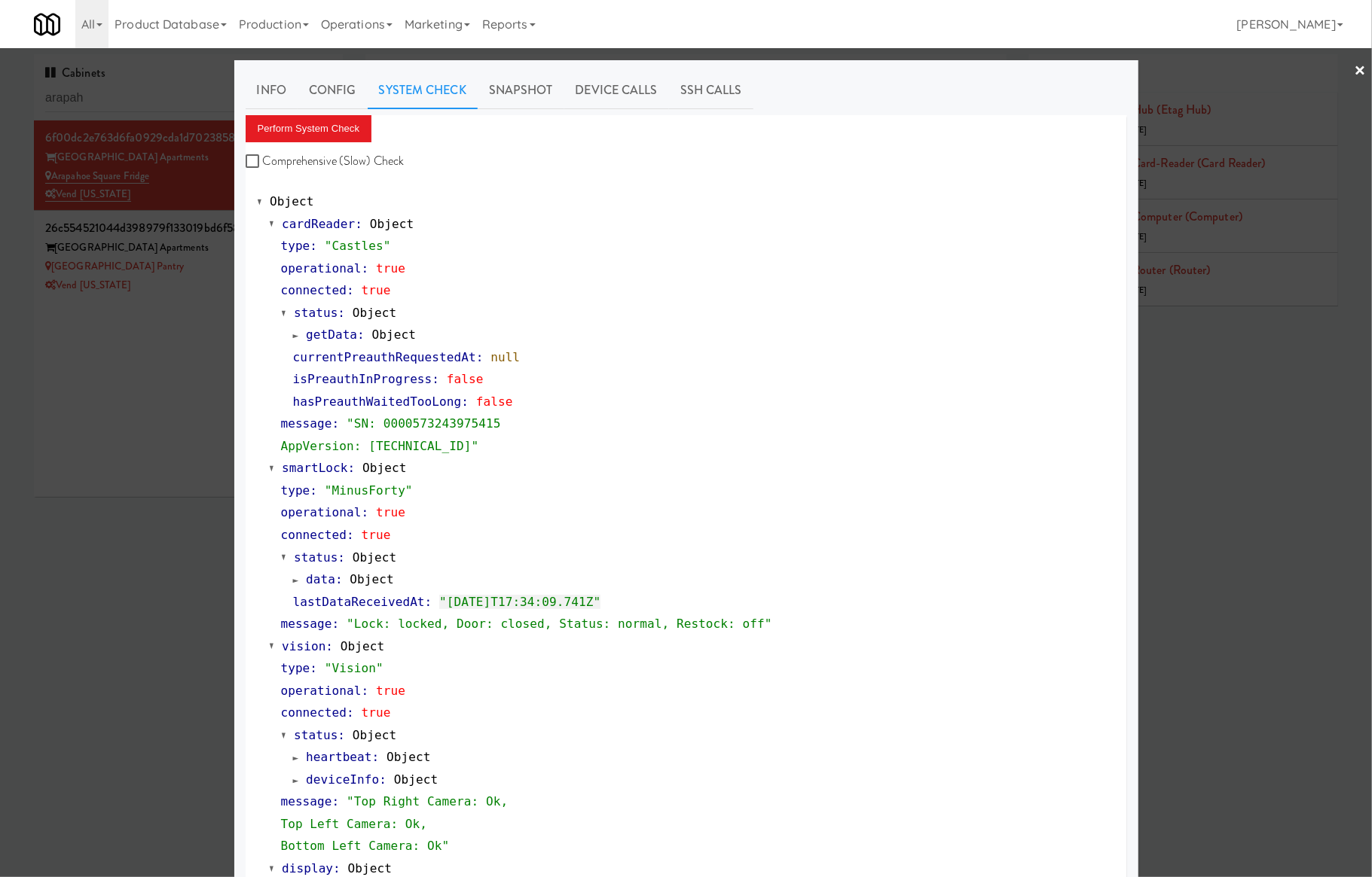
click at [183, 274] on div at bounding box center [686, 438] width 1372 height 877
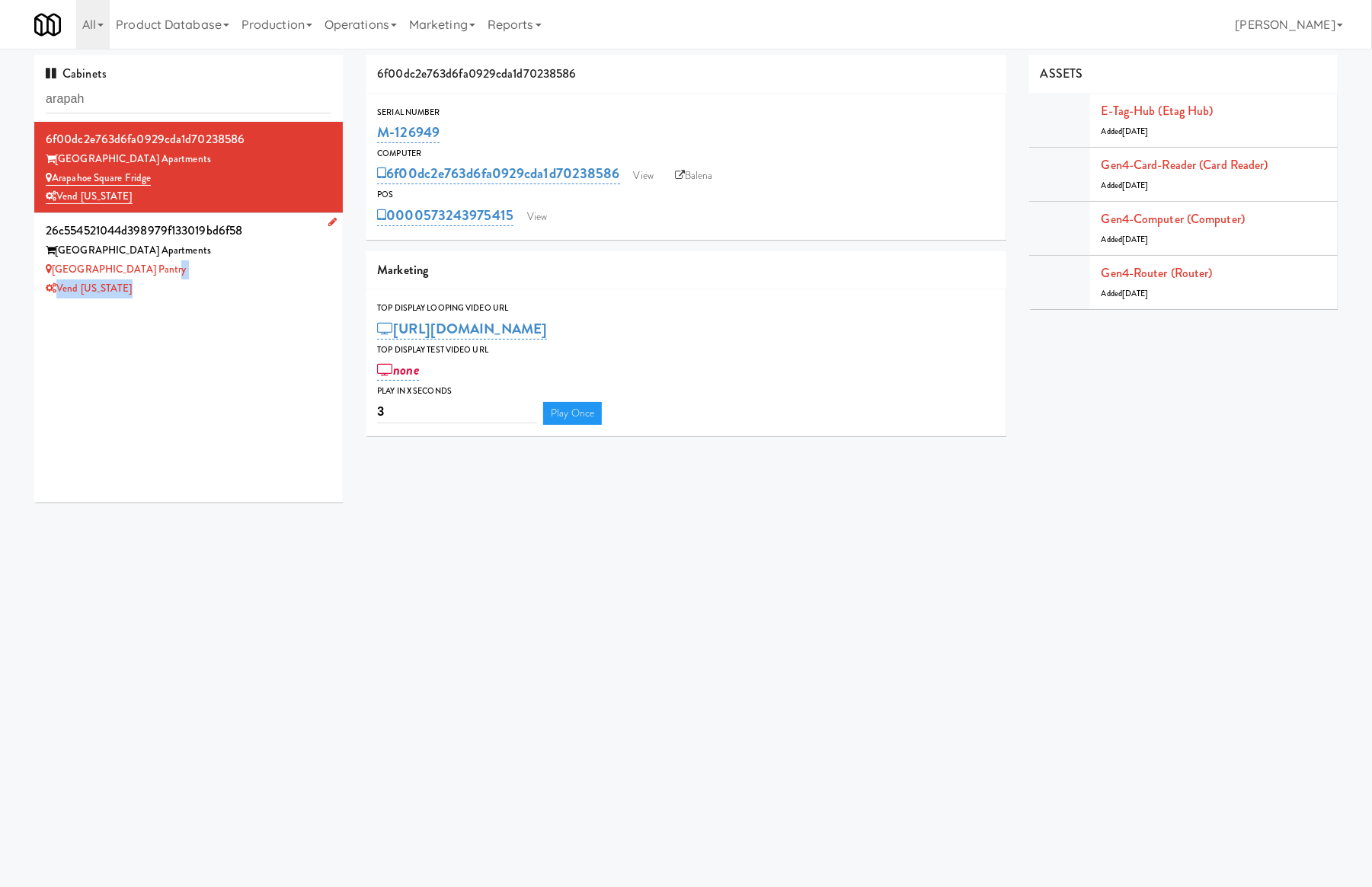
click at [185, 279] on div "26c554521044d398979f133019bd6f58 Arapahoe Square Apartments Arapahoe Square Pan…" at bounding box center [188, 258] width 286 height 78
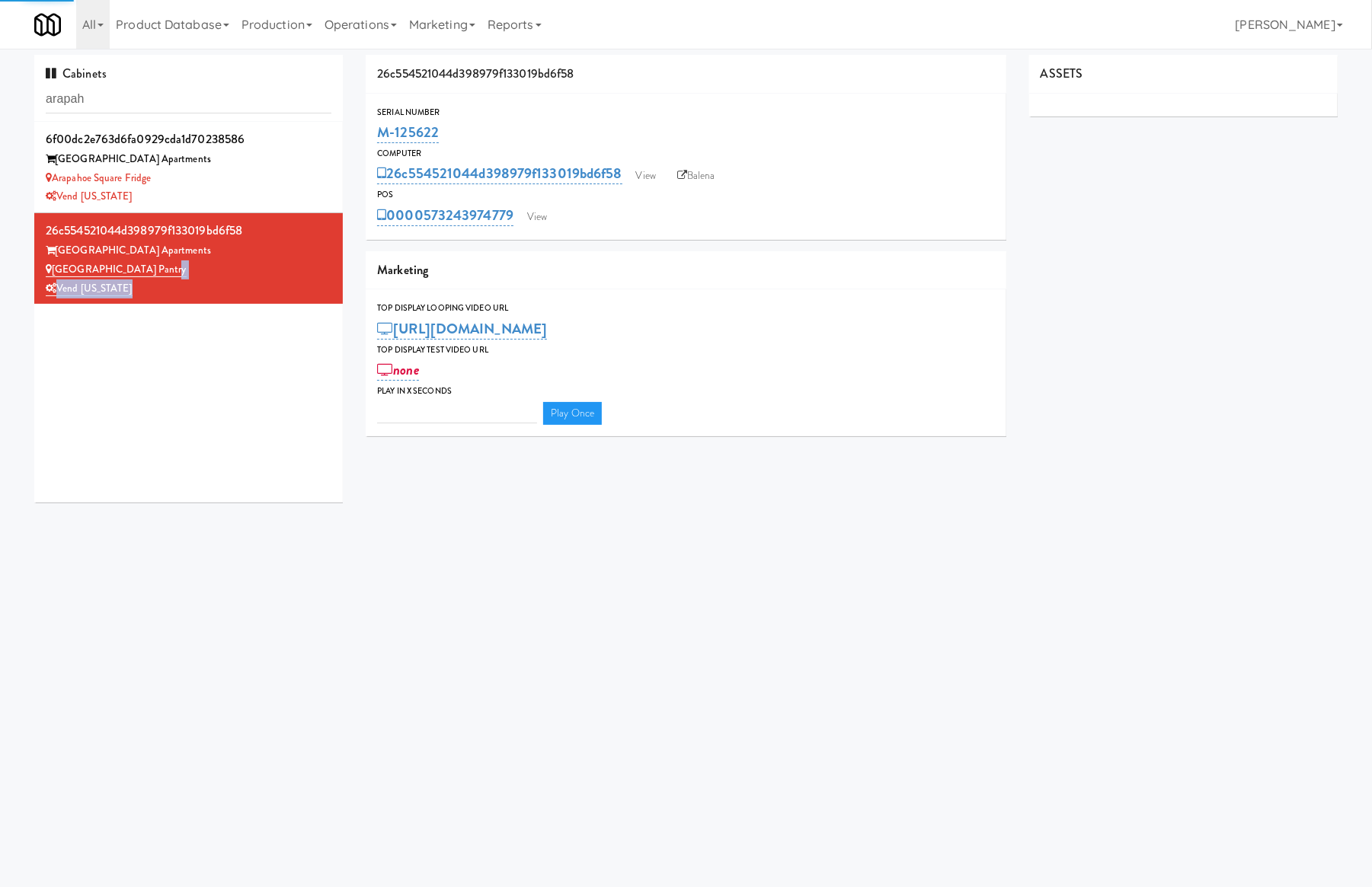
type input "3"
click at [532, 220] on link "View" at bounding box center [536, 217] width 35 height 23
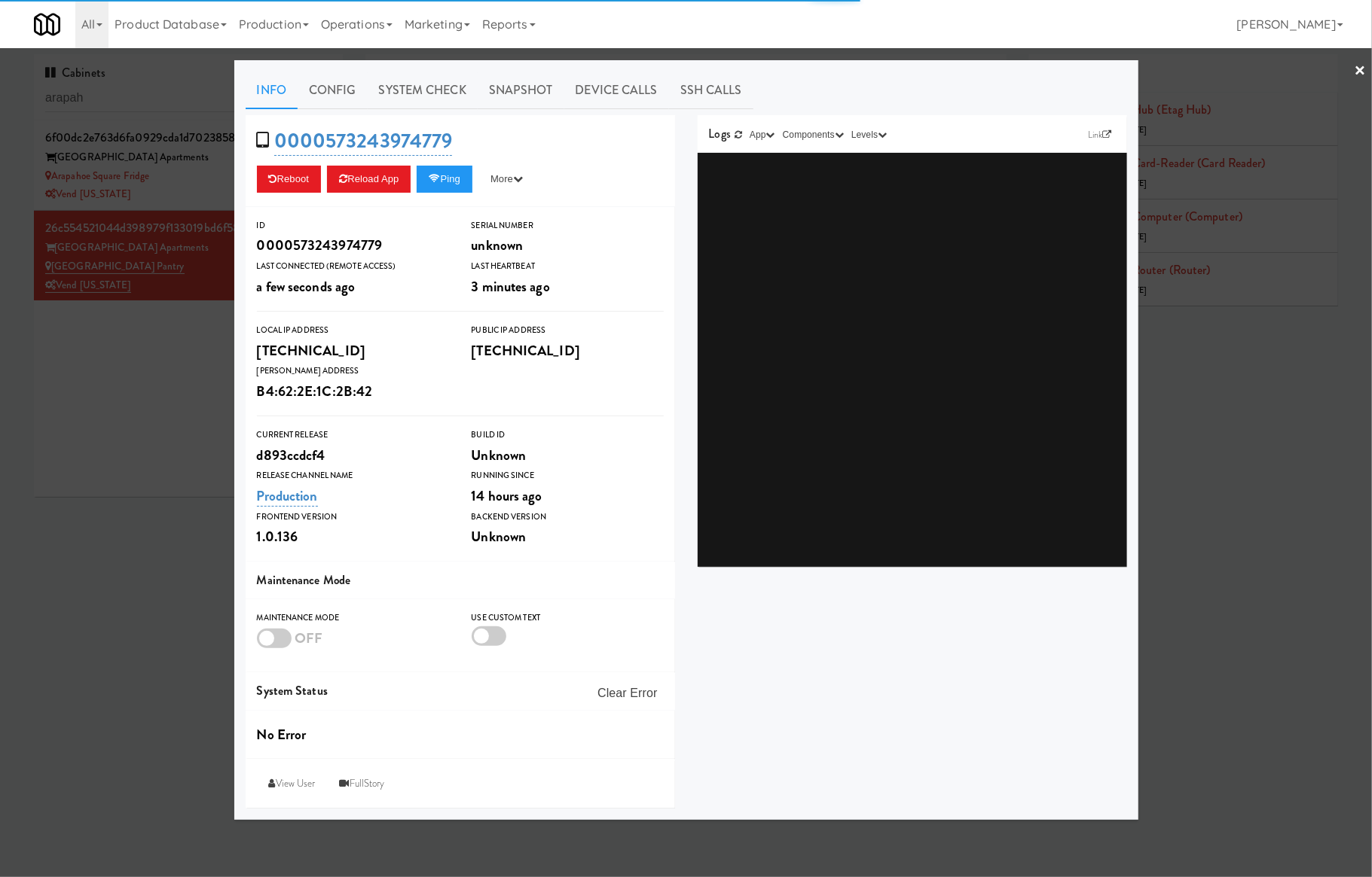
click at [381, 92] on link "System Check" at bounding box center [423, 91] width 110 height 38
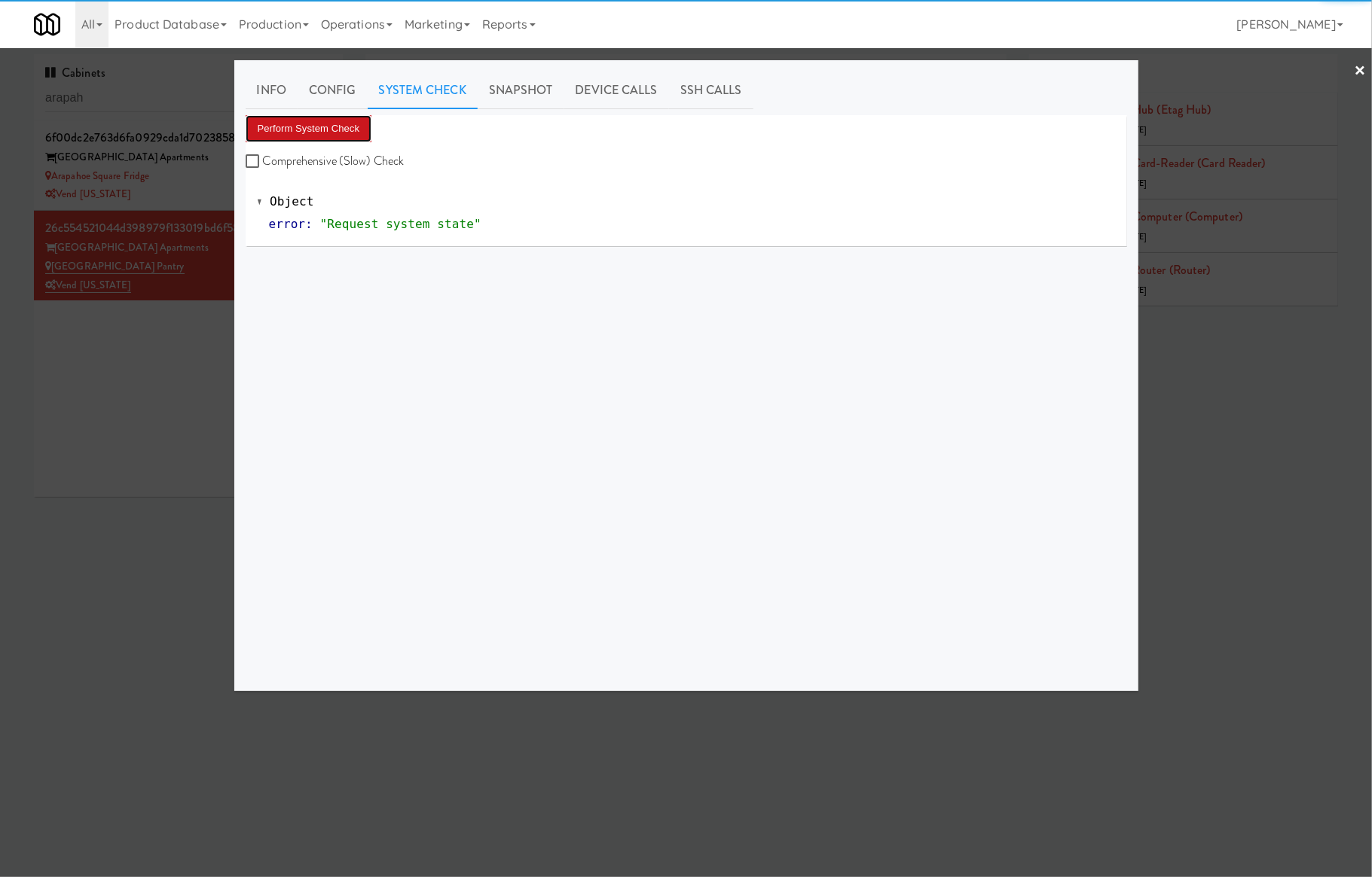
click at [317, 134] on button "Perform System Check" at bounding box center [309, 129] width 127 height 27
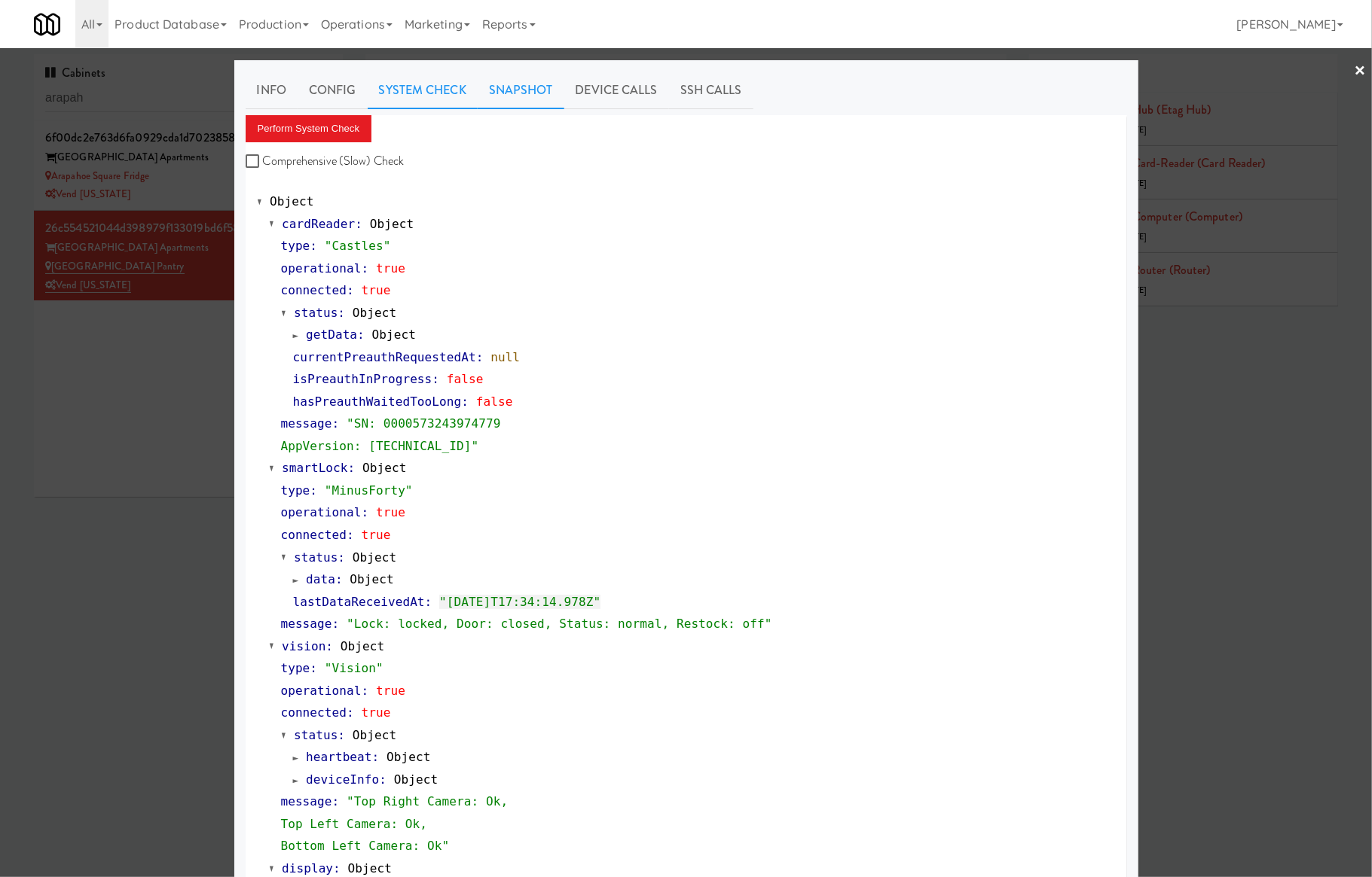
click at [523, 103] on link "Snapshot" at bounding box center [521, 91] width 87 height 38
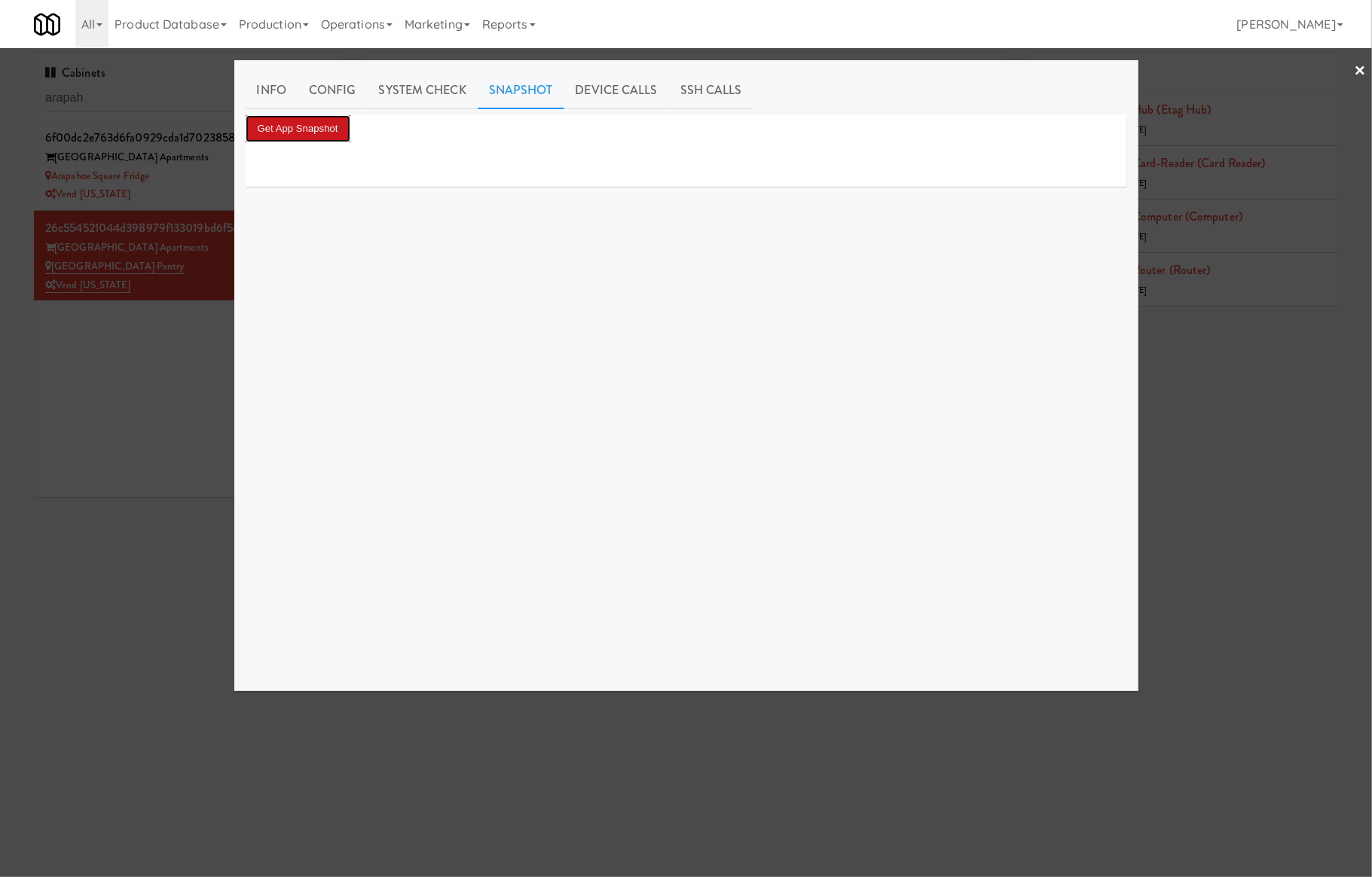
click at [336, 135] on button "Get App Snapshot" at bounding box center [298, 129] width 105 height 27
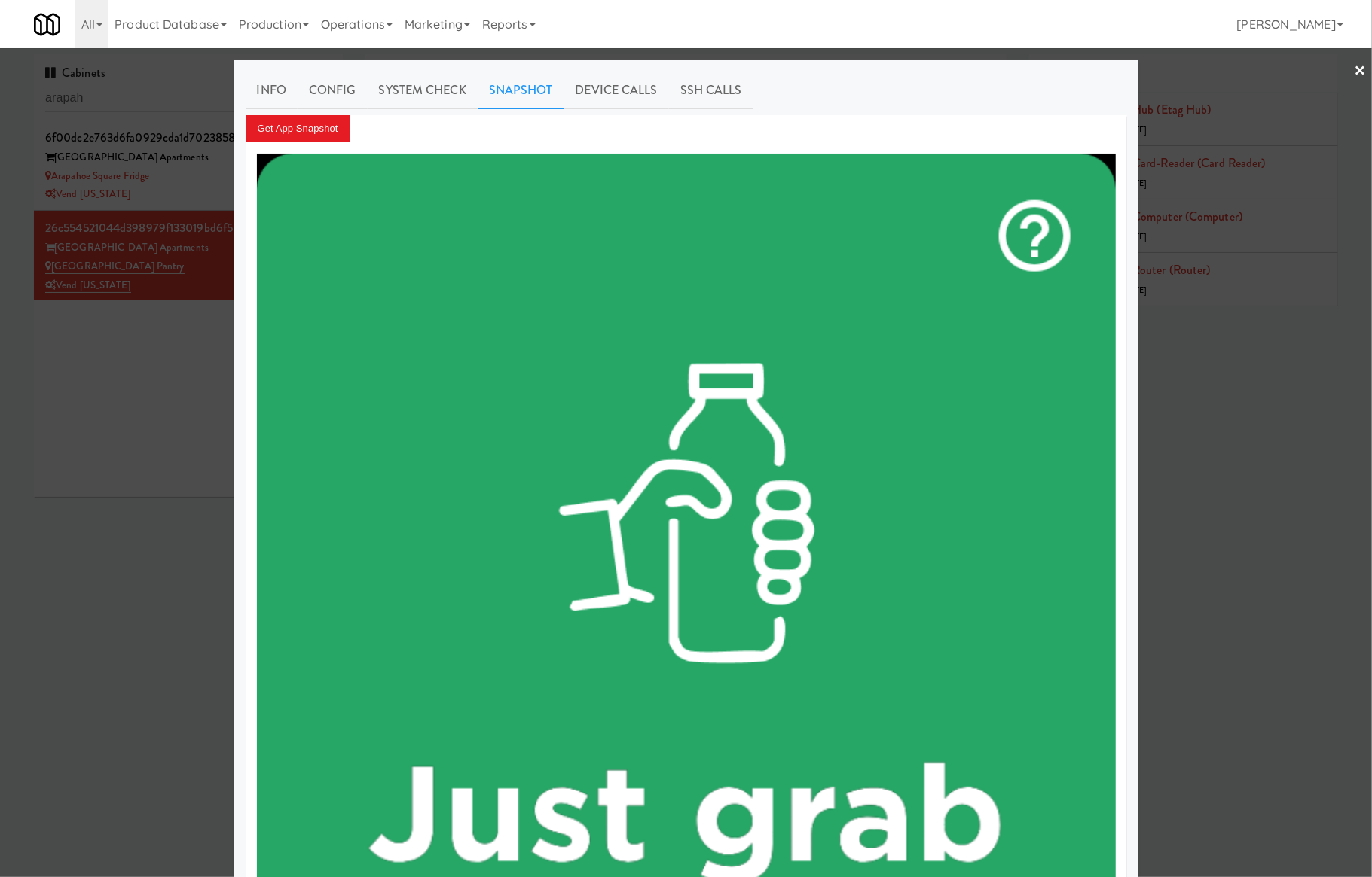
click at [210, 163] on div at bounding box center [686, 438] width 1372 height 877
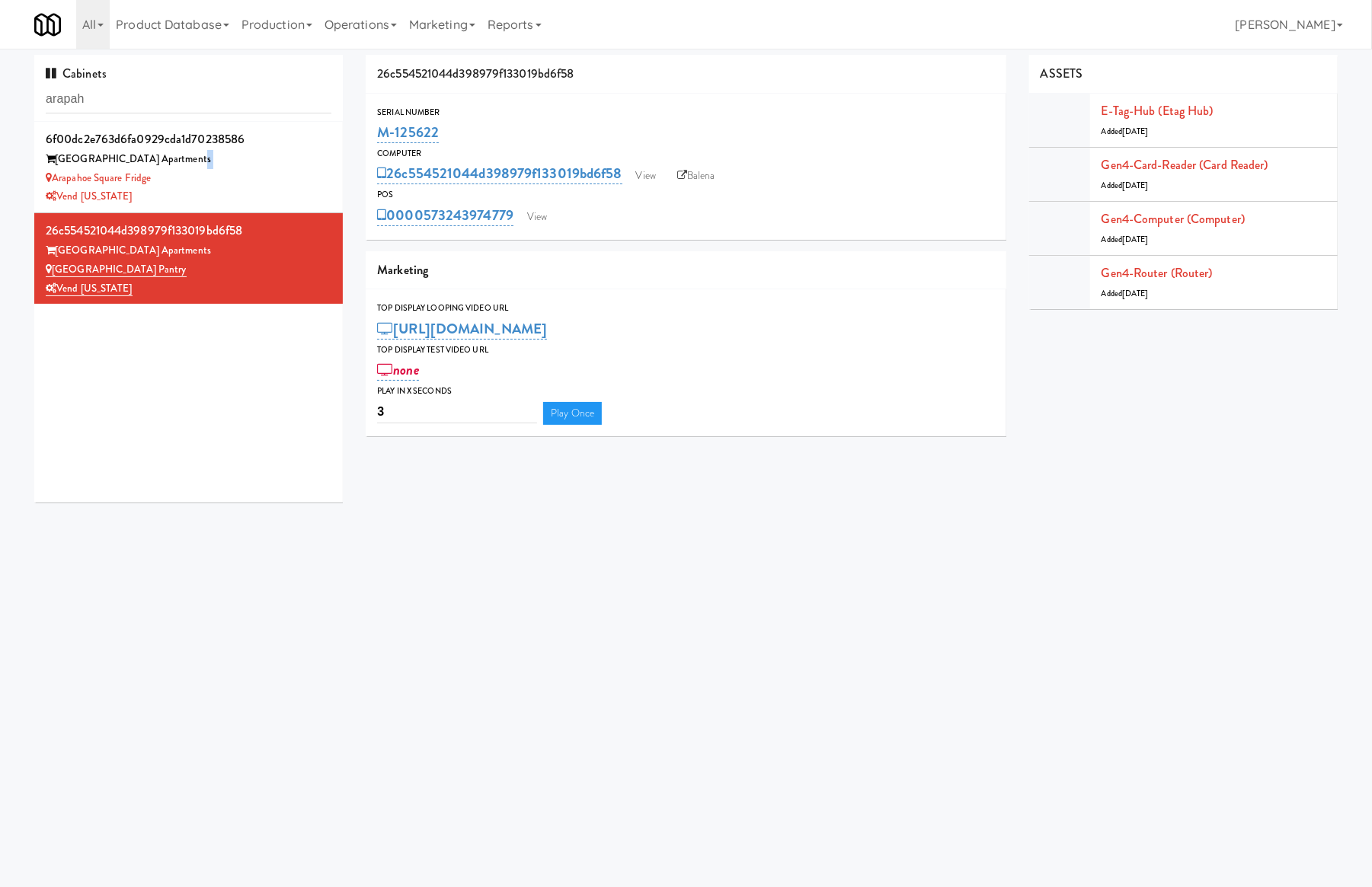
click at [212, 164] on div "Arapahoe Square Apartments" at bounding box center [188, 160] width 286 height 19
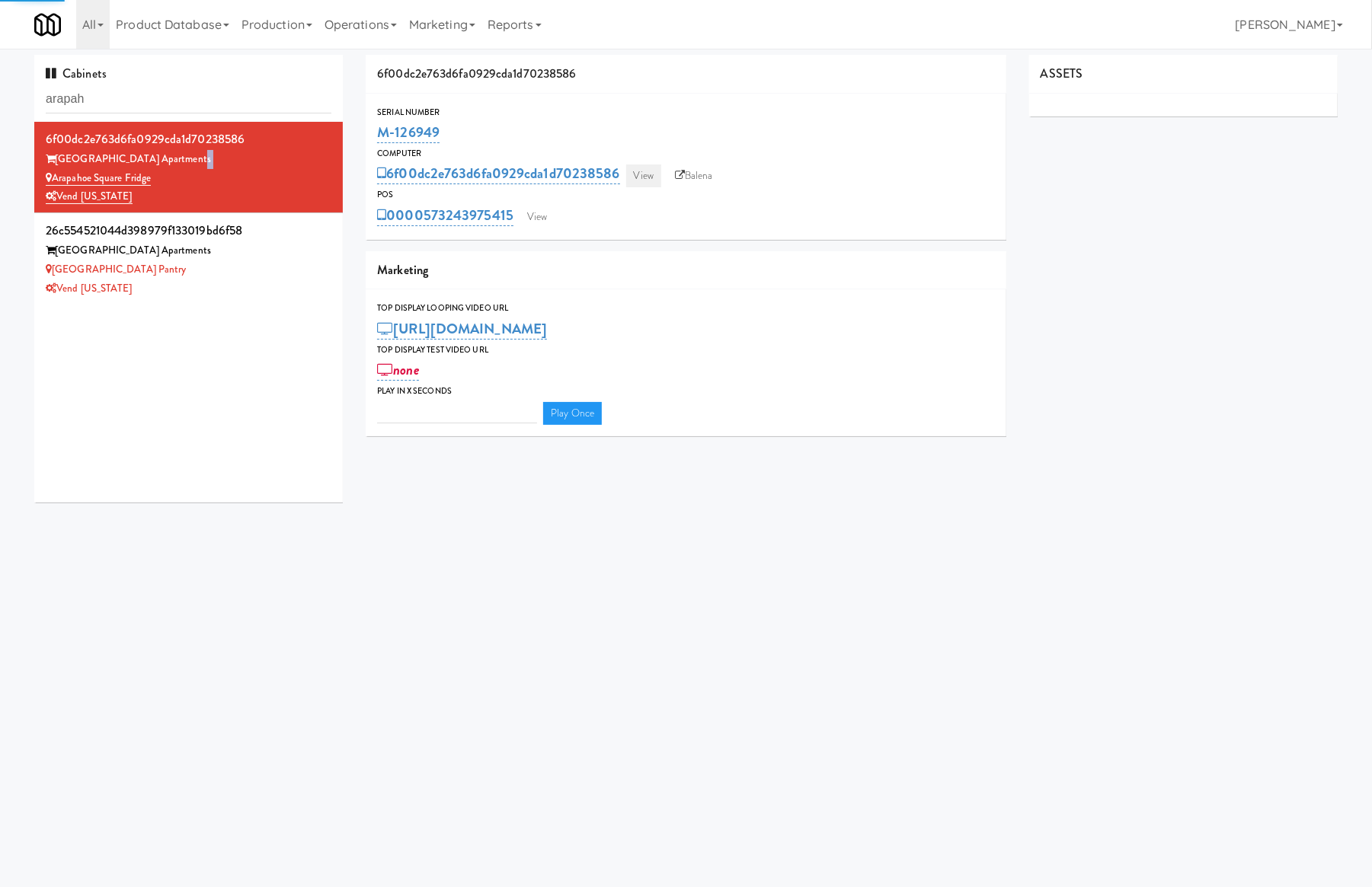
type input "3"
click at [632, 172] on link "View" at bounding box center [643, 176] width 35 height 23
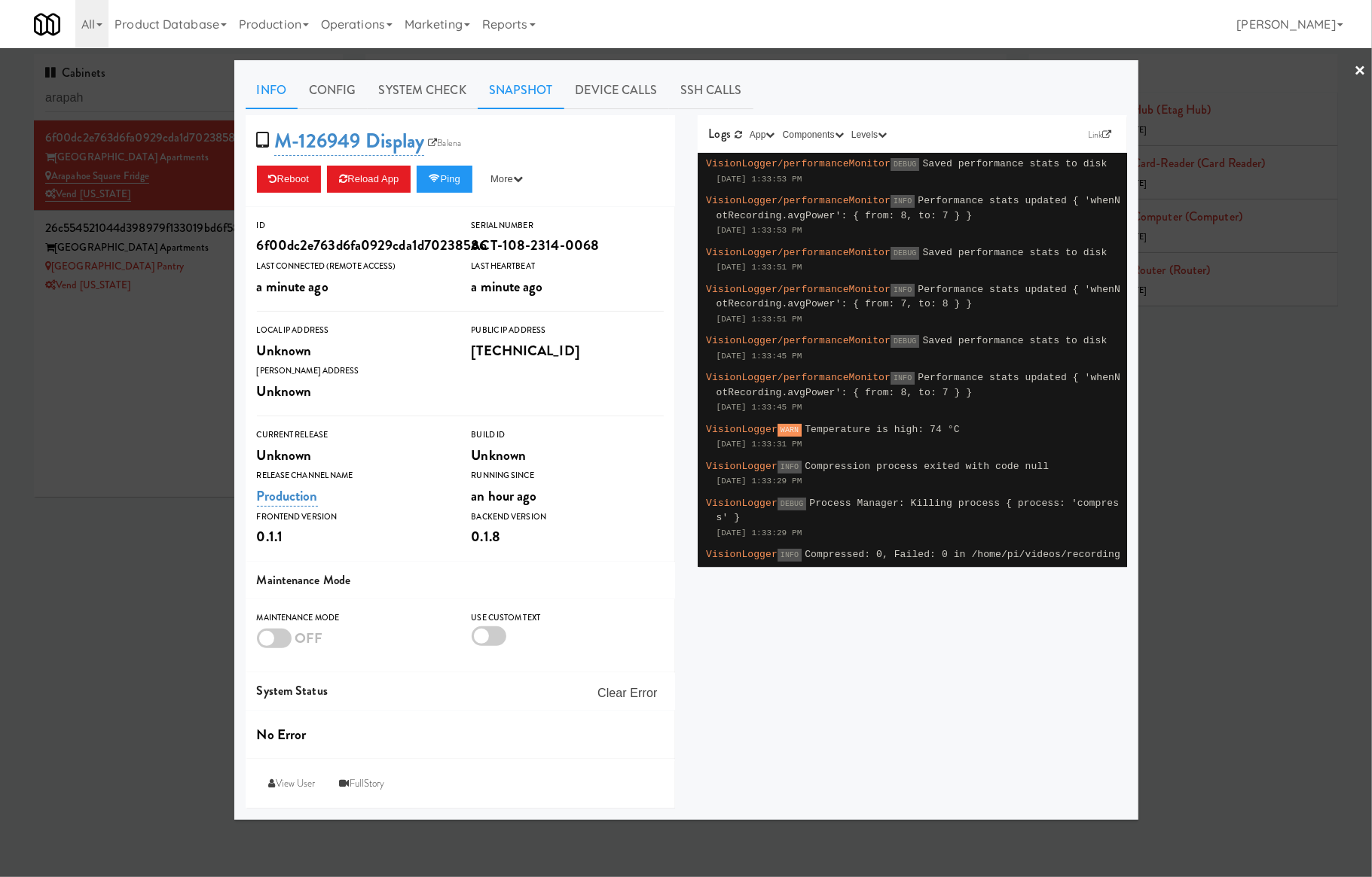
click at [498, 81] on link "Snapshot" at bounding box center [521, 91] width 87 height 38
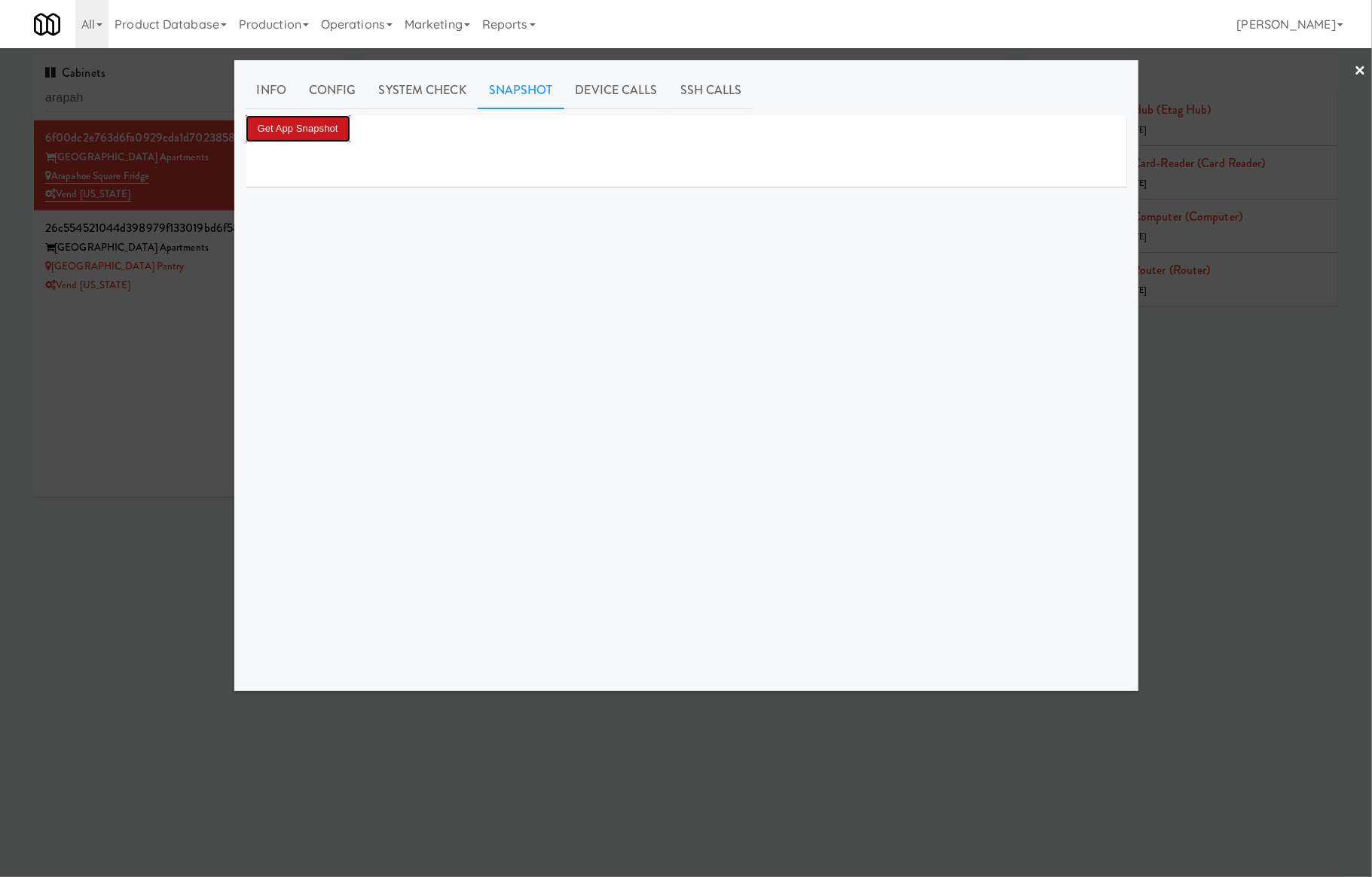
click at [332, 128] on button "Get App Snapshot" at bounding box center [298, 129] width 105 height 27
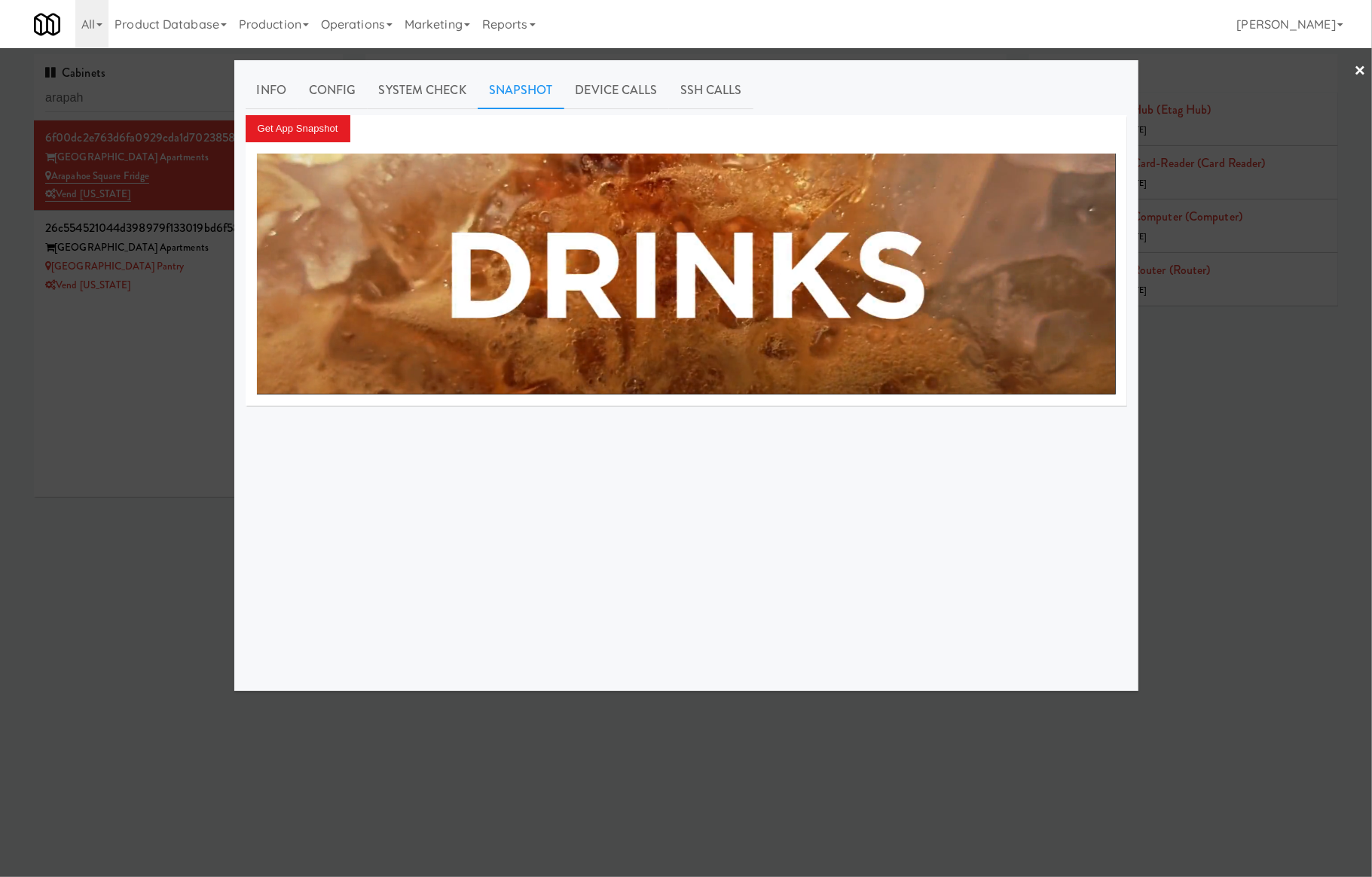
click at [142, 409] on div at bounding box center [686, 438] width 1372 height 877
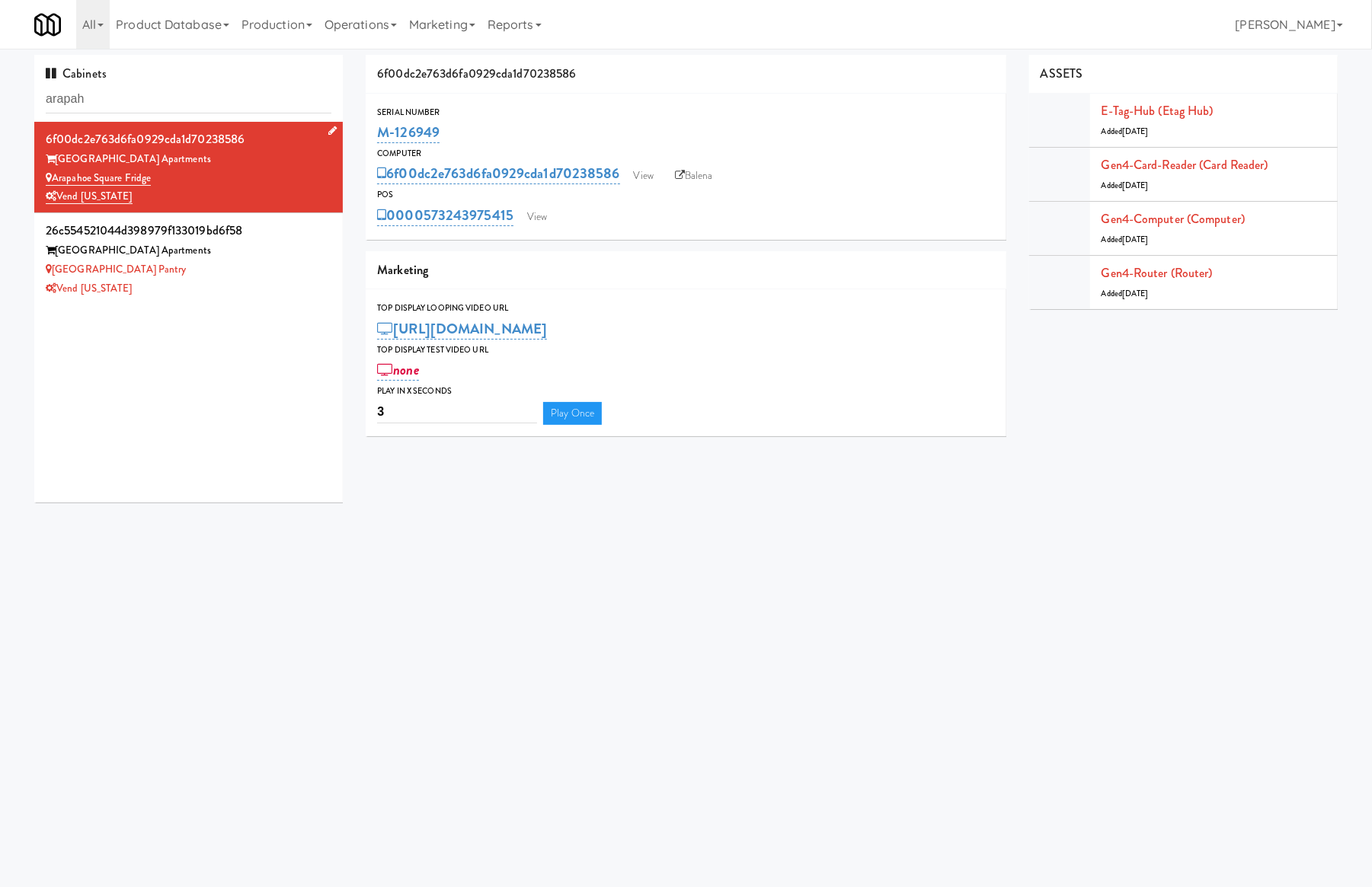
click at [253, 178] on div "Arapahoe Square Fridge" at bounding box center [188, 179] width 286 height 19
click at [529, 224] on link "View" at bounding box center [536, 217] width 35 height 23
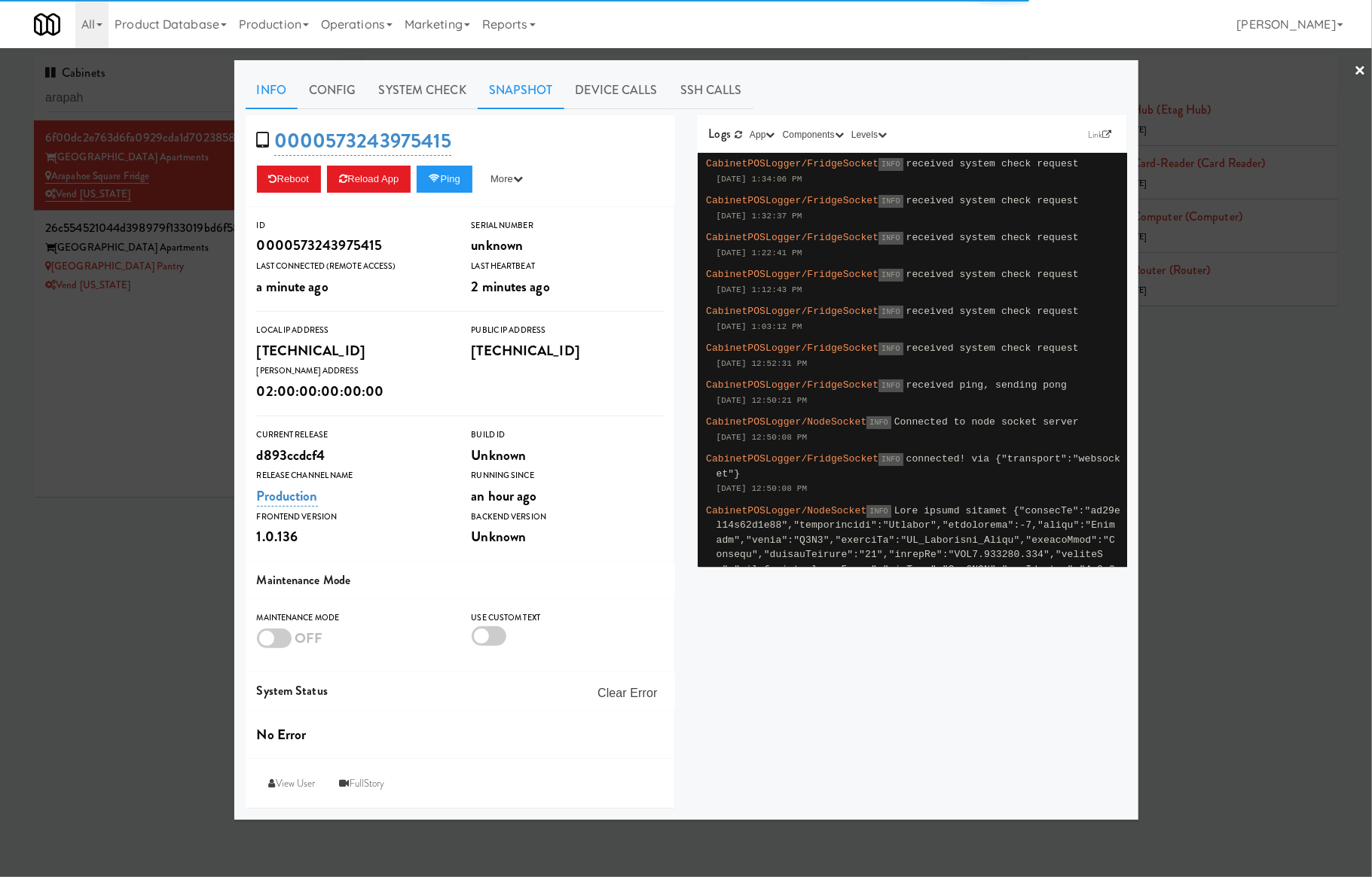
click at [523, 95] on link "Snapshot" at bounding box center [521, 91] width 87 height 38
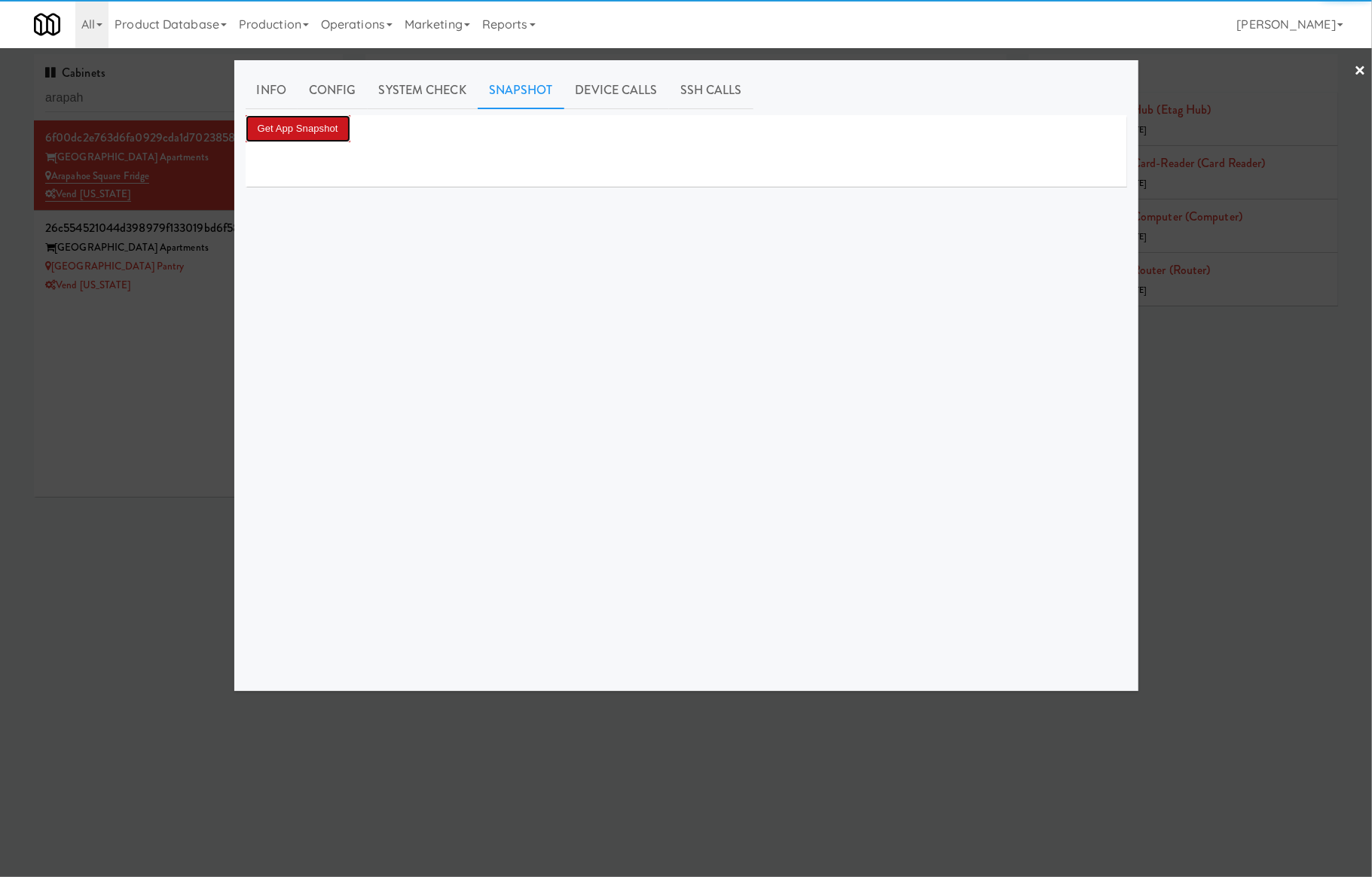
click at [328, 128] on button "Get App Snapshot" at bounding box center [298, 129] width 105 height 27
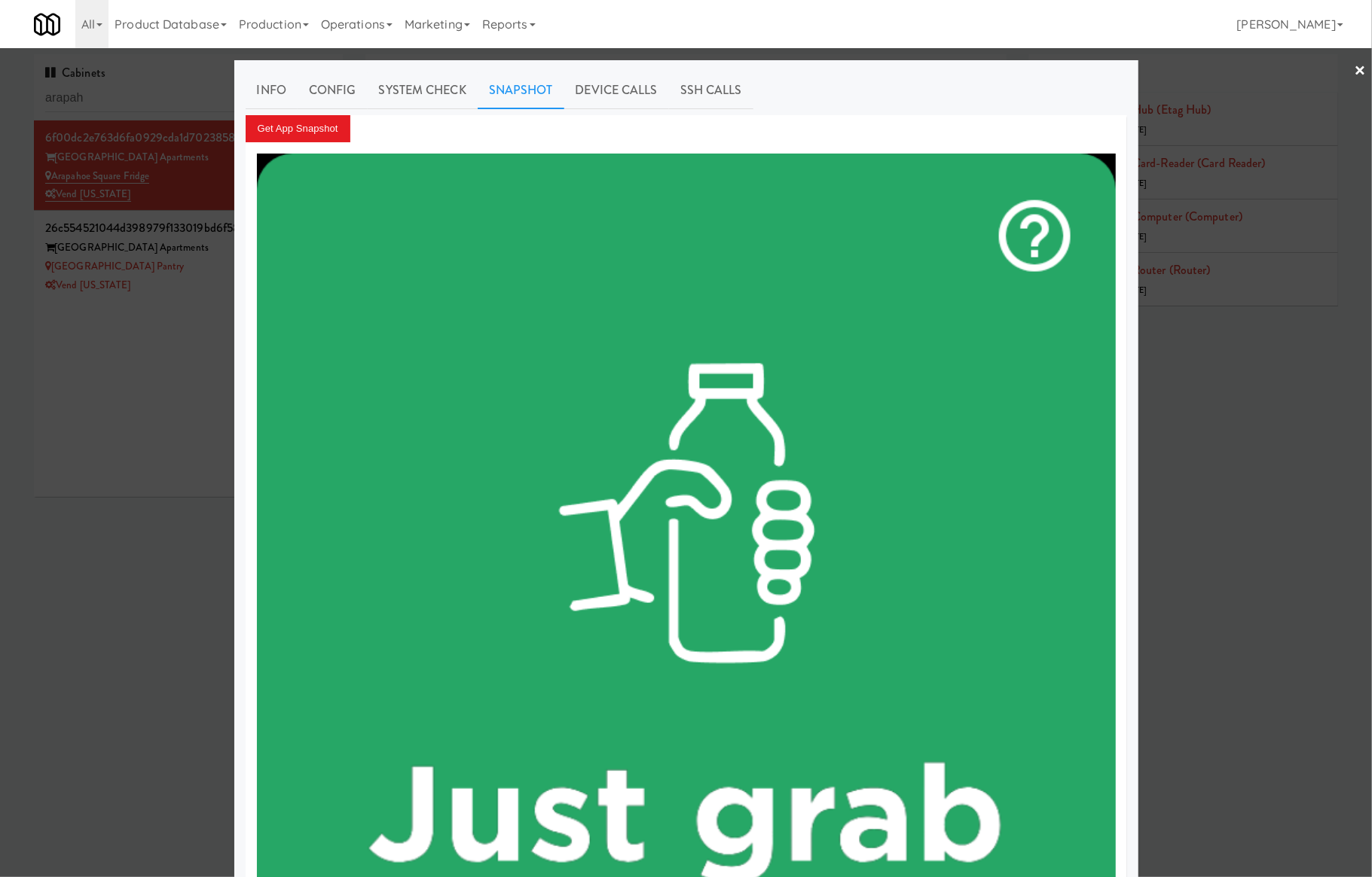
drag, startPoint x: 176, startPoint y: 374, endPoint x: 178, endPoint y: 366, distance: 8.2
click at [176, 374] on div at bounding box center [686, 438] width 1372 height 877
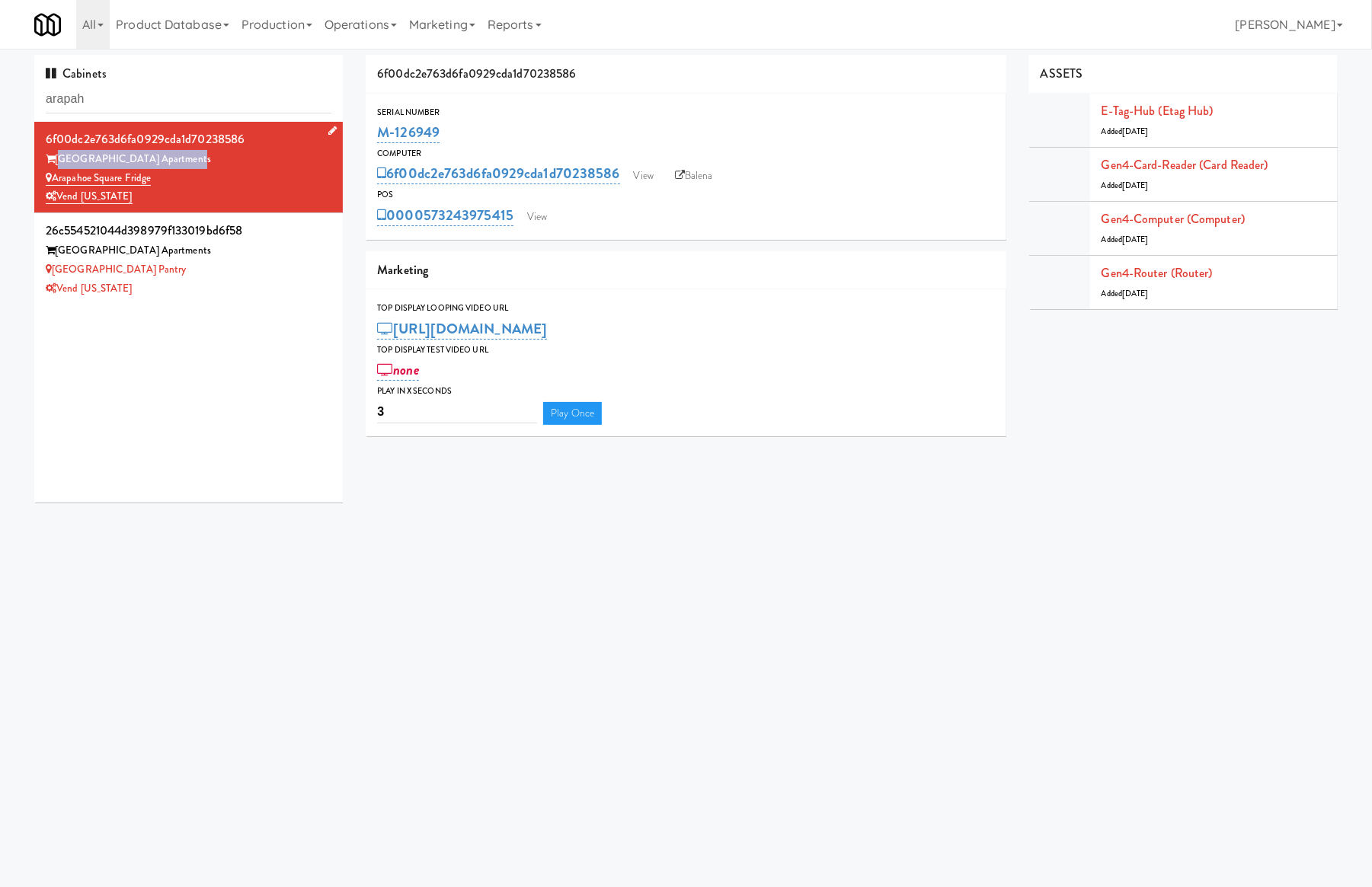
drag, startPoint x: 195, startPoint y: 162, endPoint x: 56, endPoint y: 153, distance: 139.3
click at [56, 153] on div "Arapahoe Square Apartments" at bounding box center [188, 160] width 286 height 19
copy div "Arapahoe Square Apartments"
click at [111, 101] on input "arapah" at bounding box center [188, 98] width 286 height 28
click at [110, 101] on input "arapah" at bounding box center [188, 98] width 286 height 28
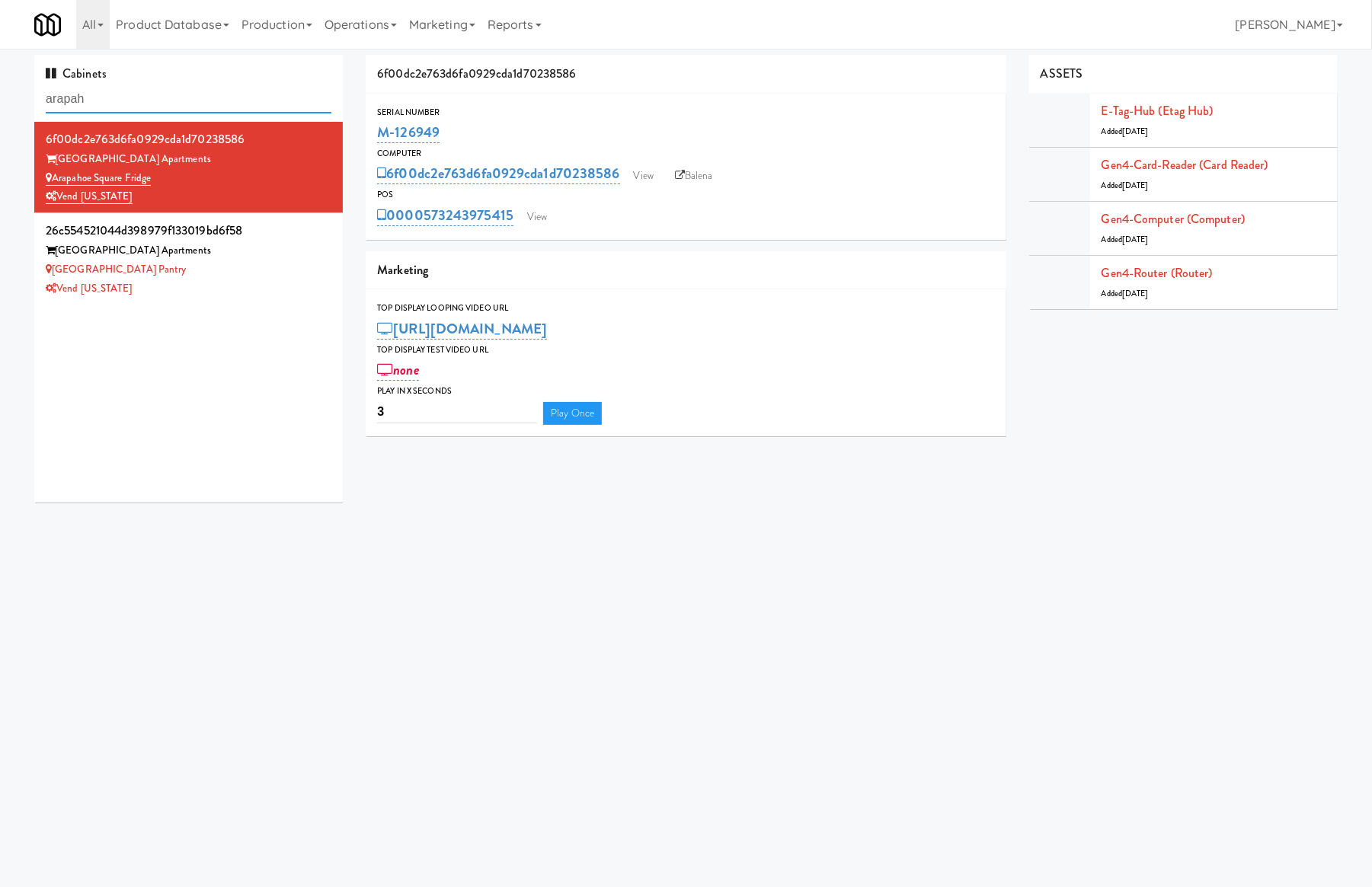
click at [110, 101] on input "arapah" at bounding box center [188, 98] width 286 height 28
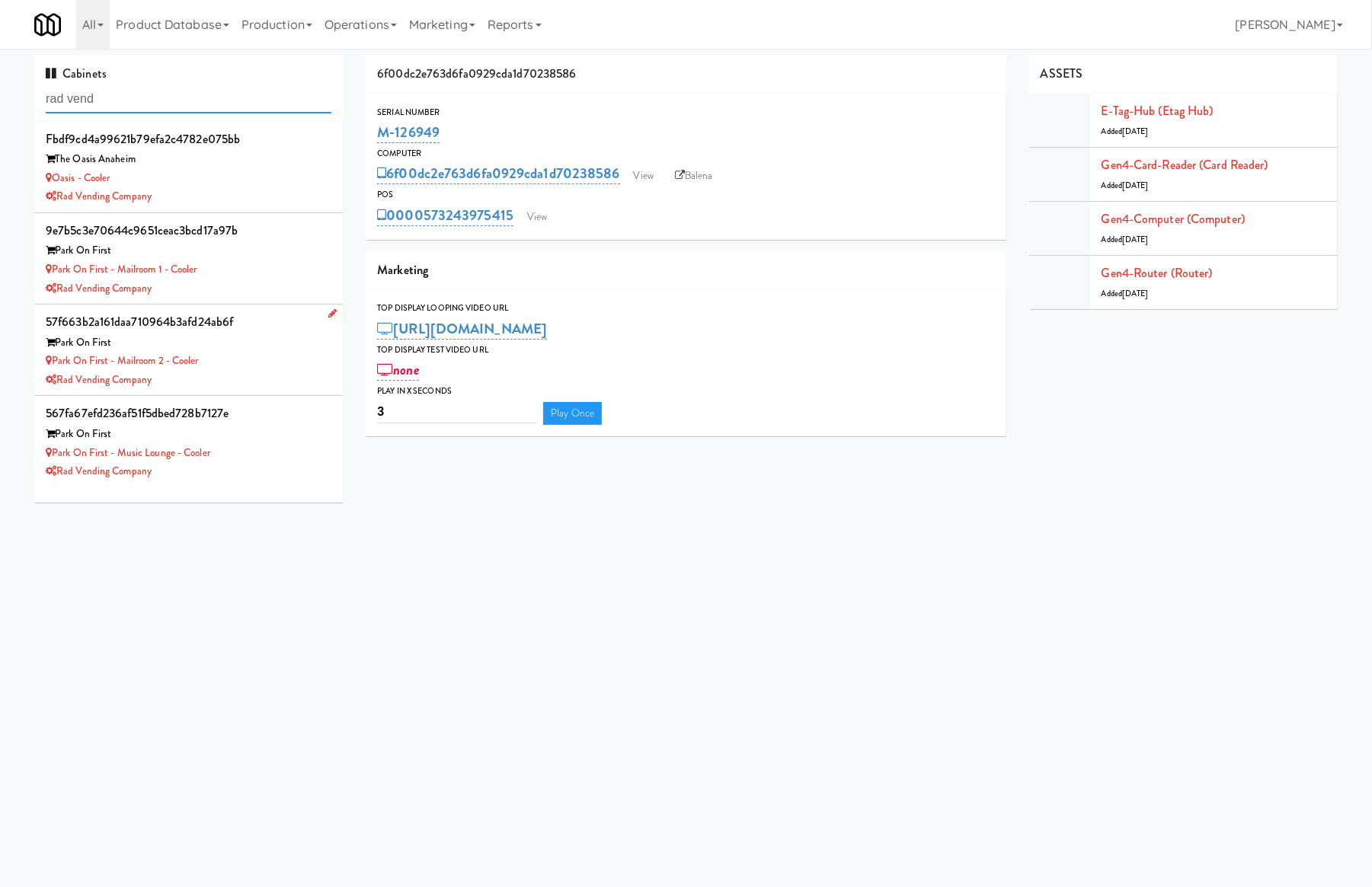
type input "rad vend"
drag, startPoint x: 215, startPoint y: 366, endPoint x: 56, endPoint y: 360, distance: 159.1
click at [56, 360] on div "Park on First - Mailroom 2 - Cooler" at bounding box center [188, 361] width 286 height 19
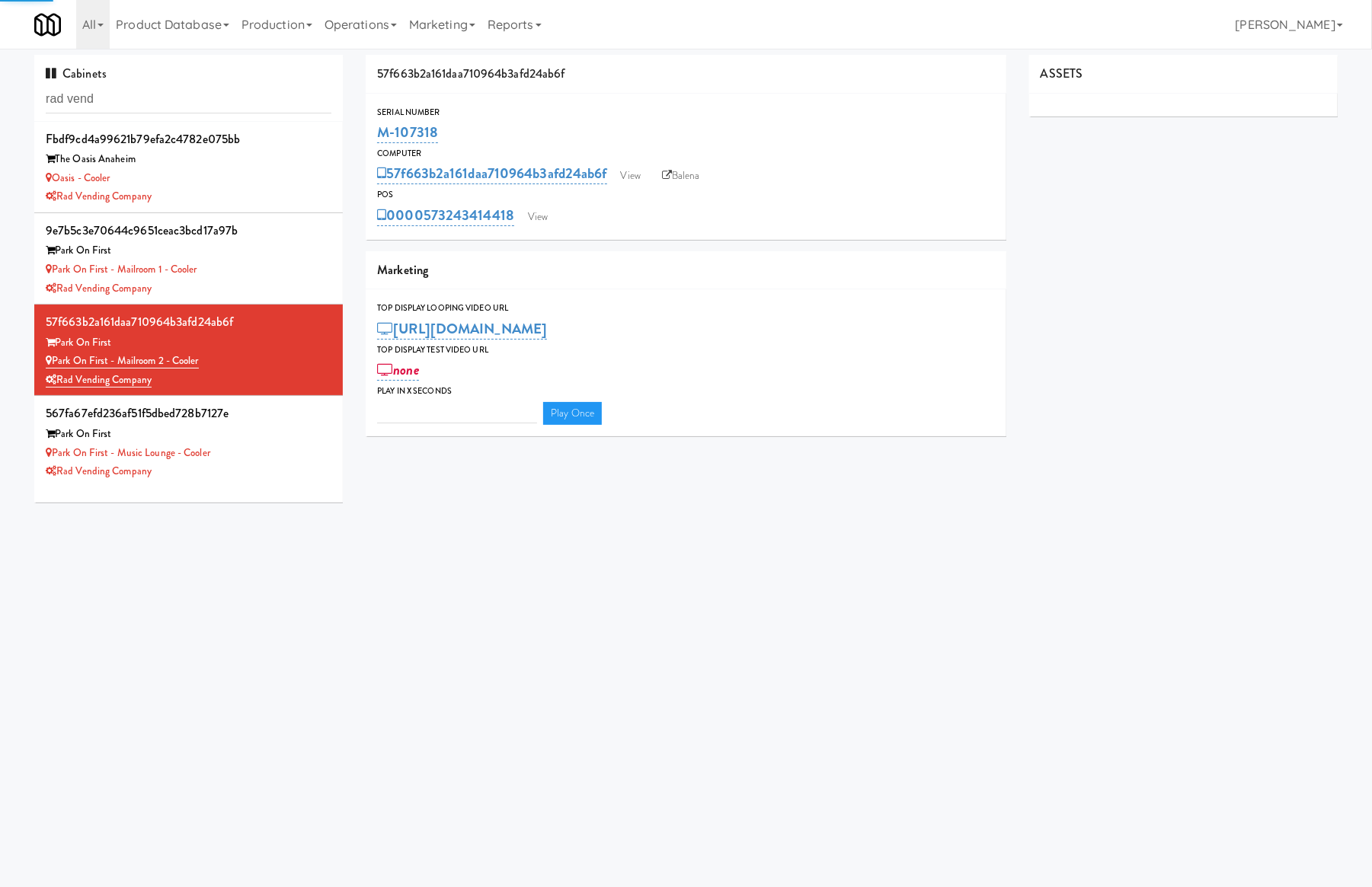
type input "3"
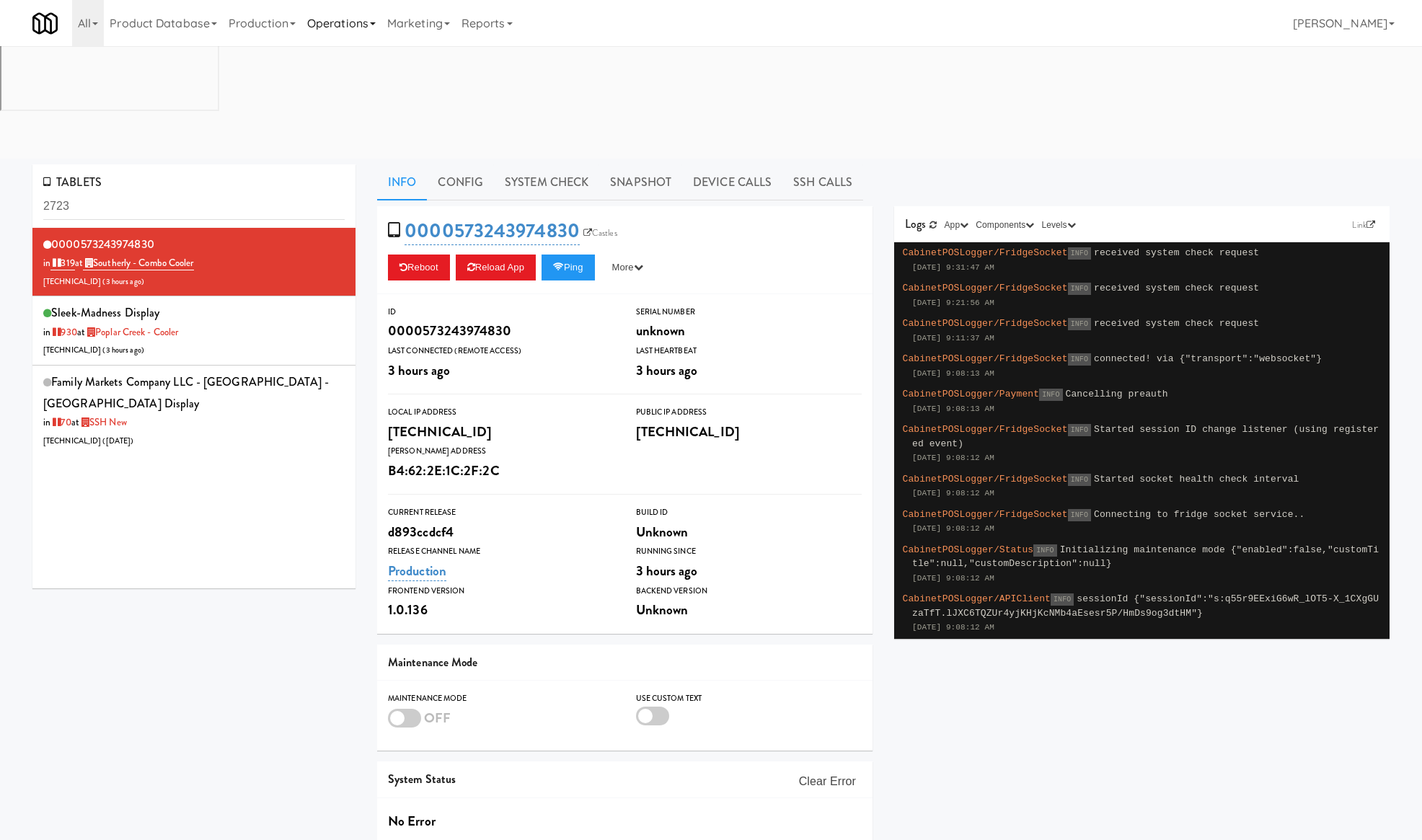
click at [350, 26] on link "Operations" at bounding box center [341, 23] width 80 height 46
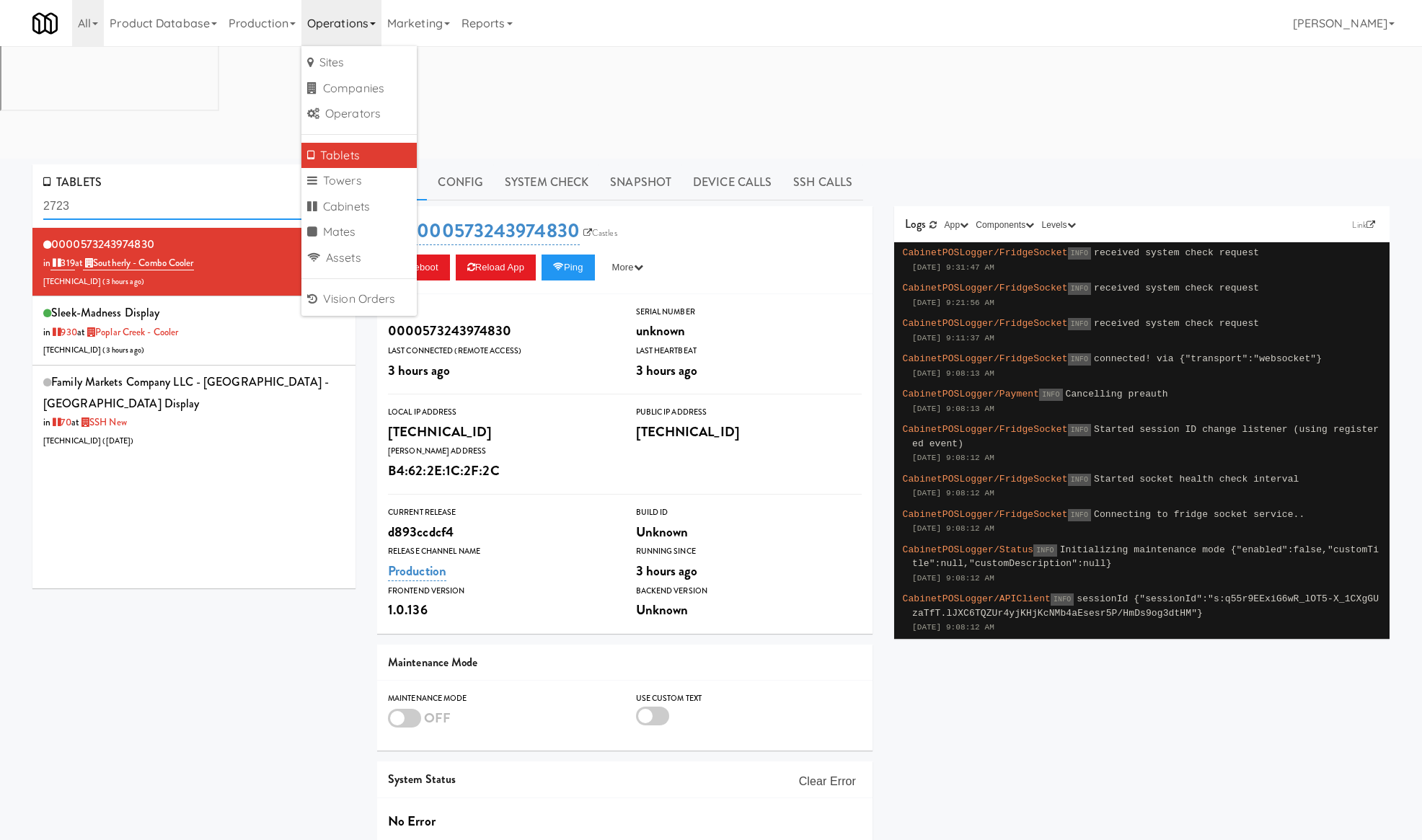
click at [108, 194] on input "2723" at bounding box center [194, 206] width 301 height 26
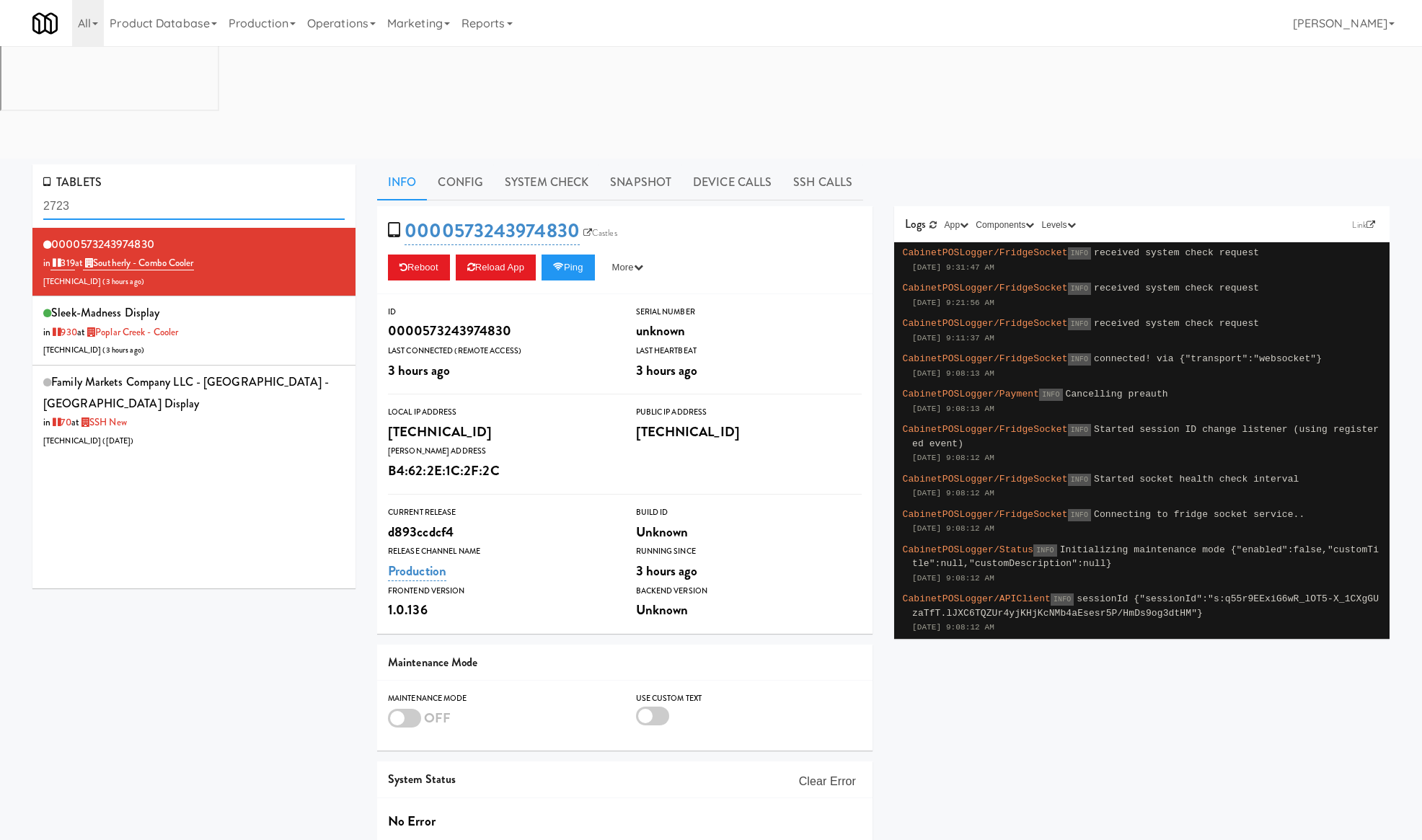
click at [108, 194] on input "2723" at bounding box center [194, 206] width 301 height 26
click at [109, 194] on input "2723" at bounding box center [194, 206] width 301 height 26
paste input "Heights Gym Drinks"
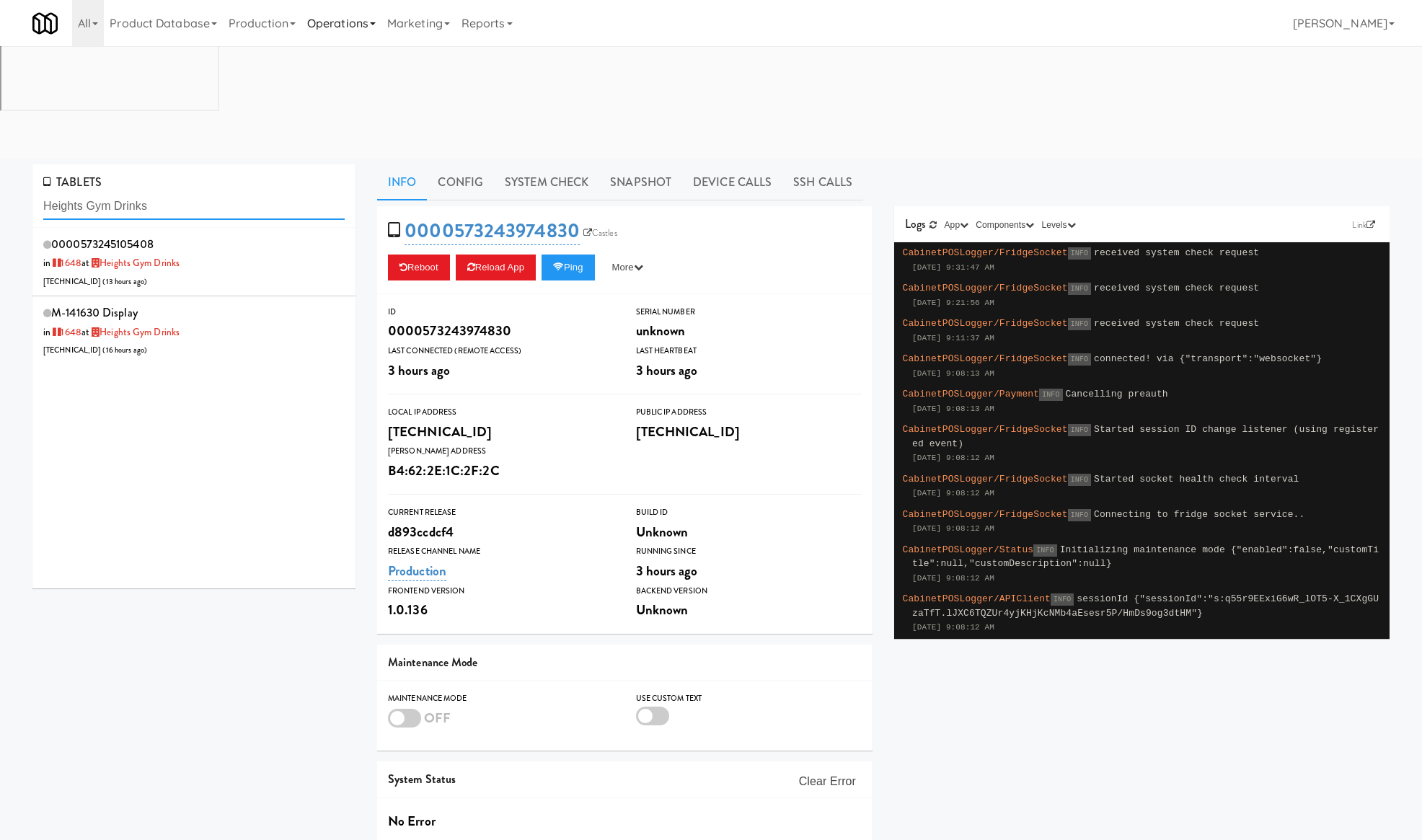
type input "Heights Gym Drinks"
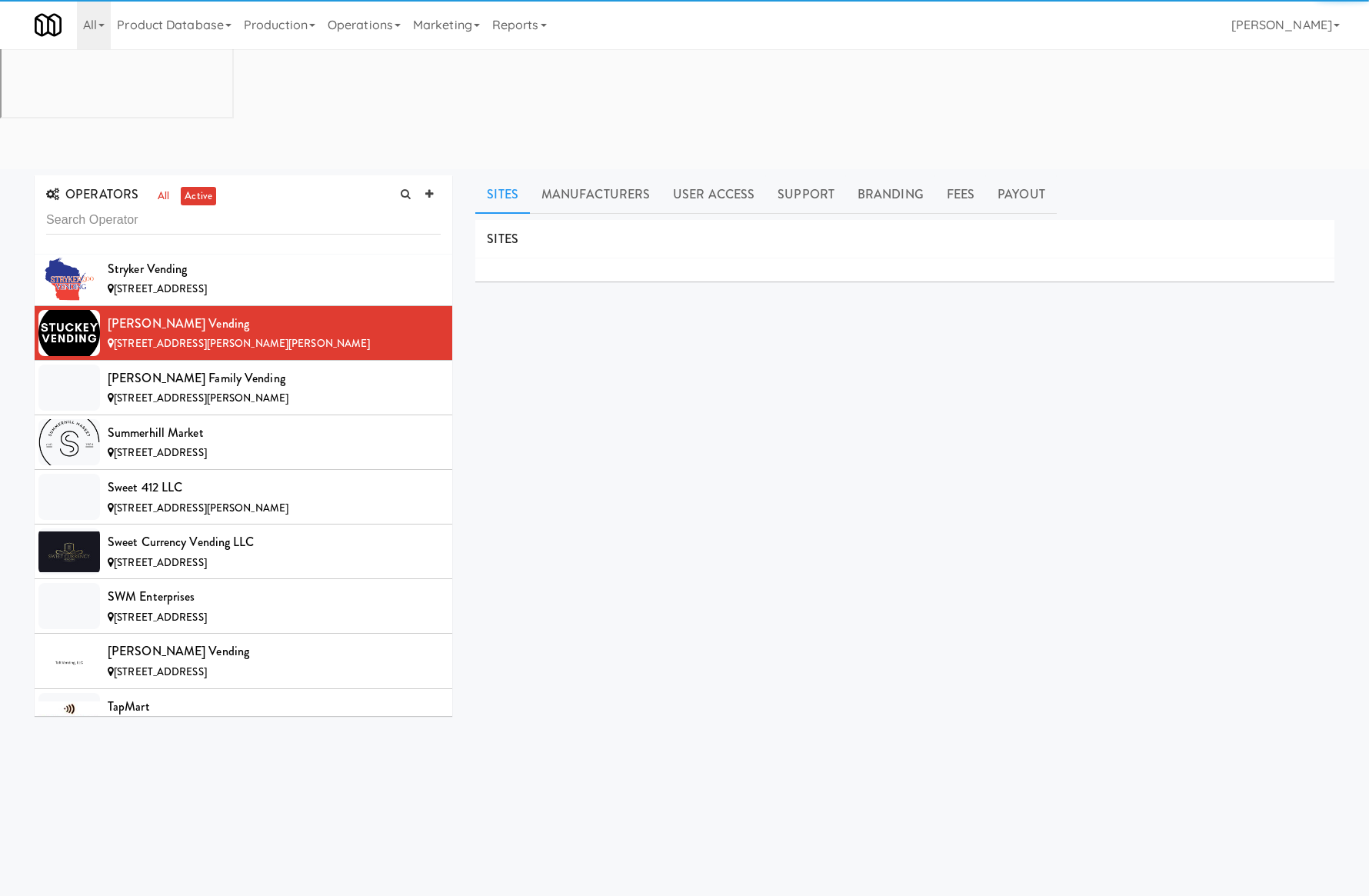
scroll to position [12732, 0]
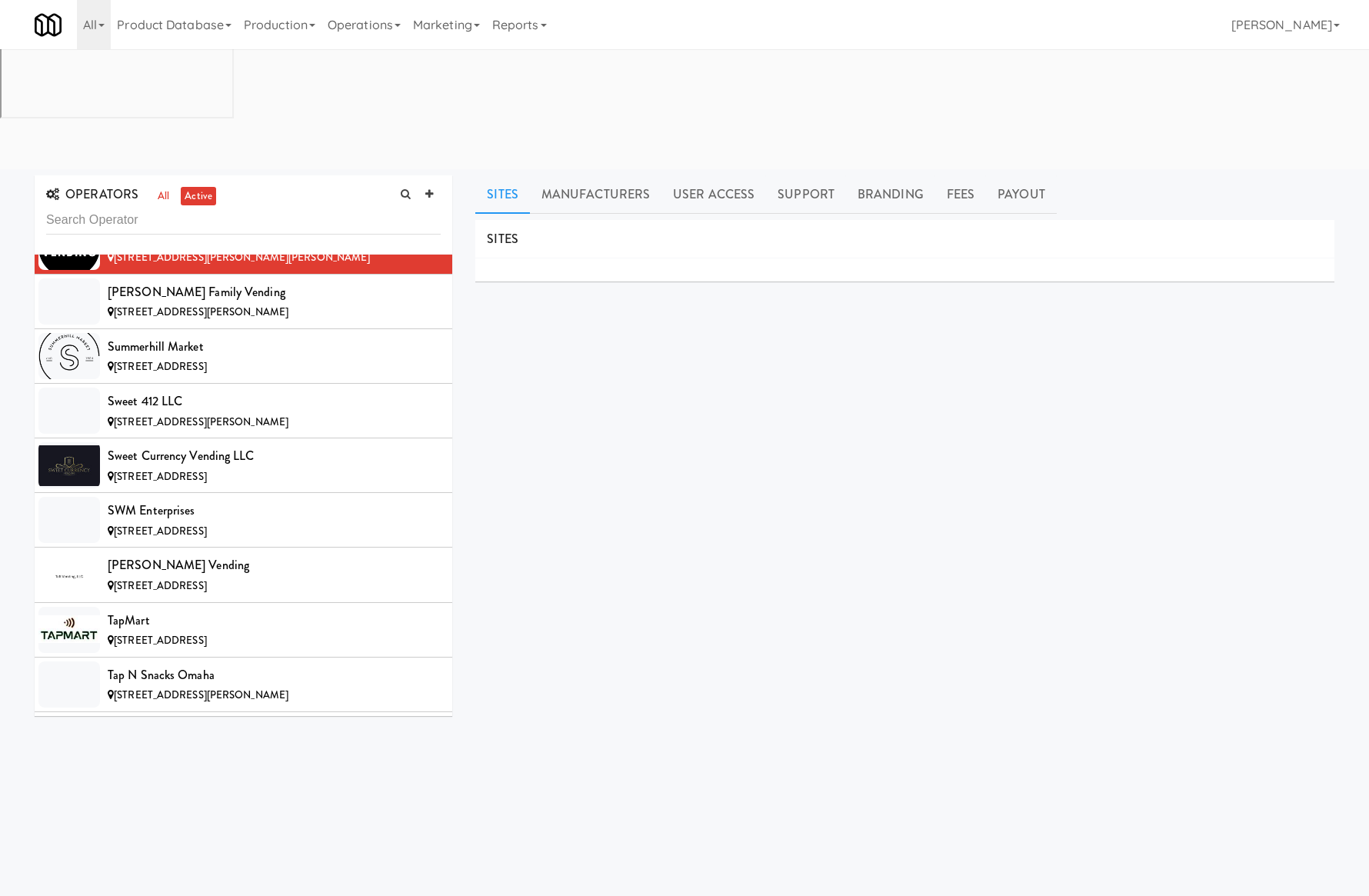
click at [117, 207] on input "text" at bounding box center [243, 220] width 395 height 28
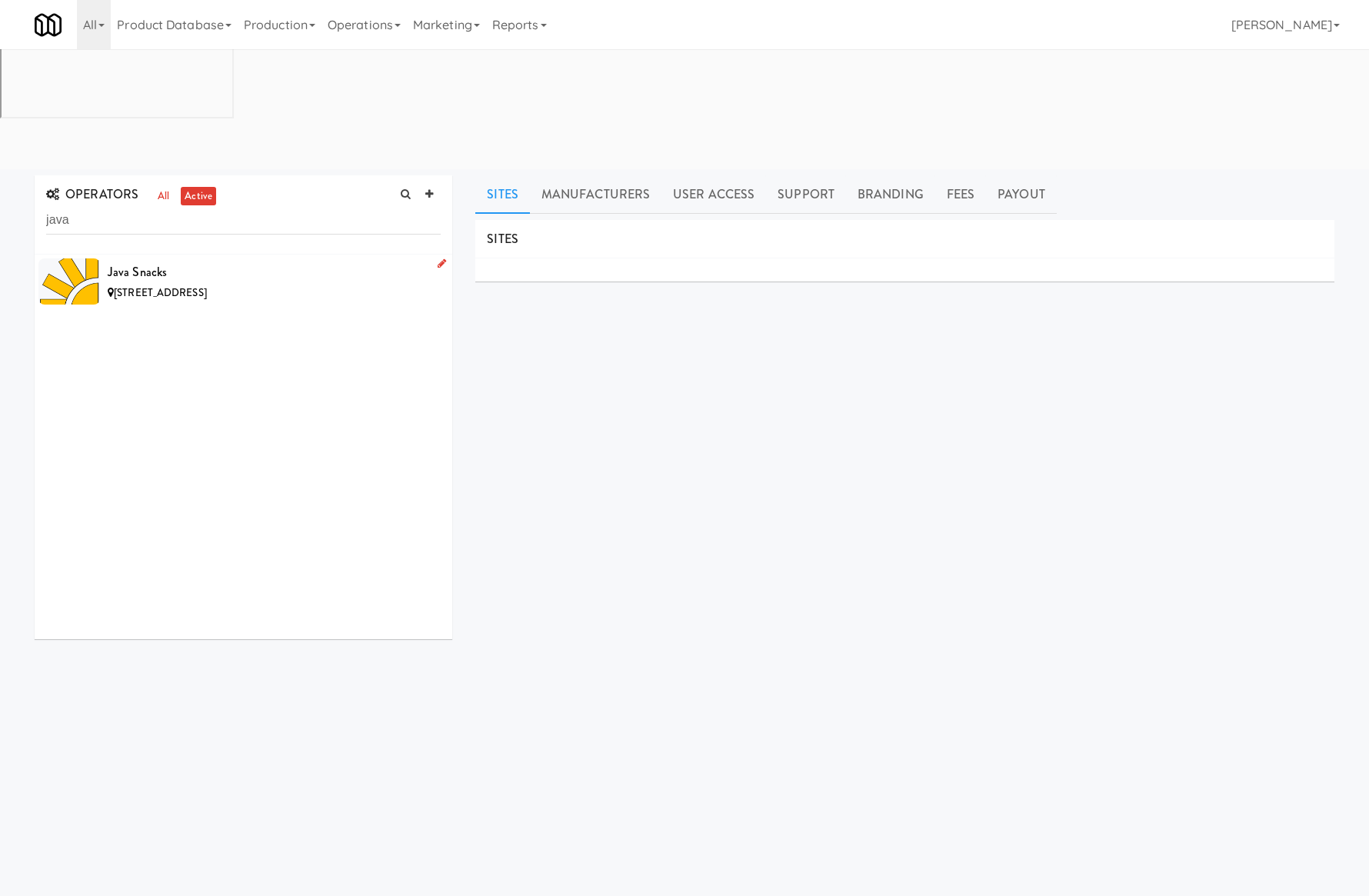
click at [278, 284] on div "[STREET_ADDRESS]" at bounding box center [274, 294] width 333 height 19
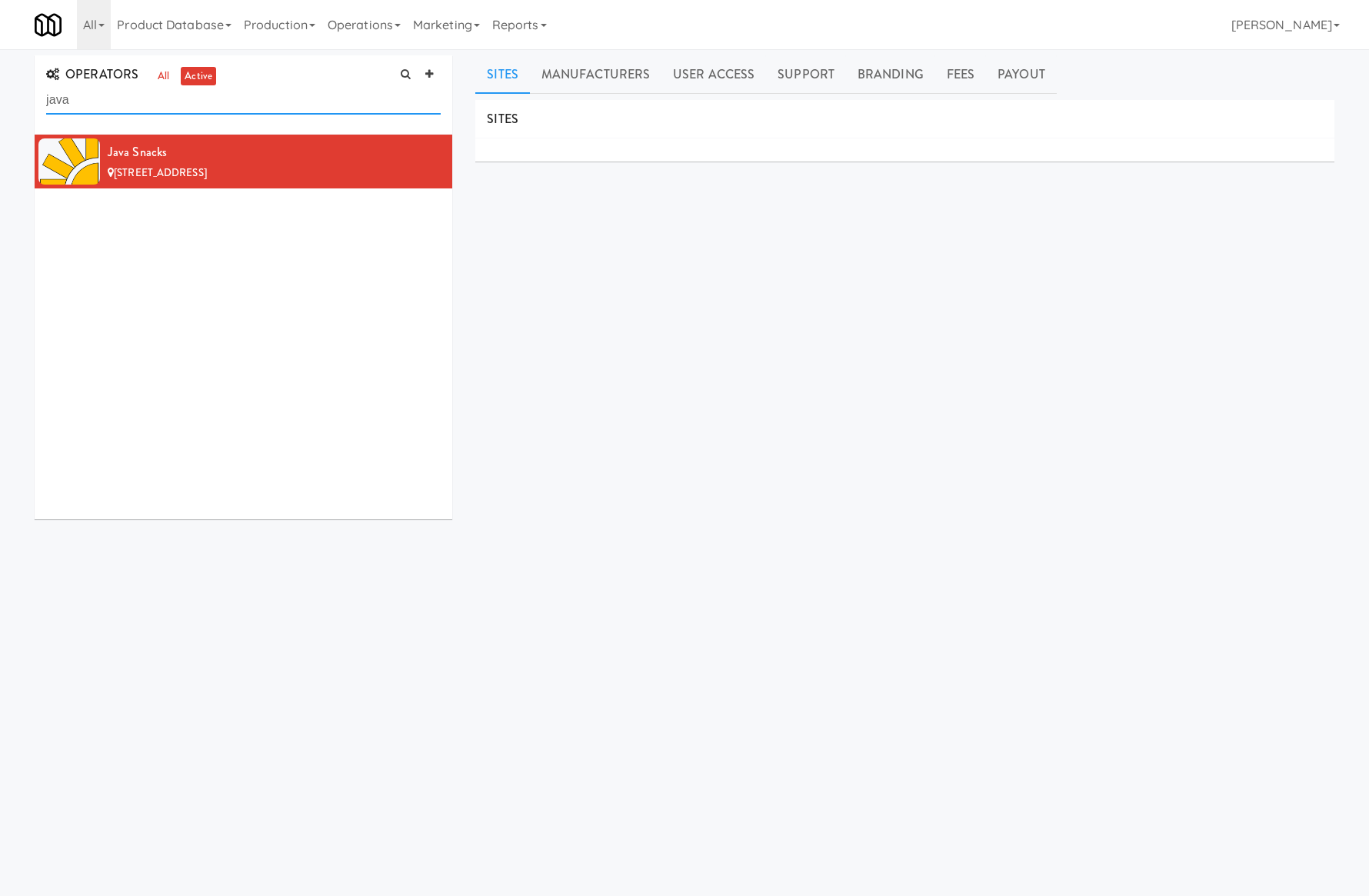
click at [148, 108] on input "java" at bounding box center [243, 99] width 395 height 28
paste input "KKNC"
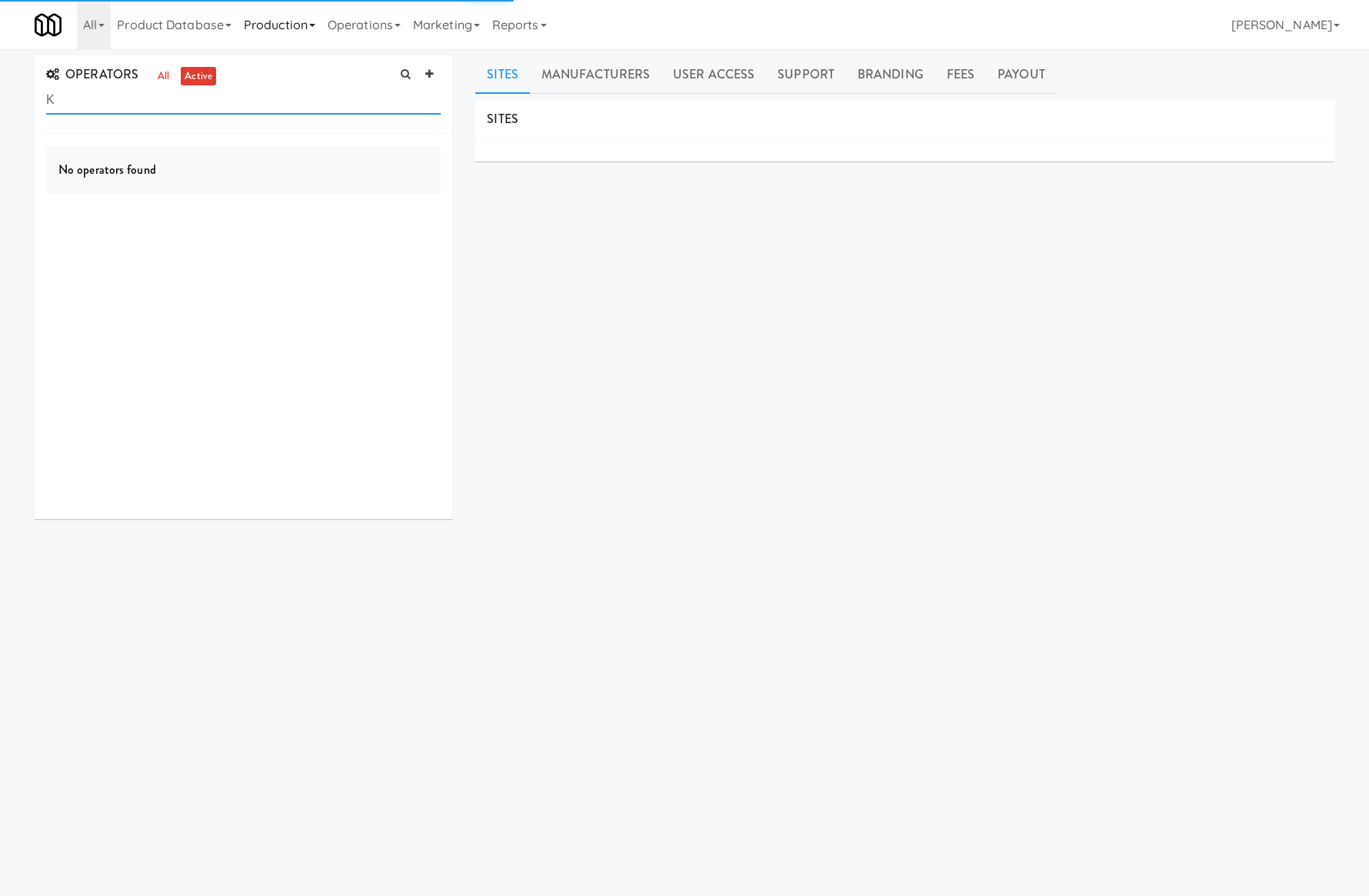
type input "K"
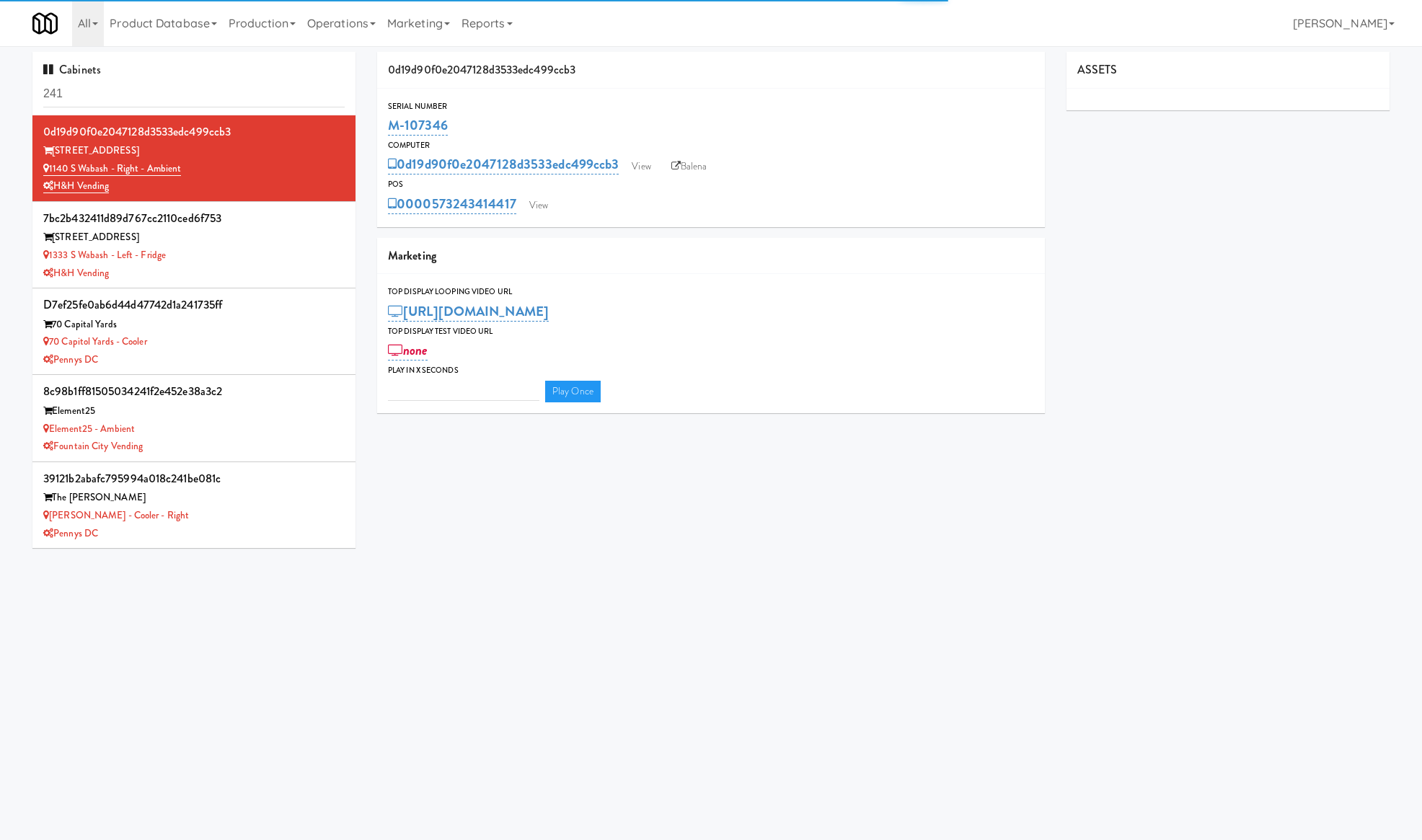
type input "3"
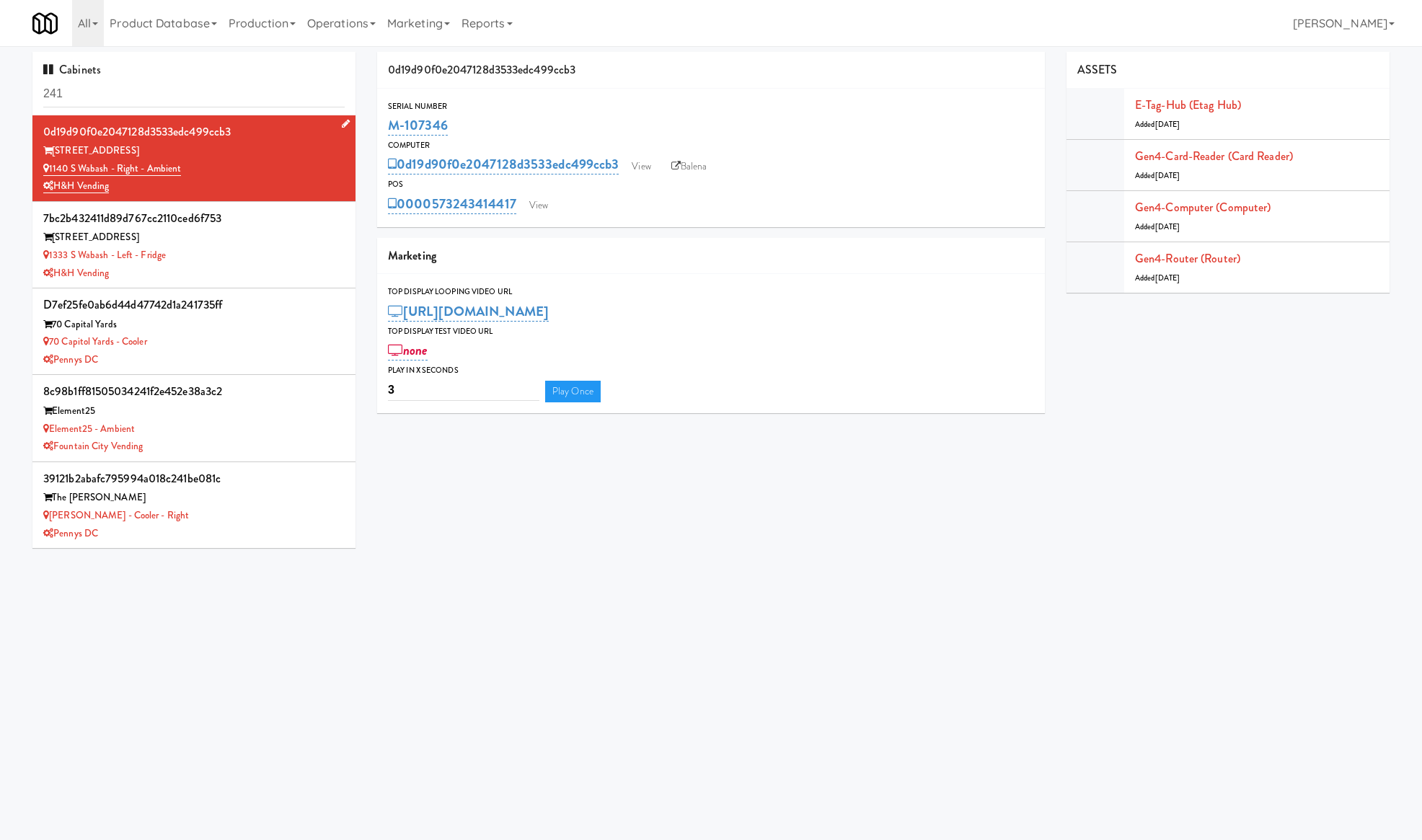
drag, startPoint x: 191, startPoint y: 173, endPoint x: 48, endPoint y: 170, distance: 143.0
click at [48, 170] on div "1140 S Wabash - Right - Ambient" at bounding box center [194, 169] width 301 height 18
copy link "1140 S Wabash - Right - Ambient"
click at [313, 42] on link "Operations" at bounding box center [341, 23] width 80 height 46
